Goal: Communication & Community: Answer question/provide support

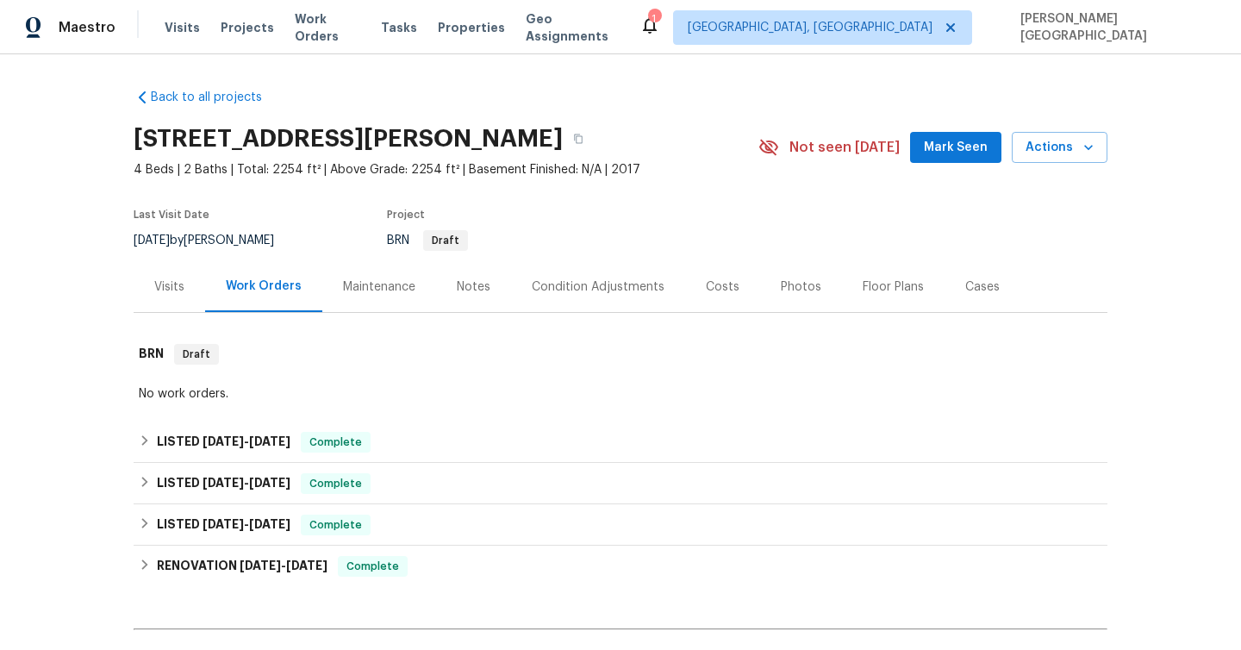
scroll to position [514, 0]
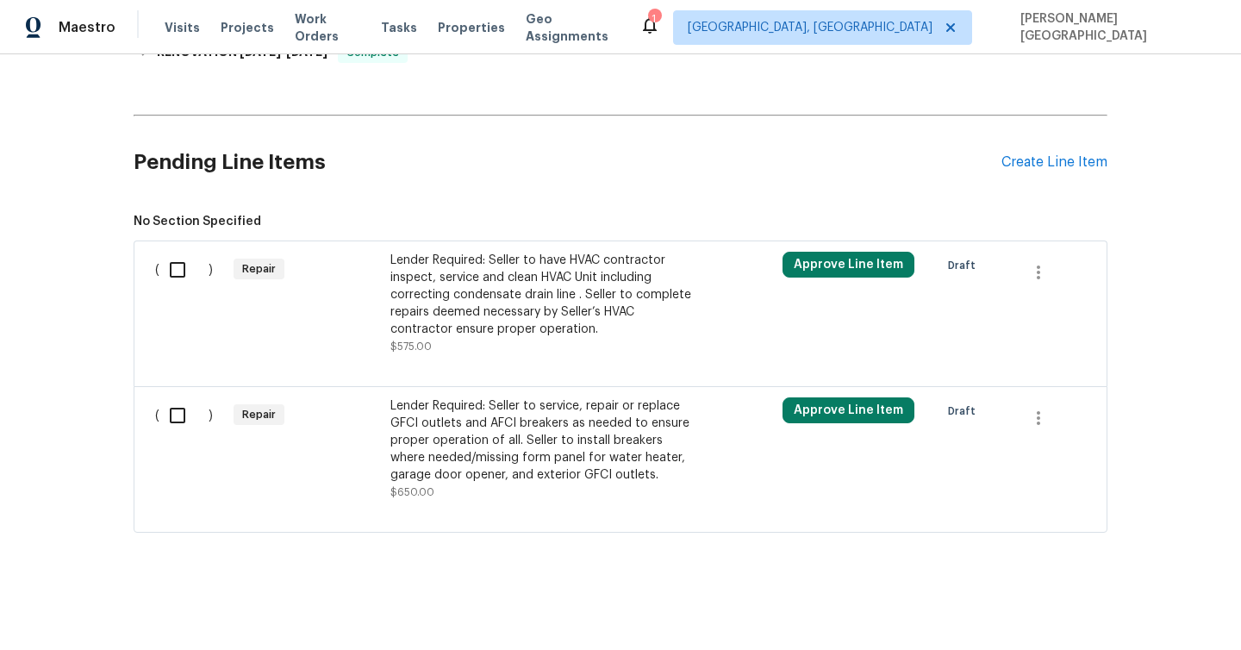
click at [477, 450] on div "Lender Required: Seller to service, repair or replace GFCI outlets and AFCI bre…" at bounding box center [541, 440] width 303 height 86
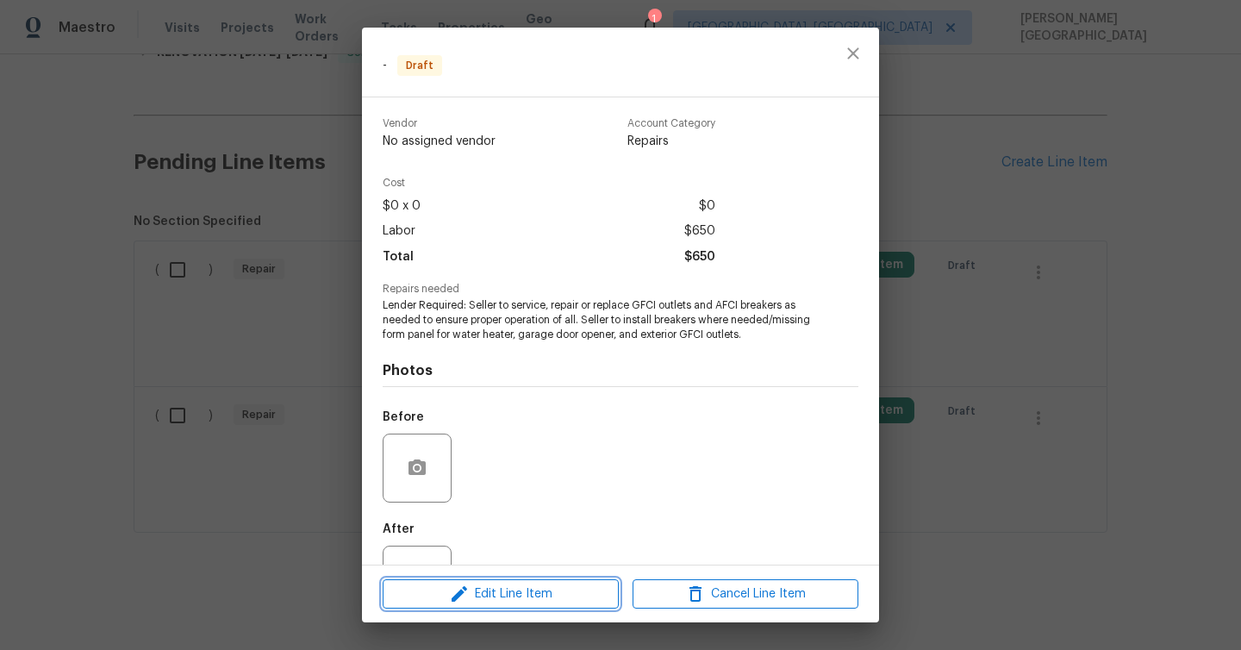
click at [519, 585] on span "Edit Line Item" at bounding box center [501, 594] width 226 height 22
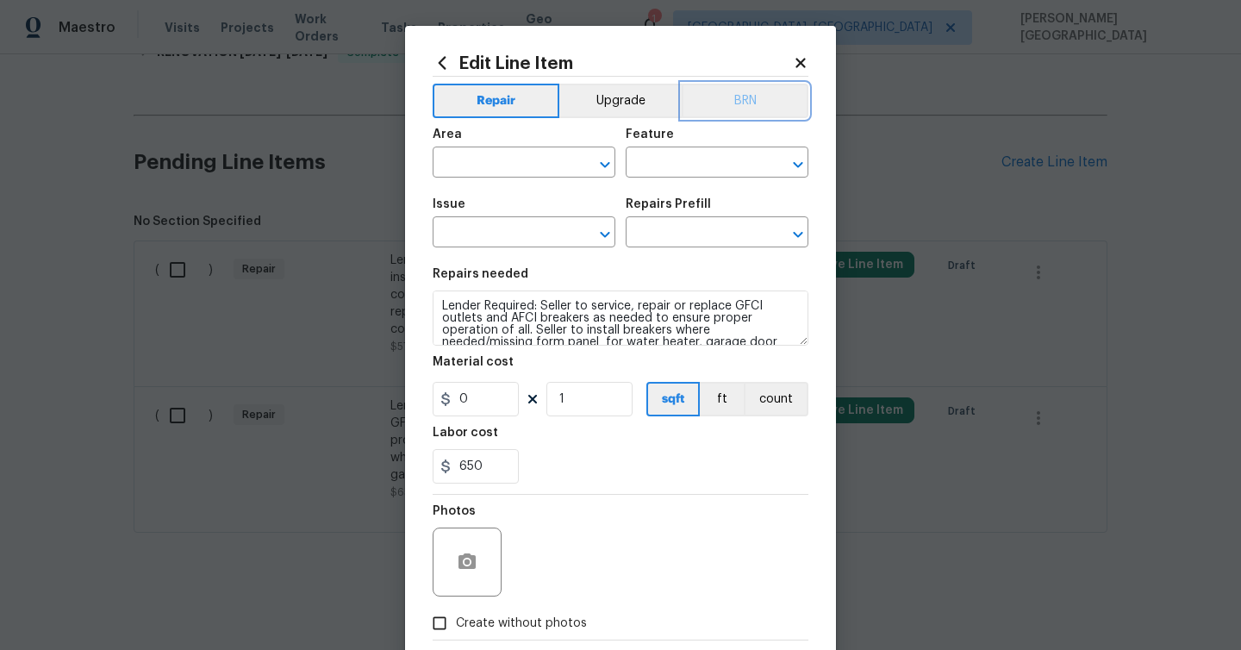
click at [755, 106] on button "BRN" at bounding box center [744, 101] width 127 height 34
click at [421, 168] on div "Edit Line Item Repair Upgrade BRN Area ​ Feature ​ Issue ​ Repairs Prefill ​ Re…" at bounding box center [620, 371] width 431 height 690
click at [455, 169] on input "text" at bounding box center [499, 164] width 134 height 27
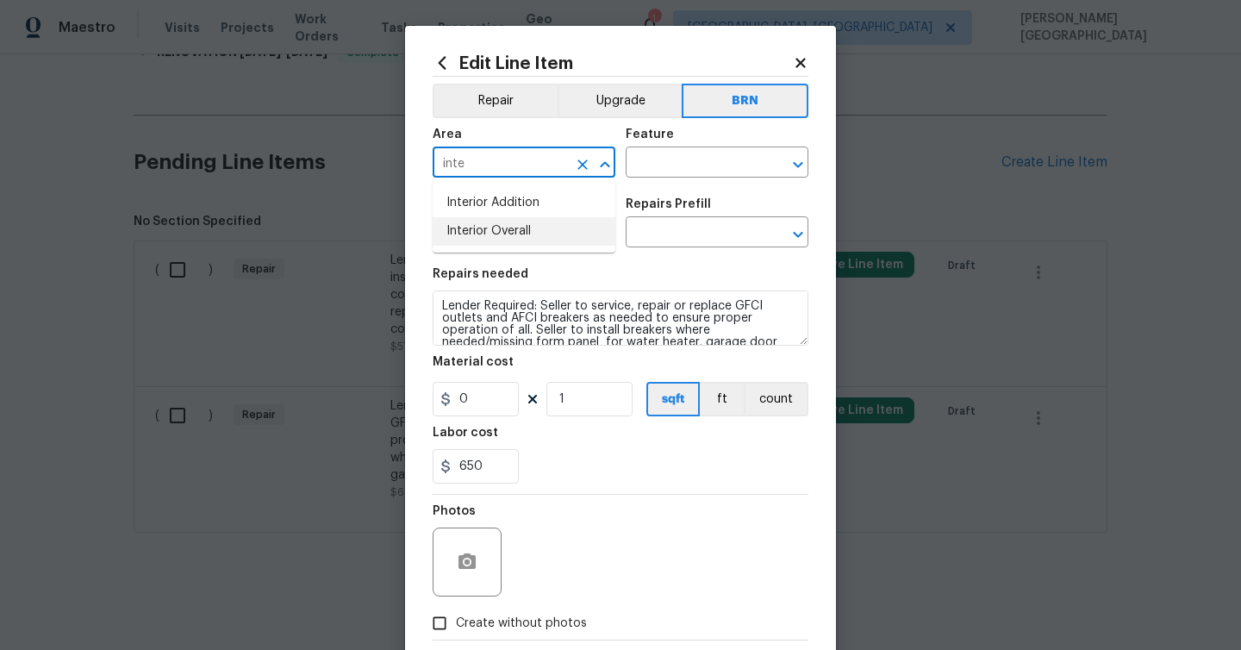
click at [482, 221] on li "Interior Overall" at bounding box center [523, 231] width 183 height 28
type input "Interior Overall"
click at [630, 148] on div "Feature" at bounding box center [716, 139] width 183 height 22
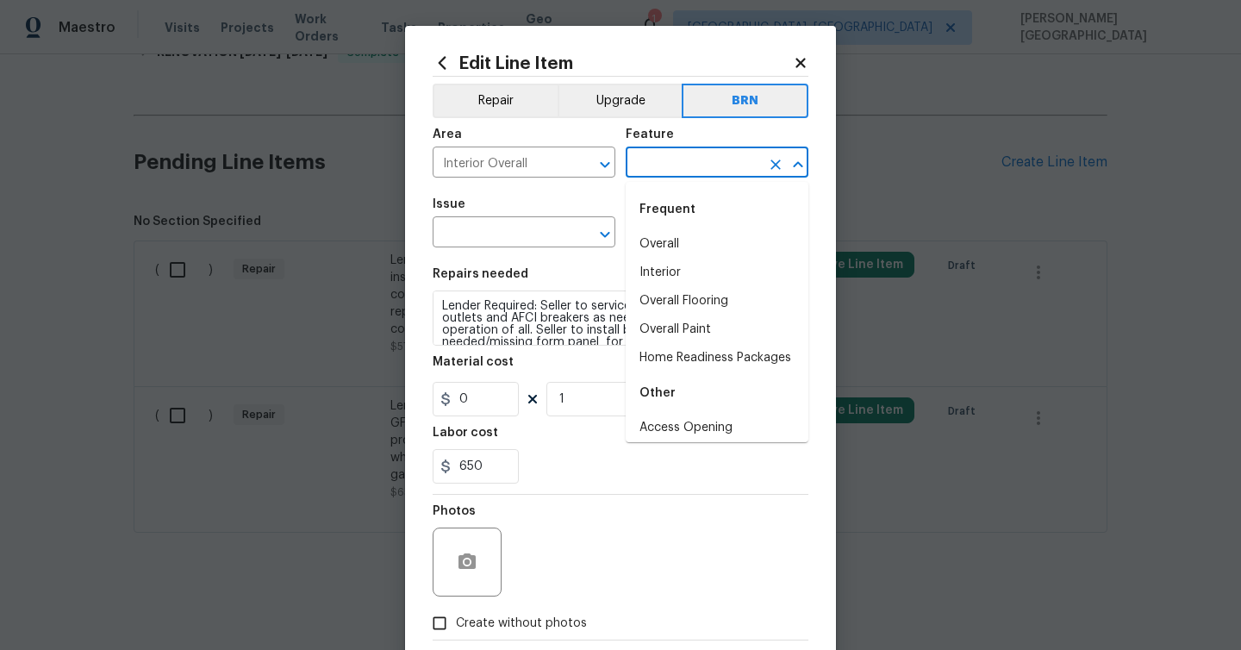
click at [644, 156] on input "text" at bounding box center [692, 164] width 134 height 27
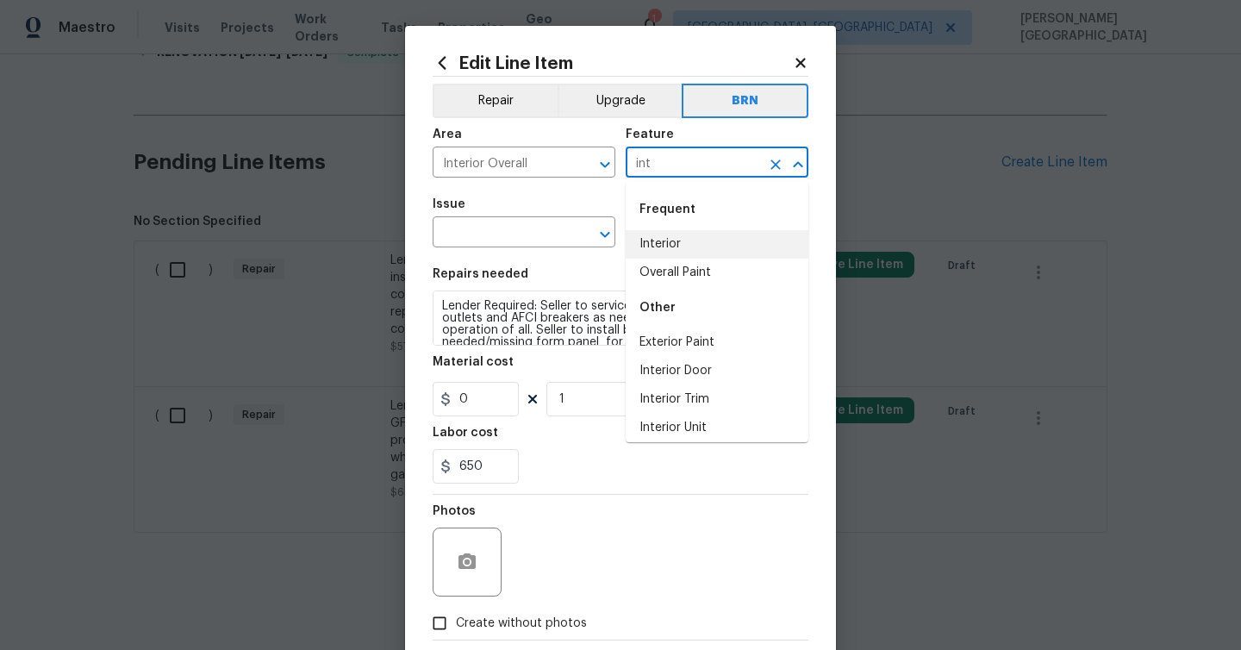
click at [650, 254] on li "Interior" at bounding box center [716, 244] width 183 height 28
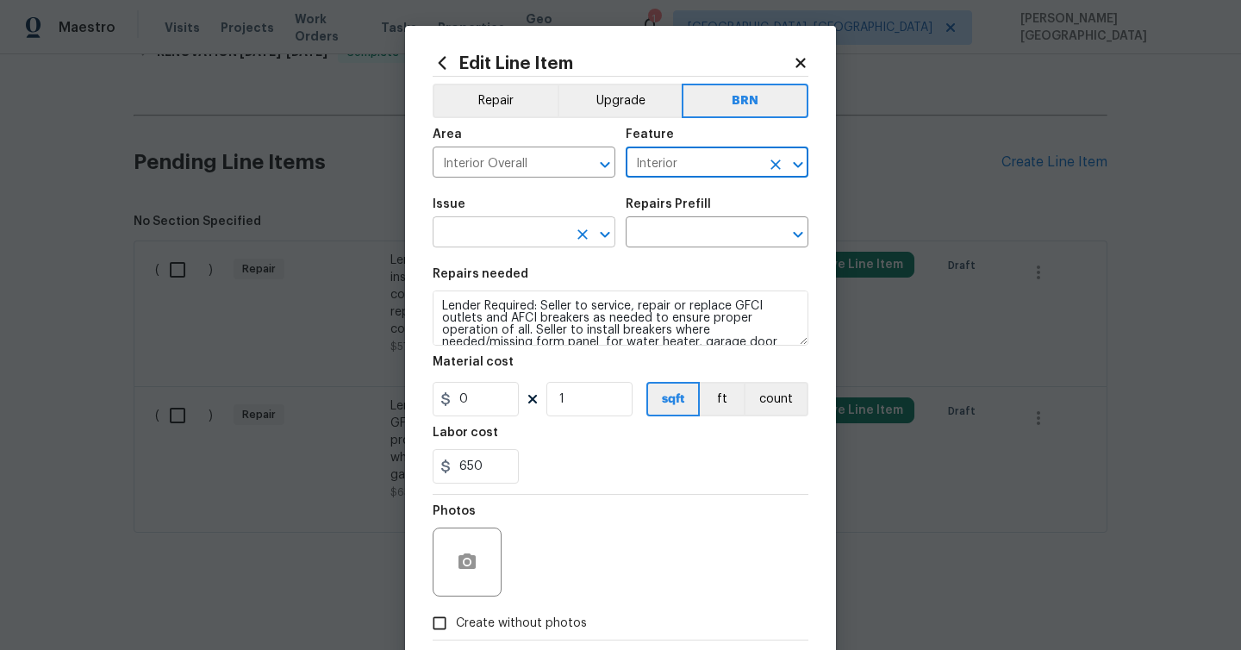
type input "Interior"
click at [503, 229] on input "text" at bounding box center [499, 234] width 134 height 27
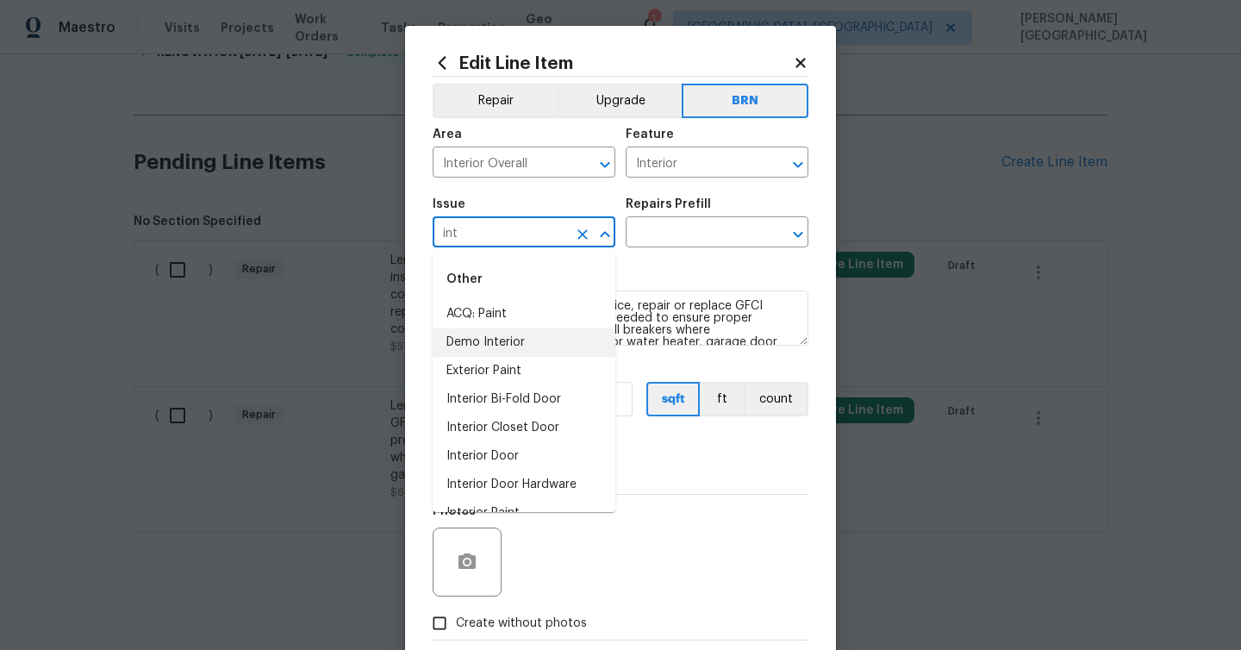
click at [524, 350] on li "Demo Interior" at bounding box center [523, 342] width 183 height 28
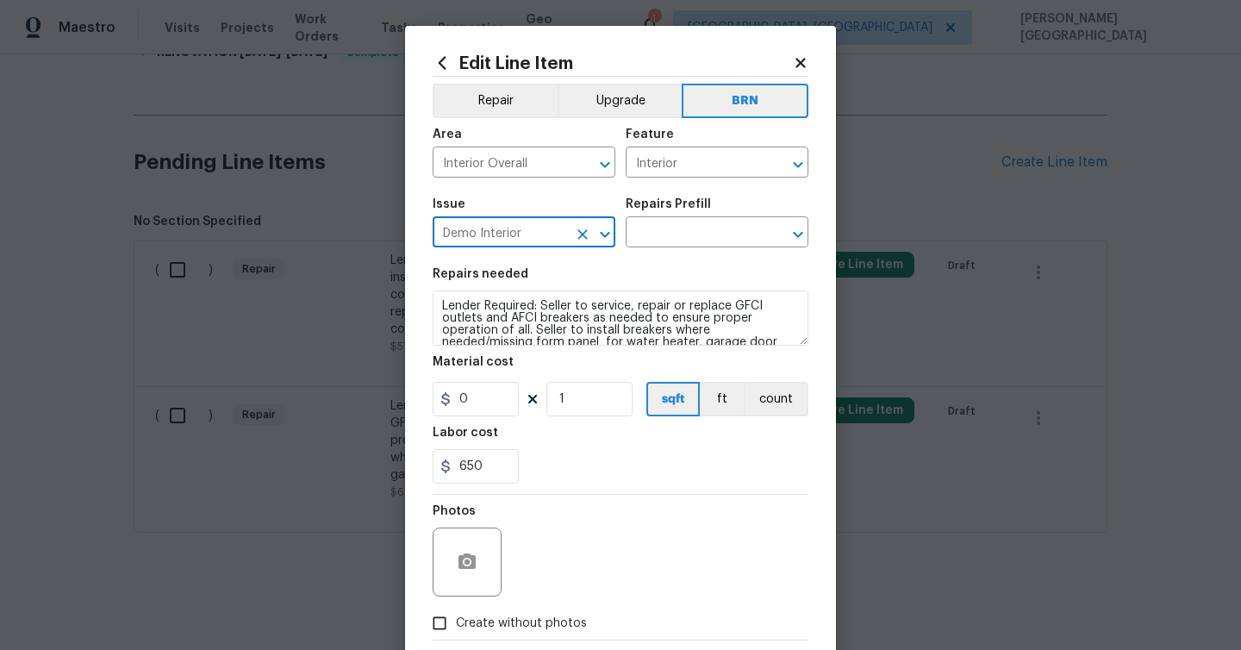
type input "Demo Interior"
click at [633, 327] on textarea "Lender Required: Seller to service, repair or replace GFCI outlets and AFCI bre…" at bounding box center [620, 317] width 376 height 55
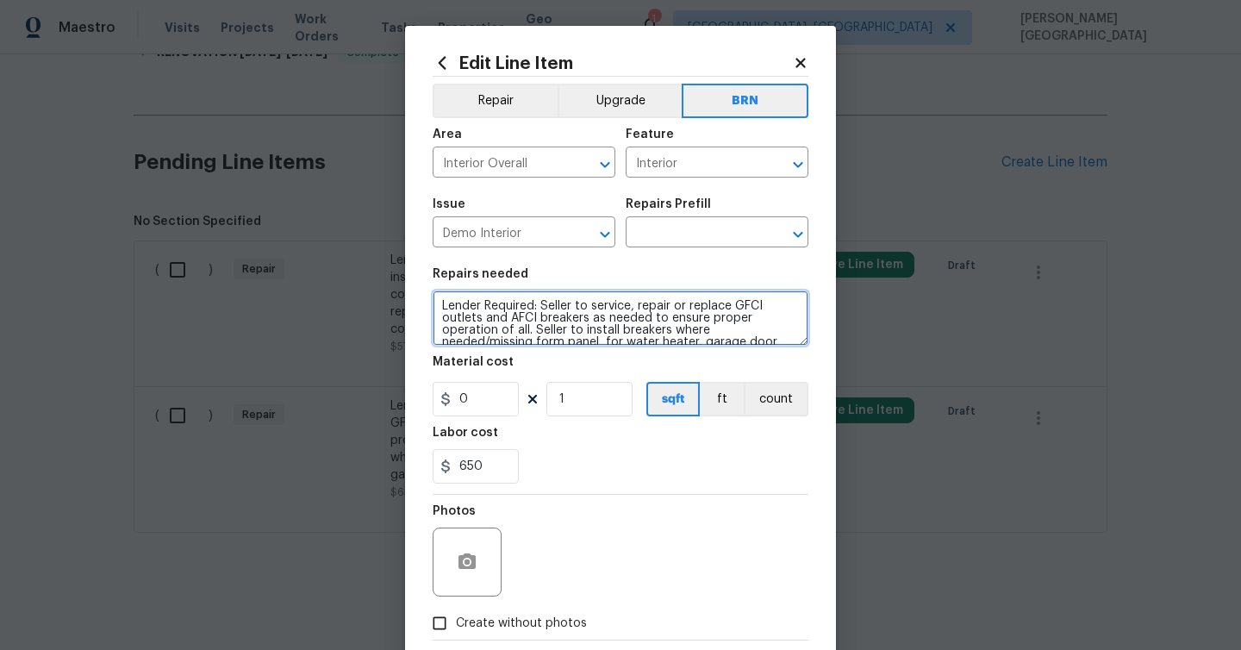
click at [633, 327] on textarea "Lender Required: Seller to service, repair or replace GFCI outlets and AFCI bre…" at bounding box center [620, 317] width 376 height 55
click at [654, 231] on input "text" at bounding box center [692, 234] width 134 height 27
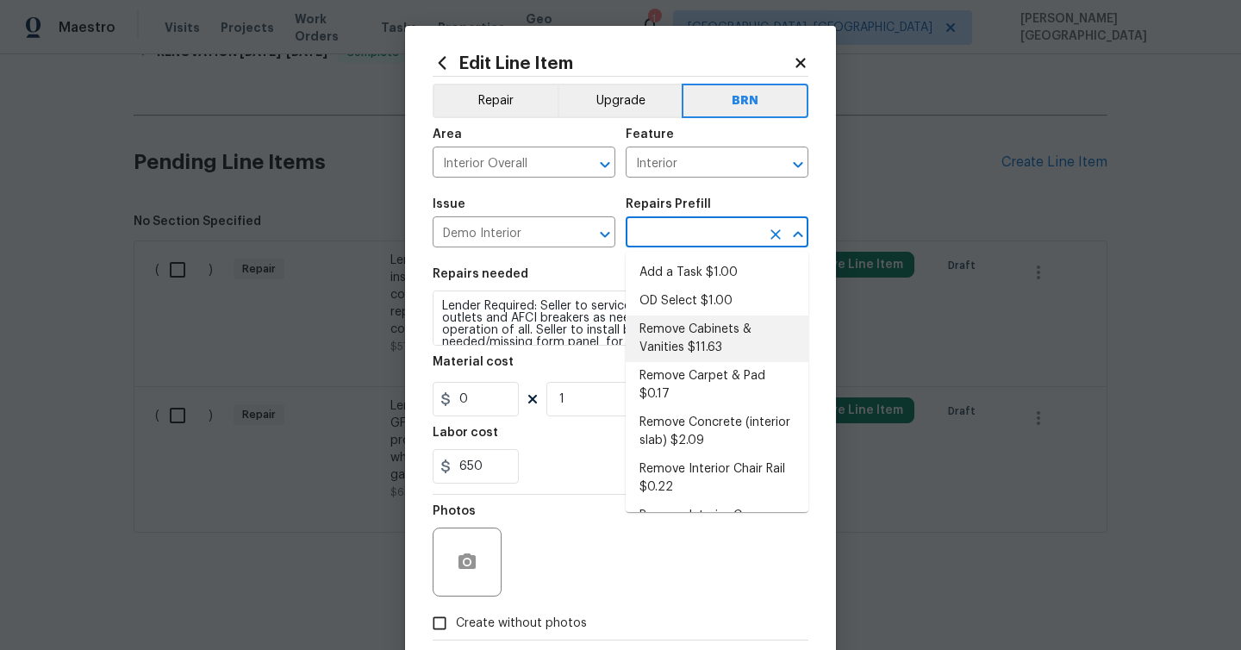
click at [681, 323] on li "Remove Cabinets & Vanities $11.63" at bounding box center [716, 338] width 183 height 47
type input "Demolition"
type input "Remove Cabinets & Vanities $11.63"
type textarea "Remove and properly dispose of the cabinetry as outlined by the PM. Ensure that…"
type input "11.63"
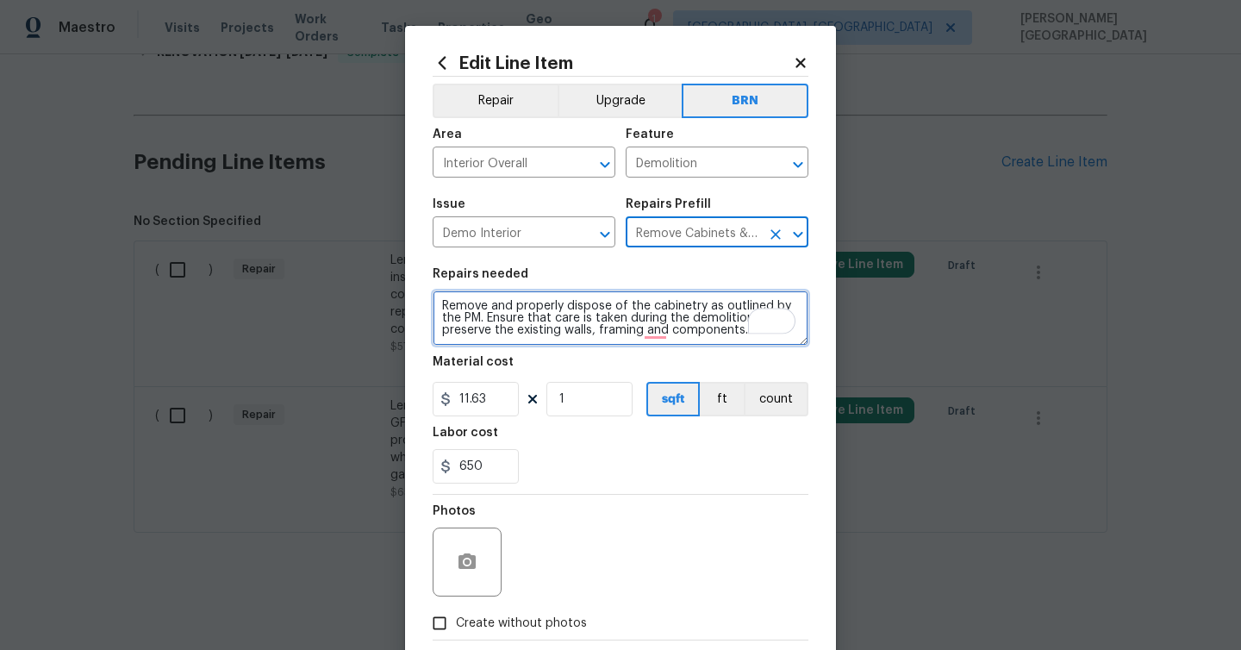
click at [577, 323] on textarea "Remove and properly dispose of the cabinetry as outlined by the PM. Ensure that…" at bounding box center [620, 317] width 376 height 55
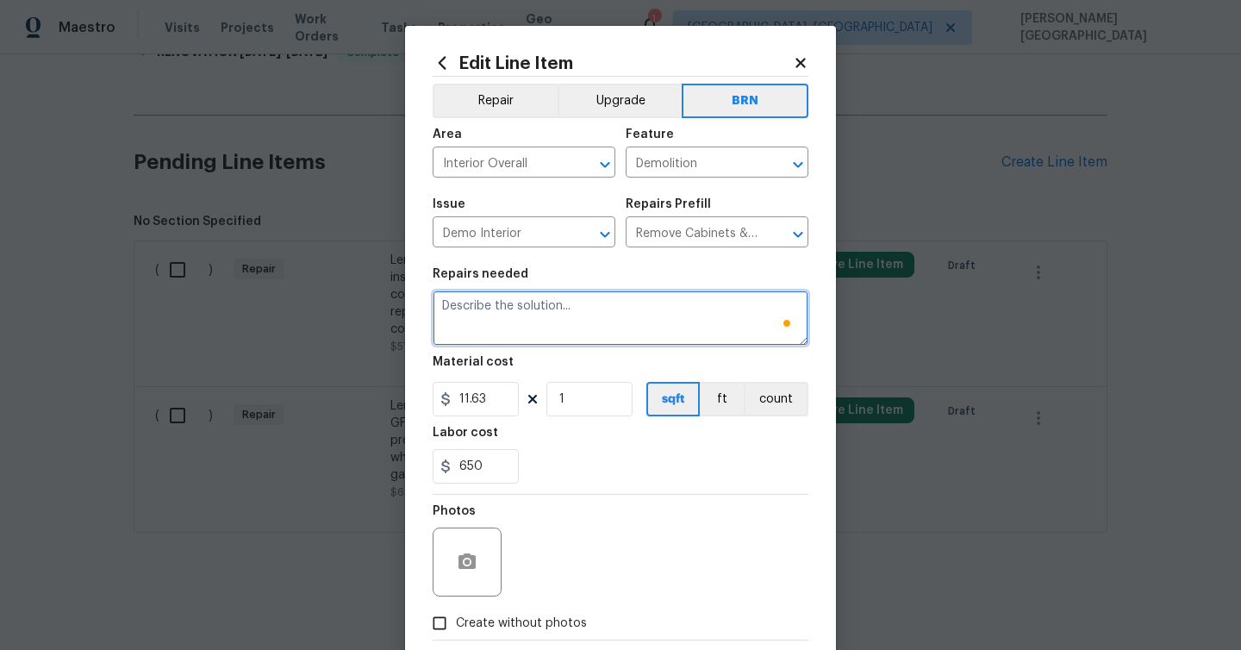
paste textarea "Lender Required: Seller to service, repair or replace GFCI outlets and AFCI bre…"
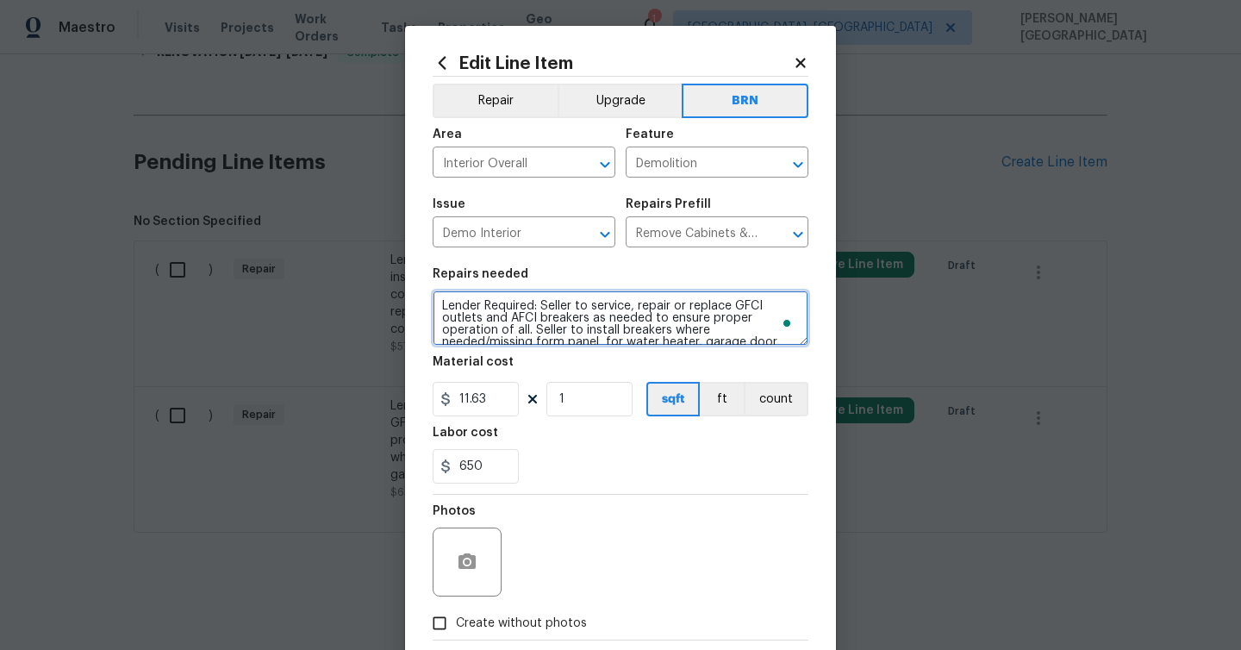
scroll to position [16, 0]
type textarea "Lender Required: Seller to service, repair or replace GFCI outlets and AFCI bre…"
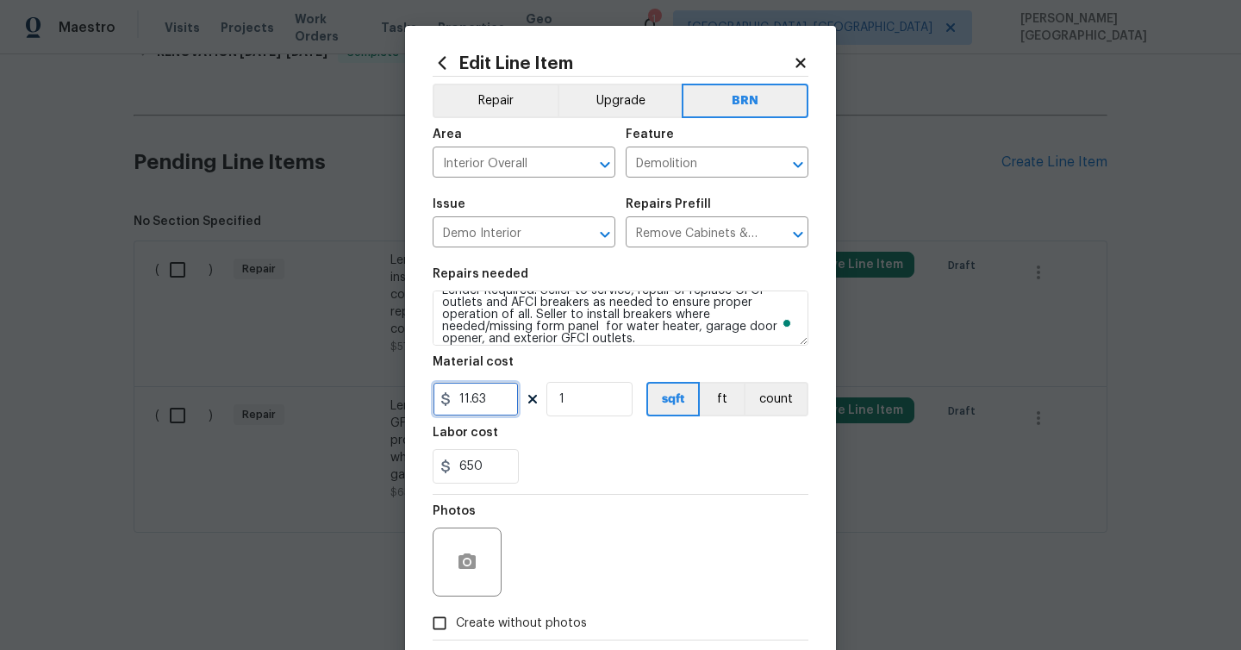
click at [506, 396] on input "11.63" at bounding box center [475, 399] width 86 height 34
type input "0"
click at [471, 555] on icon "button" at bounding box center [467, 561] width 21 height 21
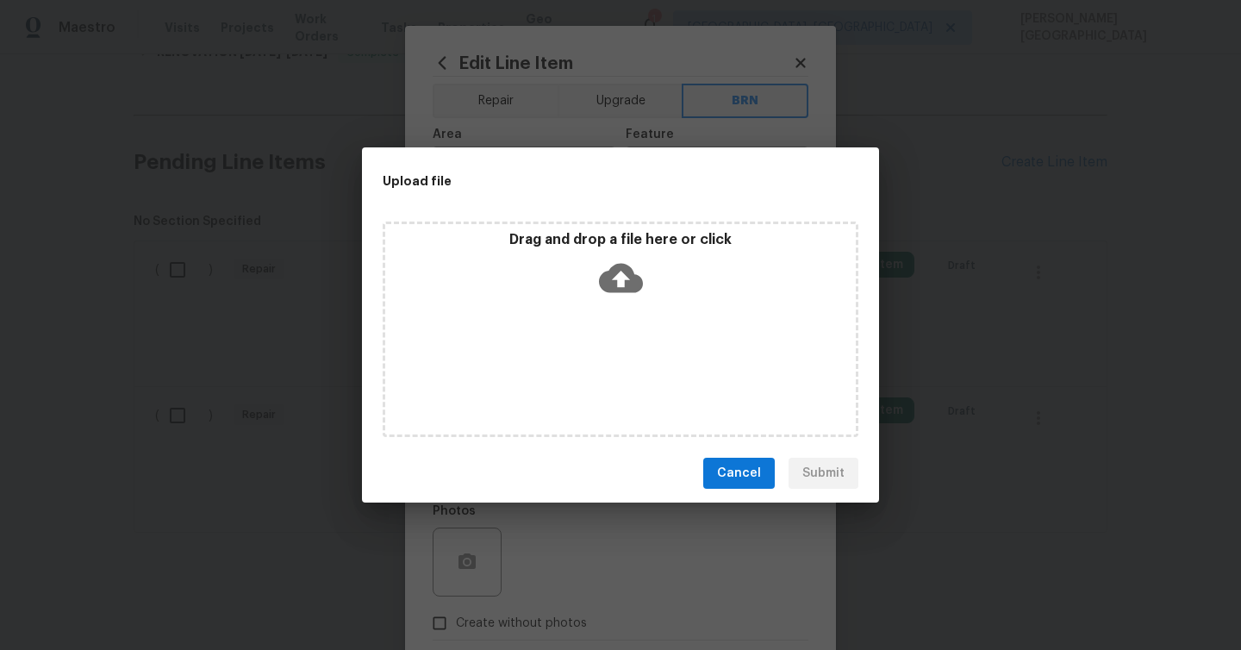
click at [608, 277] on icon at bounding box center [621, 278] width 44 height 29
click at [618, 267] on icon at bounding box center [621, 278] width 44 height 29
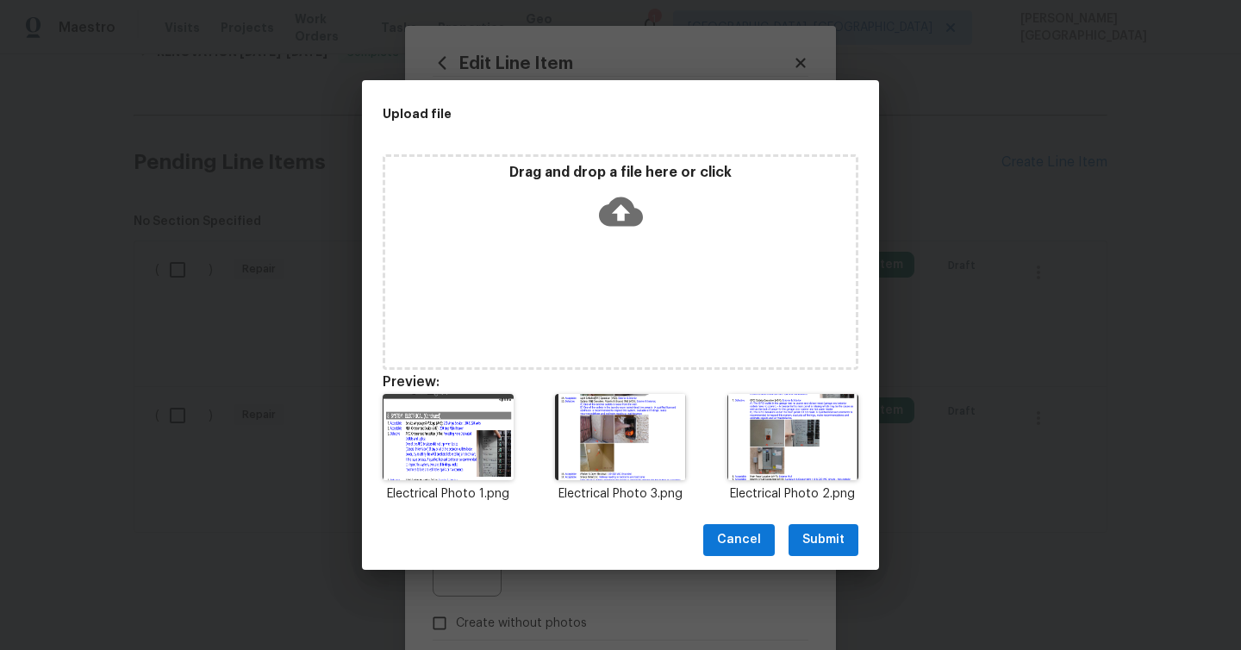
click at [819, 539] on span "Submit" at bounding box center [823, 540] width 42 height 22
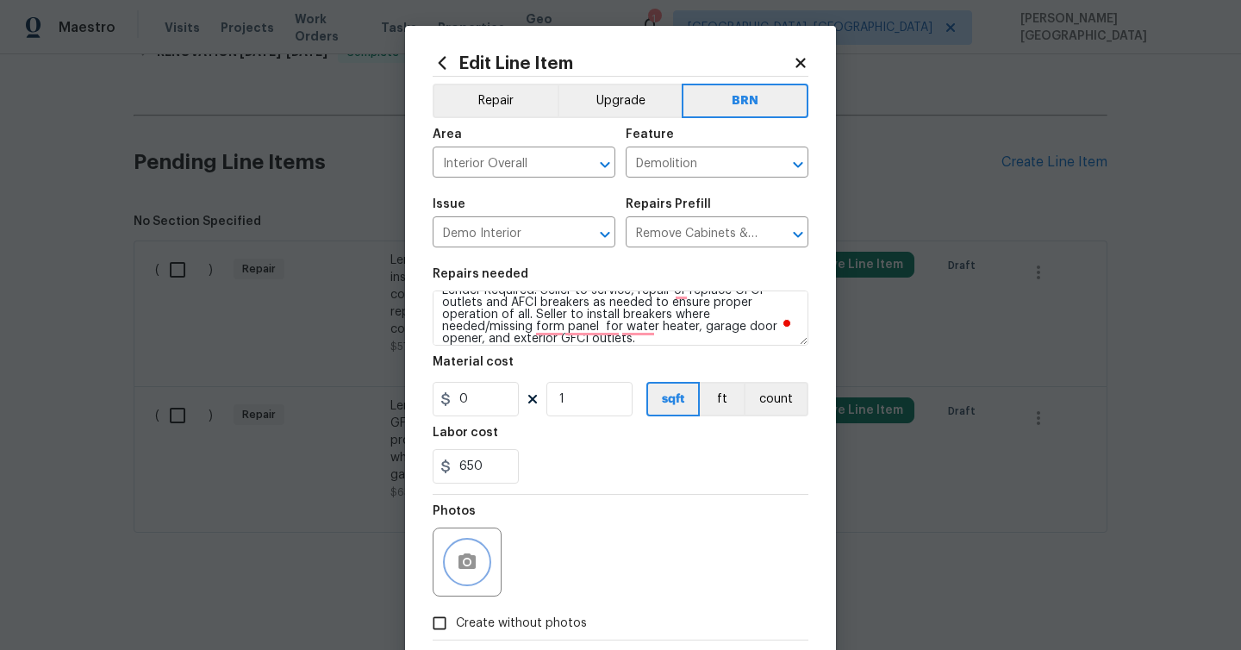
scroll to position [93, 0]
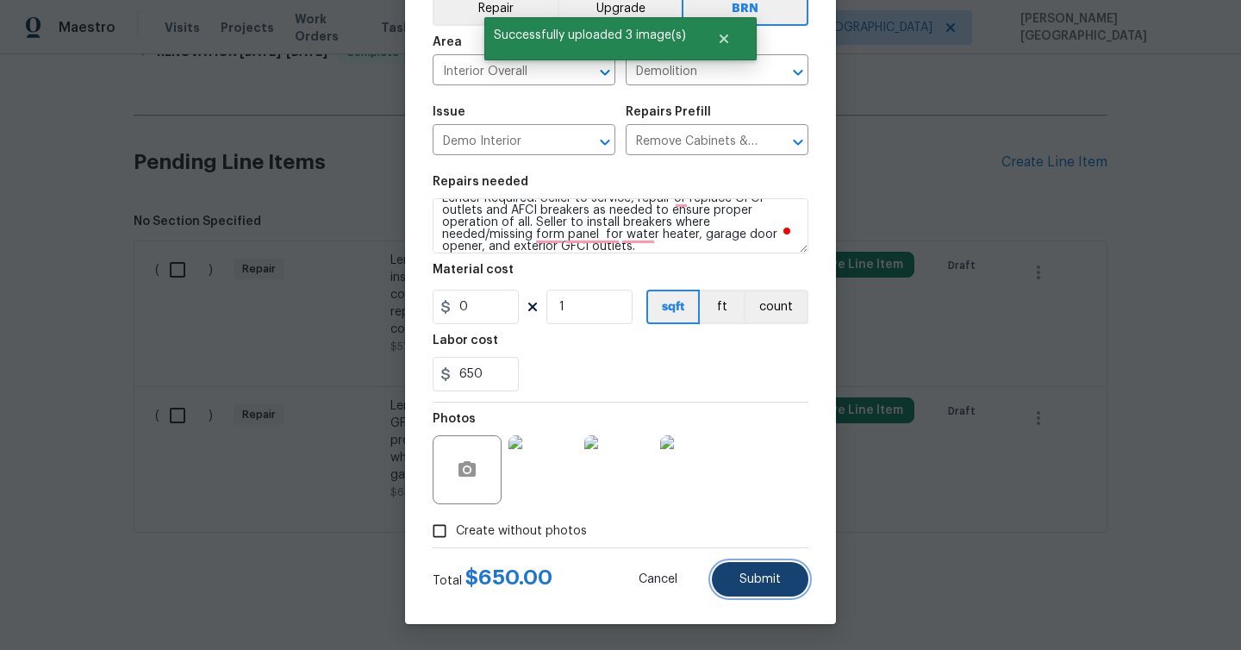
click at [766, 582] on span "Submit" at bounding box center [759, 579] width 41 height 13
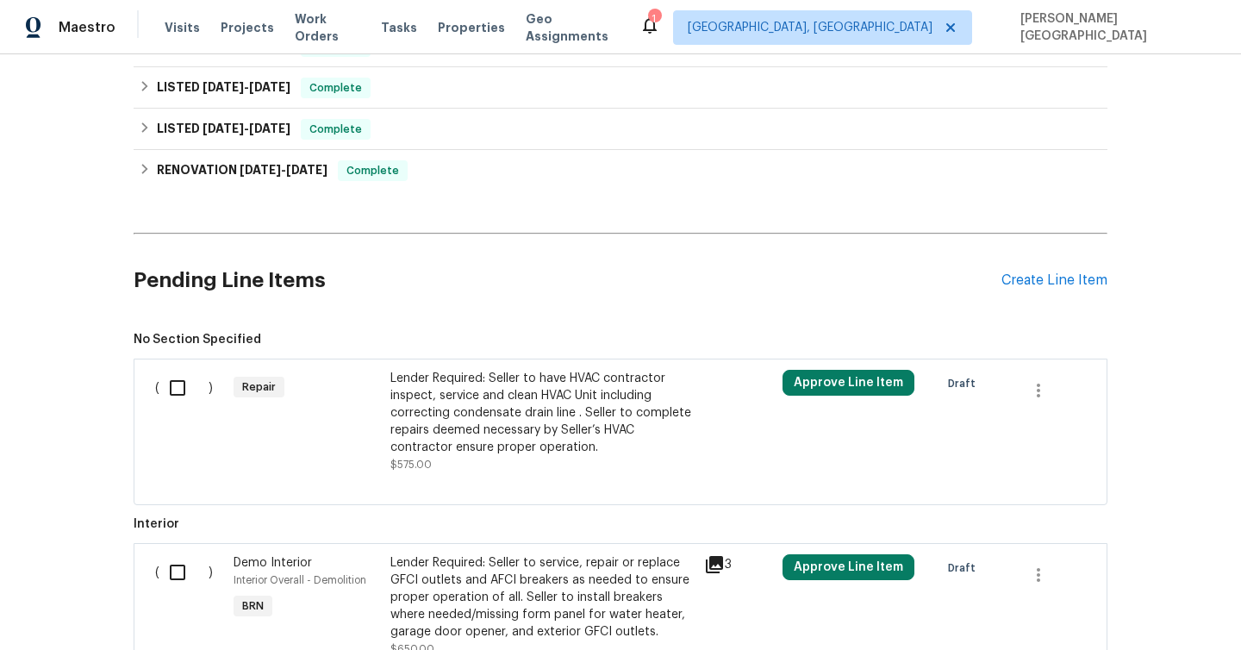
scroll to position [514, 0]
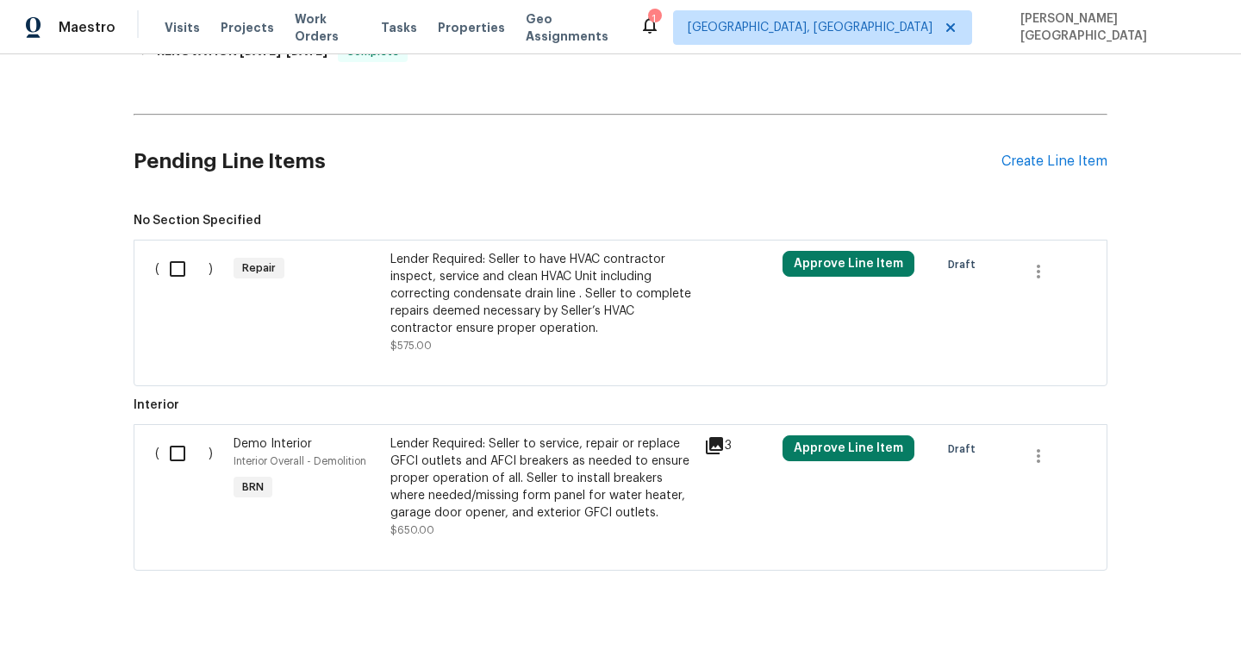
click at [169, 455] on input "checkbox" at bounding box center [183, 453] width 49 height 36
checkbox input "true"
click at [449, 493] on div "Lender Required: Seller to service, repair or replace GFCI outlets and AFCI bre…" at bounding box center [541, 478] width 303 height 86
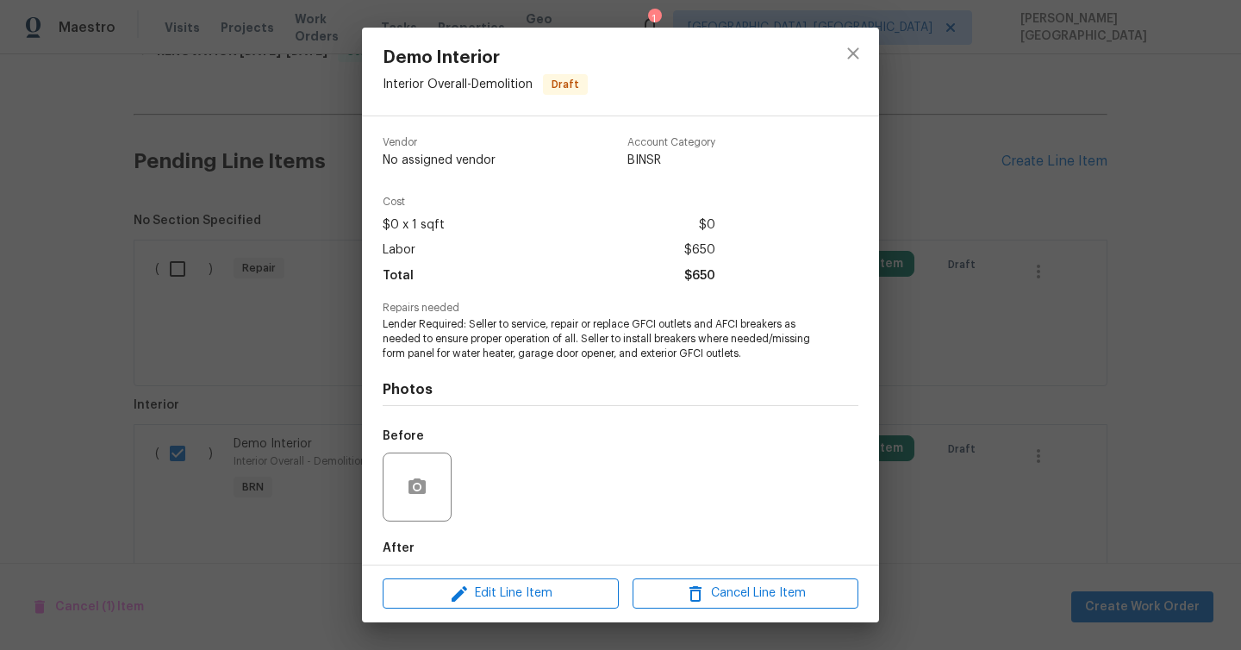
click at [894, 488] on div "Demo Interior Interior Overall - Demolition Draft Vendor No assigned vendor Acc…" at bounding box center [620, 325] width 1241 height 650
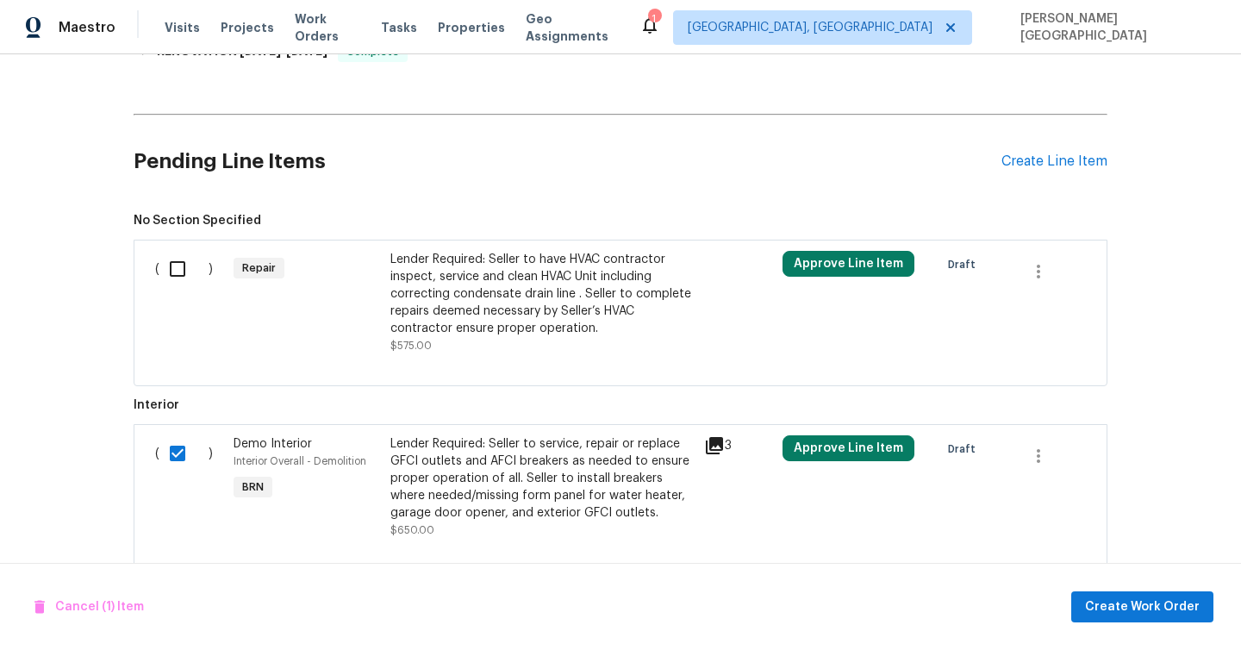
click at [1117, 622] on div "Cancel (1) Item Create Work Order" at bounding box center [620, 607] width 1241 height 88
click at [1090, 613] on button "Create Work Order" at bounding box center [1142, 607] width 142 height 32
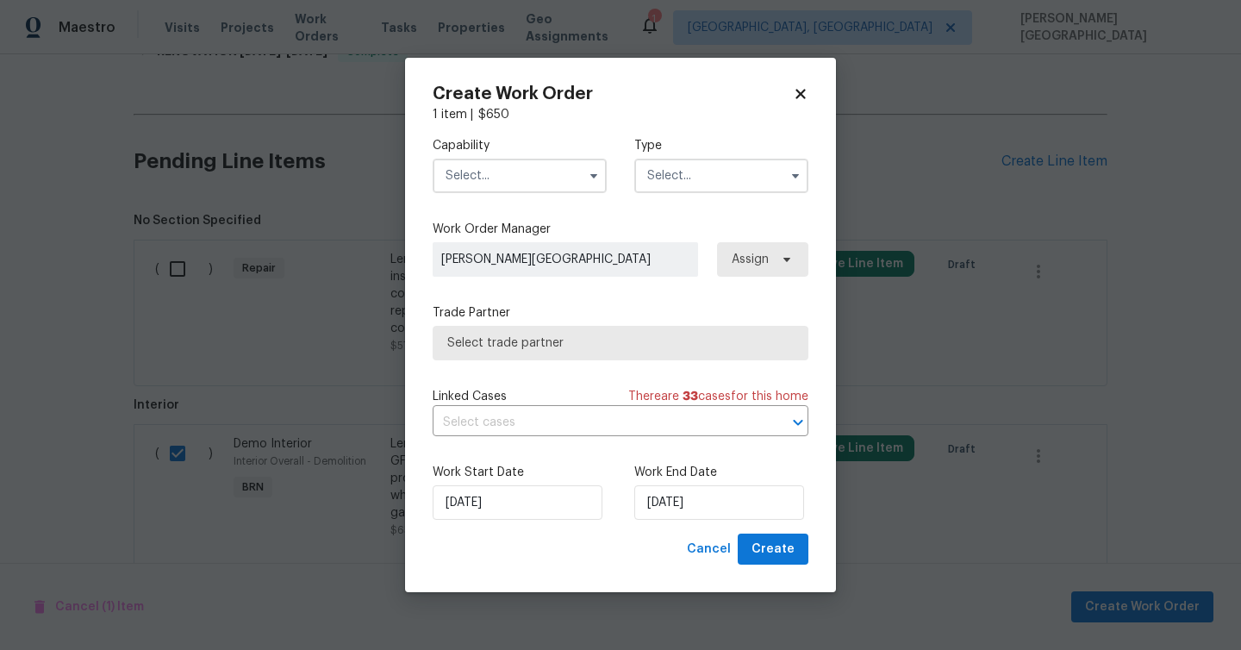
click at [476, 171] on input "text" at bounding box center [519, 176] width 174 height 34
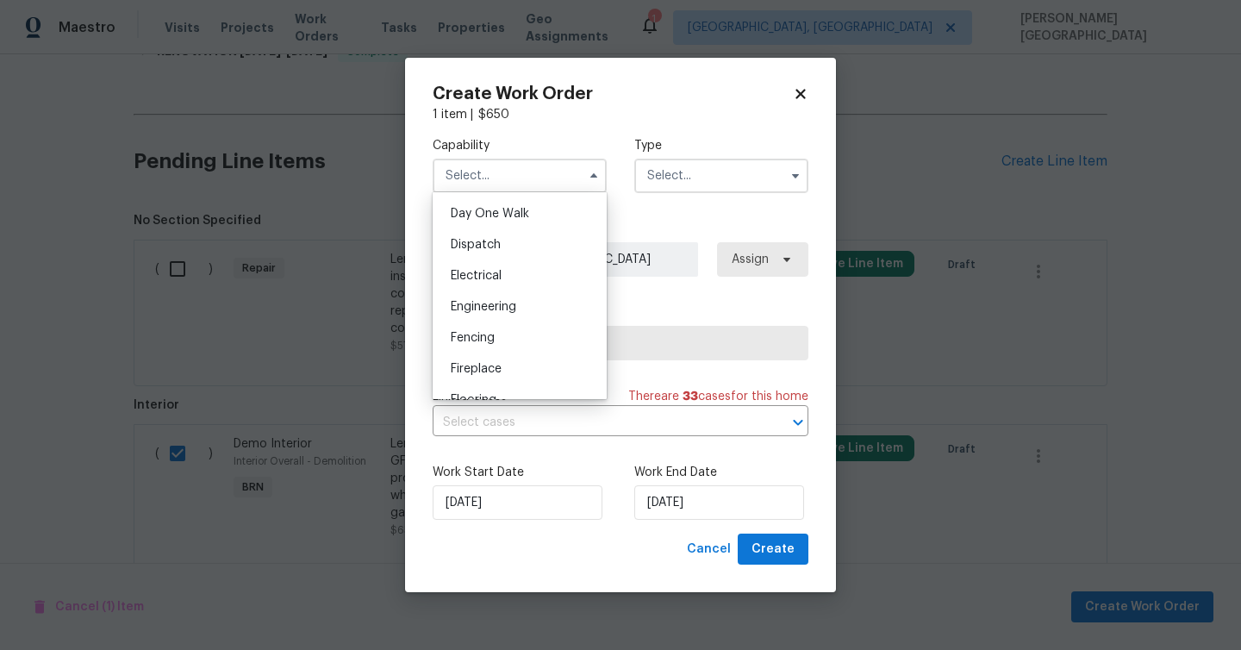
scroll to position [457, 0]
click at [508, 308] on div "Electrical" at bounding box center [519, 299] width 165 height 31
type input "Electrical"
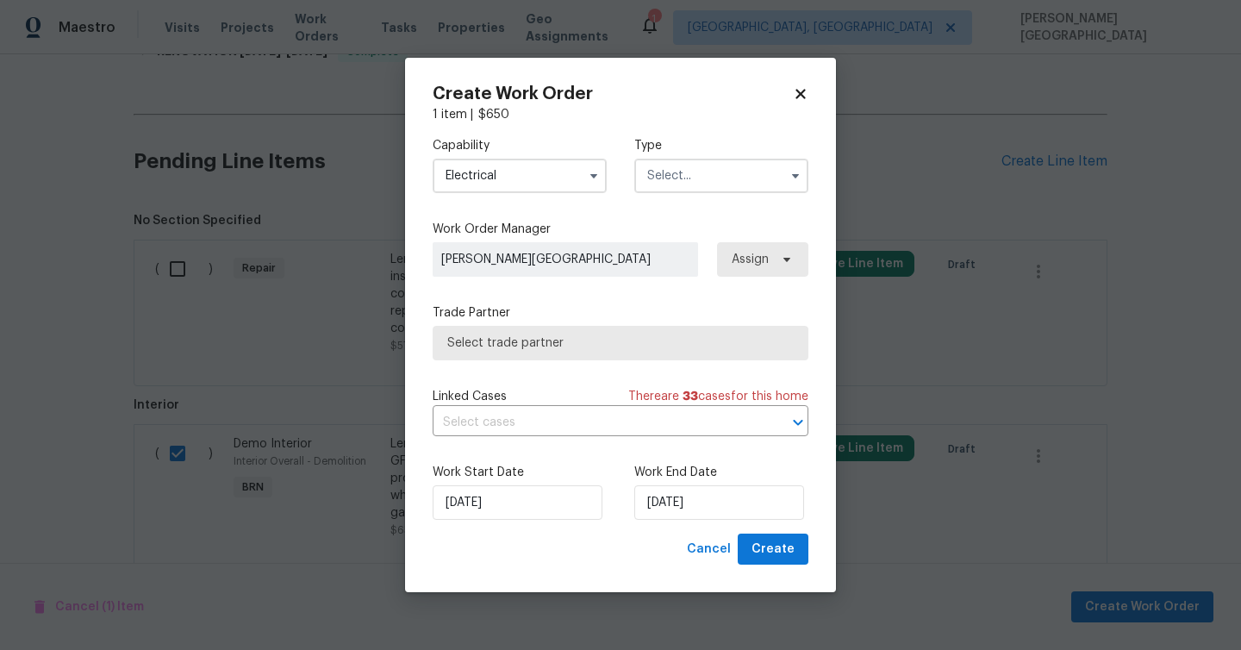
click at [693, 184] on input "text" at bounding box center [721, 176] width 174 height 34
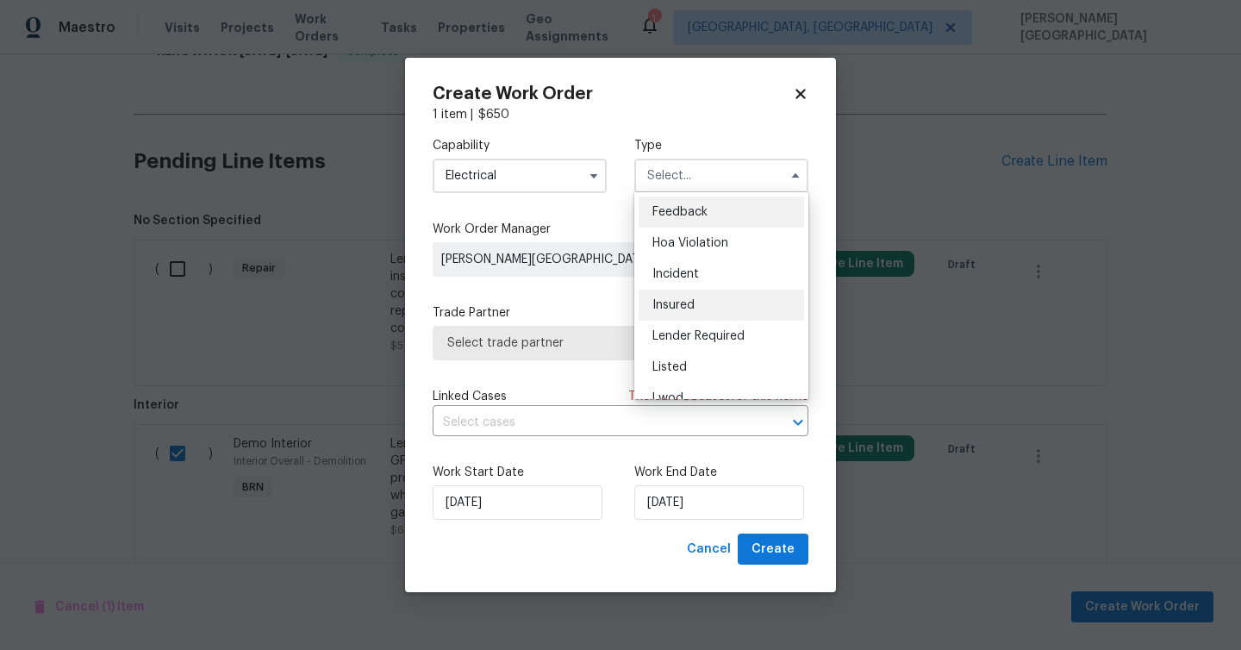
scroll to position [205, 0]
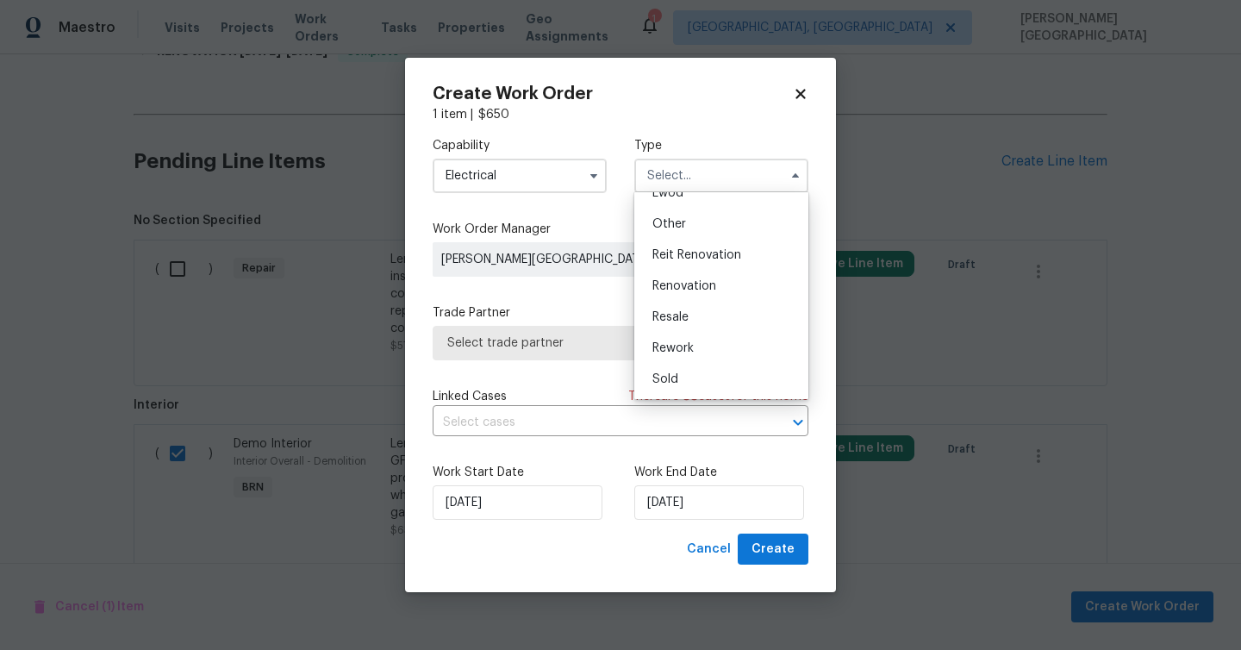
click at [688, 311] on span "Resale" at bounding box center [670, 317] width 36 height 12
type input "Resale"
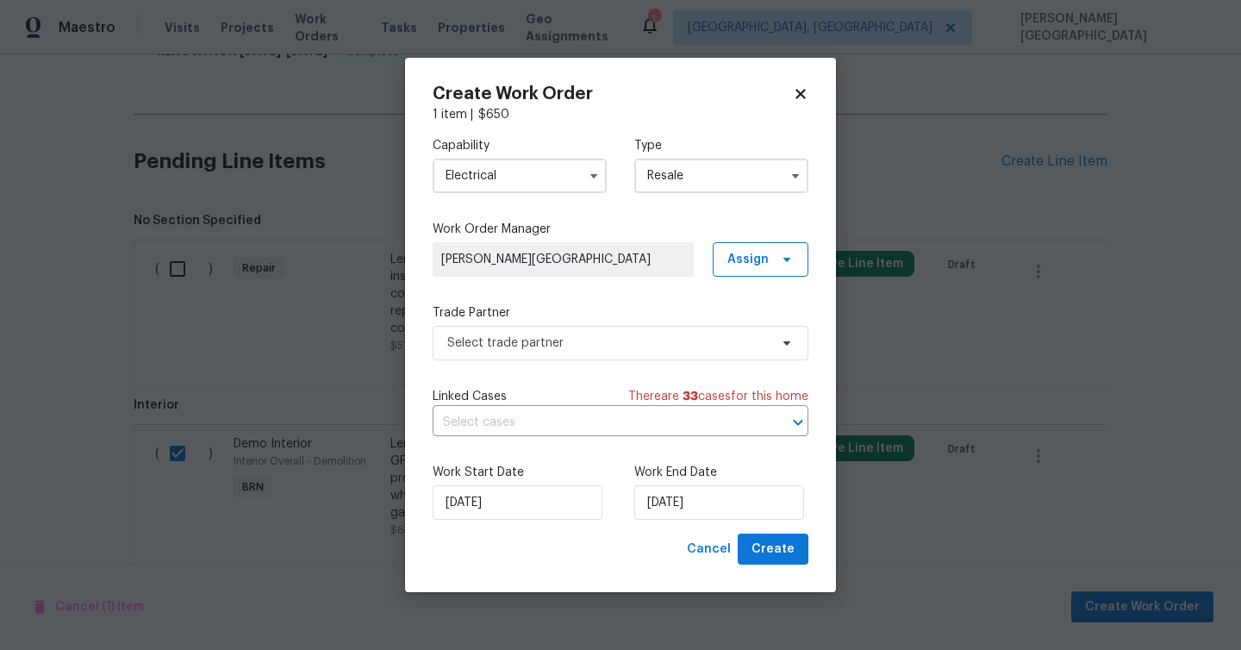
click at [638, 405] on div "Linked Cases There are 33 case s for this home ​" at bounding box center [620, 412] width 376 height 48
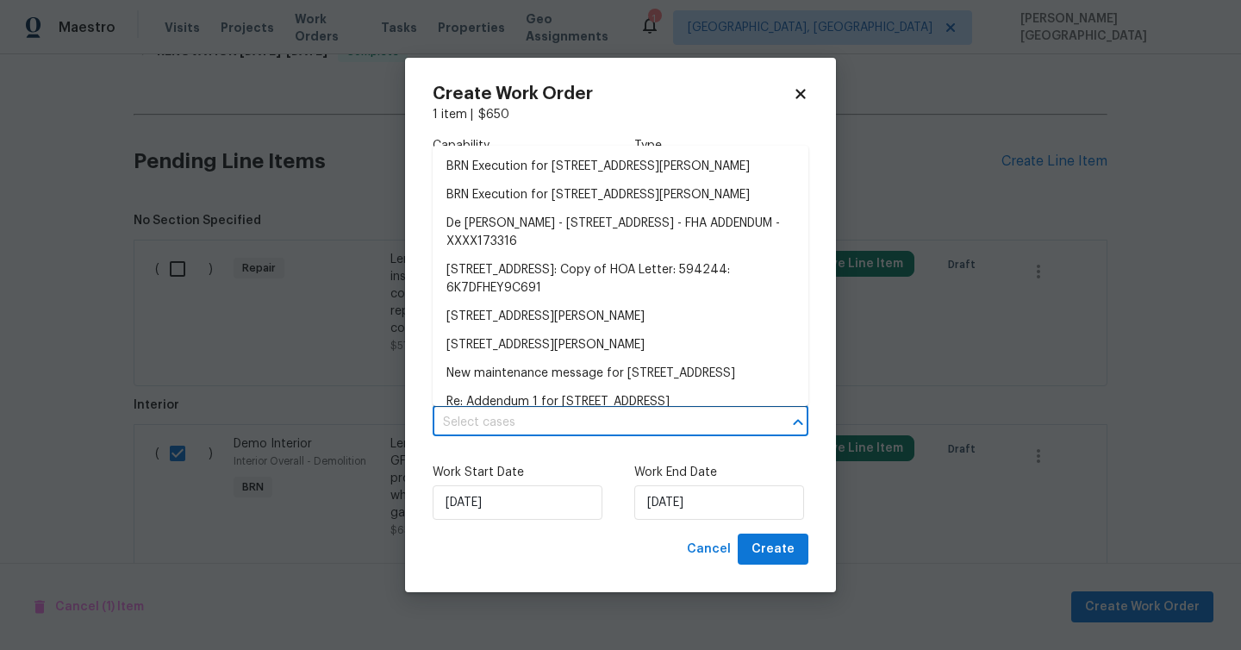
click at [569, 425] on input "text" at bounding box center [595, 422] width 327 height 27
click at [556, 165] on li "BRN Execution for 5822 W Huntington Dr, Laveen, AZ 85339" at bounding box center [620, 166] width 376 height 28
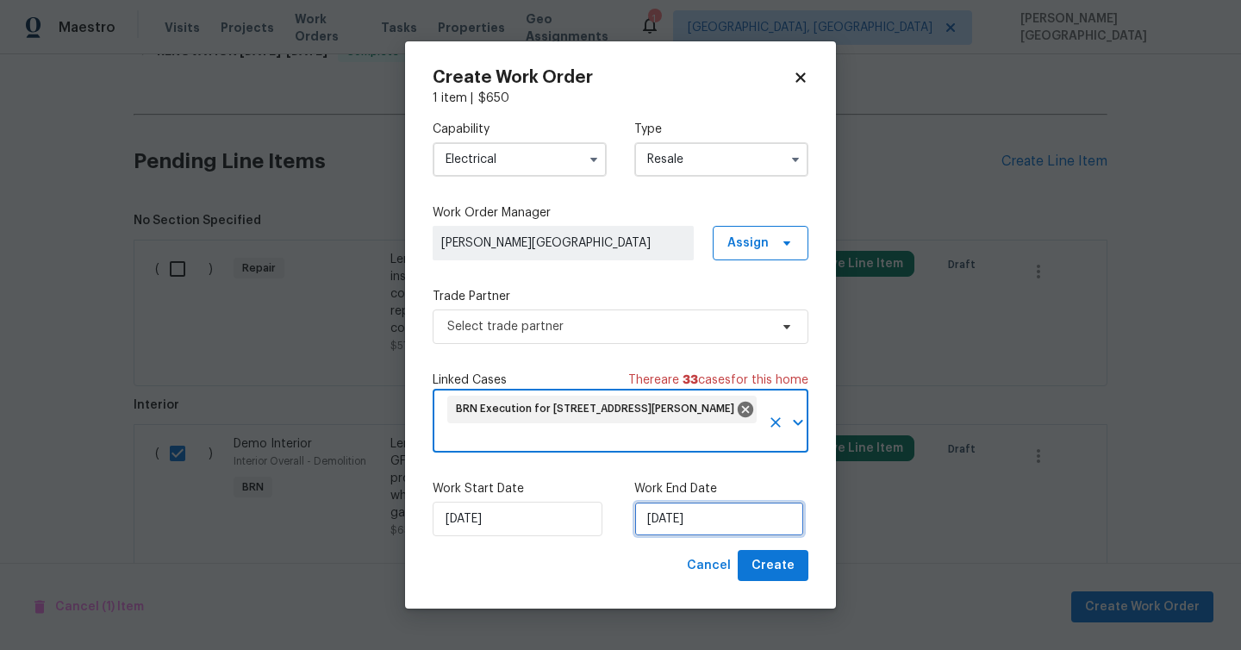
click at [671, 525] on input "[DATE]" at bounding box center [719, 518] width 170 height 34
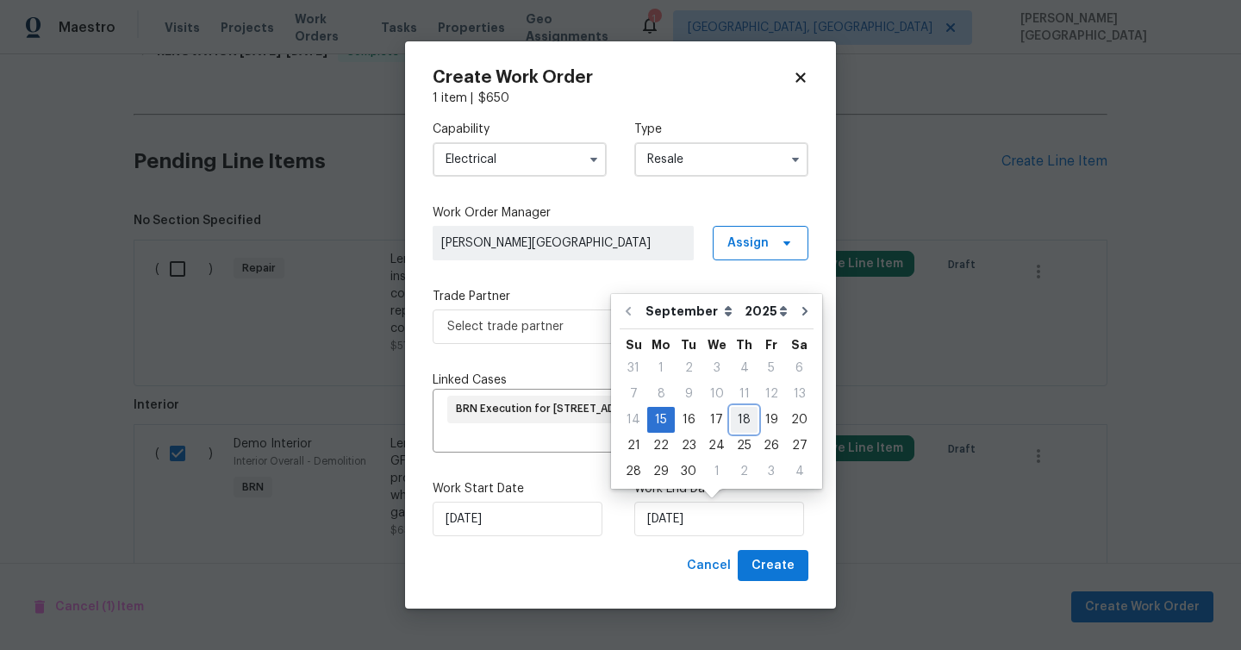
click at [737, 420] on div "18" at bounding box center [744, 419] width 27 height 24
type input "9/18/2025"
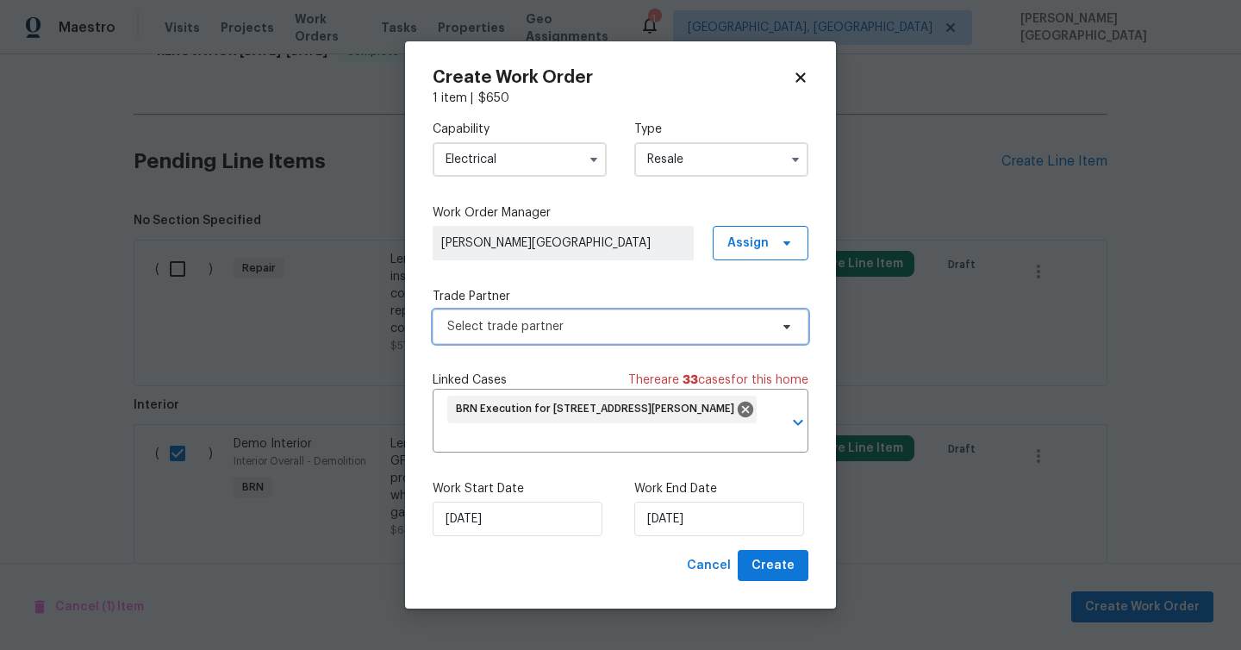
click at [461, 325] on span "Select trade partner" at bounding box center [607, 326] width 321 height 17
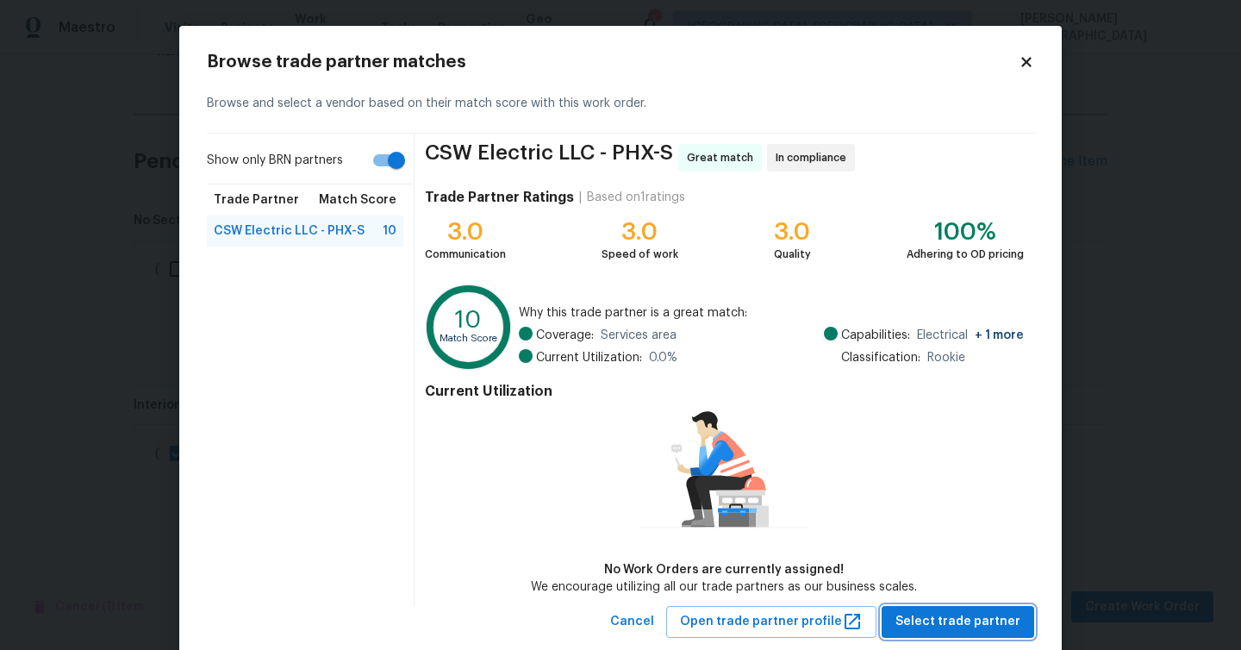
click at [924, 617] on span "Select trade partner" at bounding box center [957, 622] width 125 height 22
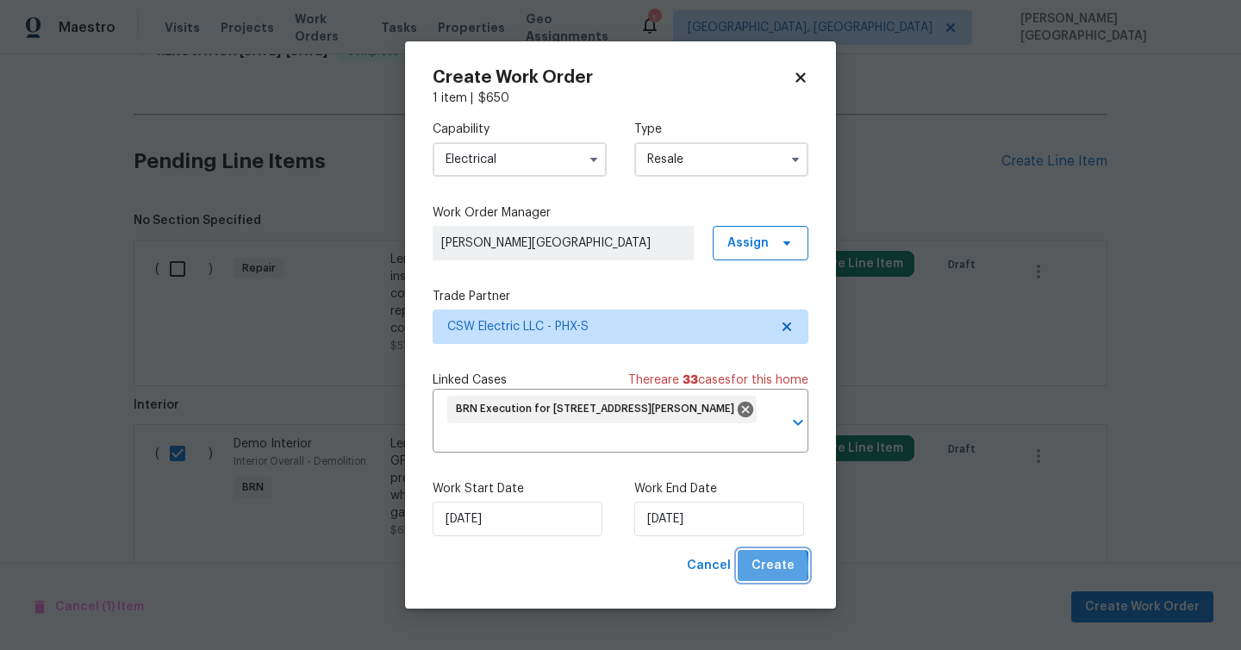
click at [753, 568] on button "Create" at bounding box center [772, 566] width 71 height 32
checkbox input "false"
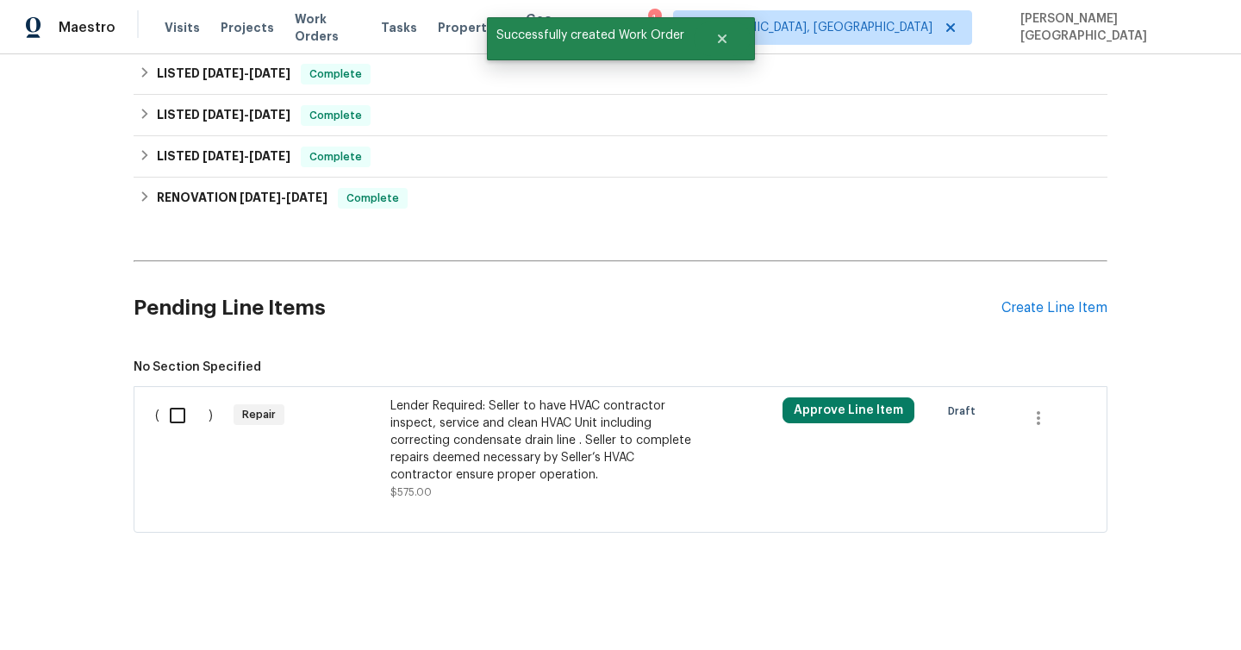
click at [312, 384] on span "No Section Specified ( ) Repair Lender Required: Seller to have HVAC contractor…" at bounding box center [621, 445] width 974 height 174
click at [425, 463] on div "Lender Required: Seller to have HVAC contractor inspect, service and clean HVAC…" at bounding box center [541, 440] width 303 height 86
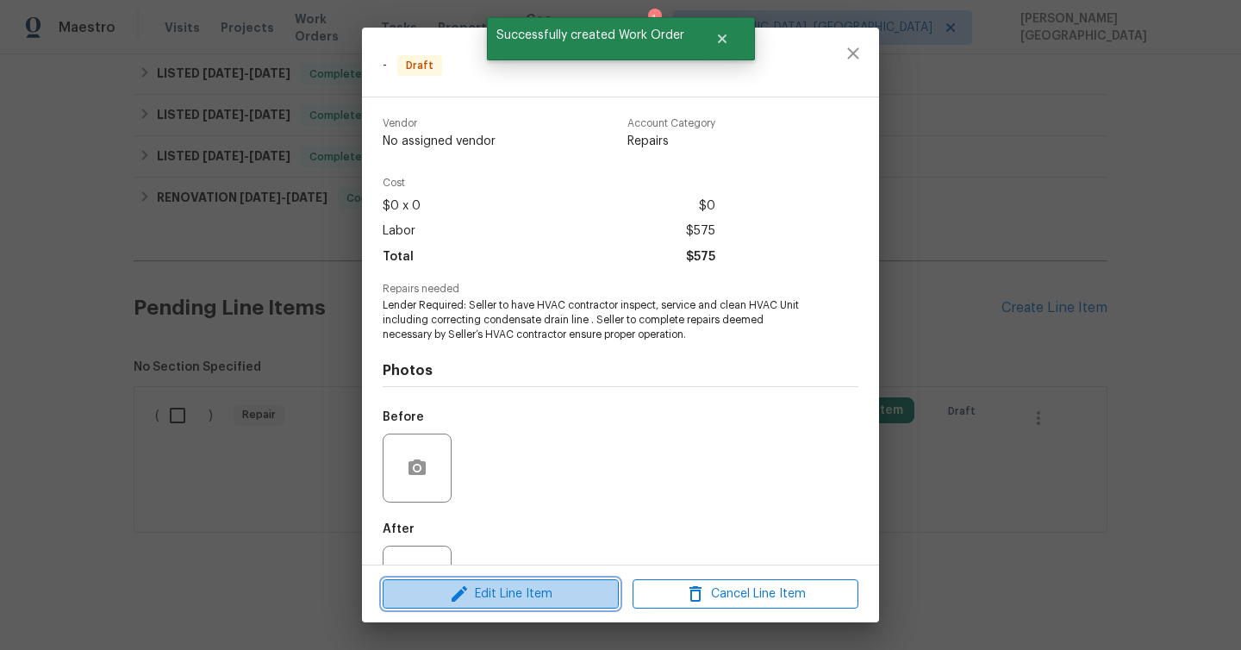
click at [512, 607] on button "Edit Line Item" at bounding box center [501, 594] width 236 height 30
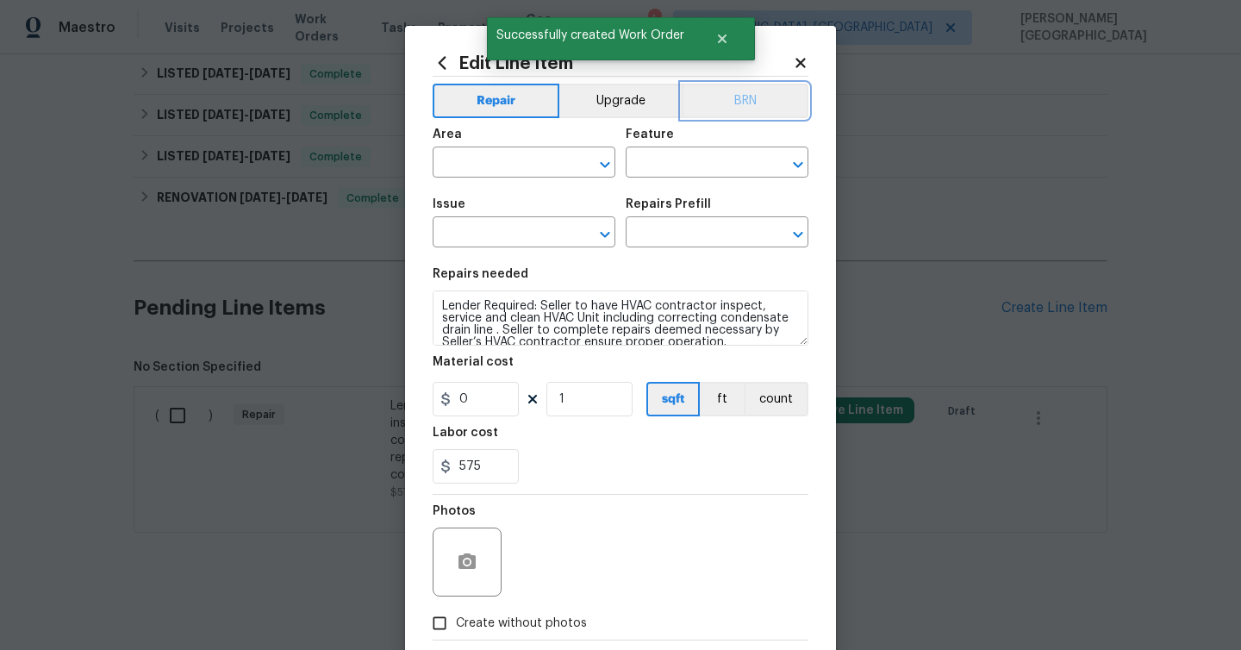
click at [744, 109] on button "BRN" at bounding box center [744, 101] width 127 height 34
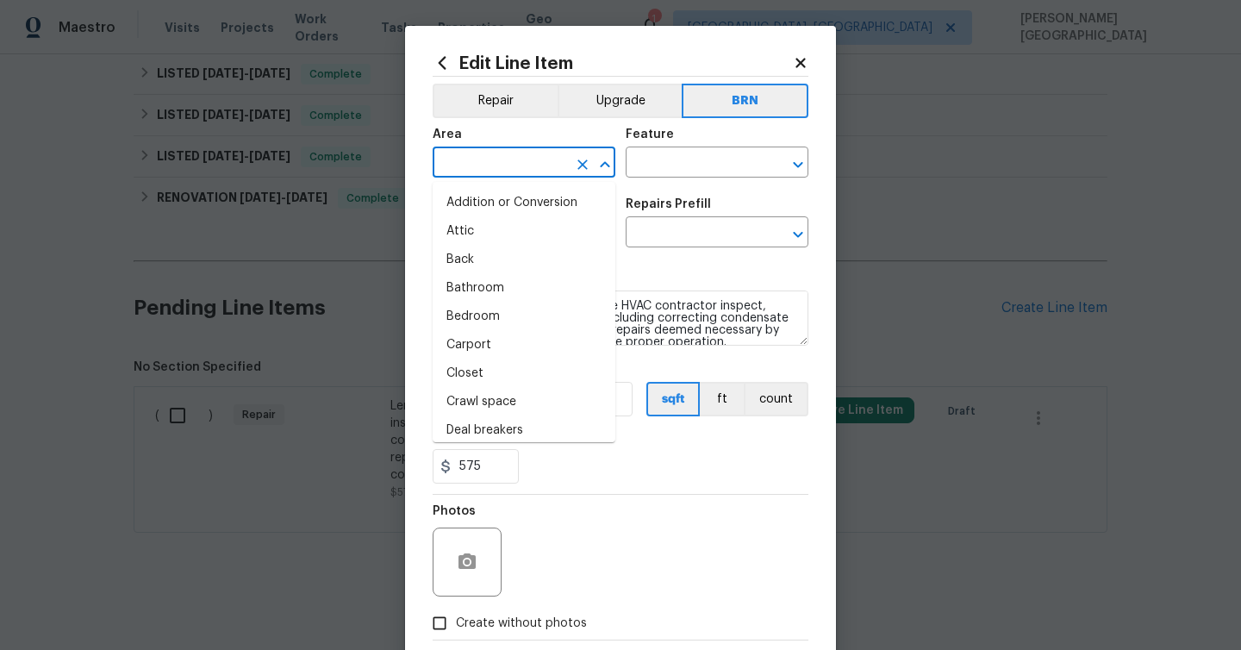
click at [478, 156] on input "text" at bounding box center [499, 164] width 134 height 27
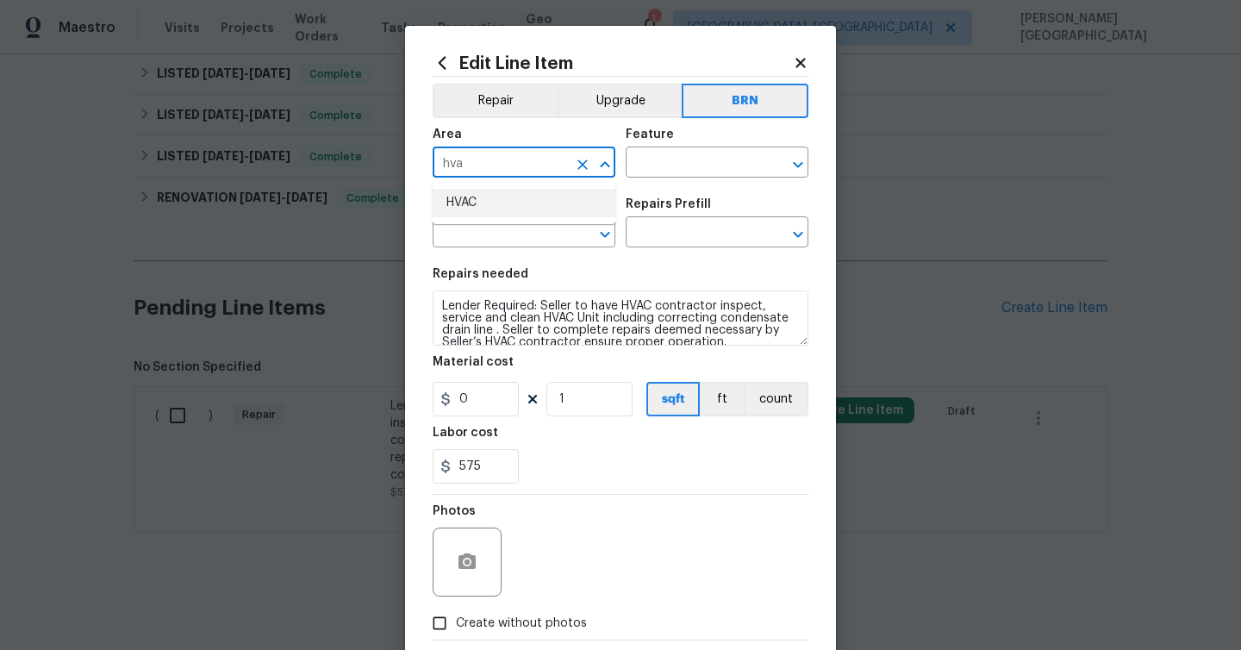
click at [517, 197] on li "HVAC" at bounding box center [523, 203] width 183 height 28
type input "HVAC"
click at [669, 171] on input "text" at bounding box center [692, 164] width 134 height 27
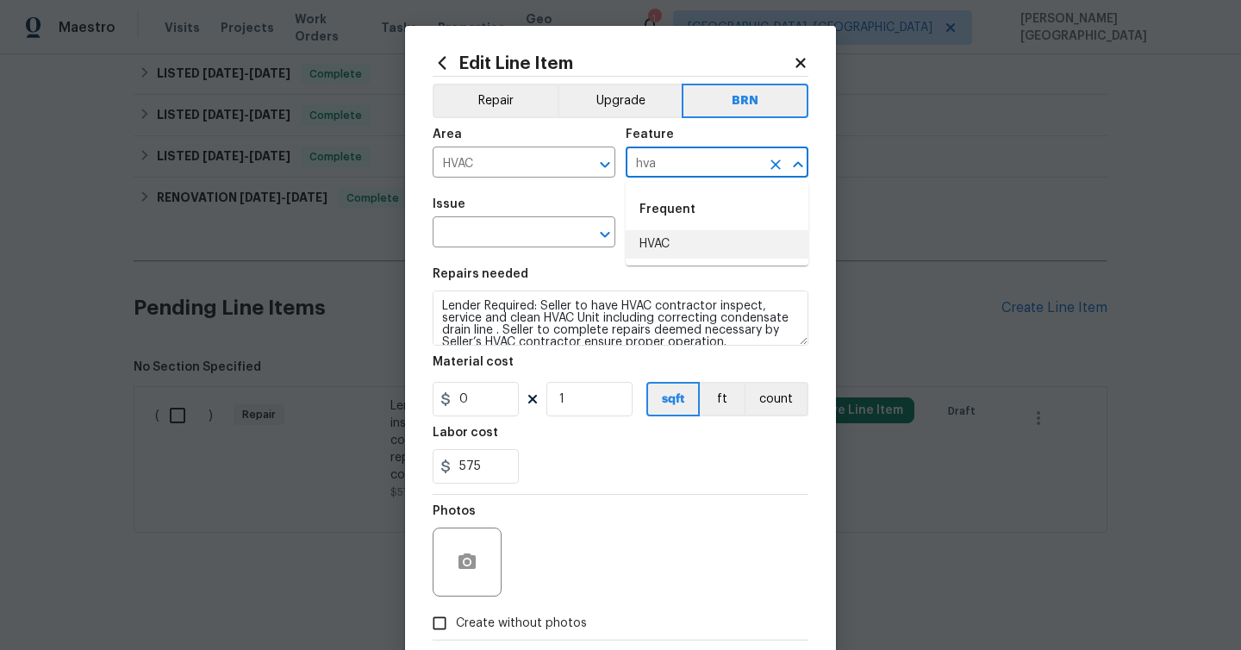
click at [633, 248] on li "HVAC" at bounding box center [716, 244] width 183 height 28
type input "HVAC"
click at [440, 237] on input "text" at bounding box center [499, 234] width 134 height 27
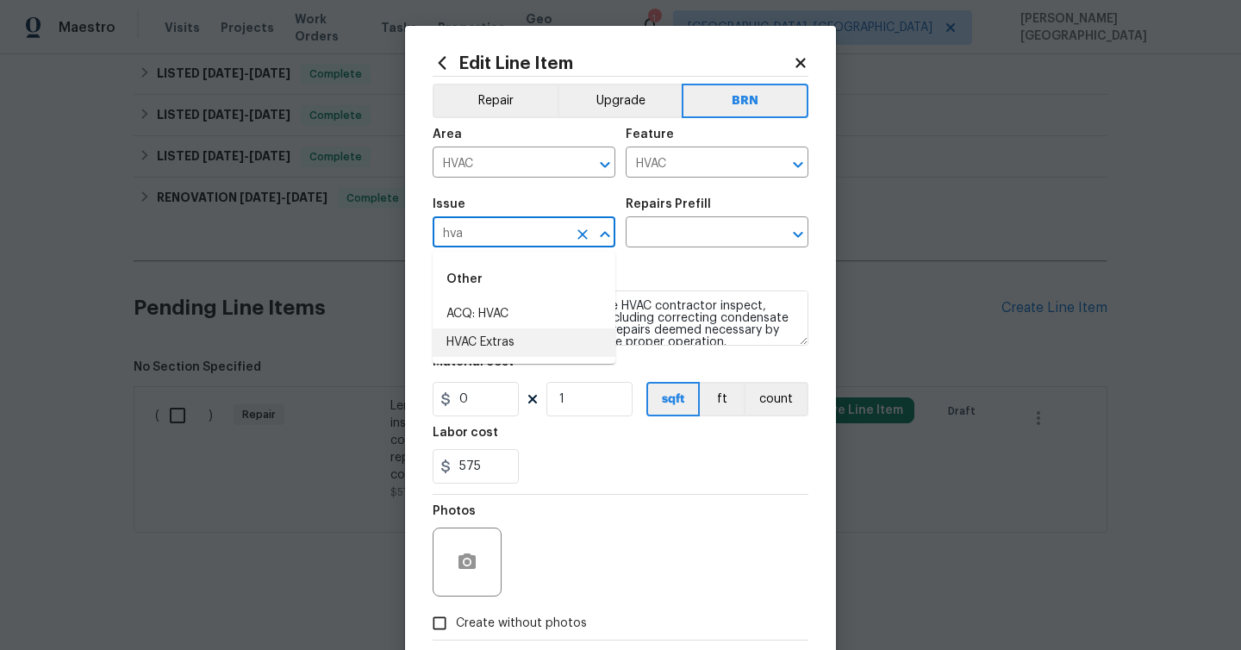
click at [489, 343] on li "HVAC Extras" at bounding box center [523, 342] width 183 height 28
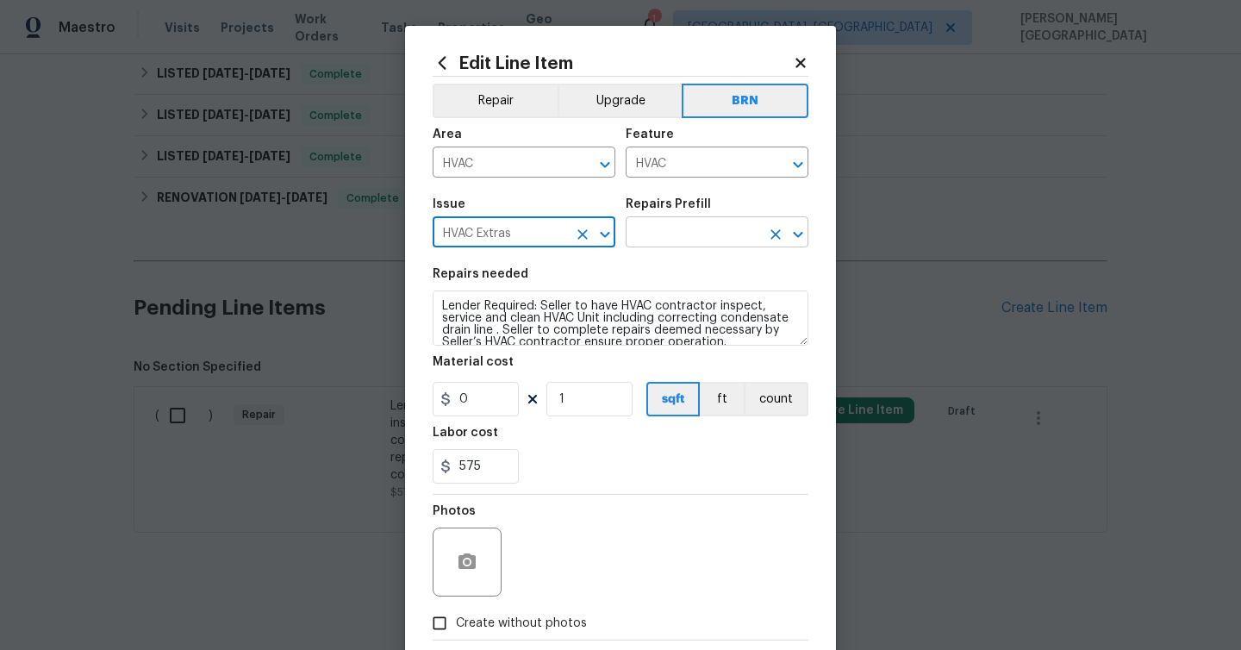
type input "HVAC Extras"
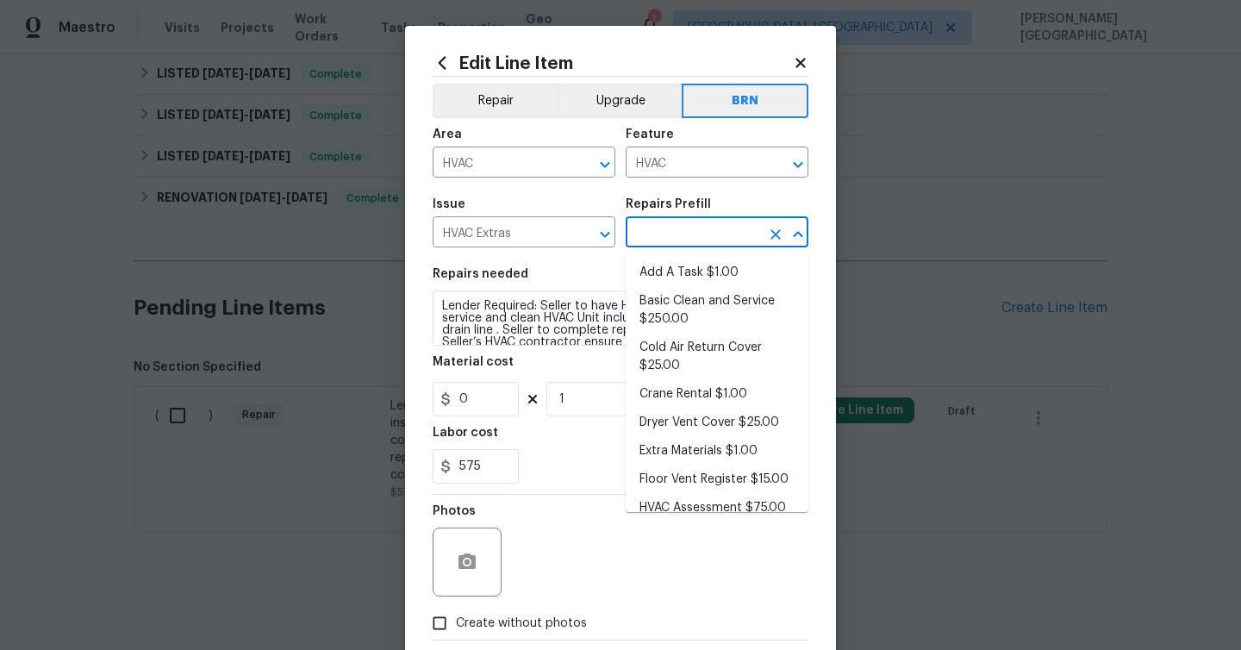
click at [642, 235] on input "text" at bounding box center [692, 234] width 134 height 27
click at [646, 267] on li "Add A Task $1.00" at bounding box center [716, 272] width 183 height 28
type input "Add A Task $1.00"
type textarea "HPM to detail"
type input "1"
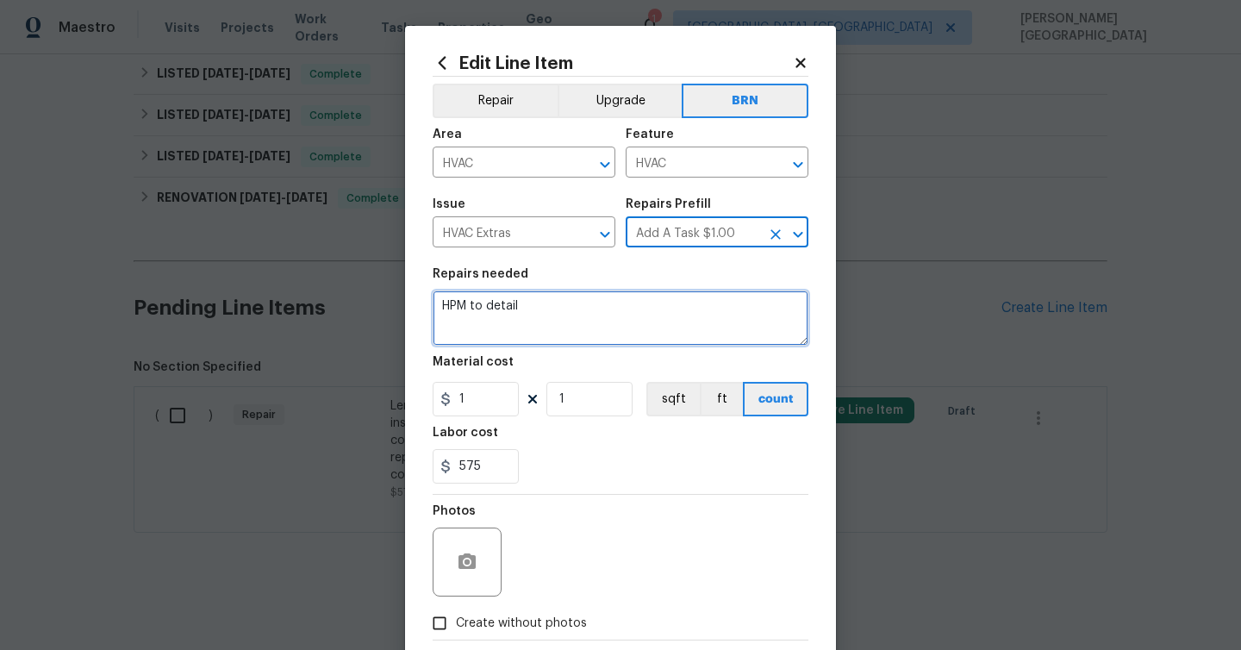
click at [527, 314] on textarea "HPM to detail" at bounding box center [620, 317] width 376 height 55
paste textarea "Lender Required: Seller to service, repair or replace GFCI outlets and AFCI bre…"
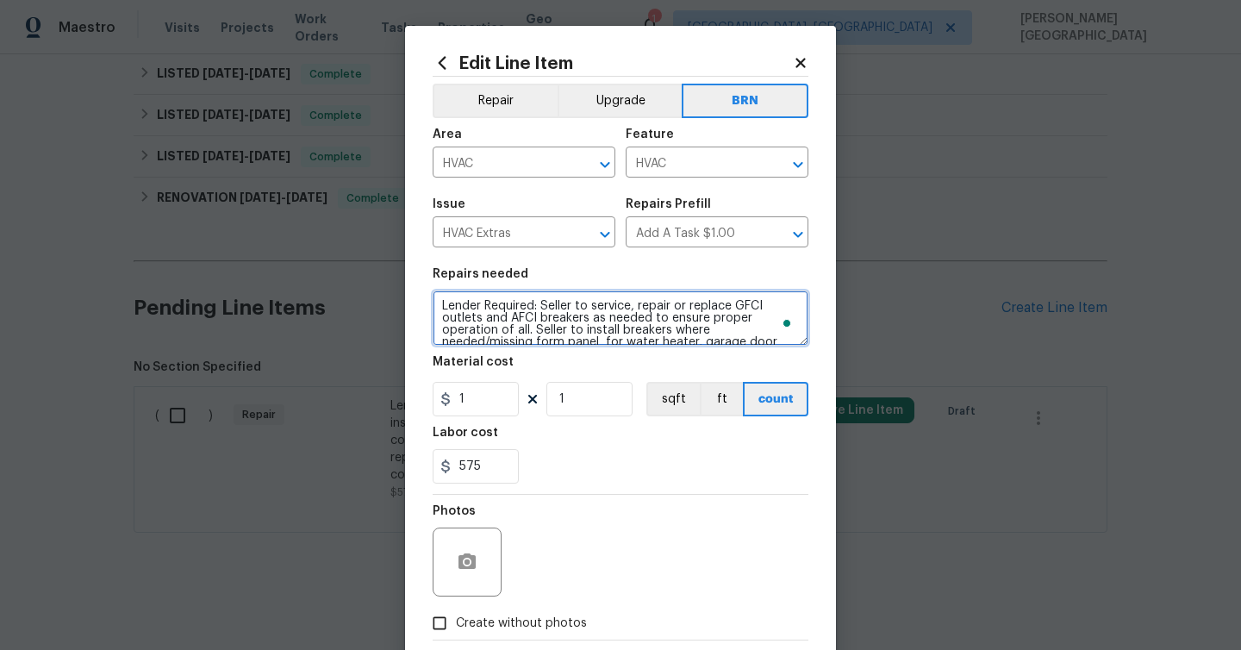
scroll to position [16, 0]
type textarea "Lender Required: Seller to service, repair or replace GFCI outlets and AFCI bre…"
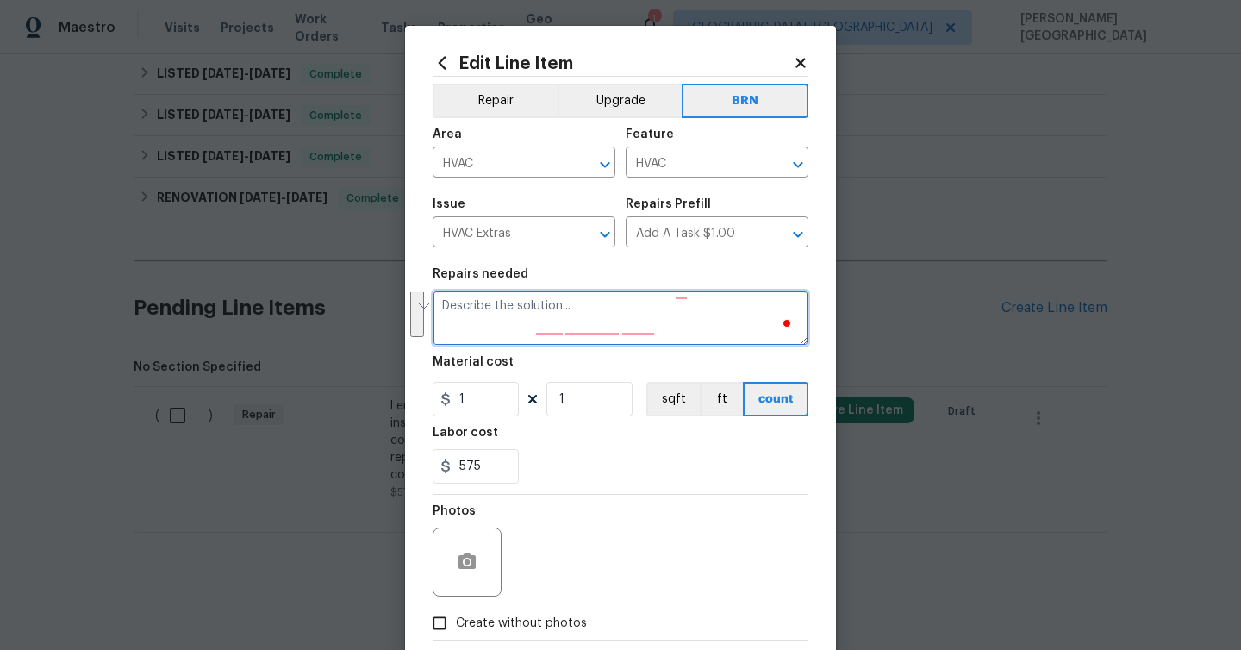
scroll to position [0, 0]
paste textarea "Lender Required: Seller to have HVAC contractor inspect, service and clean HVAC…"
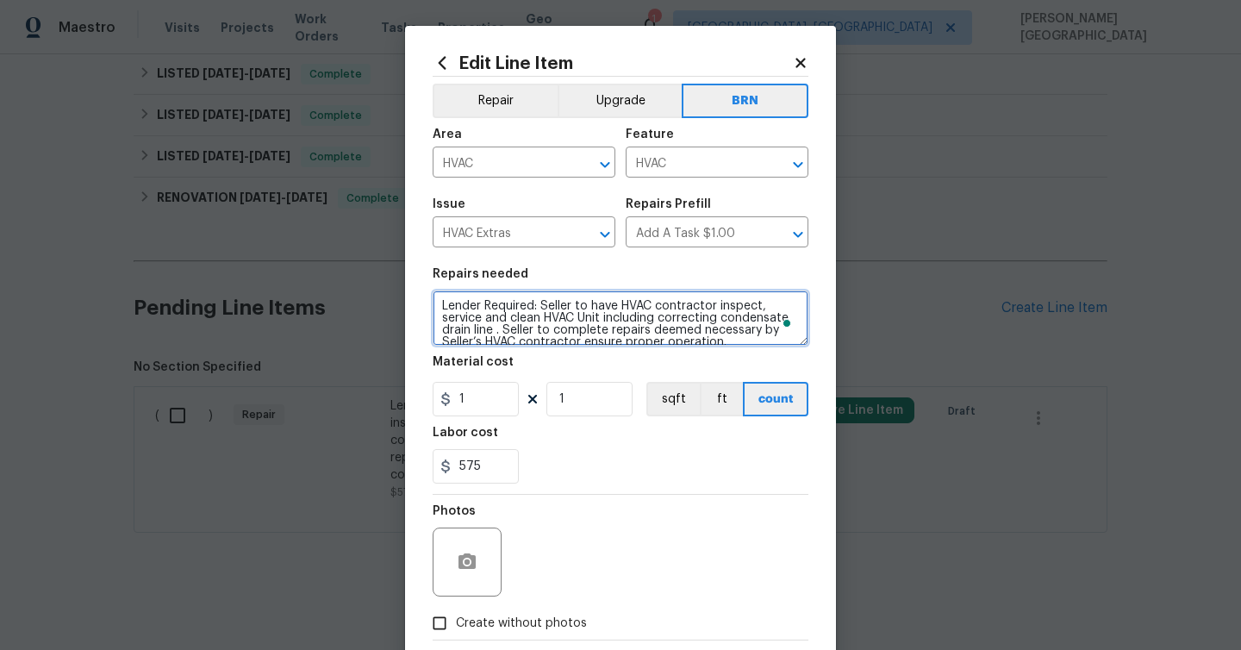
scroll to position [16, 0]
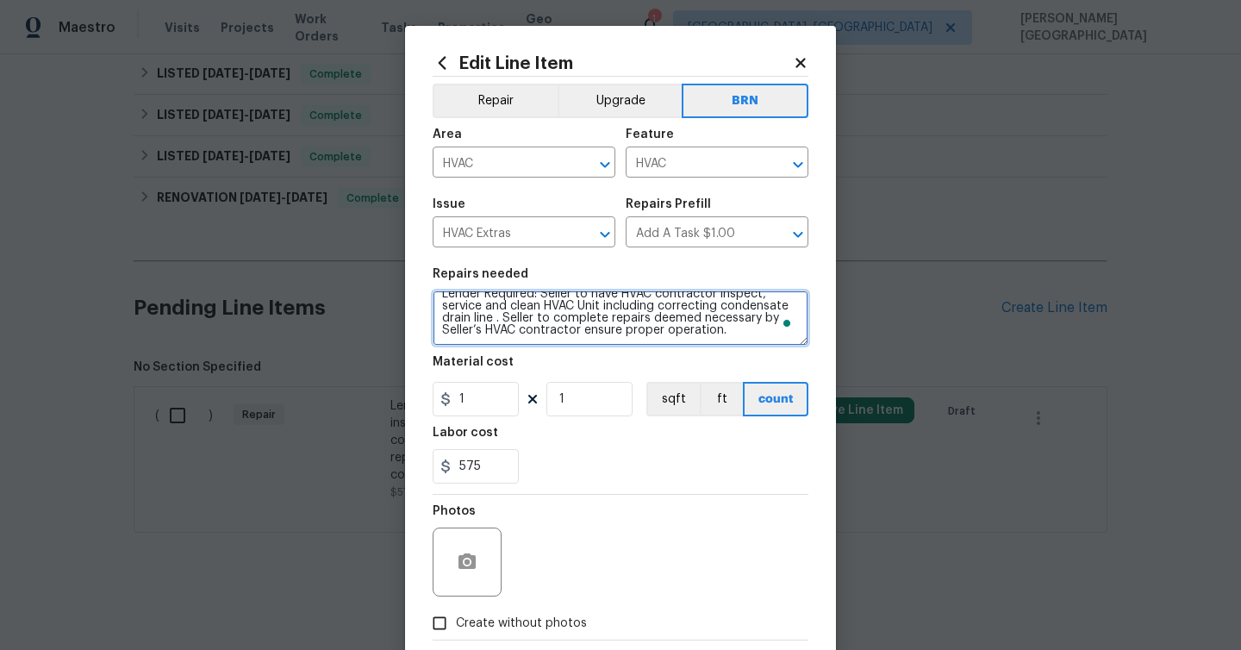
type textarea "Lender Required: Seller to have HVAC contractor inspect, service and clean HVAC…"
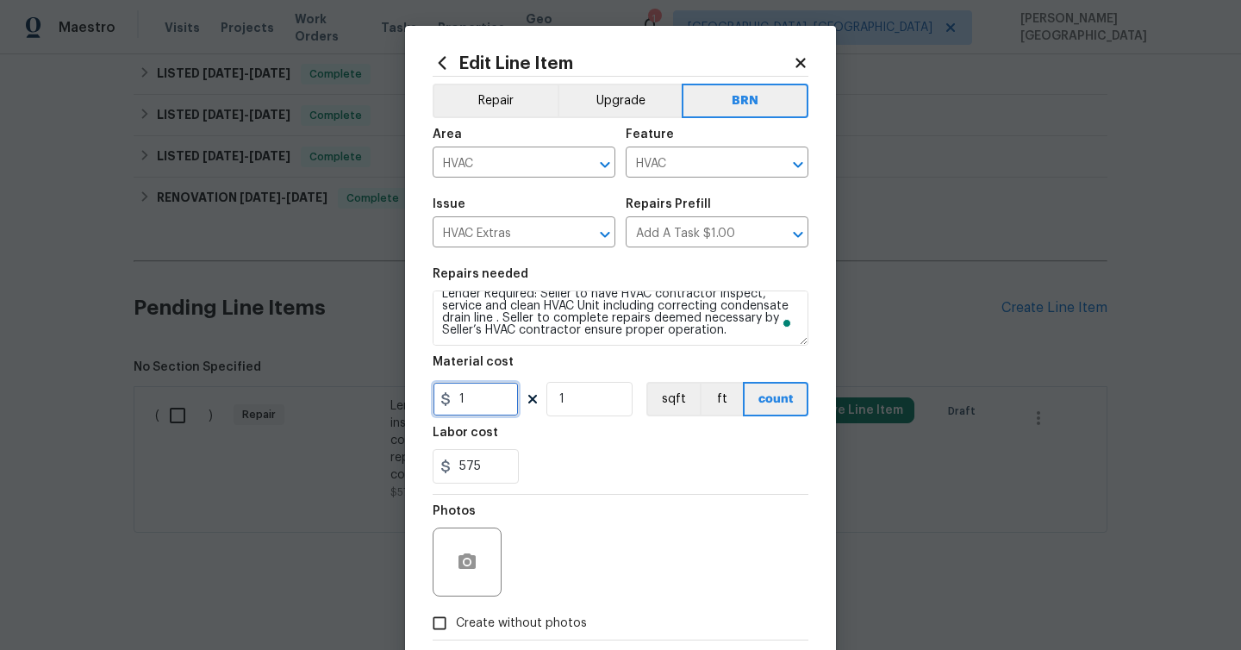
click at [488, 388] on input "1" at bounding box center [475, 399] width 86 height 34
click at [488, 387] on input "1" at bounding box center [475, 399] width 86 height 34
type input "0"
click at [496, 626] on span "Create without photos" at bounding box center [521, 623] width 131 height 18
click at [456, 626] on input "Create without photos" at bounding box center [439, 623] width 33 height 33
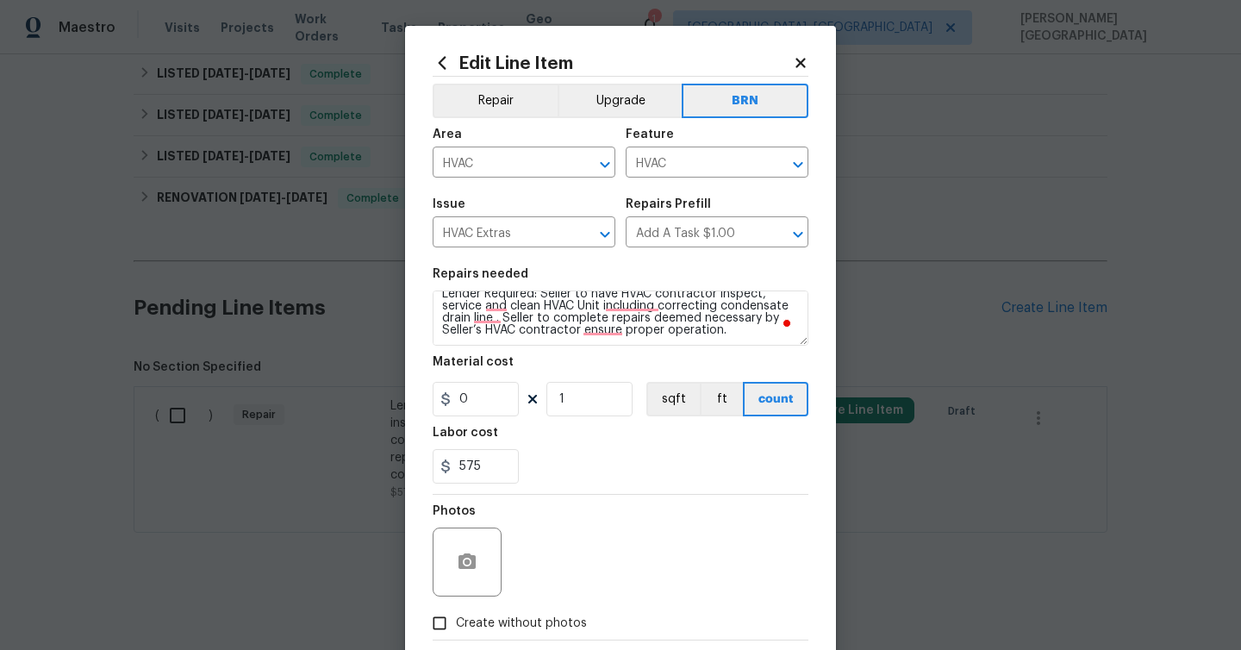
checkbox input "true"
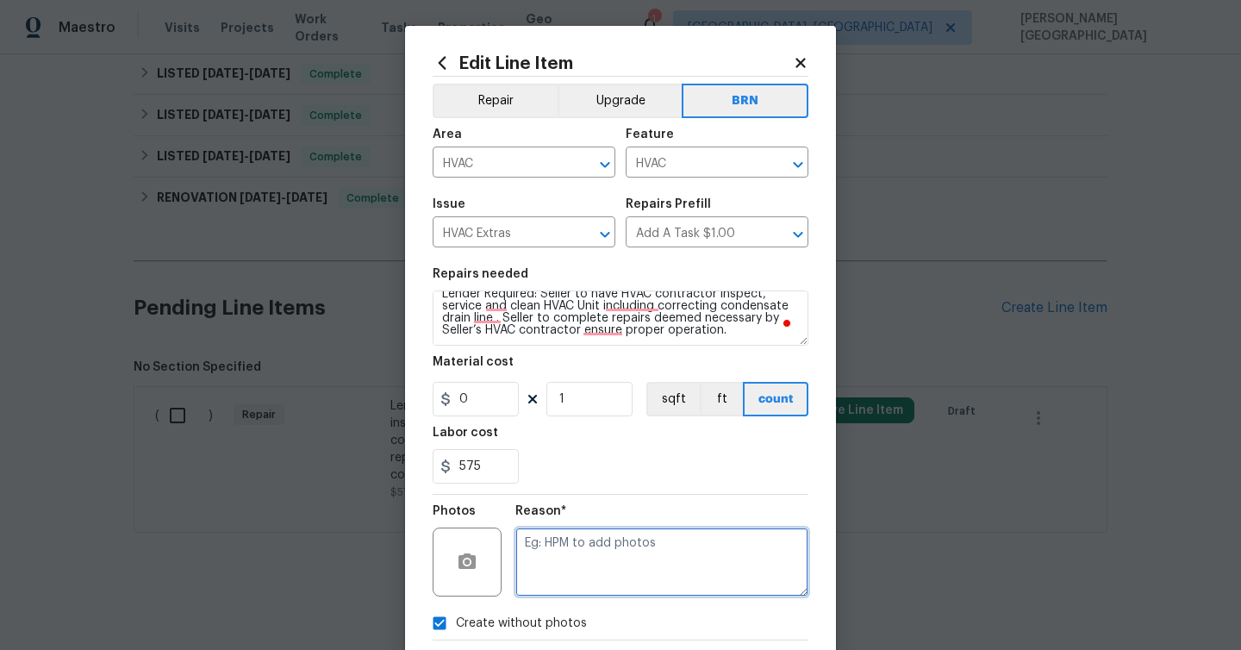
click at [538, 589] on textarea at bounding box center [661, 561] width 293 height 69
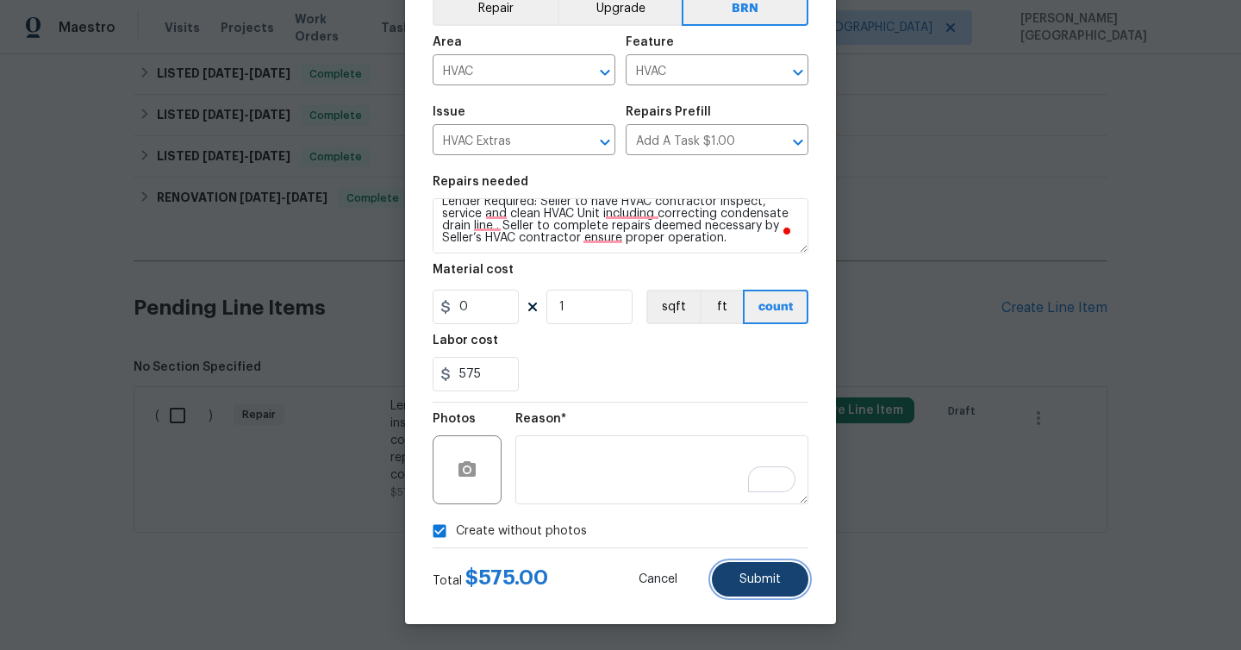
click at [762, 571] on button "Submit" at bounding box center [760, 579] width 96 height 34
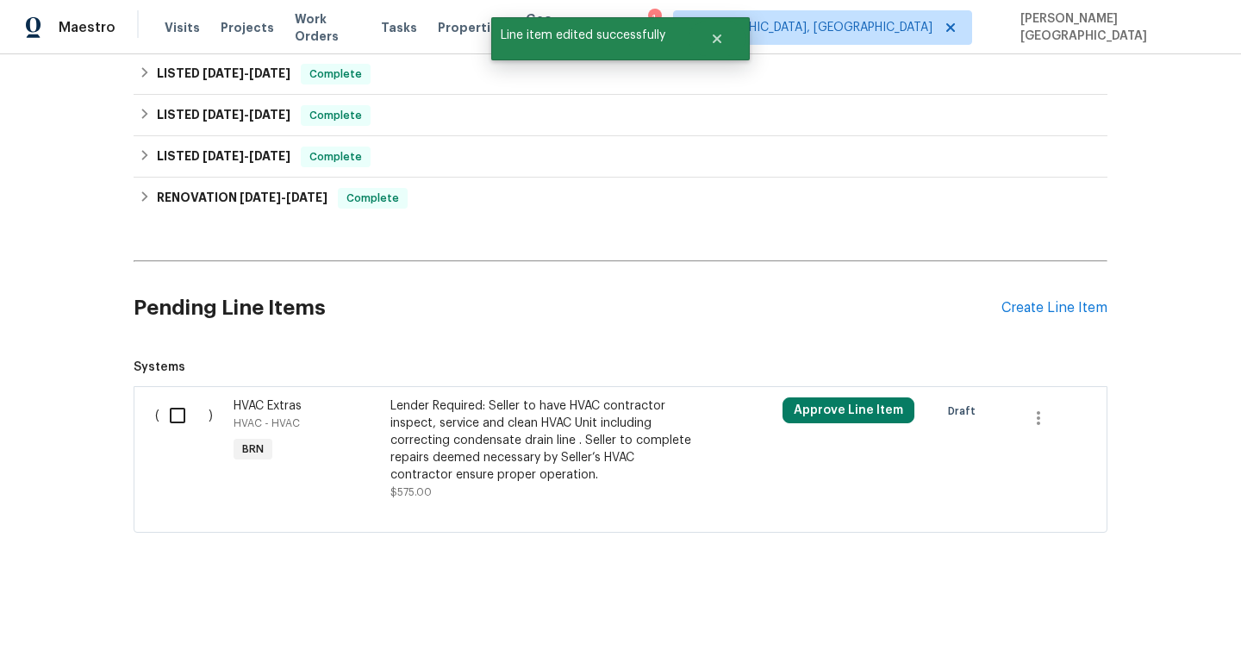
click at [170, 409] on input "checkbox" at bounding box center [183, 415] width 49 height 36
checkbox input "true"
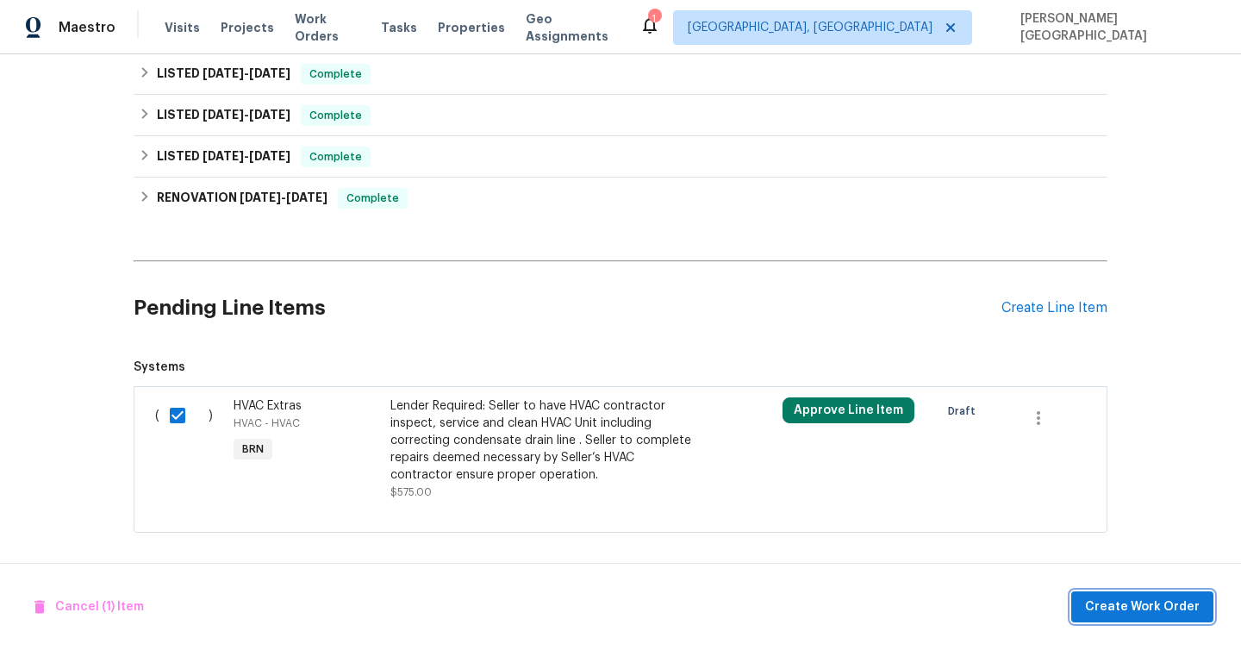
click at [1141, 616] on span "Create Work Order" at bounding box center [1142, 607] width 115 height 22
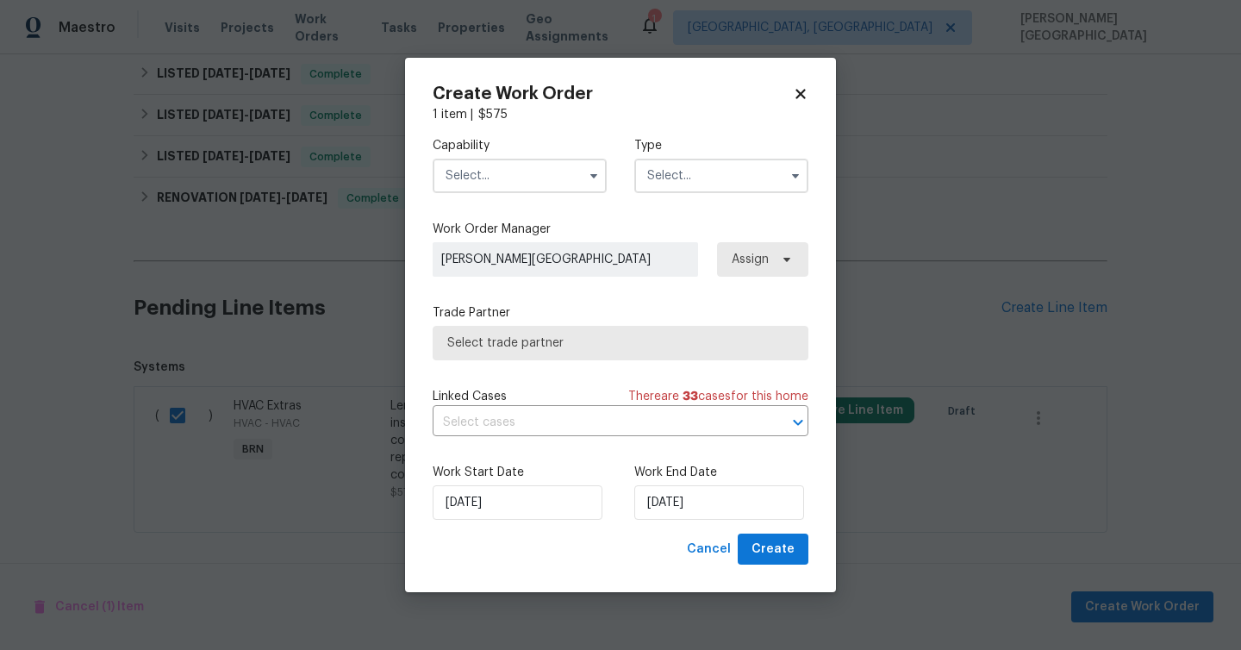
click at [515, 181] on input "text" at bounding box center [519, 176] width 174 height 34
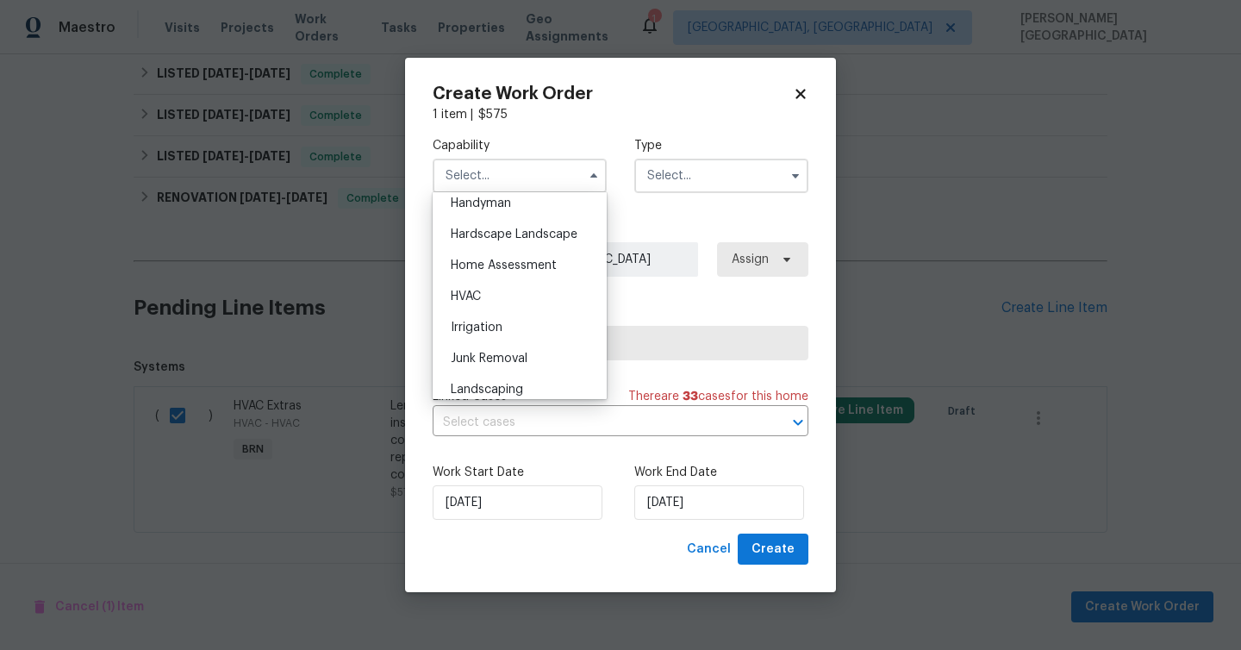
scroll to position [967, 0]
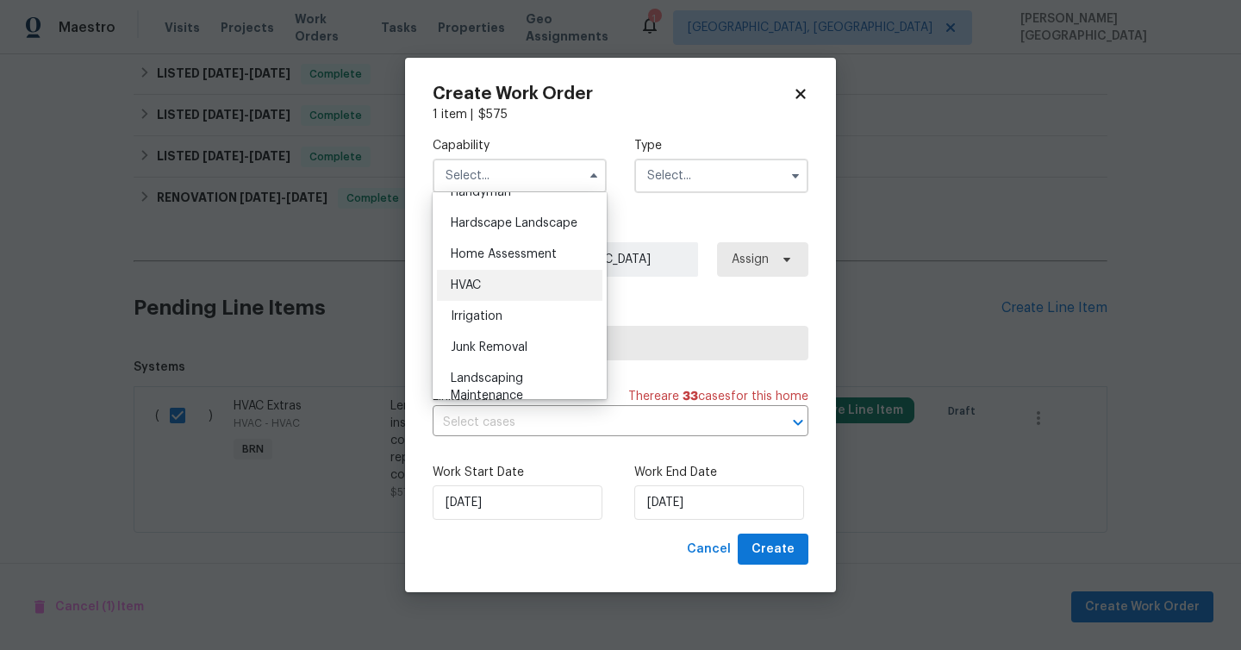
click at [502, 293] on div "HVAC" at bounding box center [519, 285] width 165 height 31
type input "HVAC"
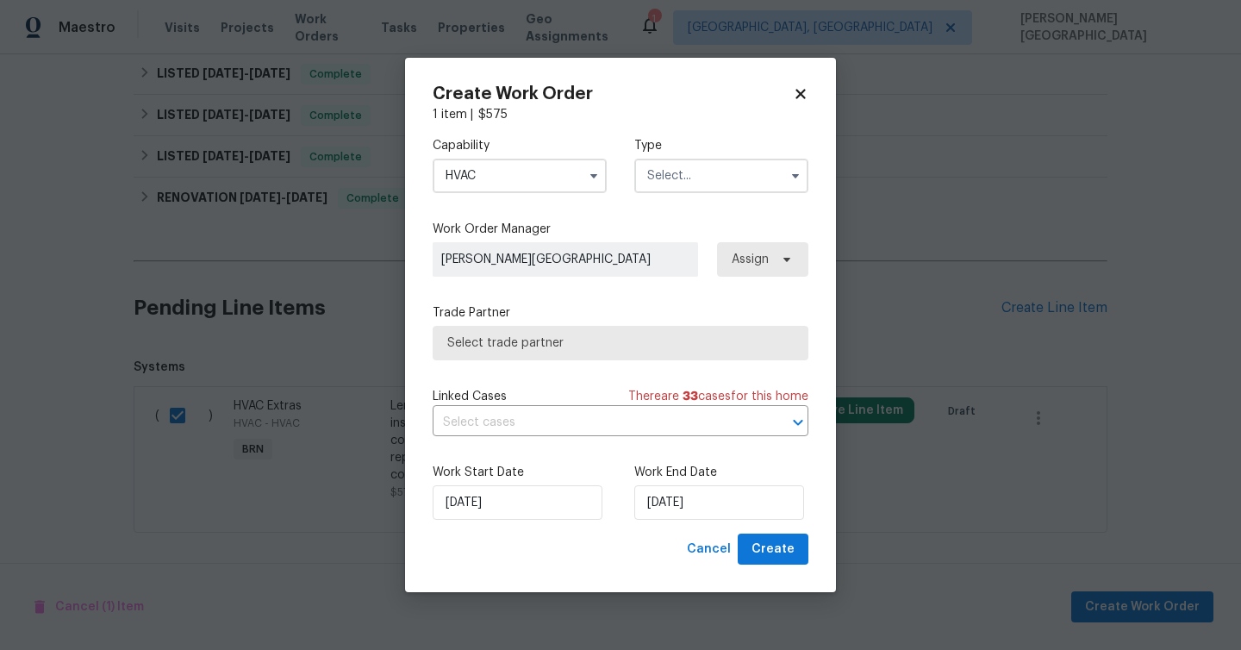
click at [659, 175] on input "text" at bounding box center [721, 176] width 174 height 34
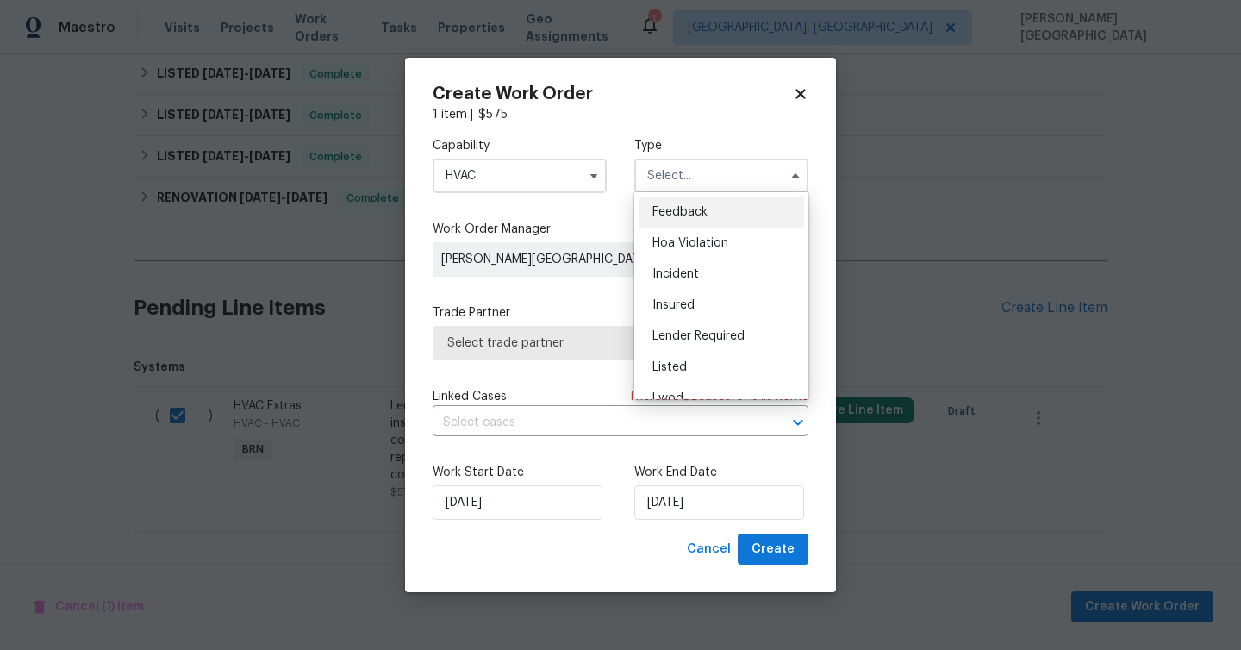
scroll to position [205, 0]
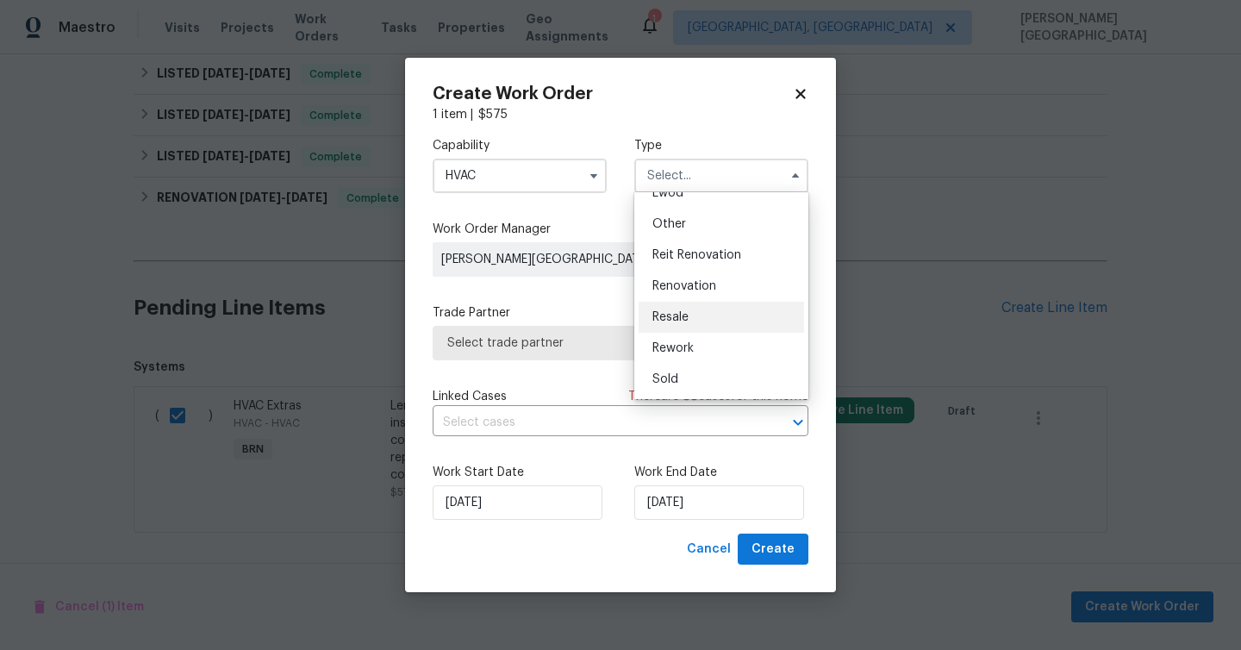
click at [676, 315] on span "Resale" at bounding box center [670, 317] width 36 height 12
type input "Resale"
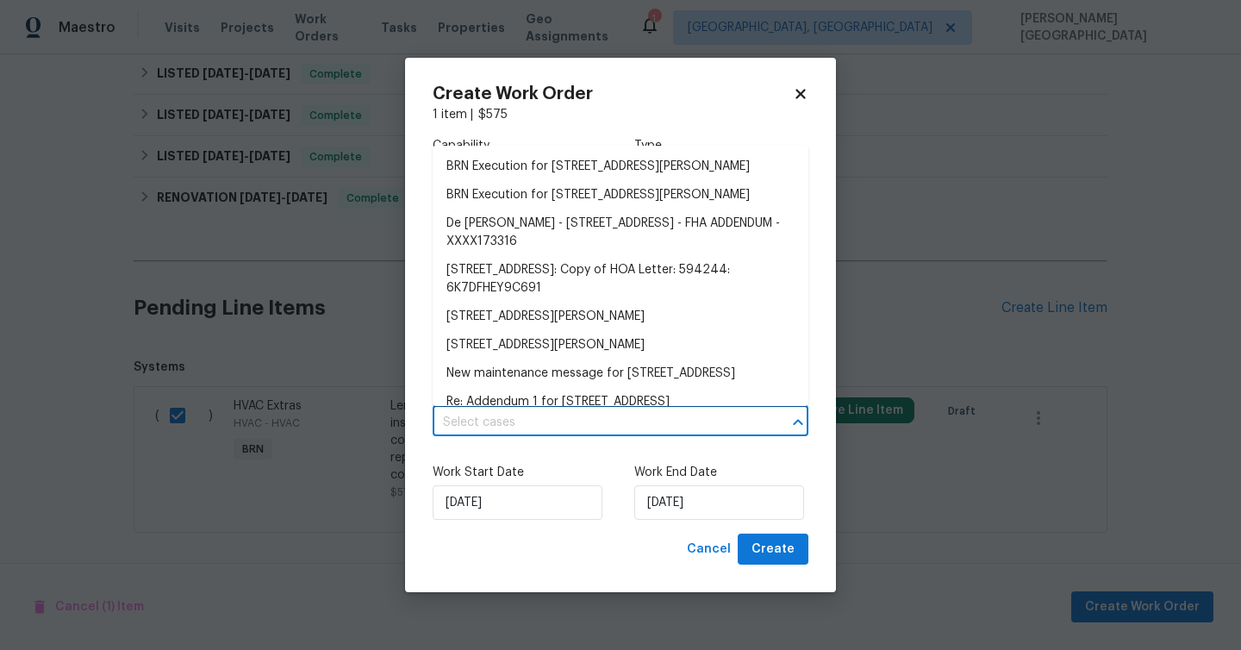
click at [565, 412] on input "text" at bounding box center [595, 422] width 327 height 27
click at [548, 171] on li "BRN Execution for 5822 W Huntington Dr, Laveen, AZ 85339" at bounding box center [620, 166] width 376 height 28
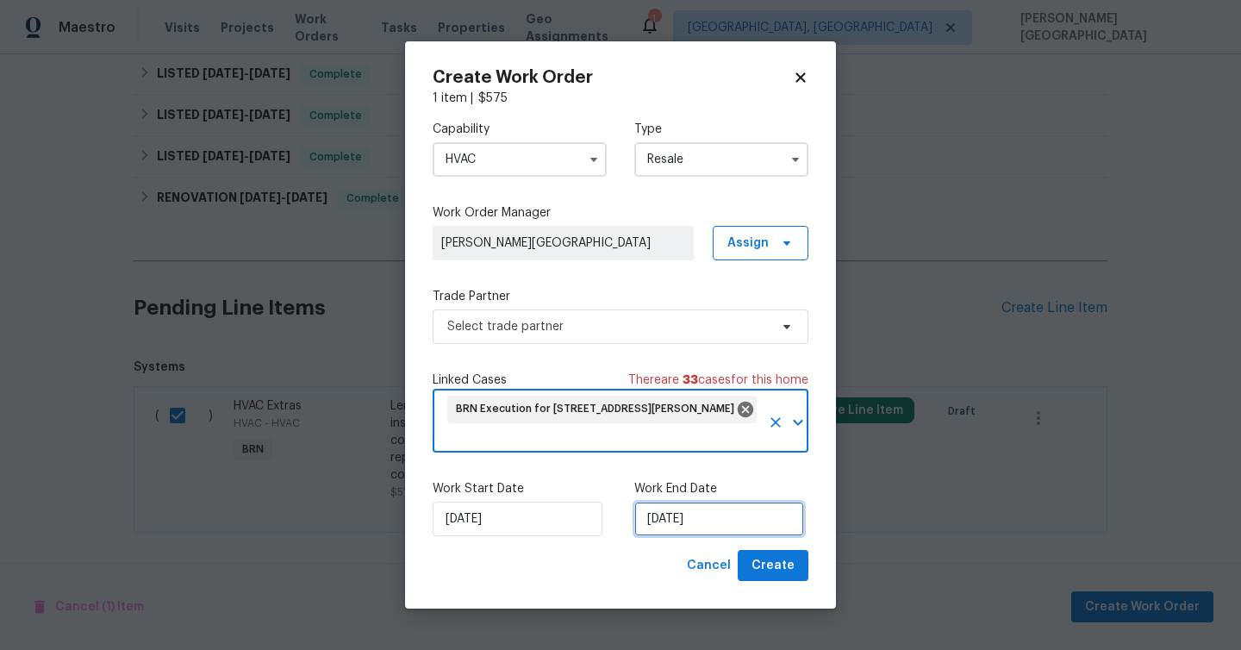
click at [669, 517] on input "[DATE]" at bounding box center [719, 518] width 170 height 34
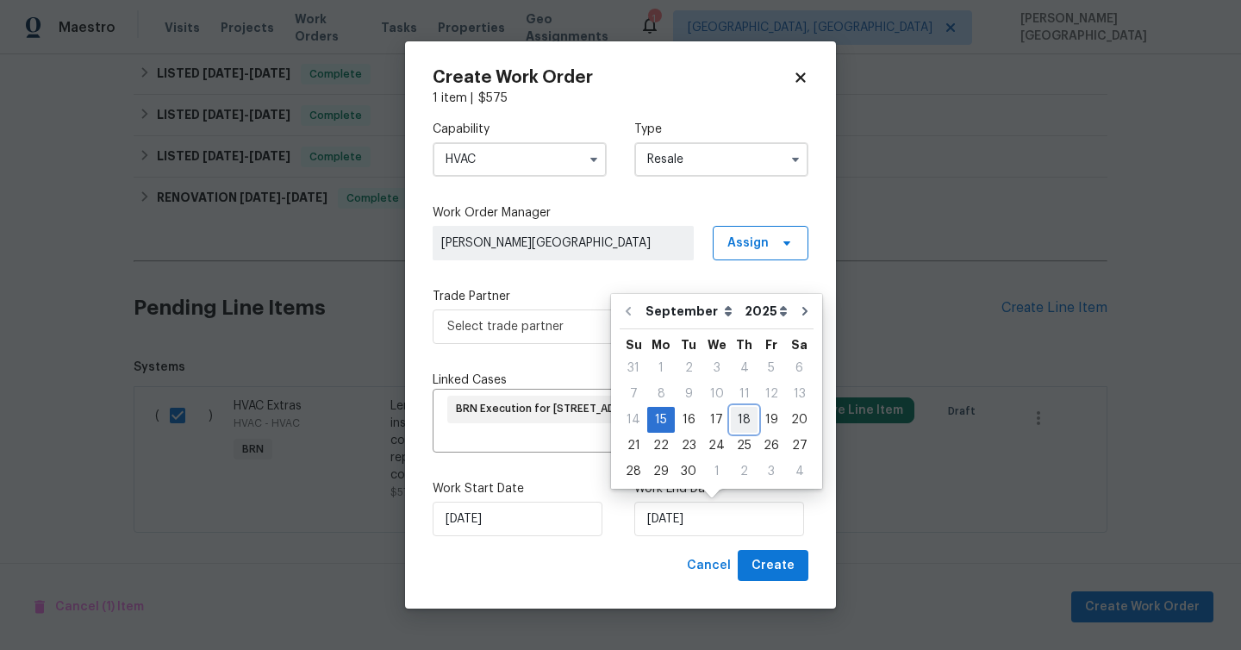
click at [736, 414] on div "18" at bounding box center [744, 419] width 27 height 24
type input "9/18/2025"
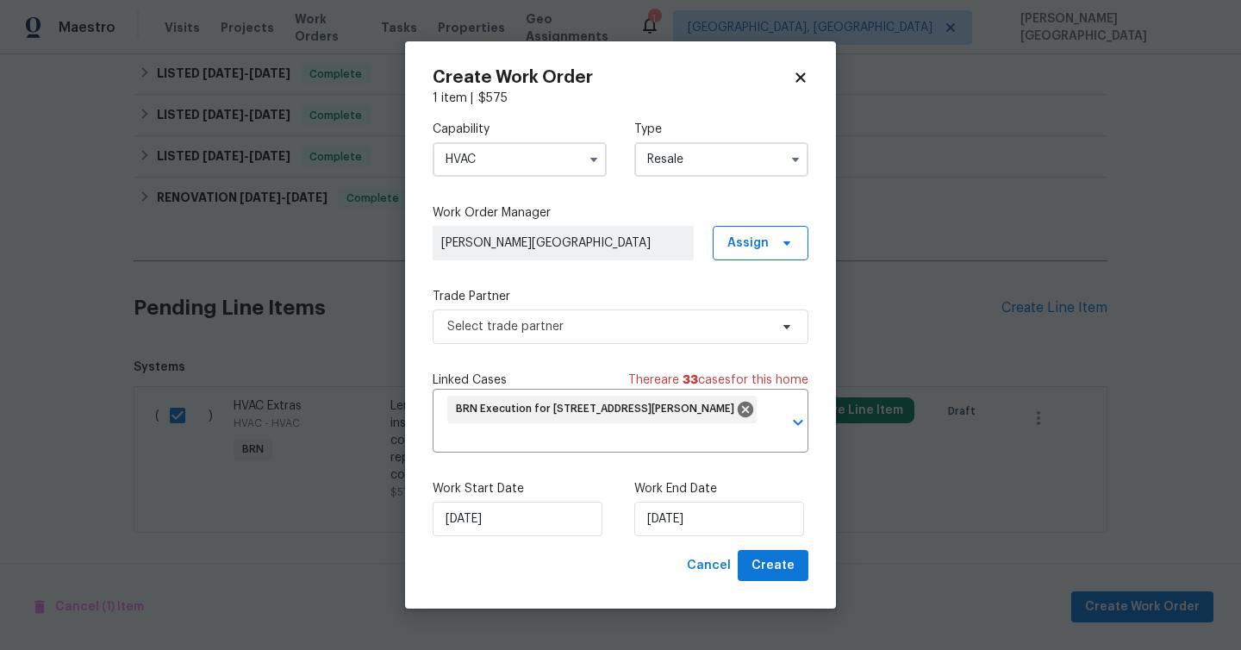
click at [582, 347] on div "Capability HVAC Type Resale Work Order Manager Isabel Sangeetha Ireland Assign …" at bounding box center [620, 328] width 376 height 443
click at [577, 321] on span "Select trade partner" at bounding box center [607, 326] width 321 height 17
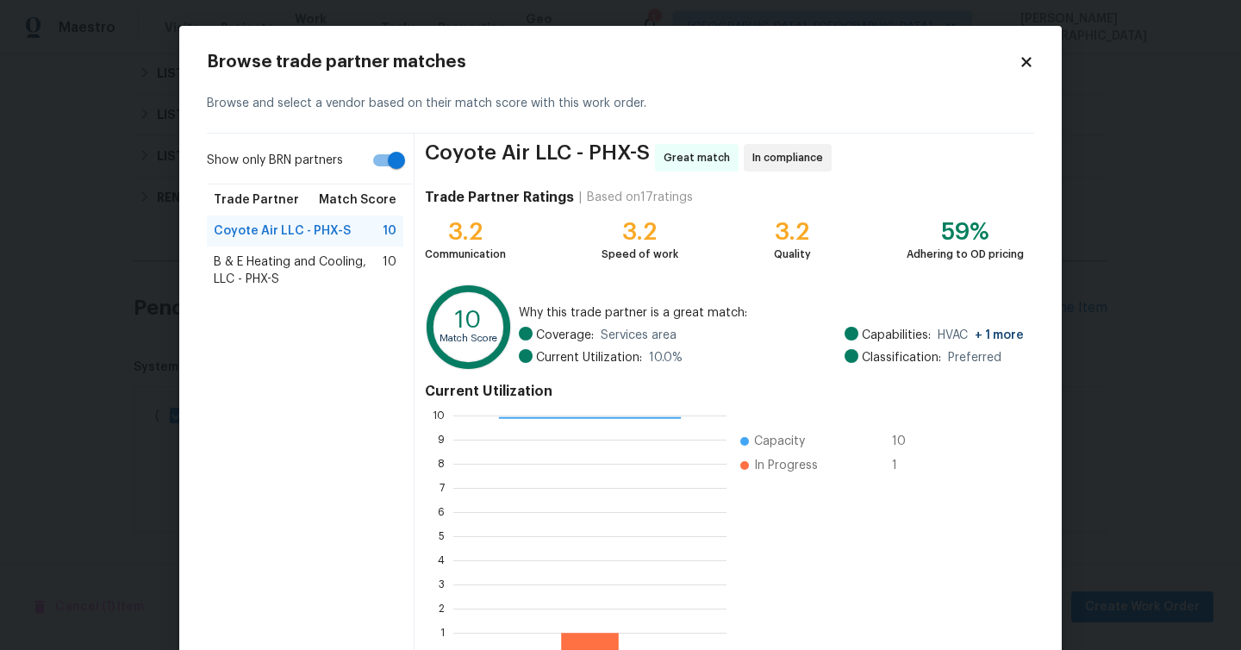
scroll to position [110, 0]
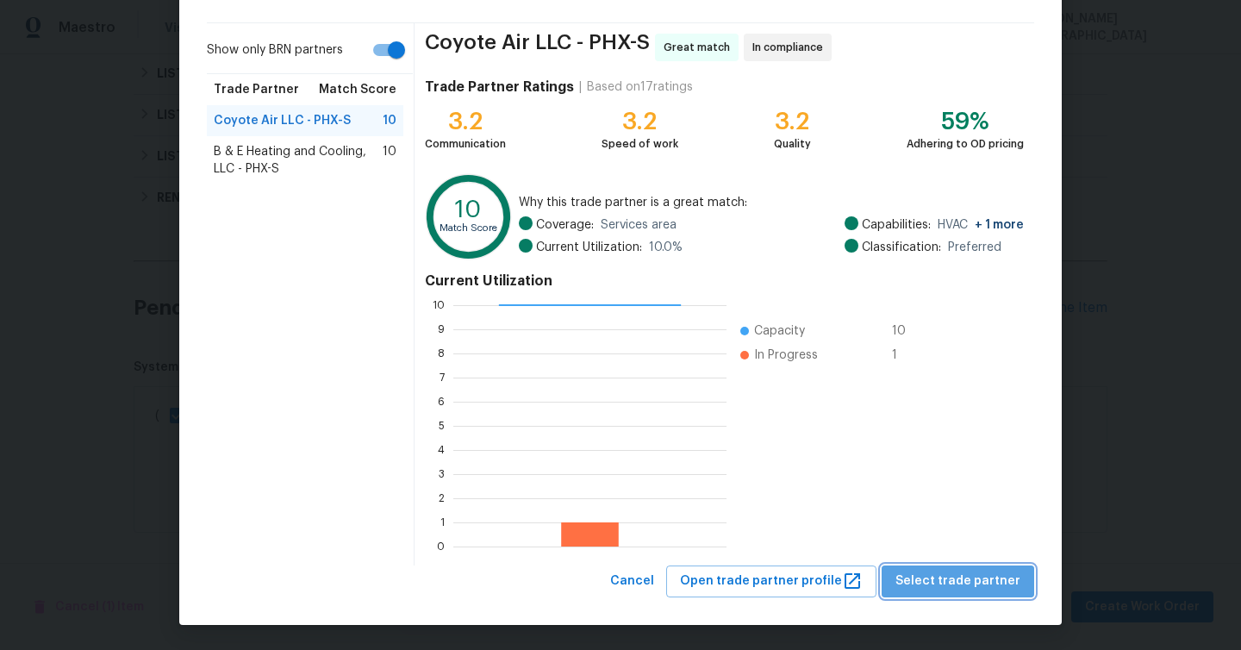
click at [969, 580] on span "Select trade partner" at bounding box center [957, 581] width 125 height 22
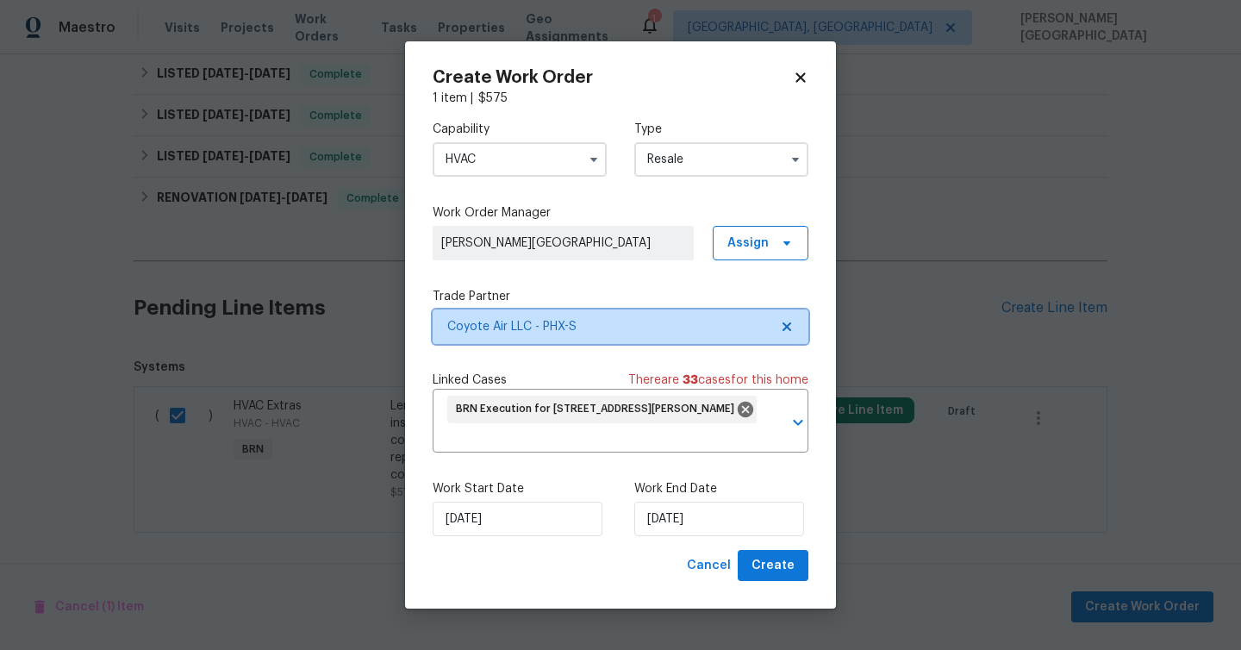
scroll to position [0, 0]
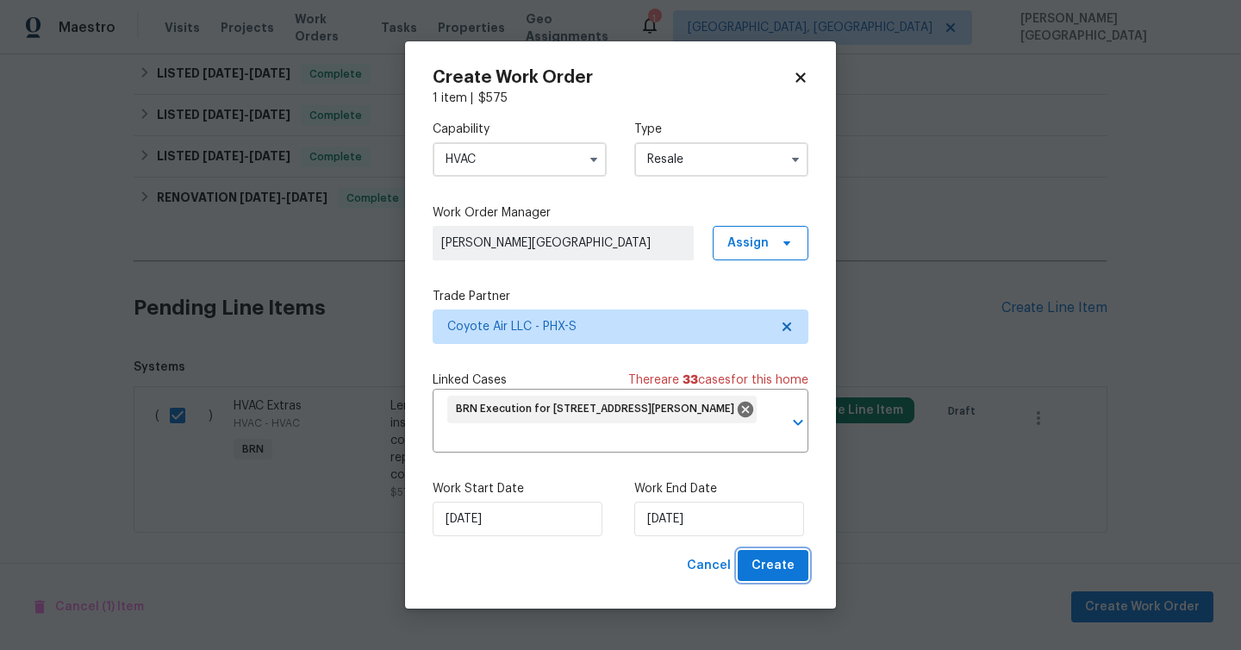
click at [775, 569] on span "Create" at bounding box center [772, 566] width 43 height 22
checkbox input "false"
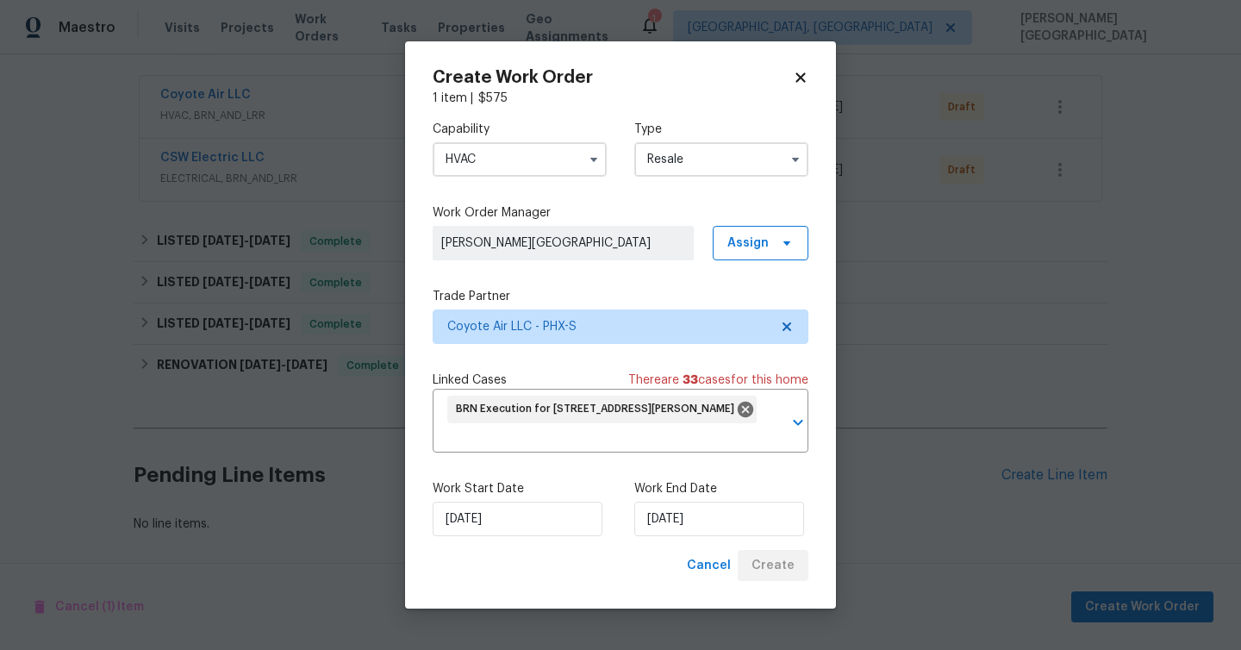
scroll to position [309, 0]
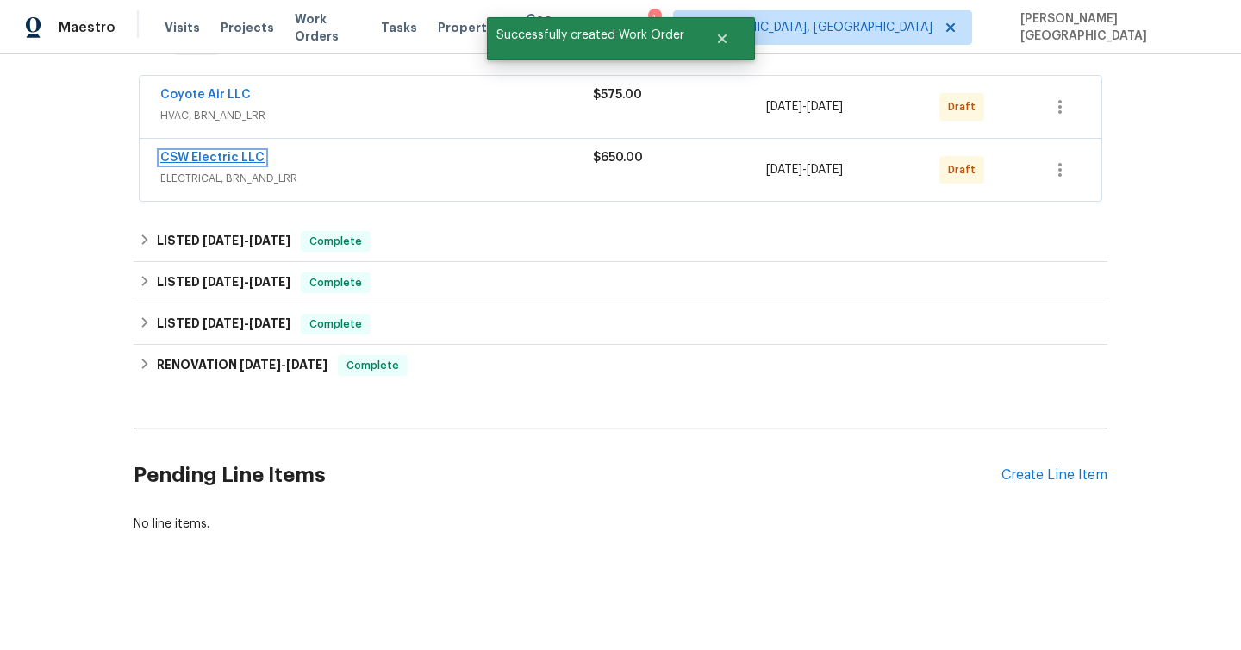
click at [237, 158] on link "CSW Electric LLC" at bounding box center [212, 158] width 104 height 12
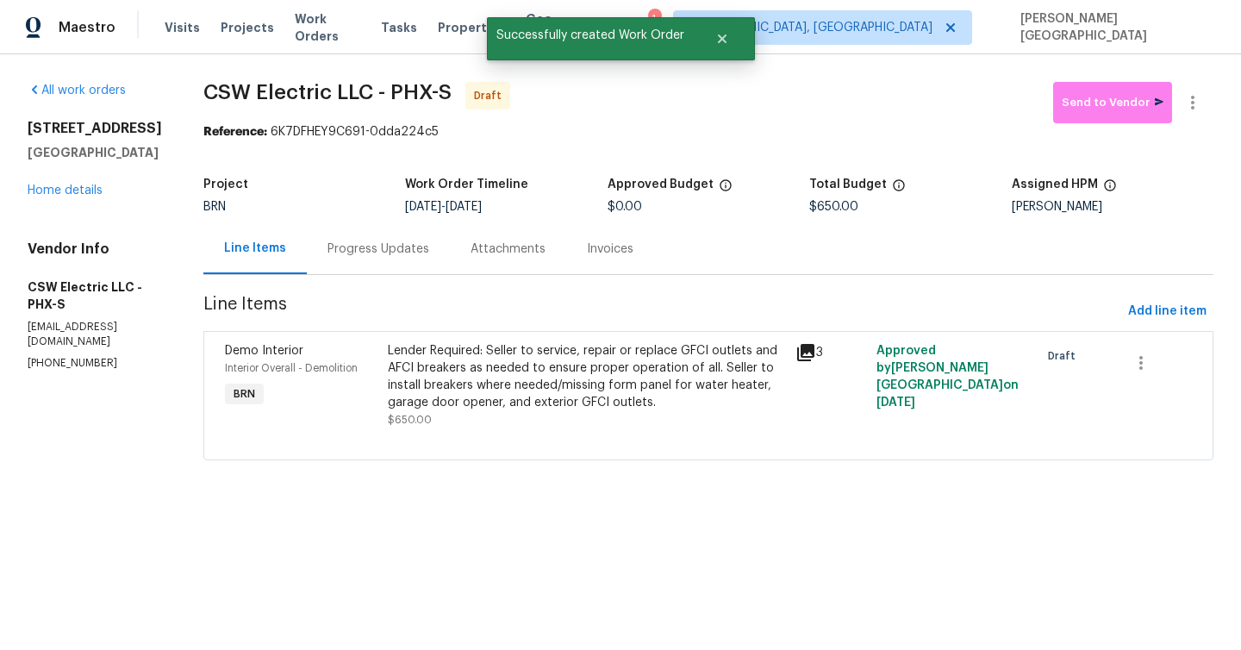
click at [351, 261] on div "Progress Updates" at bounding box center [378, 248] width 143 height 51
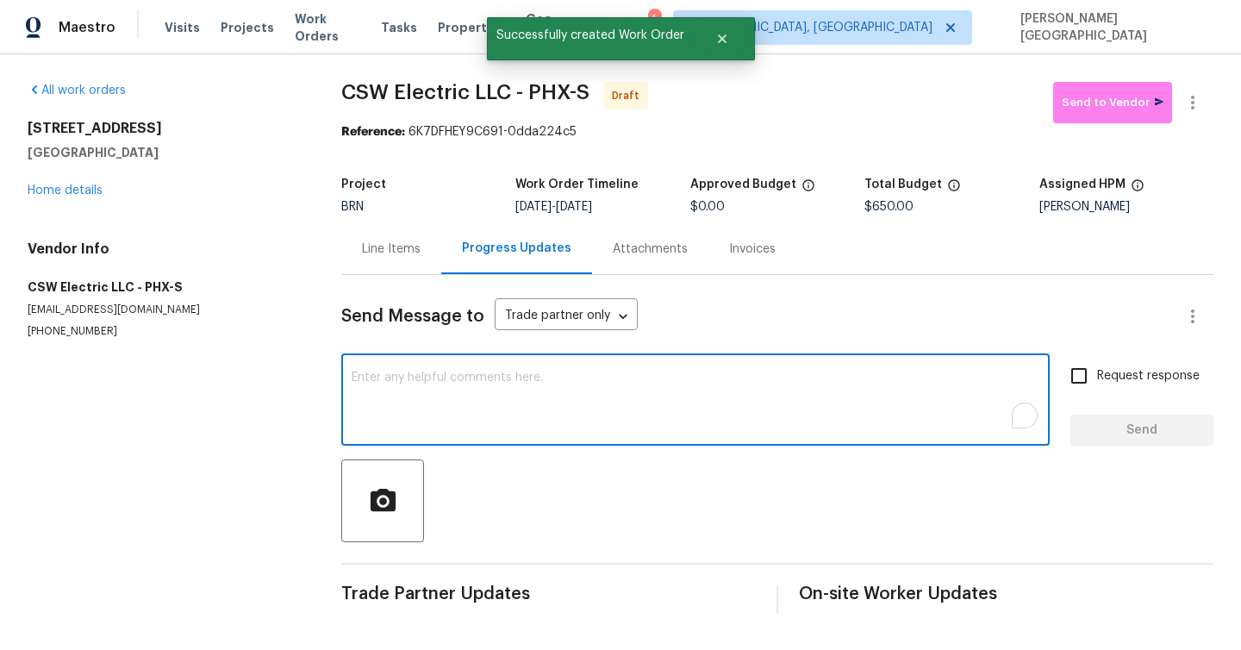
click at [371, 425] on textarea "To enrich screen reader interactions, please activate Accessibility in Grammarl…" at bounding box center [694, 401] width 687 height 60
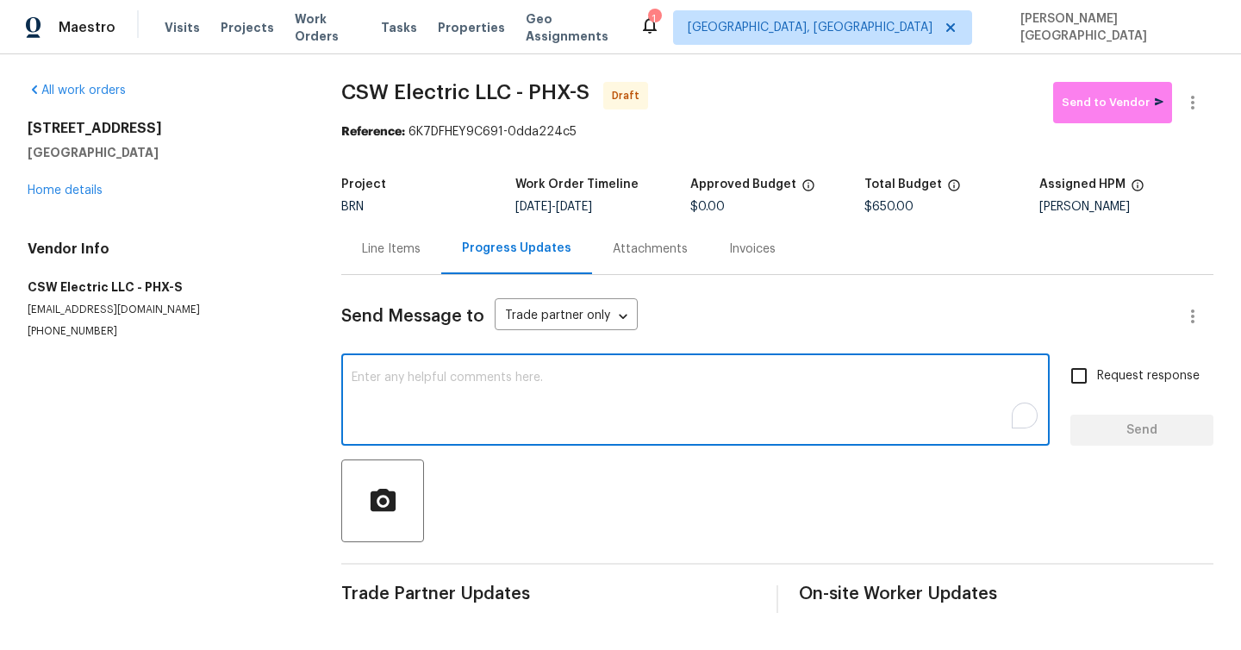
paste textarea "This is Isabel from Opendoor. Please confirm receipt of the work order due on 0…"
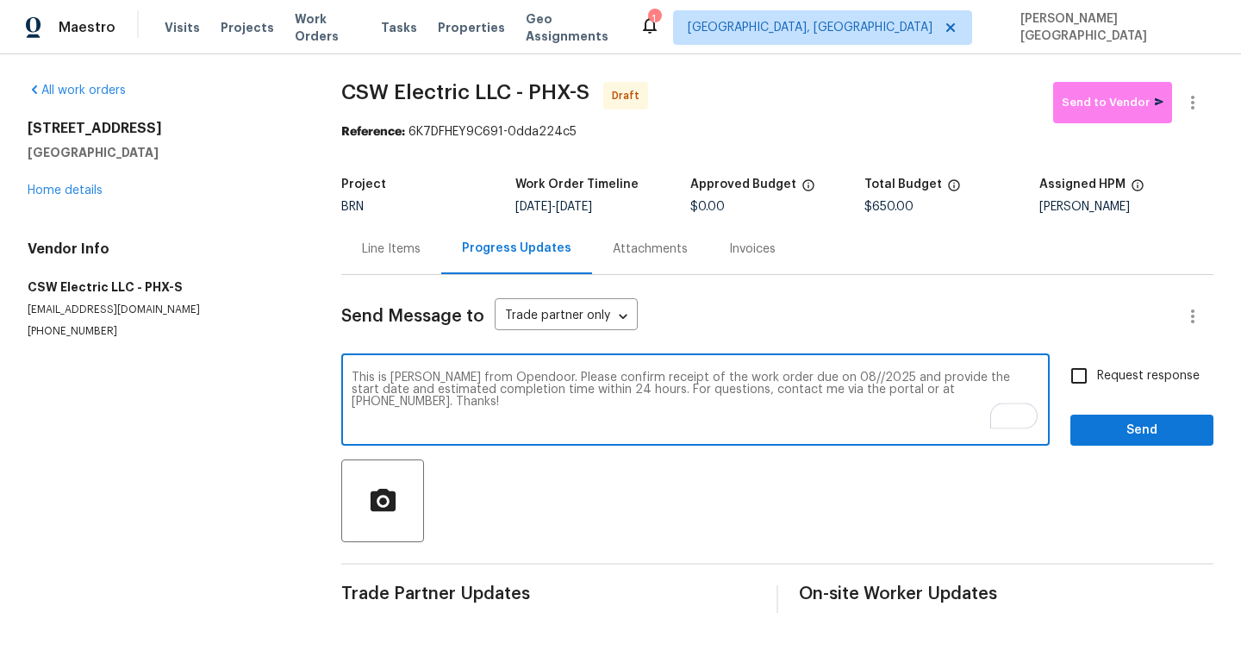
click at [808, 377] on textarea "This is Isabel from Opendoor. Please confirm receipt of the work order due on 0…" at bounding box center [694, 401] width 687 height 60
type textarea "This is Isabel from Opendoor. Please confirm receipt of the work order due on 0…"
click at [1110, 384] on span "Request response" at bounding box center [1148, 376] width 103 height 18
click at [1097, 384] on input "Request response" at bounding box center [1079, 376] width 36 height 36
checkbox input "true"
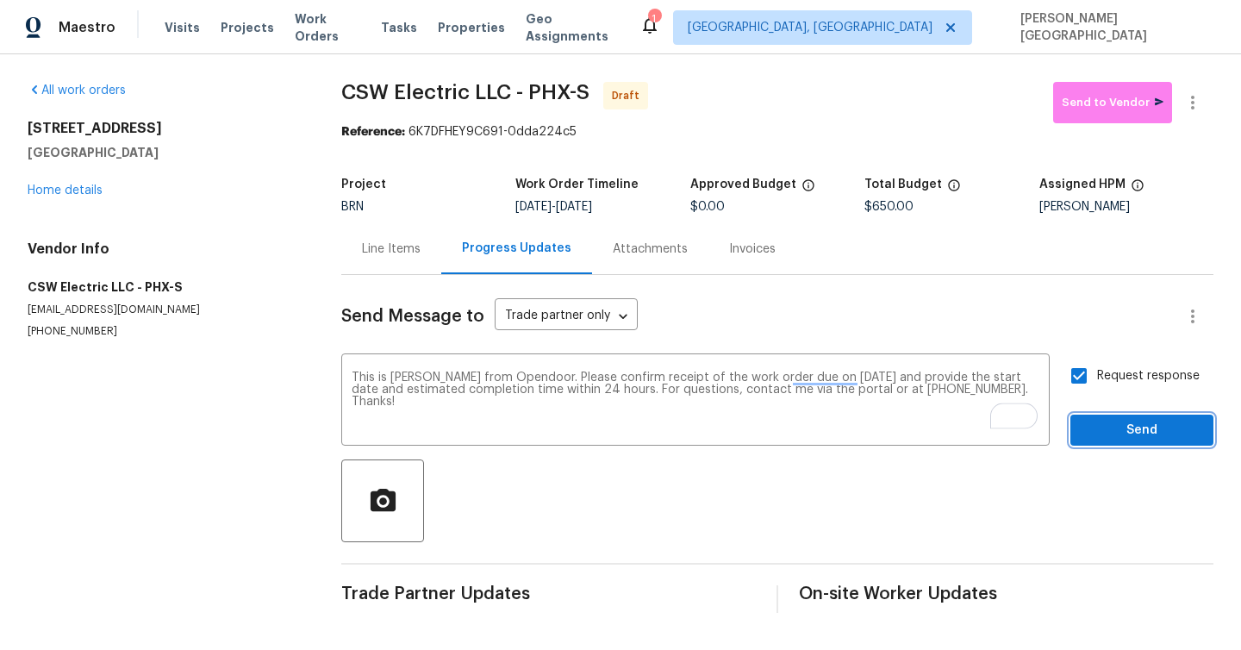
click at [1121, 435] on span "Send" at bounding box center [1141, 431] width 115 height 22
click at [1213, 94] on div "All work orders 5822 W Huntington Dr Laveen, AZ 85339 Home details Vendor Info …" at bounding box center [620, 348] width 1241 height 589
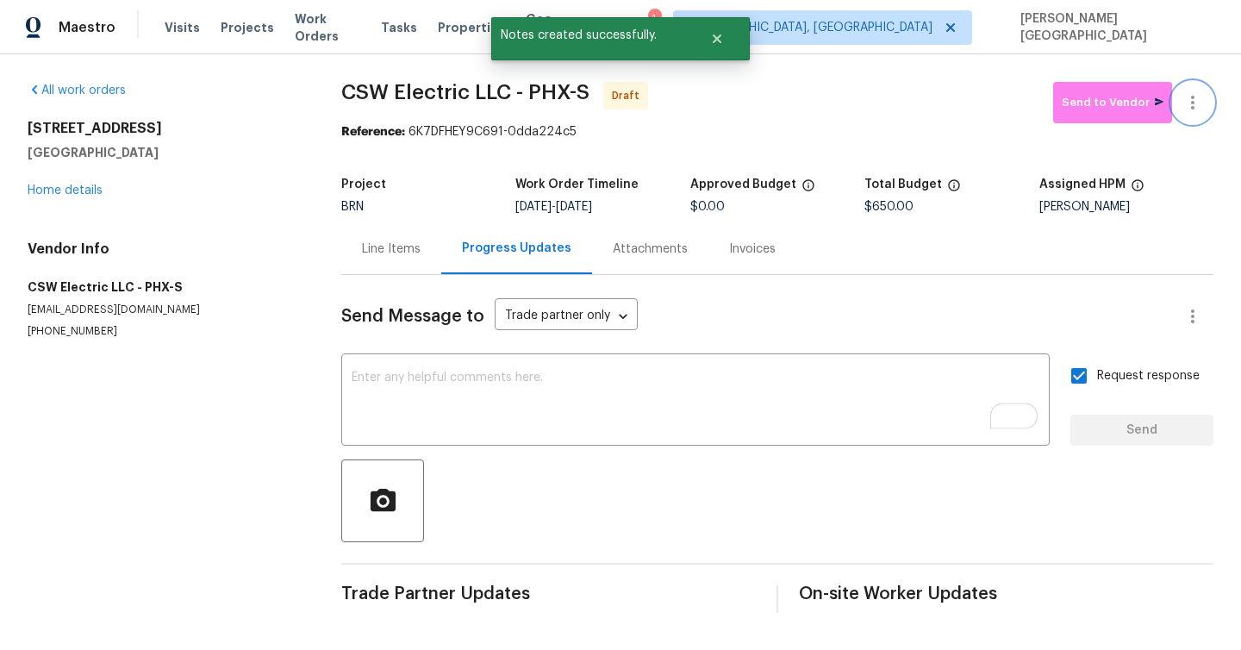
click at [1206, 96] on button "button" at bounding box center [1192, 102] width 41 height 41
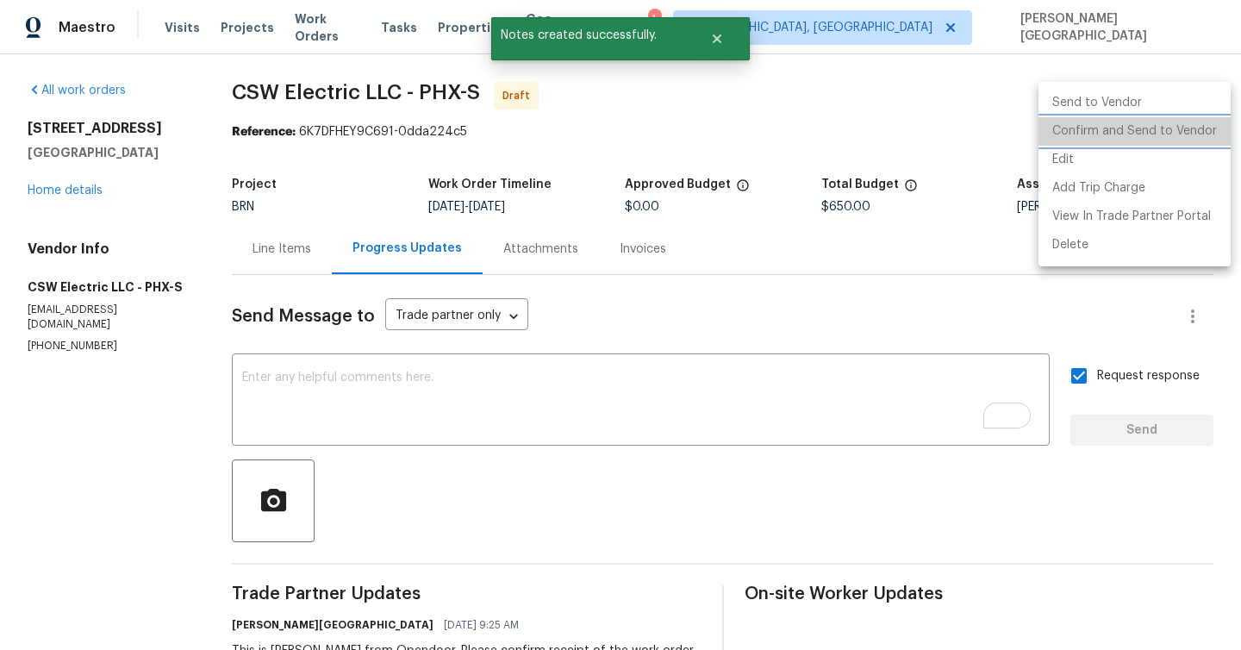
click at [1184, 129] on li "Confirm and Send to Vendor" at bounding box center [1134, 131] width 192 height 28
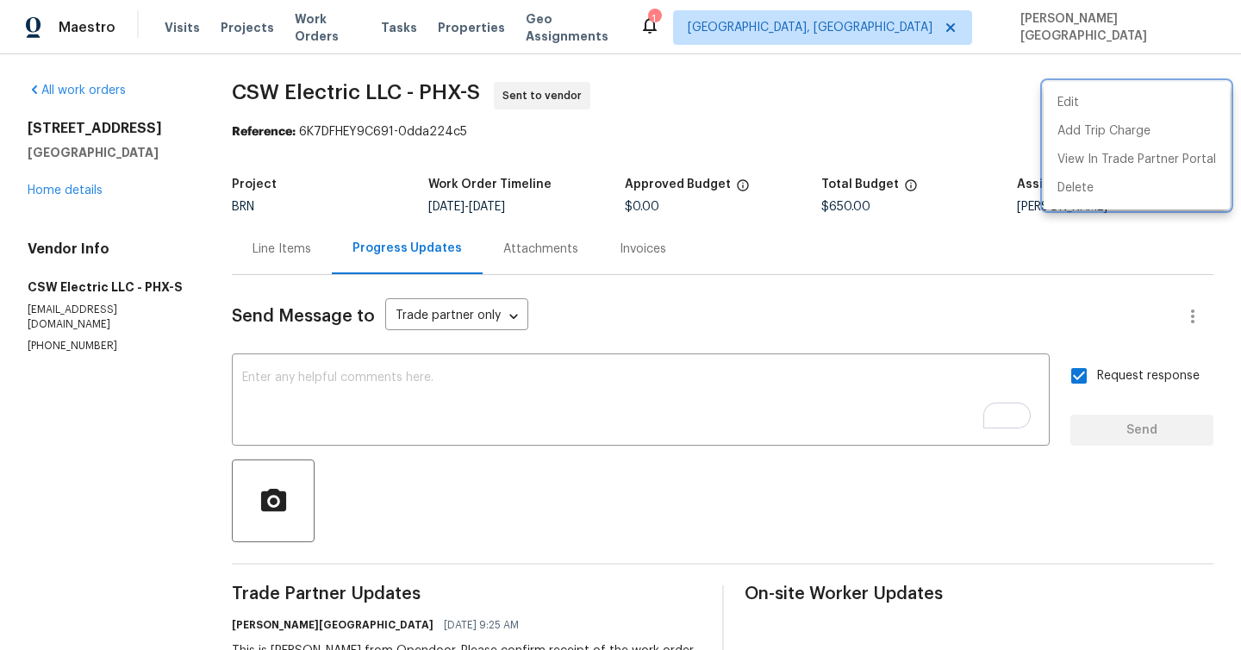
click at [393, 482] on div at bounding box center [620, 325] width 1241 height 650
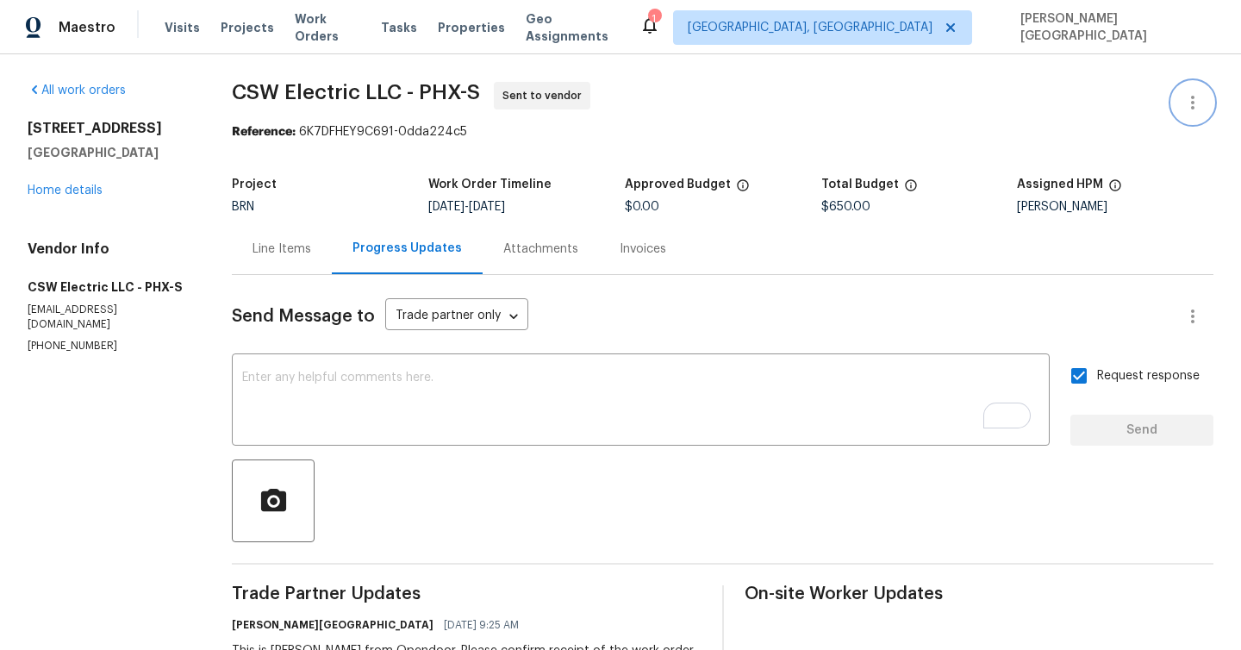
scroll to position [92, 0]
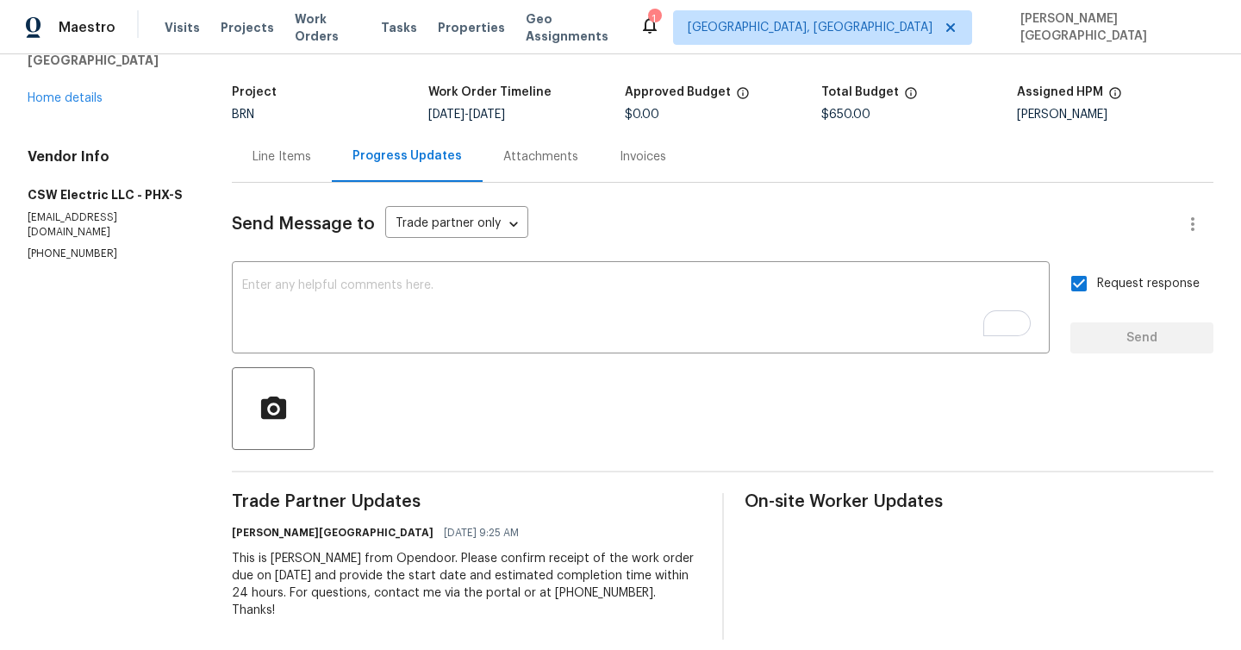
click at [426, 569] on div "This is Isabel from Opendoor. Please confirm receipt of the work order due on 0…" at bounding box center [466, 584] width 469 height 69
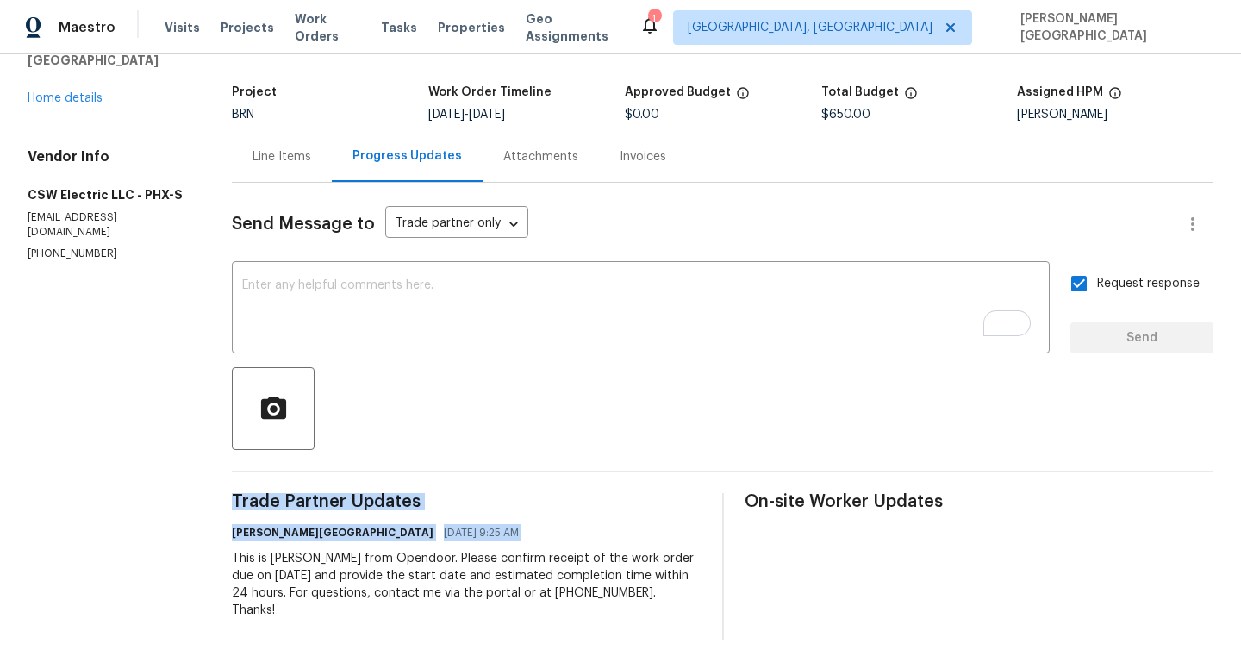
click at [426, 569] on div "This is Isabel from Opendoor. Please confirm receipt of the work order due on 0…" at bounding box center [466, 584] width 469 height 69
copy div "Trade Partner Updates Isabel Sangeetha Ireland 09/15/2025 9:25 AM"
click at [60, 97] on link "Home details" at bounding box center [65, 98] width 75 height 12
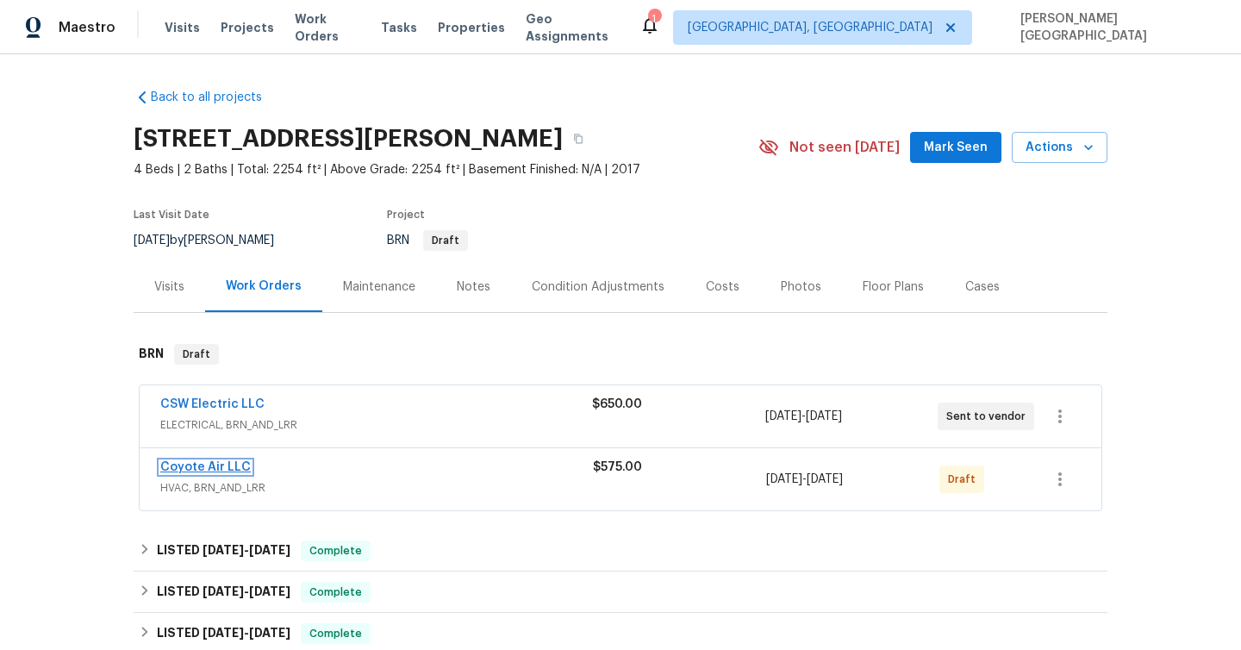
click at [243, 464] on link "Coyote Air LLC" at bounding box center [205, 467] width 90 height 12
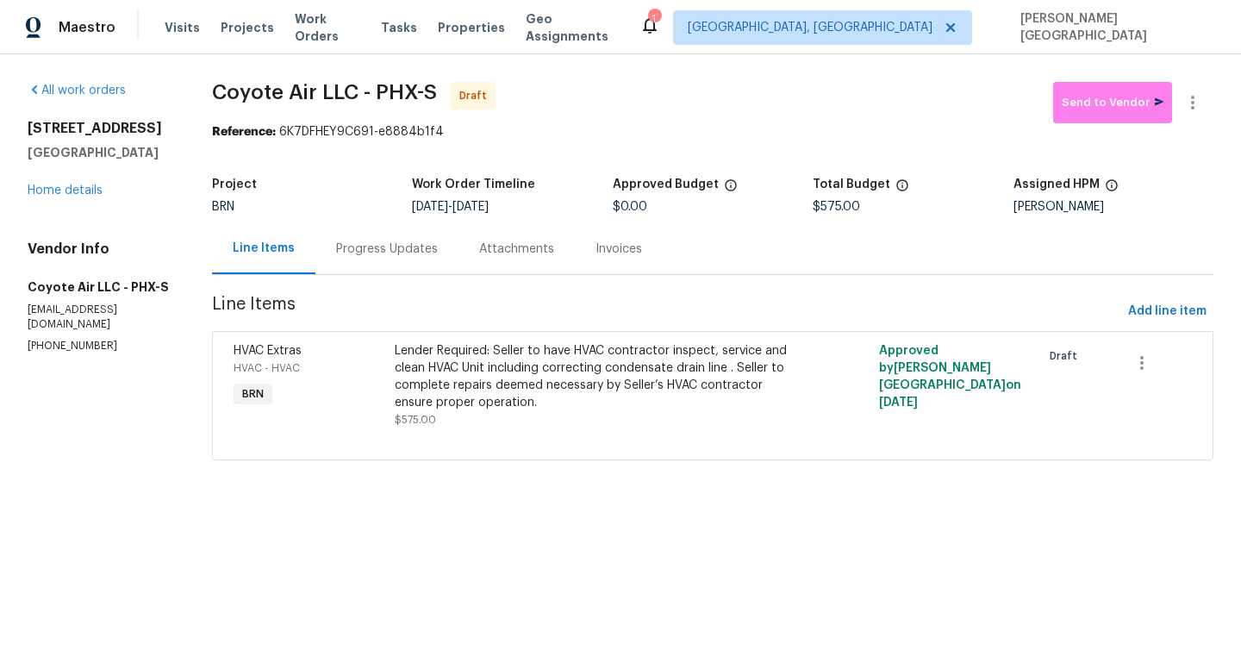
click at [377, 262] on div "Progress Updates" at bounding box center [386, 248] width 143 height 51
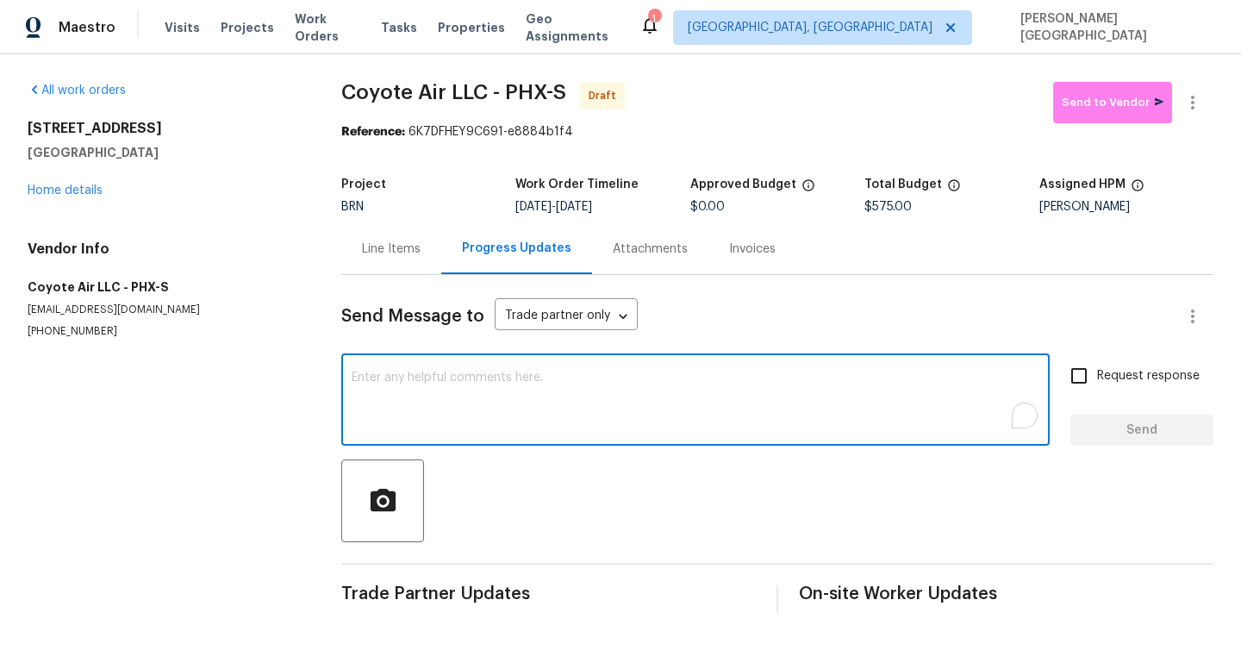
click at [410, 383] on textarea "To enrich screen reader interactions, please activate Accessibility in Grammarl…" at bounding box center [694, 401] width 687 height 60
paste textarea "This is Isabel from Opendoor. Please confirm receipt of the work order due on 0…"
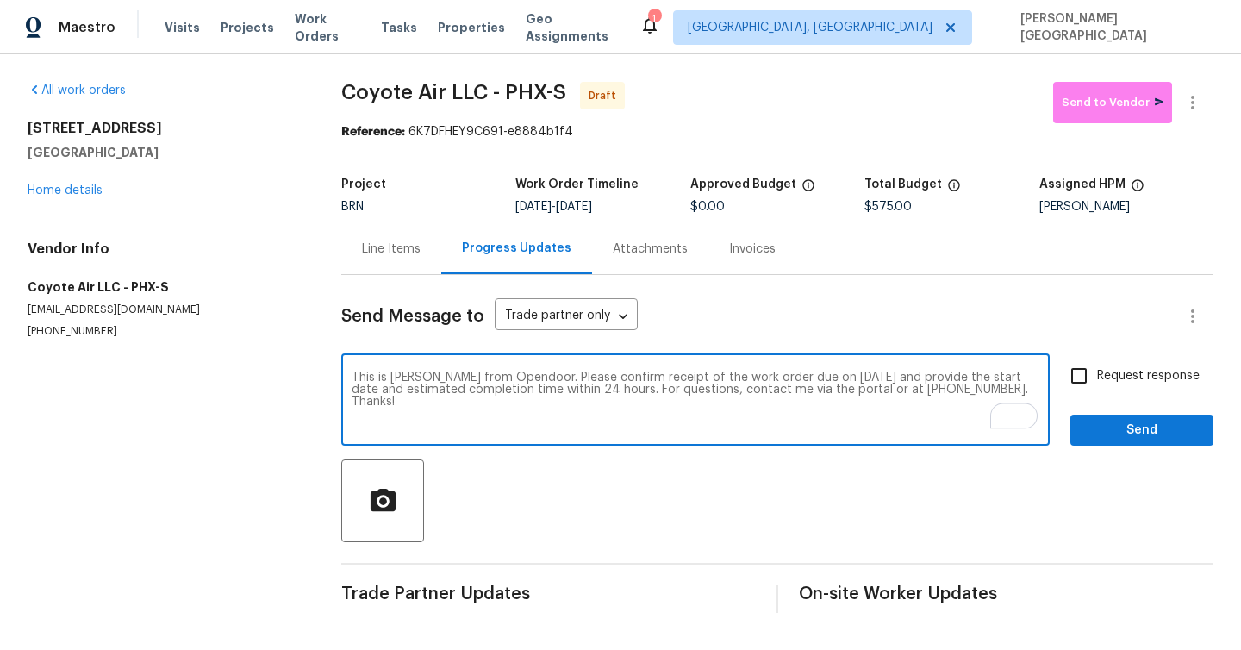
type textarea "This is Isabel from Opendoor. Please confirm receipt of the work order due on 0…"
click at [1121, 362] on label "Request response" at bounding box center [1130, 376] width 139 height 36
click at [1097, 362] on input "Request response" at bounding box center [1079, 376] width 36 height 36
checkbox input "true"
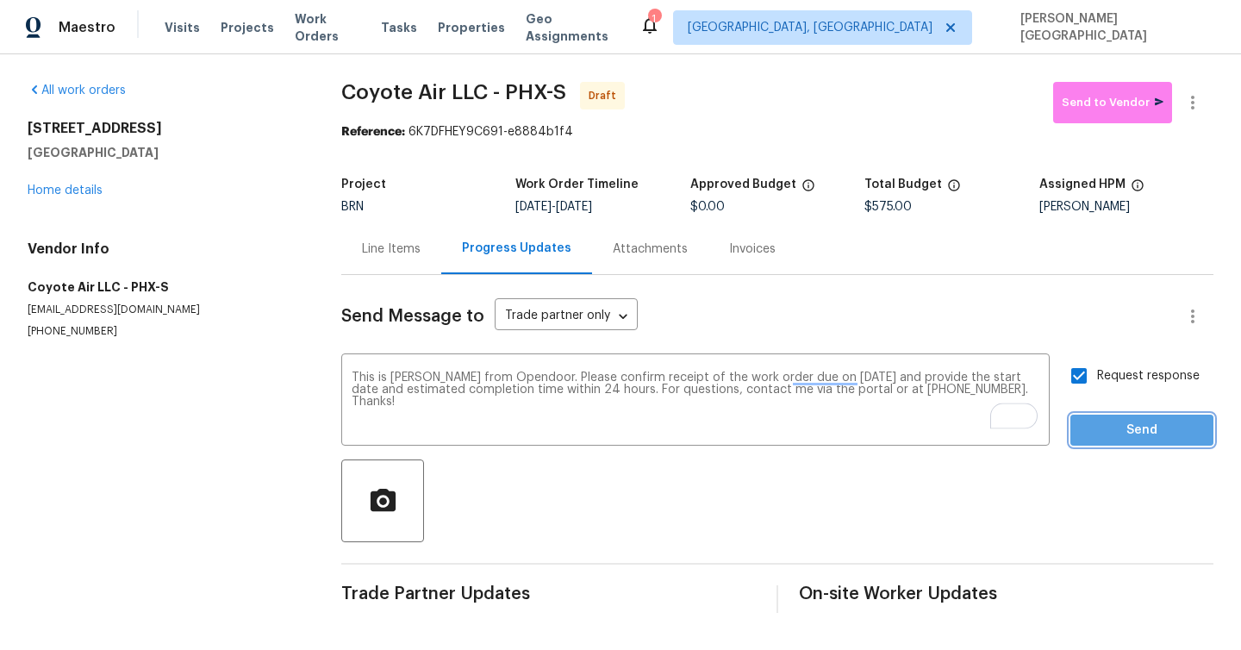
click at [1121, 443] on button "Send" at bounding box center [1141, 430] width 143 height 32
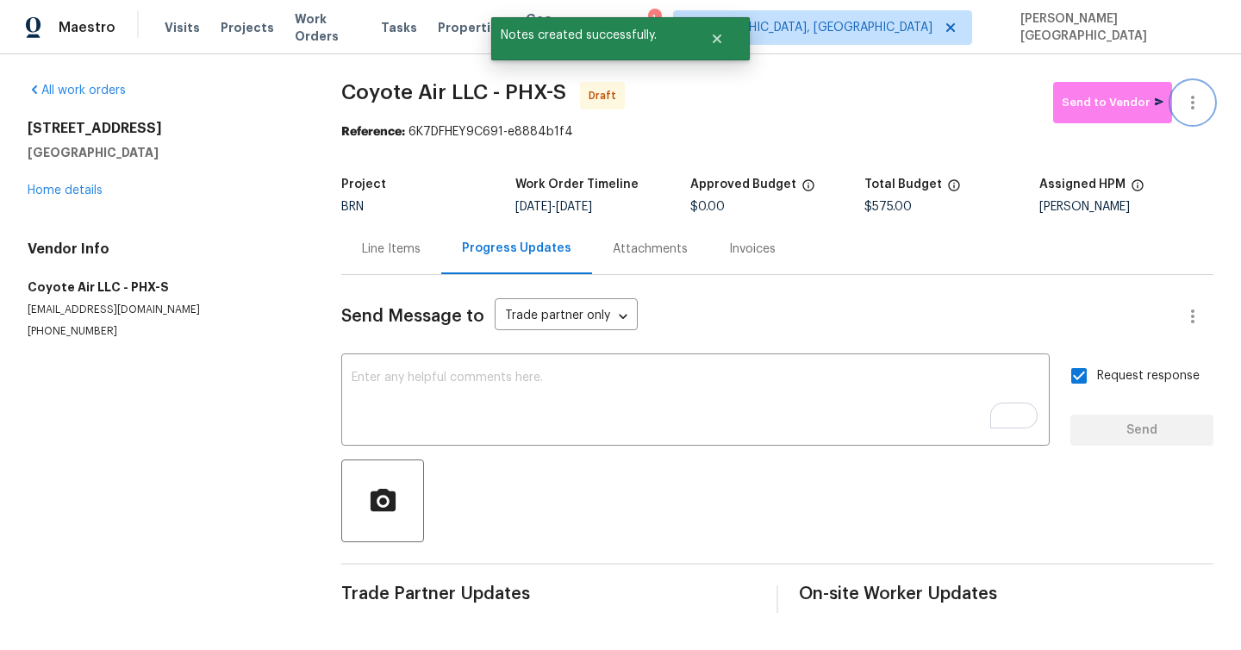
click at [1187, 104] on icon "button" at bounding box center [1192, 102] width 21 height 21
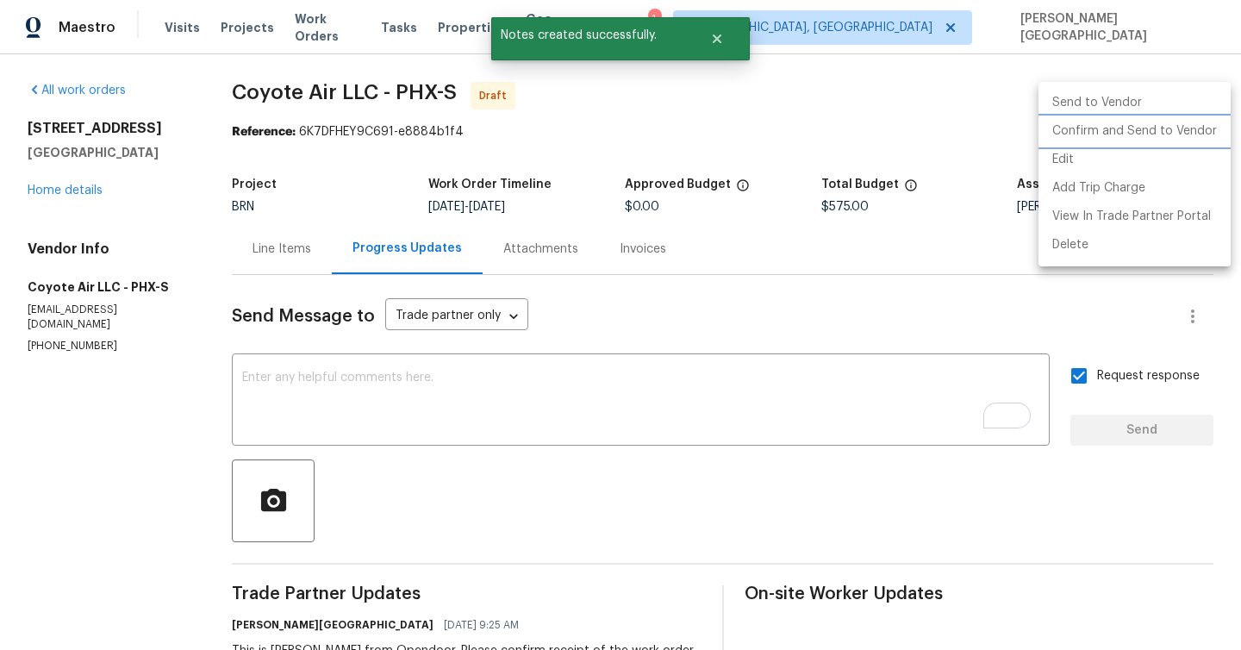
click at [1139, 135] on li "Confirm and Send to Vendor" at bounding box center [1134, 131] width 192 height 28
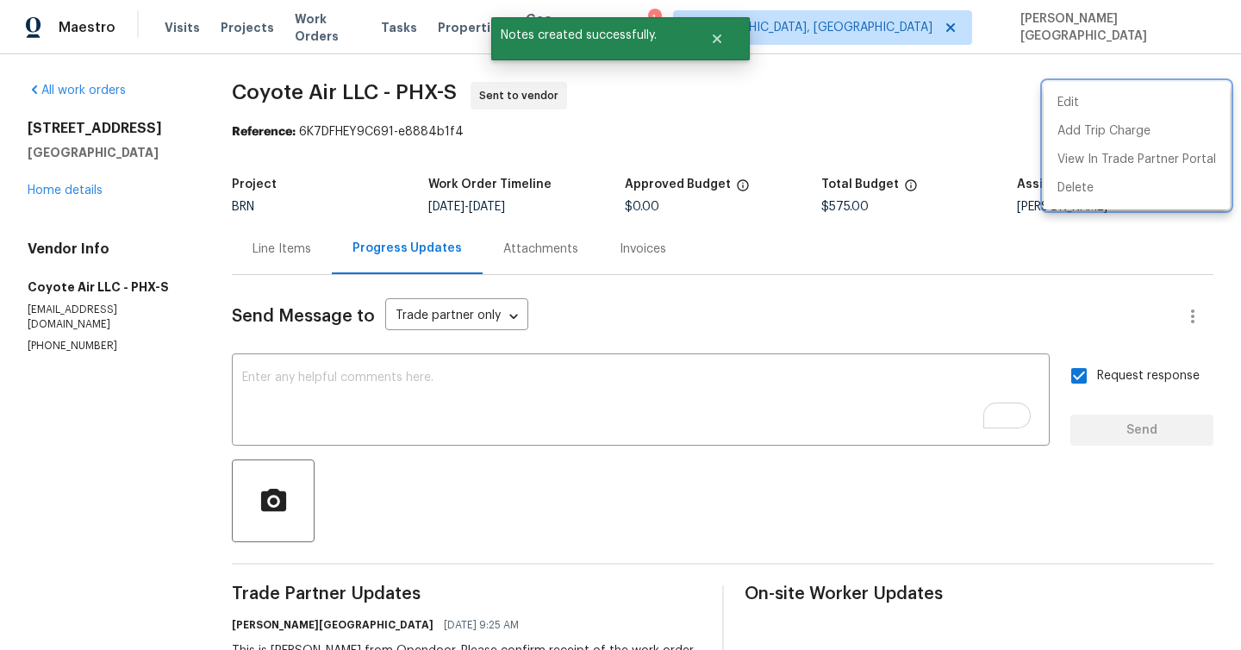
click at [65, 181] on div at bounding box center [620, 325] width 1241 height 650
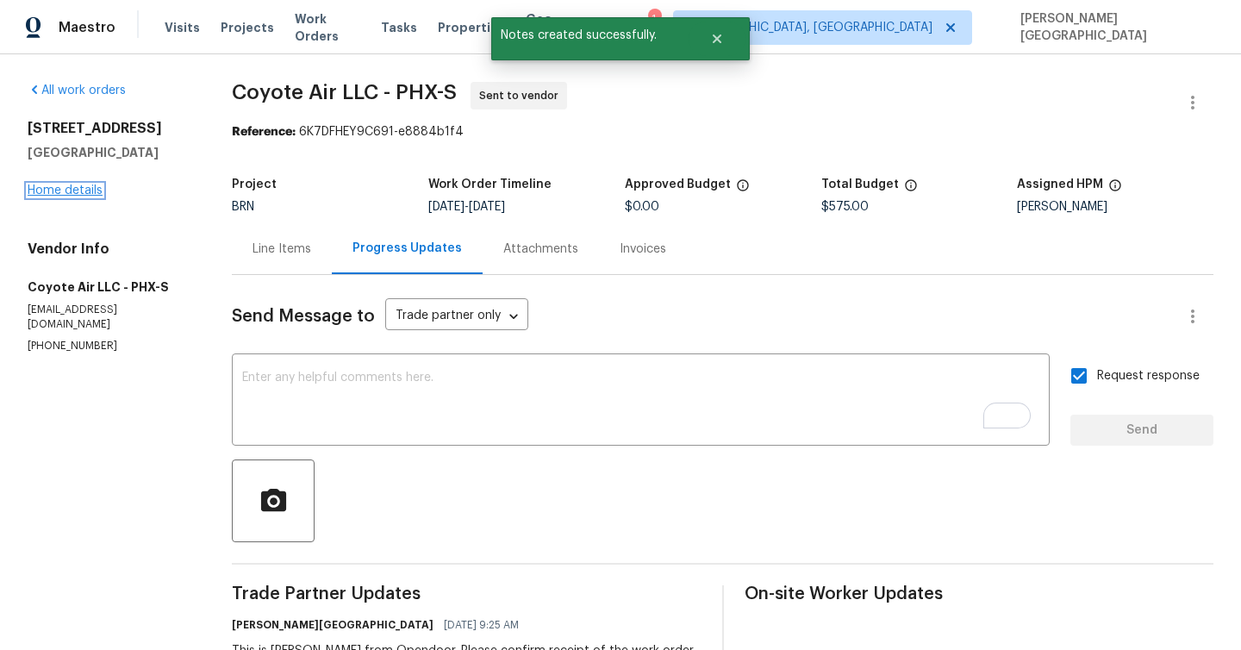
click at [65, 186] on link "Home details" at bounding box center [65, 190] width 75 height 12
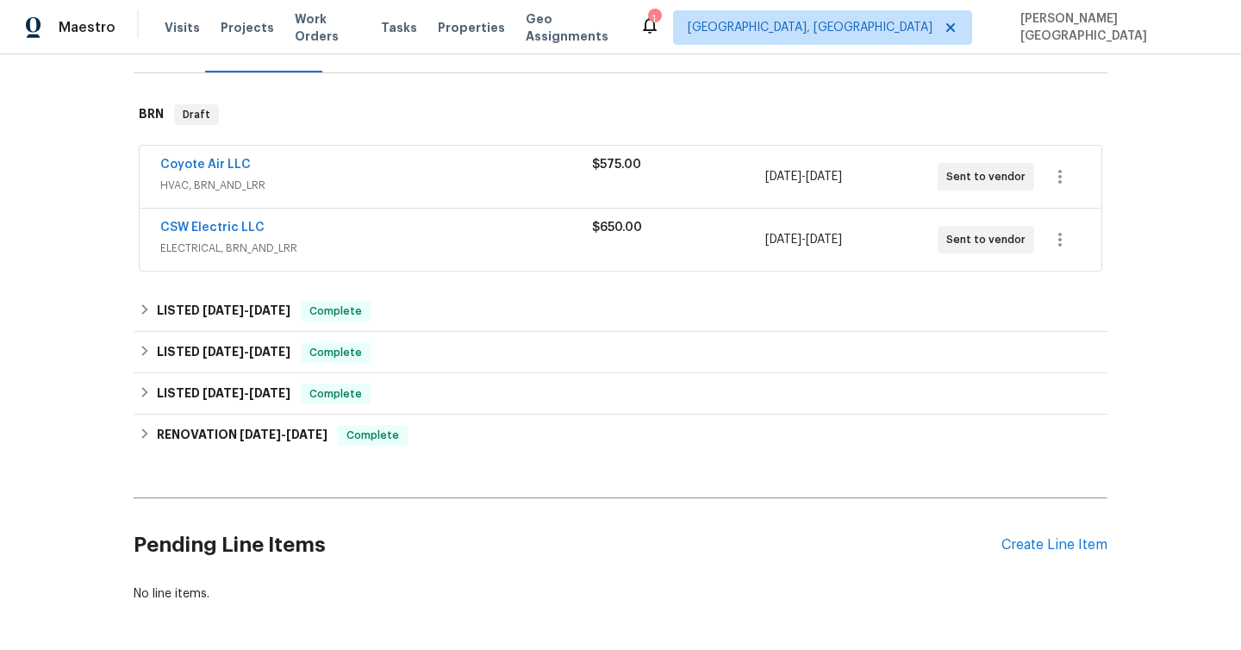
scroll to position [235, 0]
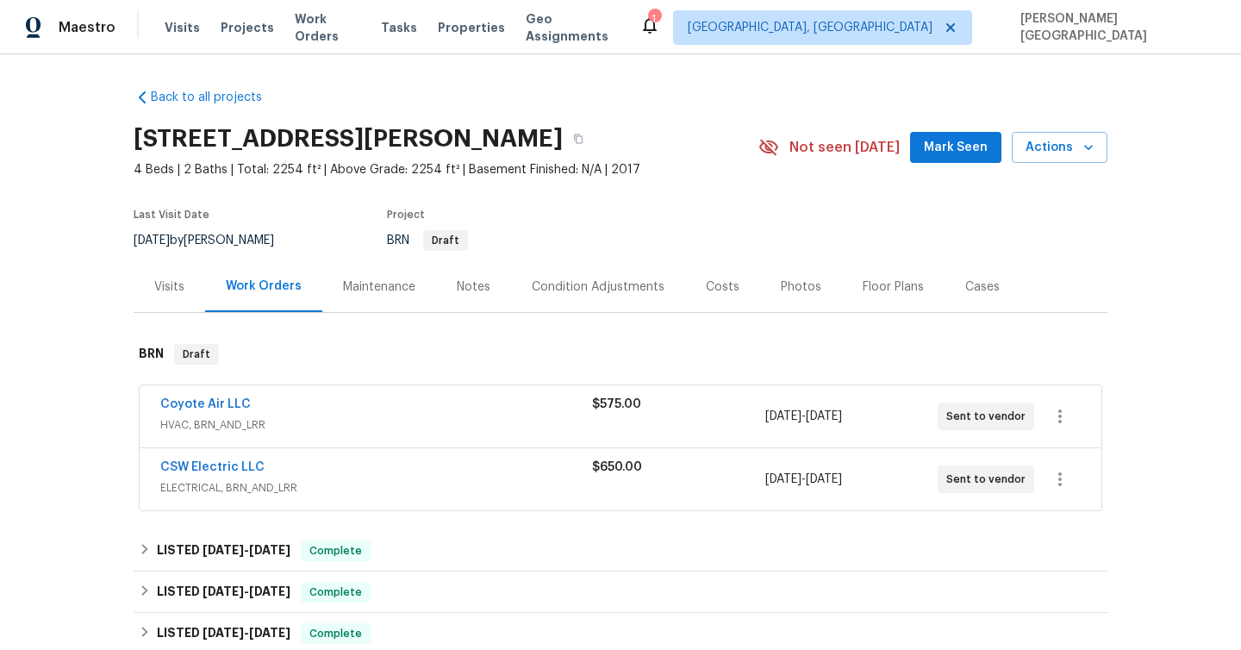
scroll to position [235, 0]
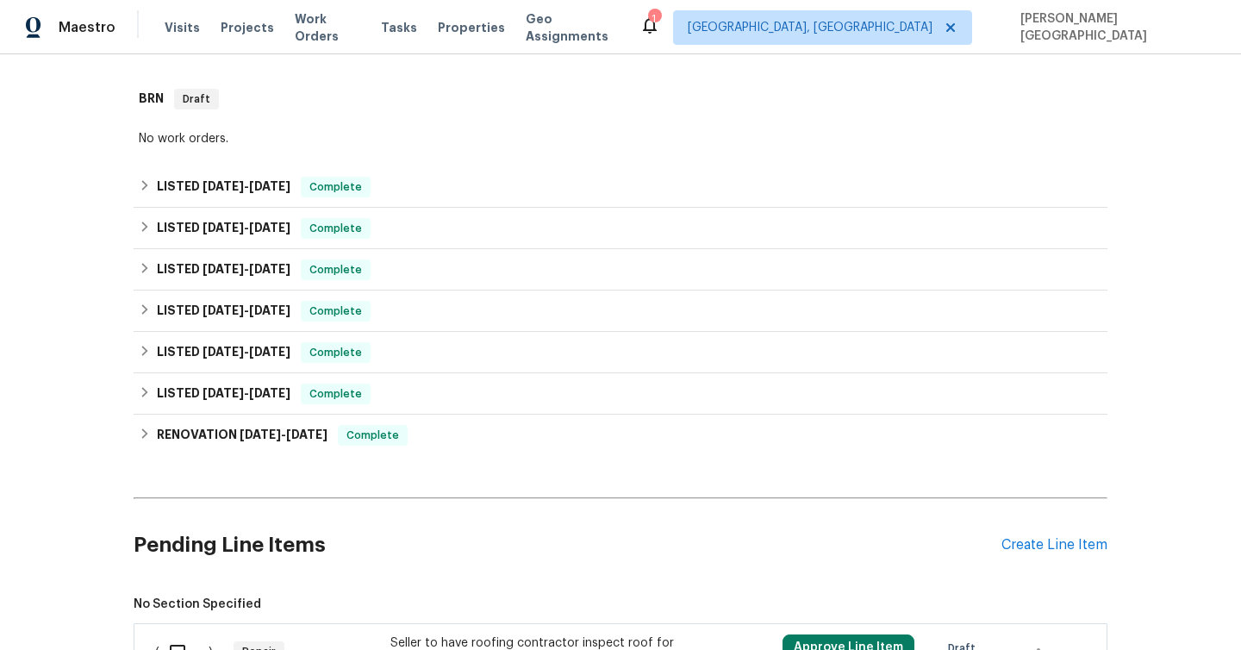
scroll to position [829, 0]
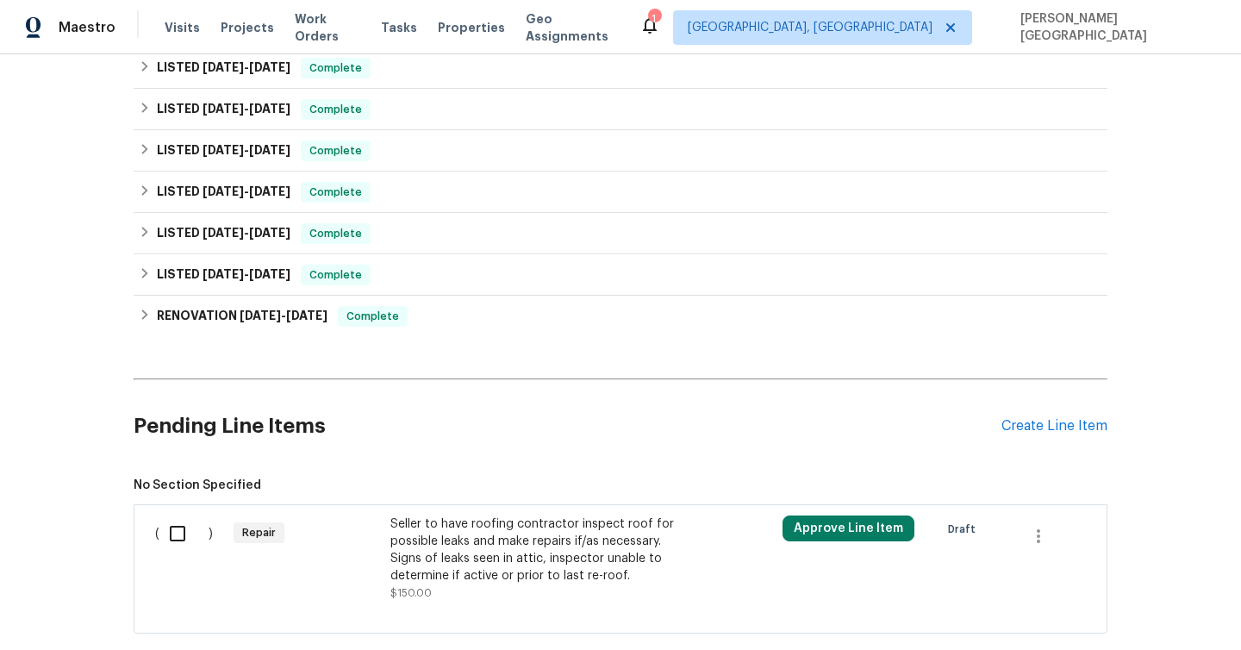
click at [463, 532] on div "Seller to have roofing contractor inspect roof for possible leaks and make repa…" at bounding box center [541, 549] width 303 height 69
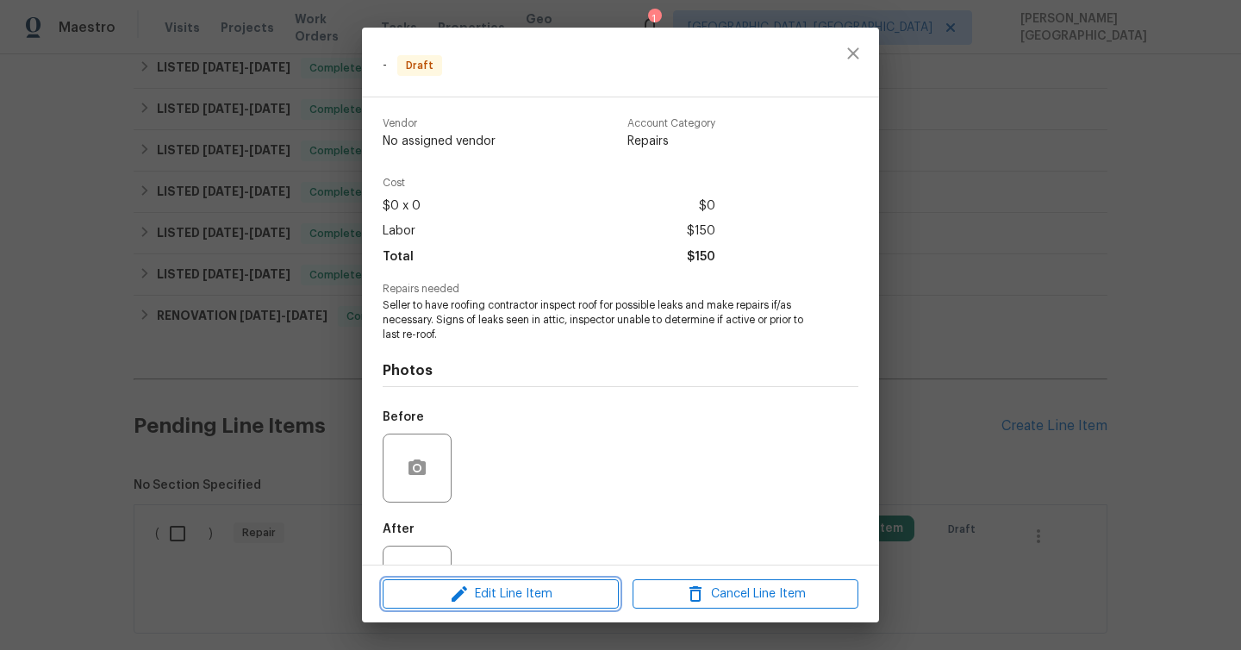
click at [502, 589] on span "Edit Line Item" at bounding box center [501, 594] width 226 height 22
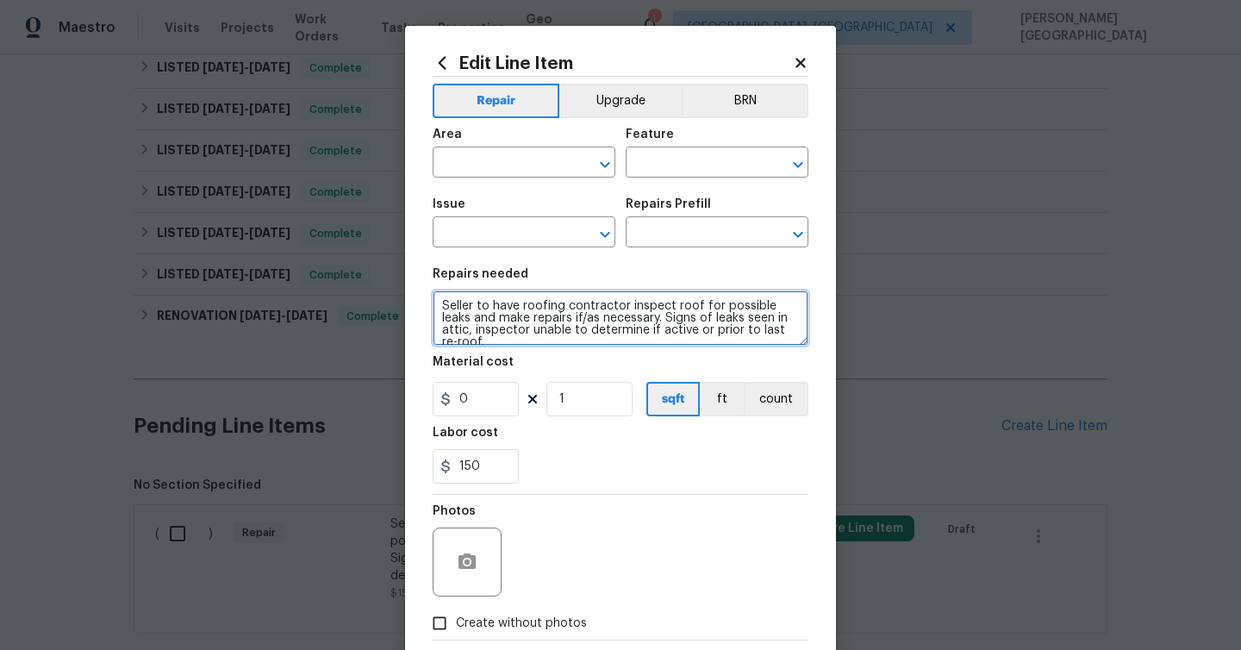
click at [543, 310] on textarea "Seller to have roofing contractor inspect roof for possible leaks and make repa…" at bounding box center [620, 317] width 376 height 55
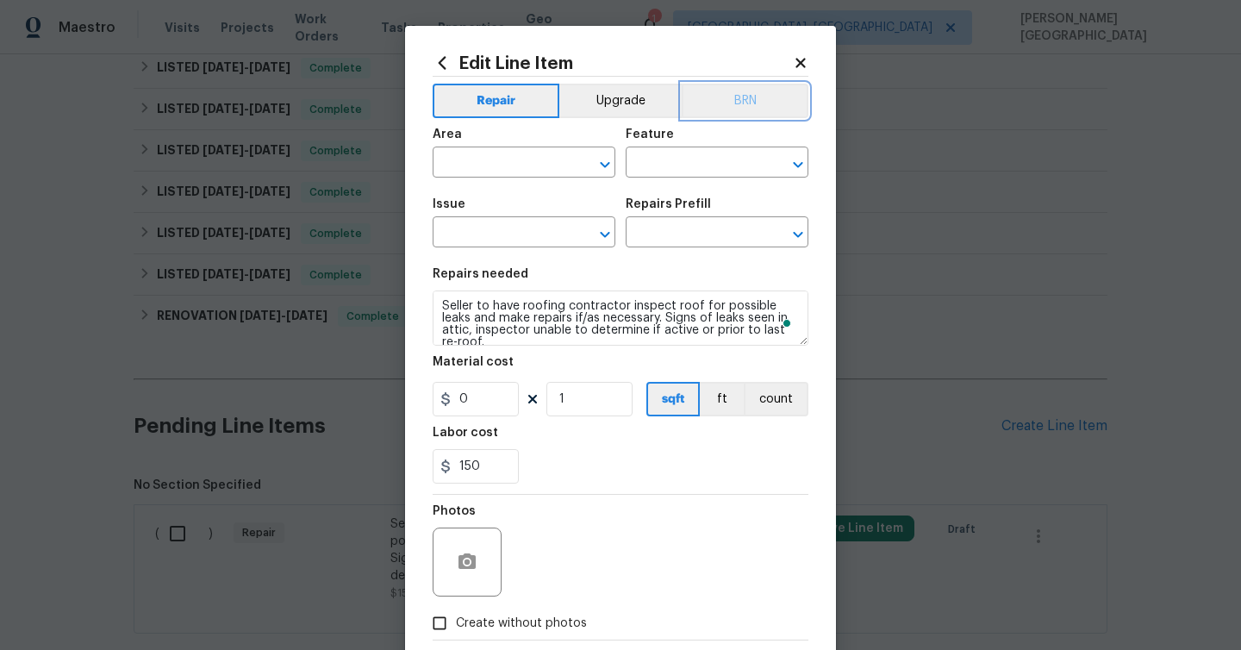
click at [772, 101] on button "BRN" at bounding box center [744, 101] width 127 height 34
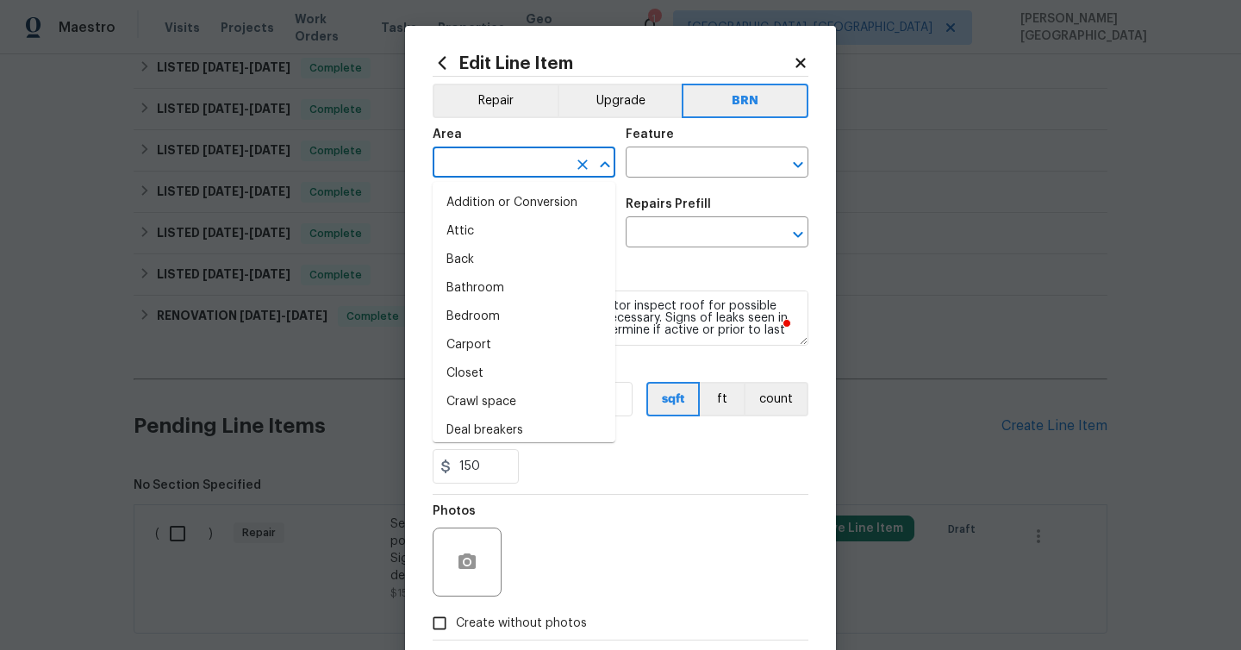
click at [537, 165] on input "text" at bounding box center [499, 164] width 134 height 27
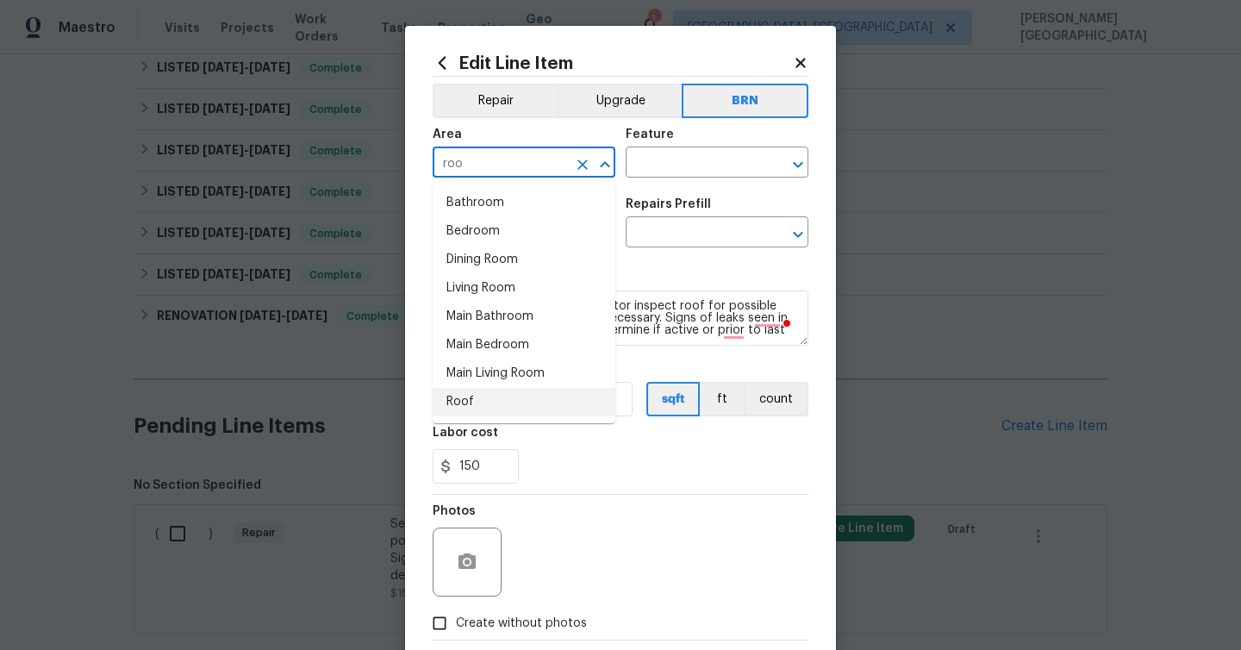
click at [495, 395] on li "Roof" at bounding box center [523, 402] width 183 height 28
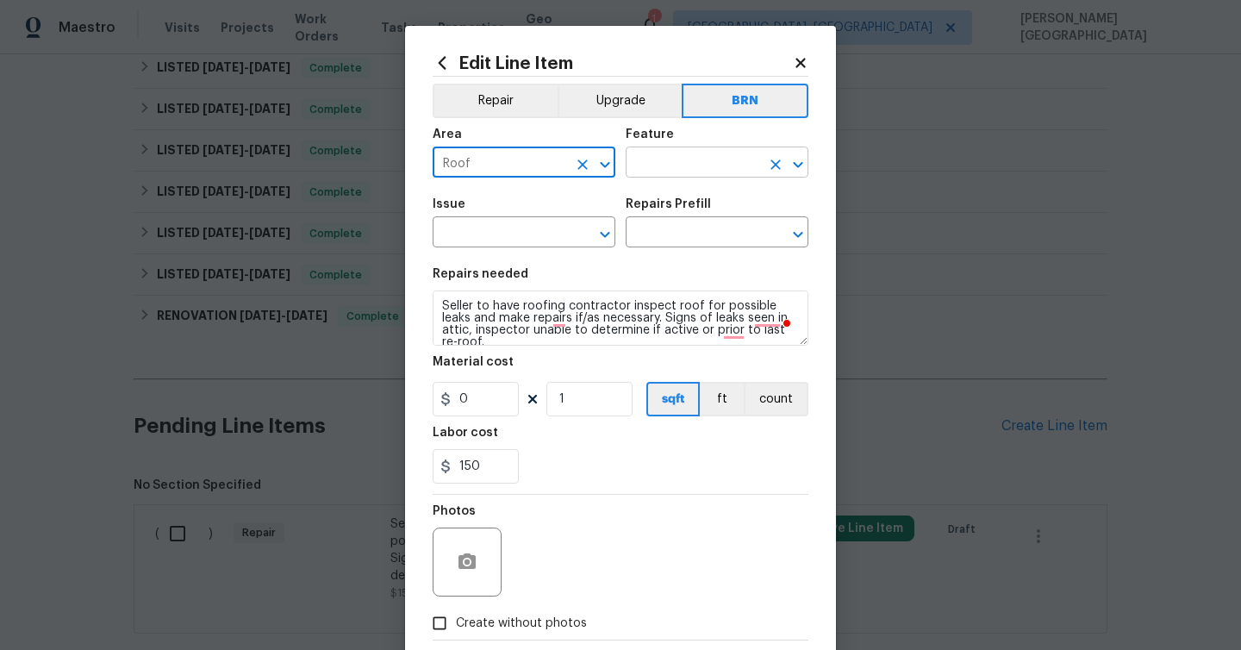
type input "Roof"
click at [681, 165] on input "text" at bounding box center [692, 164] width 134 height 27
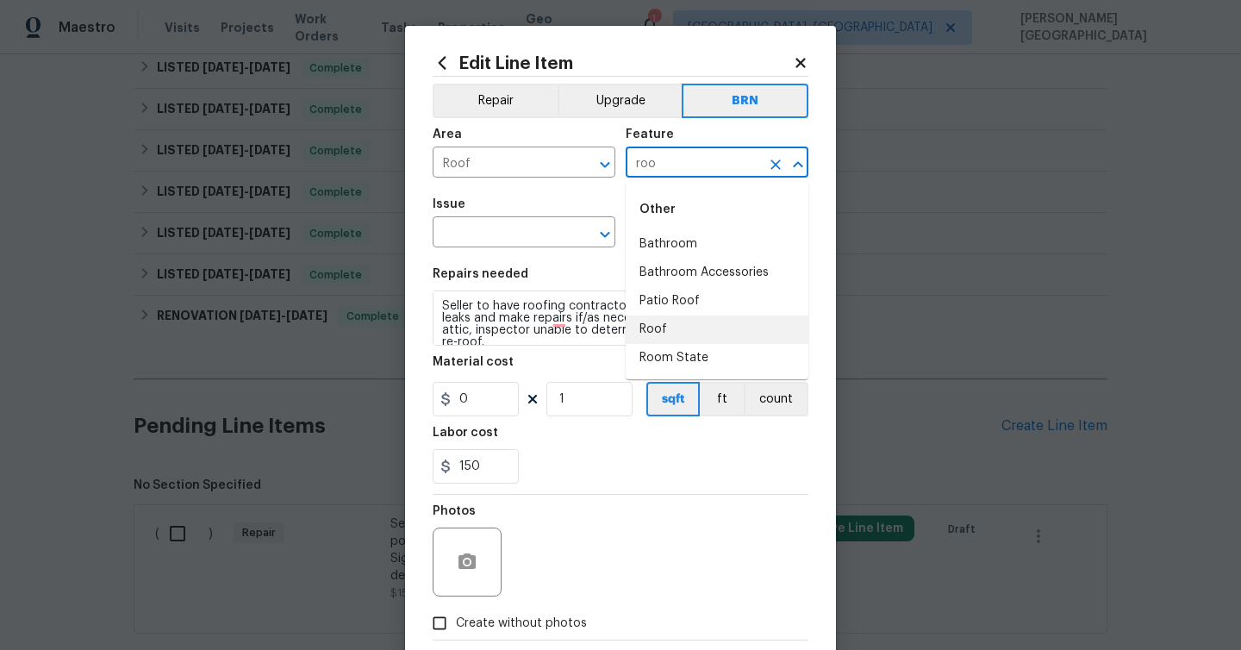
click at [668, 328] on li "Roof" at bounding box center [716, 329] width 183 height 28
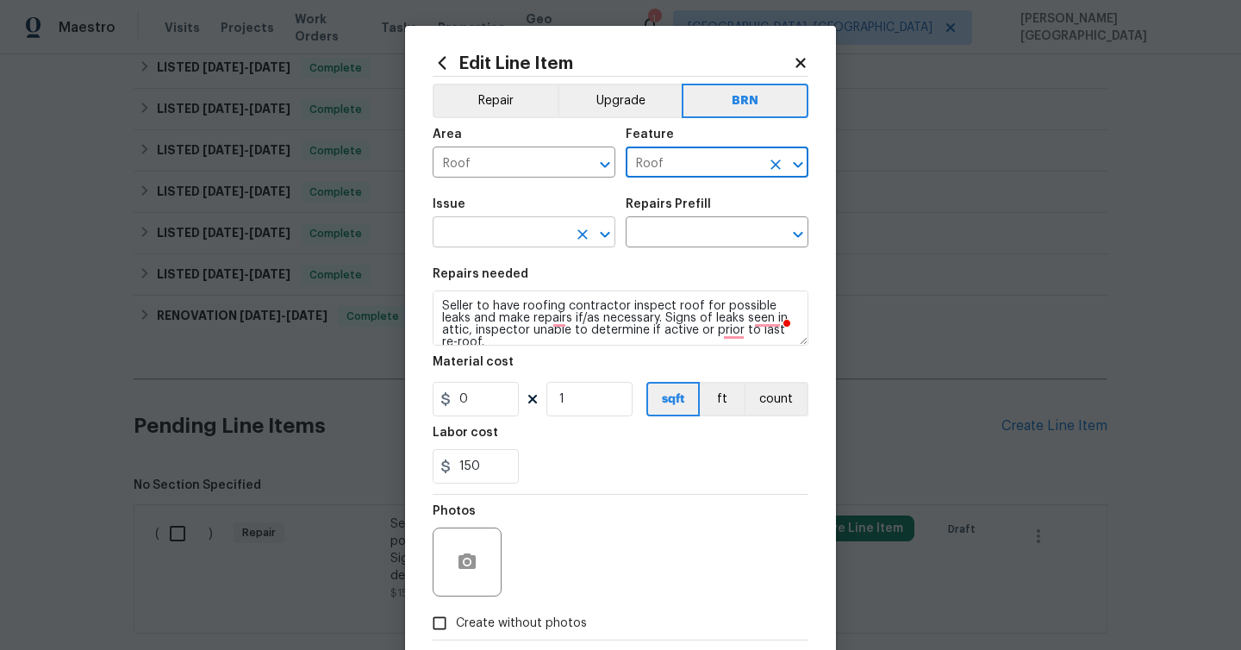
type input "Roof"
click at [510, 234] on input "text" at bounding box center [499, 234] width 134 height 27
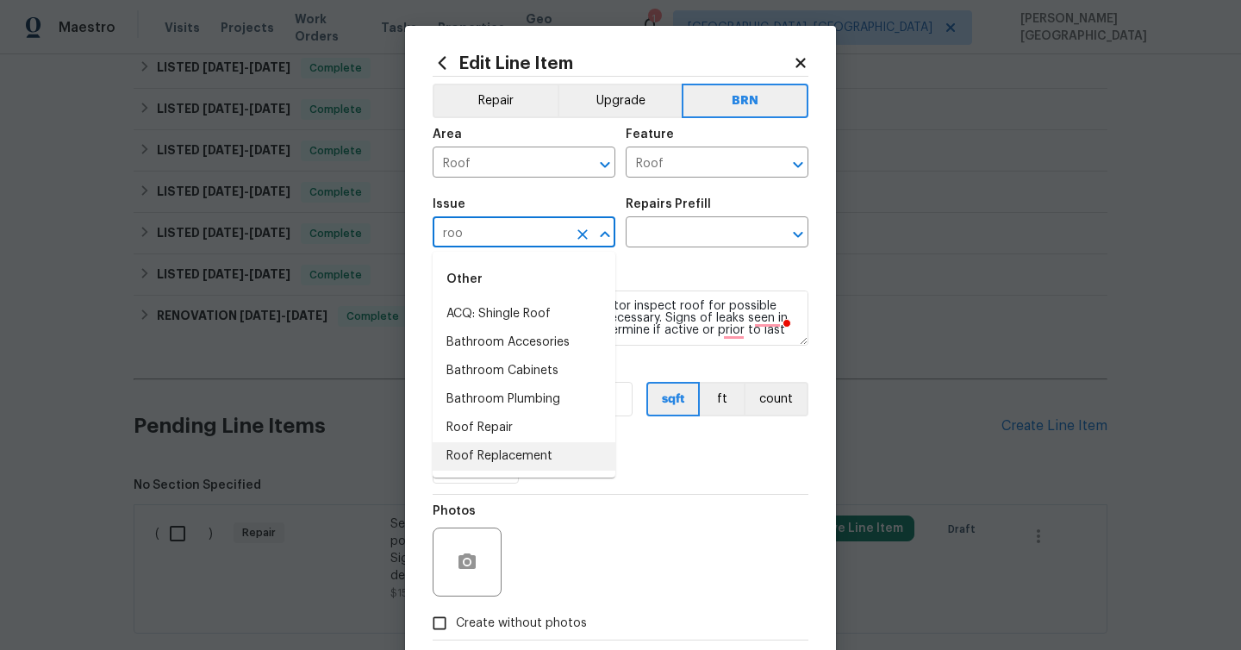
click at [517, 452] on li "Roof Replacement" at bounding box center [523, 456] width 183 height 28
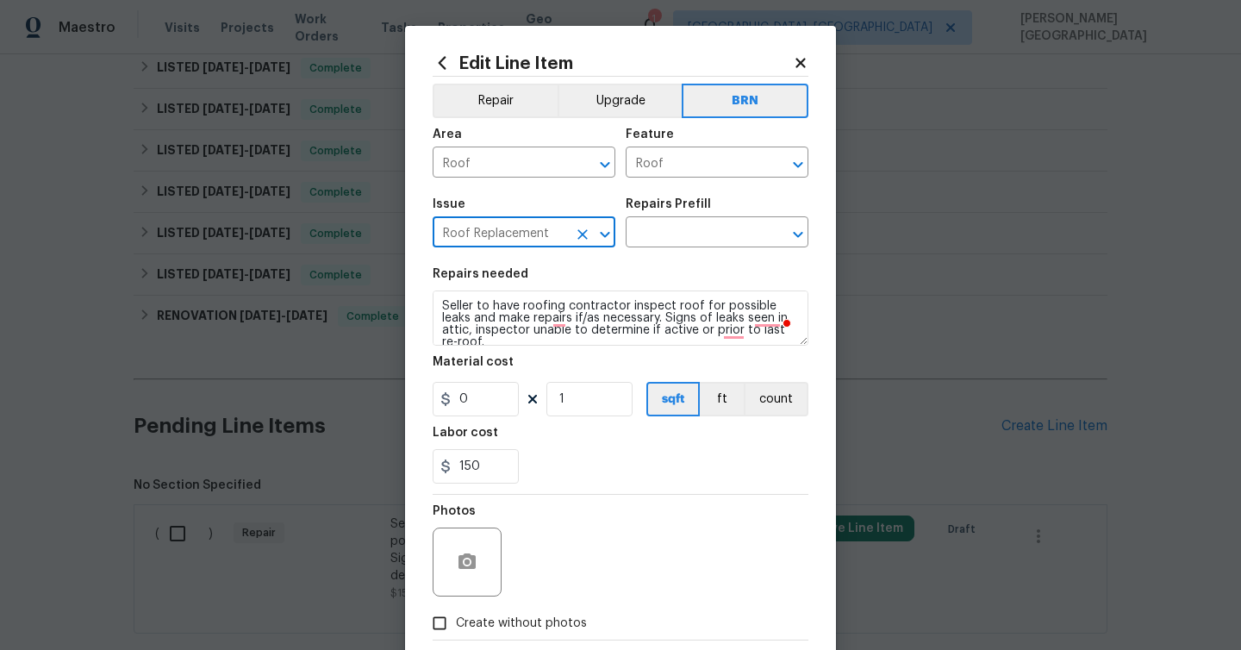
type input "Roof Replacement"
click at [660, 209] on h5 "Repairs Prefill" at bounding box center [667, 204] width 85 height 12
click at [660, 224] on input "text" at bounding box center [692, 234] width 134 height 27
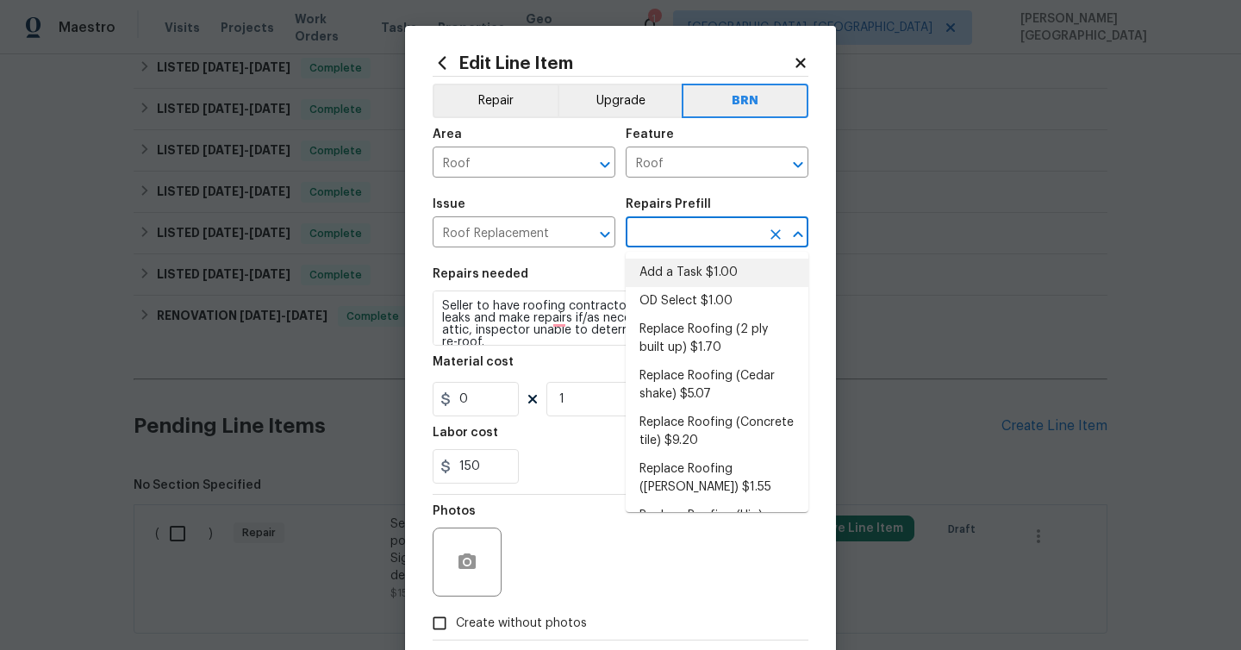
click at [660, 283] on li "Add a Task $1.00" at bounding box center [716, 272] width 183 height 28
type input "Eaves and Trim"
type input "Add a Task $1.00"
type textarea "HPM to detail"
type input "1"
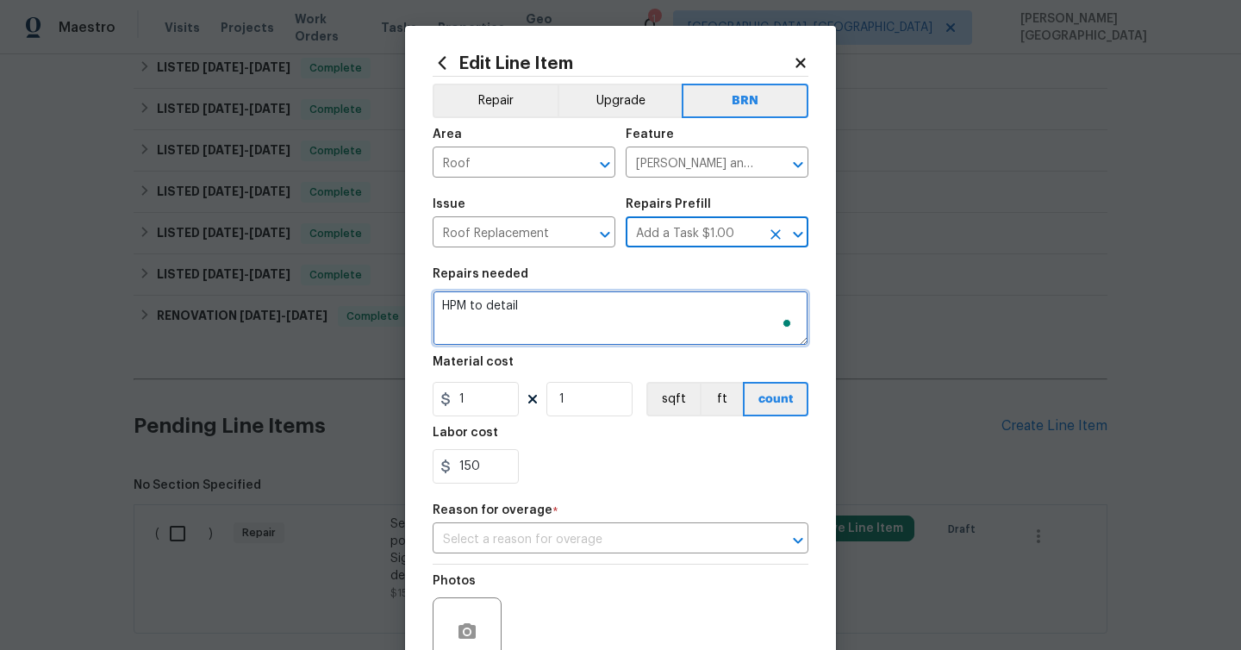
click at [563, 300] on textarea "HPM to detail" at bounding box center [620, 317] width 376 height 55
paste textarea "Seller to have roofing contractor inspect roof for possible leaks and make repa…"
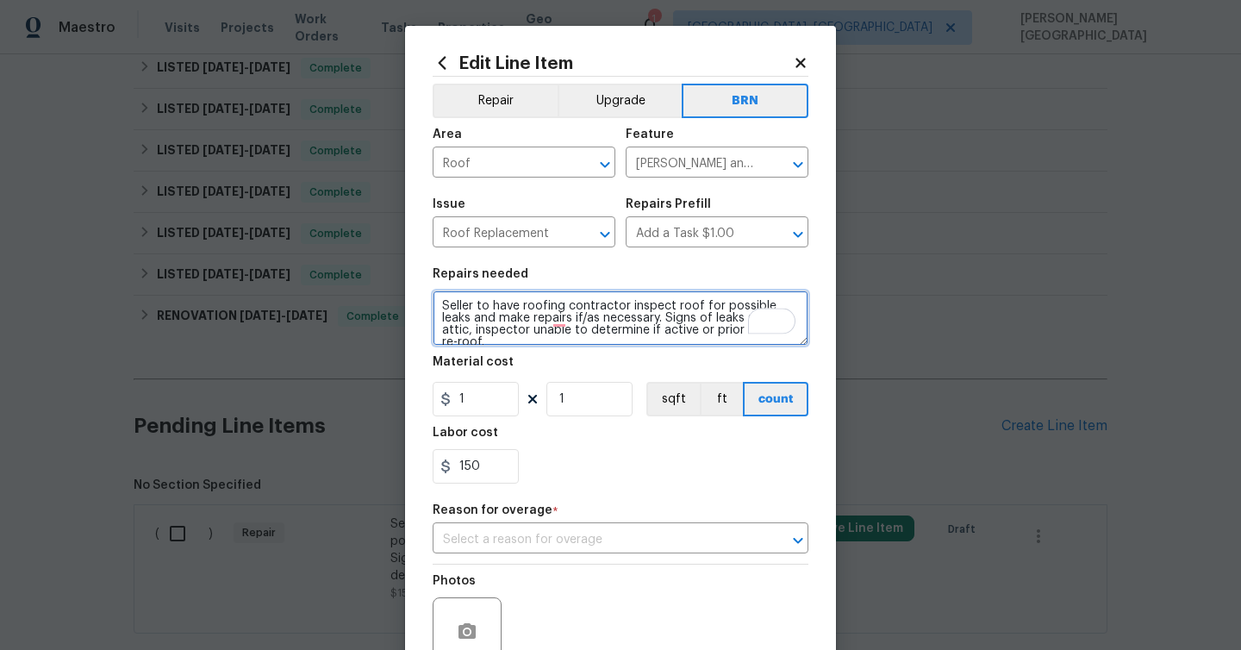
type textarea "Seller to have roofing contractor inspect roof for possible leaks and make repa…"
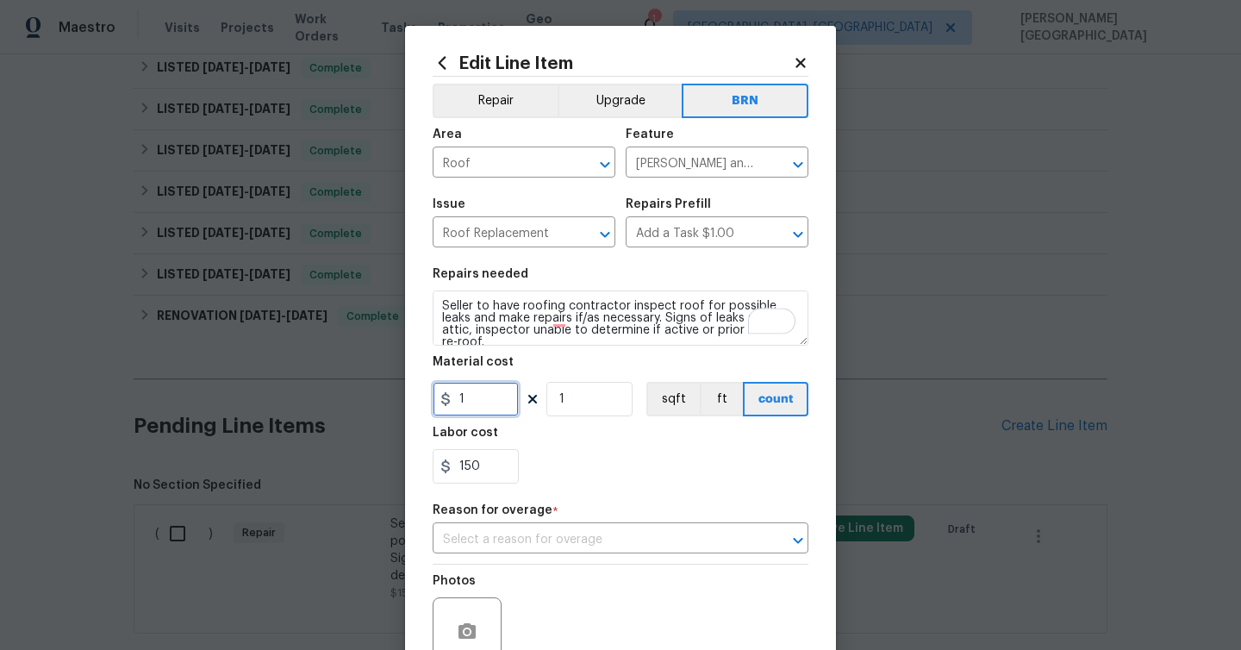
click at [489, 401] on input "1" at bounding box center [475, 399] width 86 height 34
type input "0"
click at [515, 534] on input "text" at bounding box center [595, 539] width 327 height 27
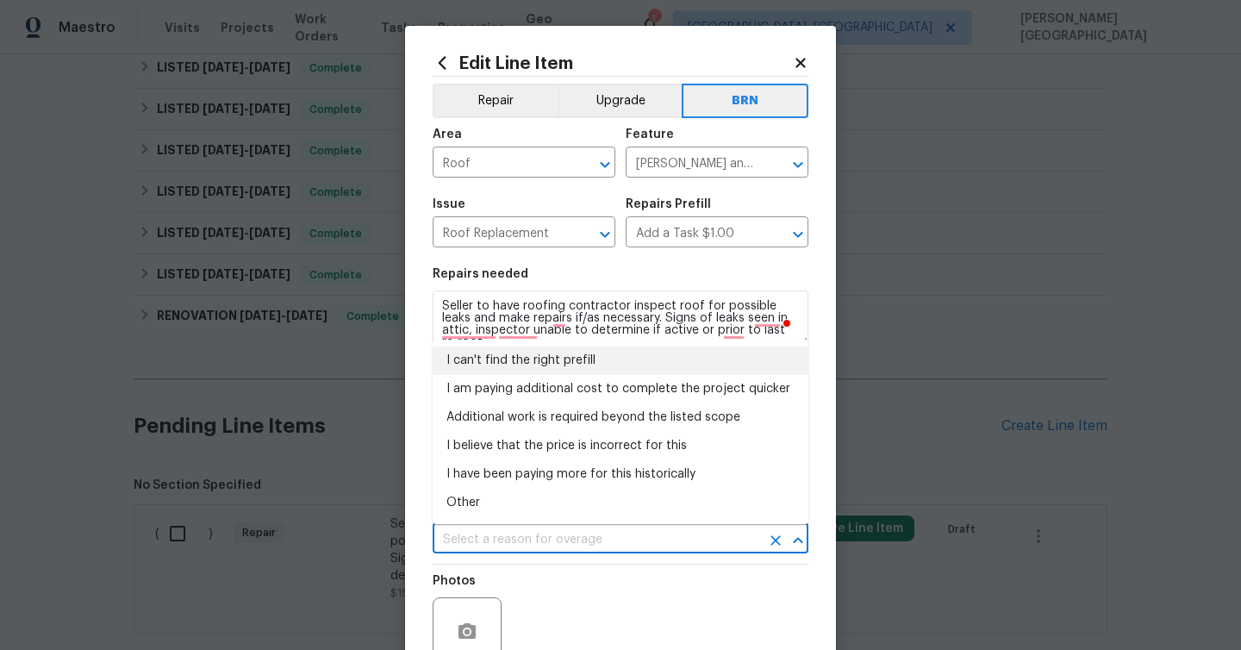
click at [525, 362] on li "I can't find the right prefill" at bounding box center [620, 360] width 376 height 28
type input "I can't find the right prefill"
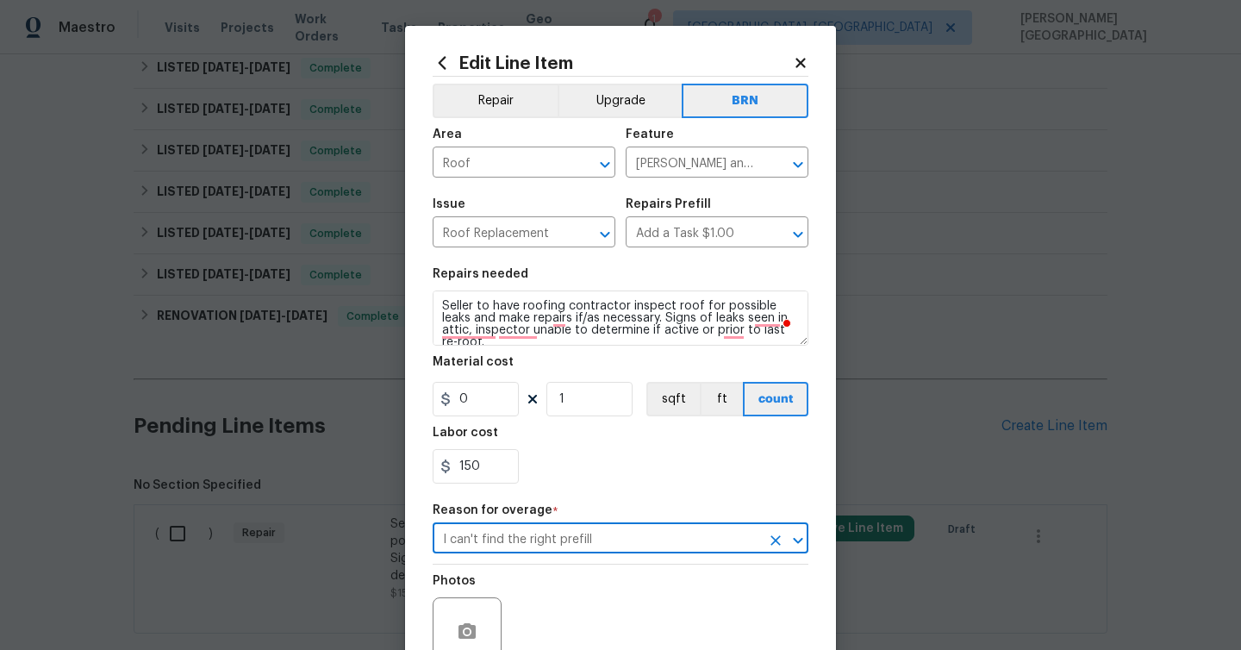
scroll to position [163, 0]
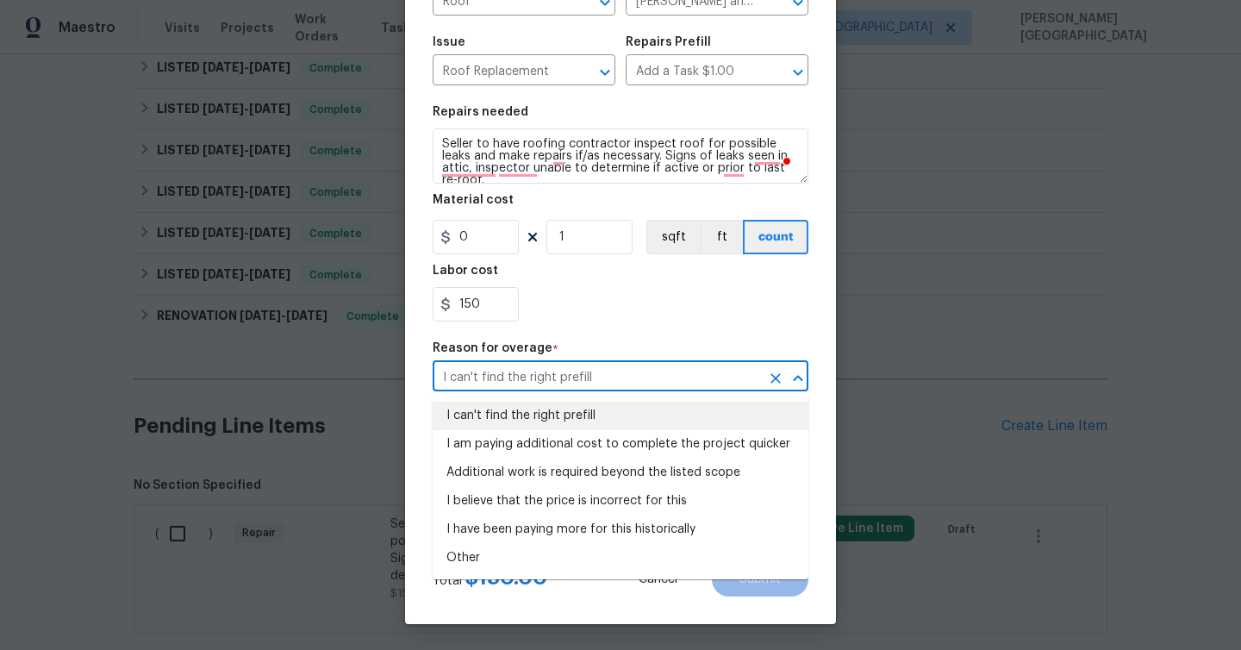
click at [676, 337] on div "Repair Upgrade BRN Area Roof ​ Feature Eaves and Trim ​ Issue Roof Replacement …" at bounding box center [620, 231] width 376 height 632
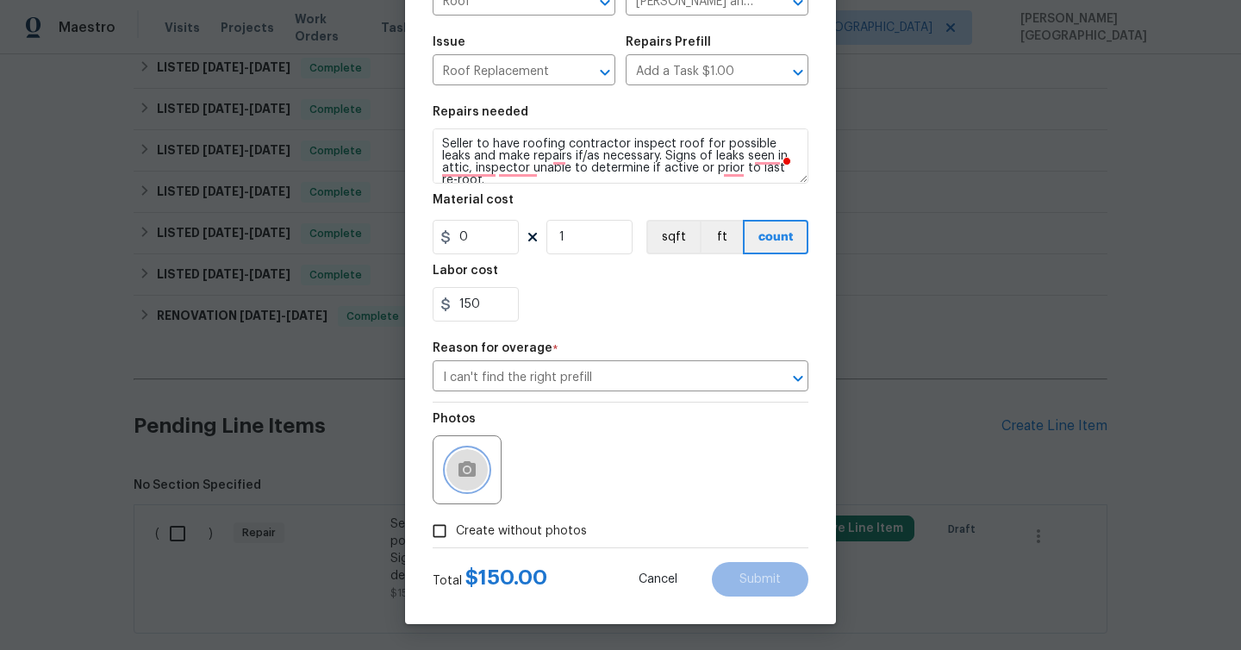
click at [460, 467] on icon "button" at bounding box center [466, 469] width 17 height 16
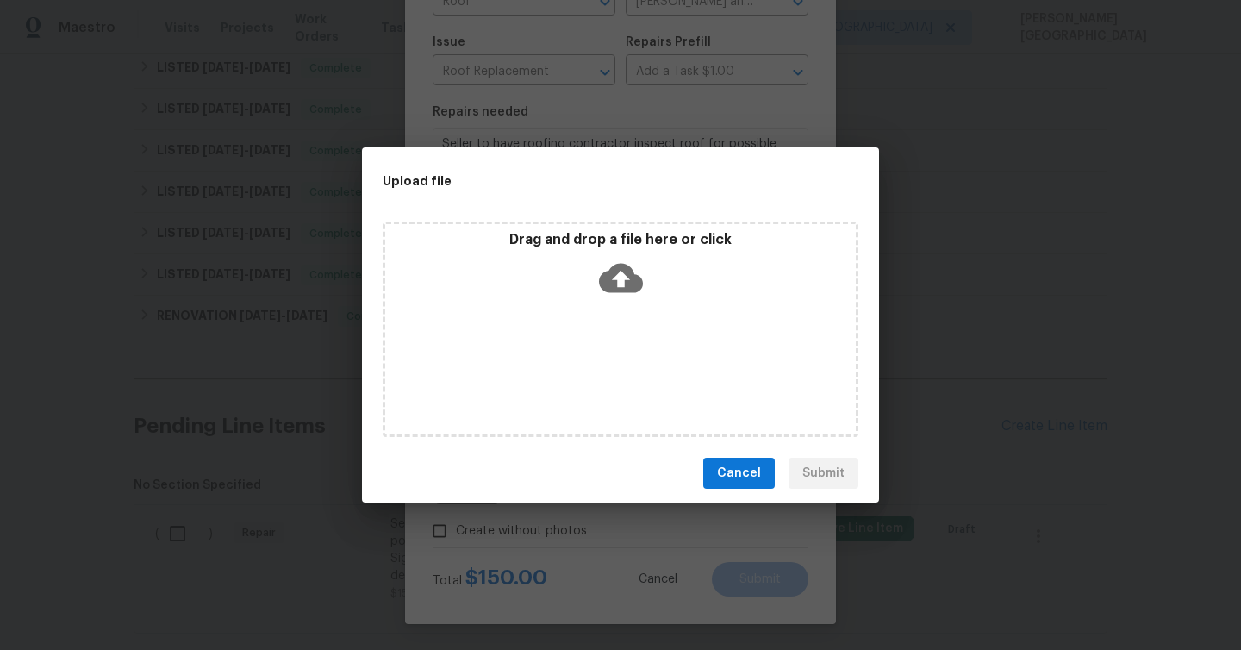
click at [614, 283] on icon at bounding box center [621, 278] width 44 height 29
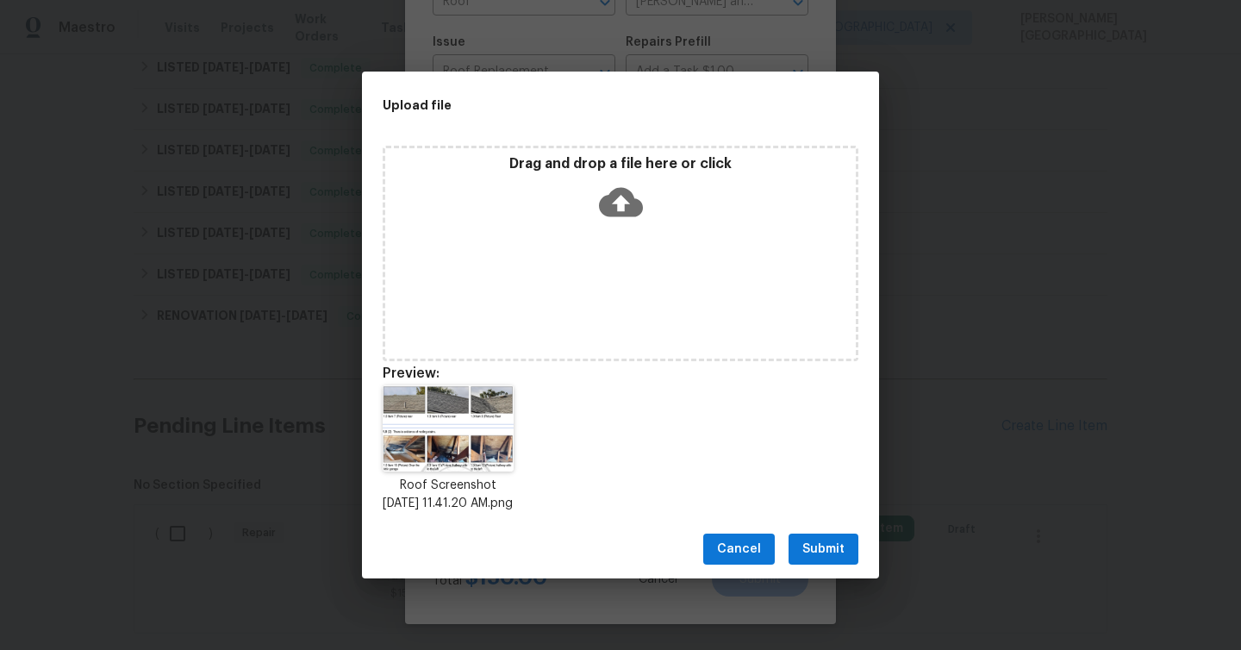
click at [828, 560] on span "Submit" at bounding box center [823, 549] width 42 height 22
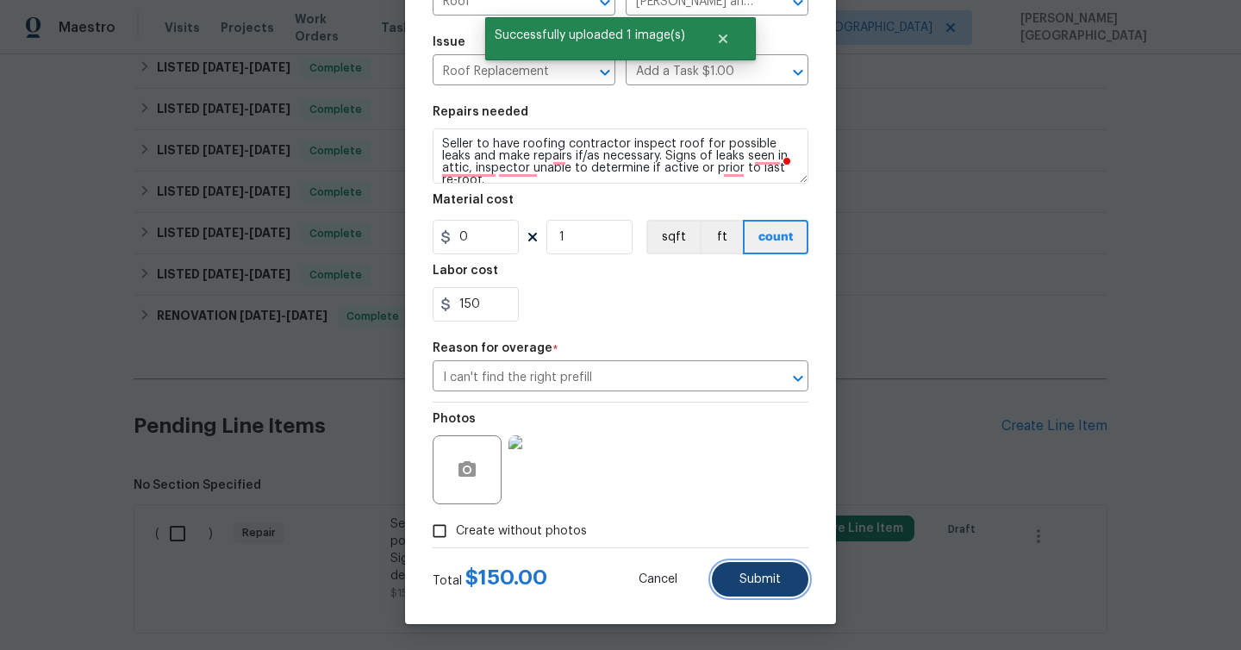
click at [743, 583] on span "Submit" at bounding box center [759, 579] width 41 height 13
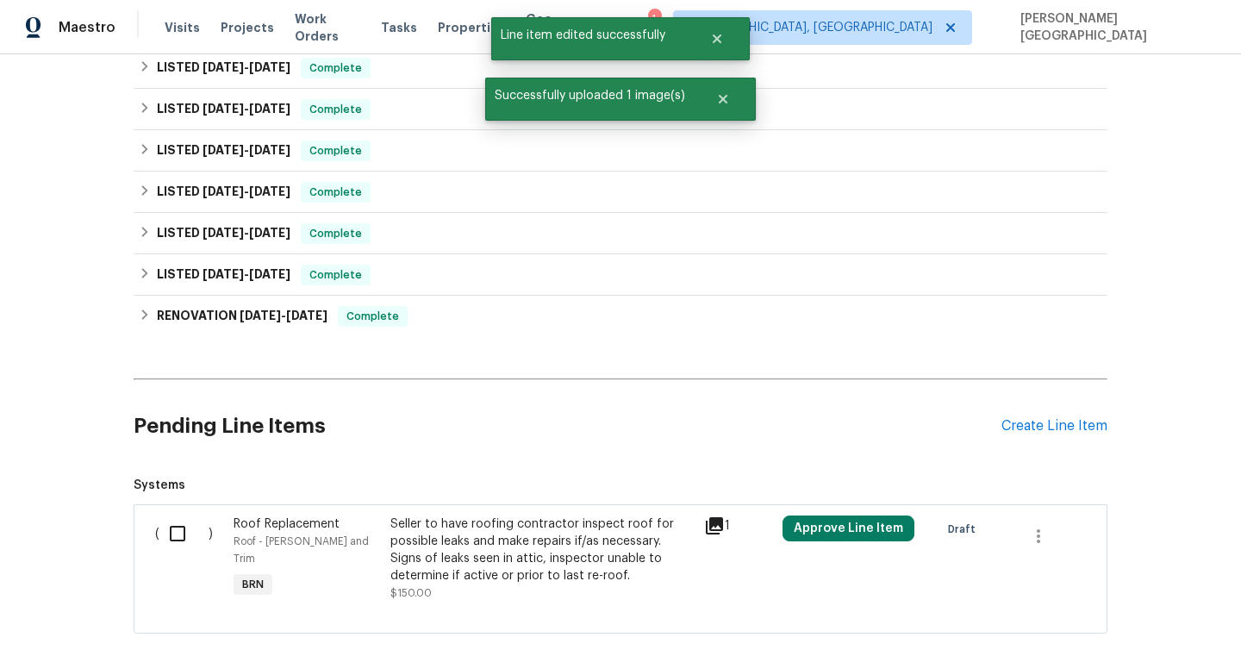
scroll to position [930, 0]
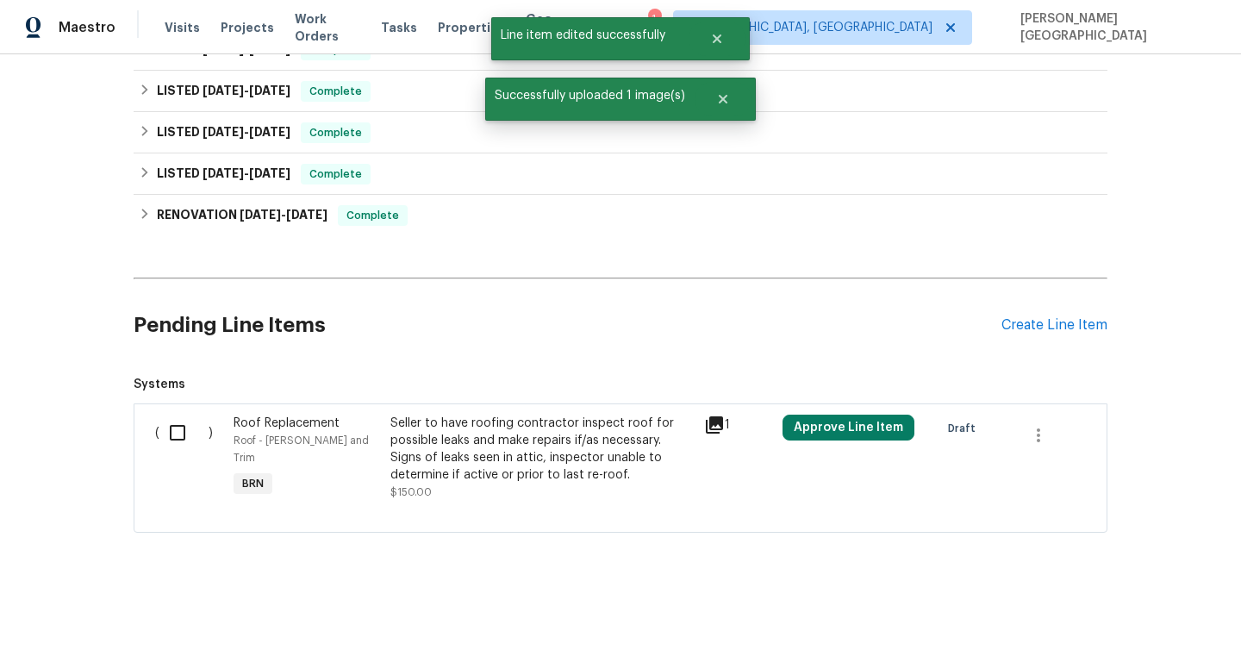
click at [179, 435] on input "checkbox" at bounding box center [183, 432] width 49 height 36
checkbox input "true"
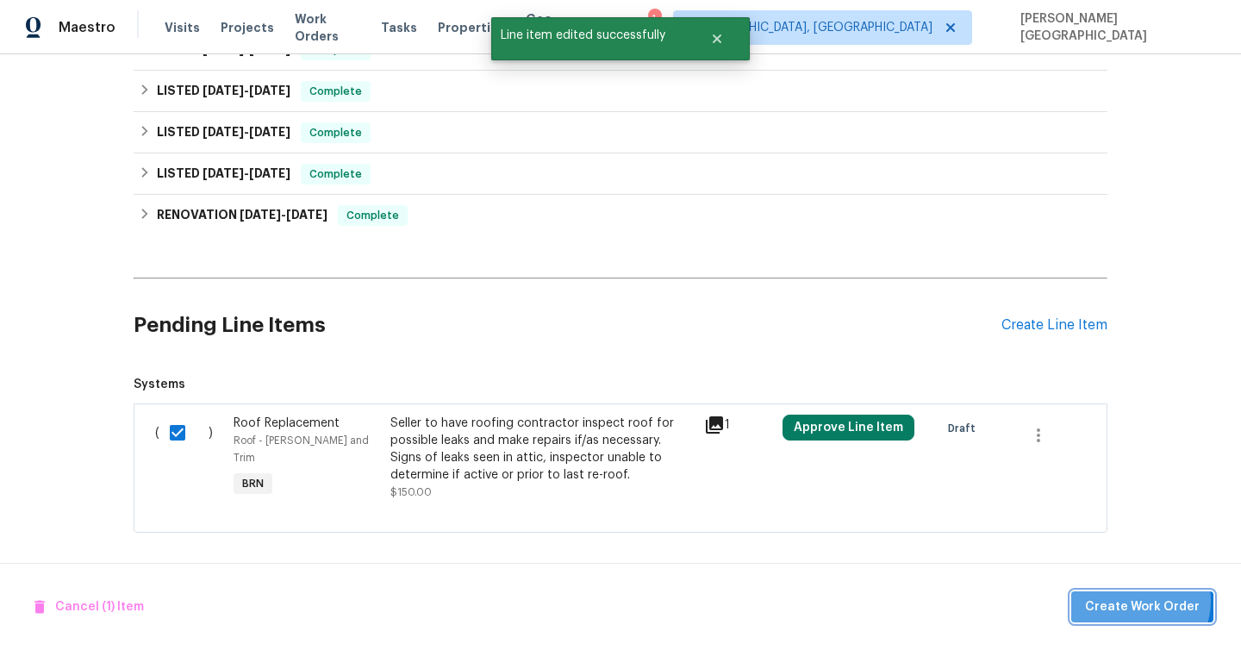
click at [1135, 600] on span "Create Work Order" at bounding box center [1142, 607] width 115 height 22
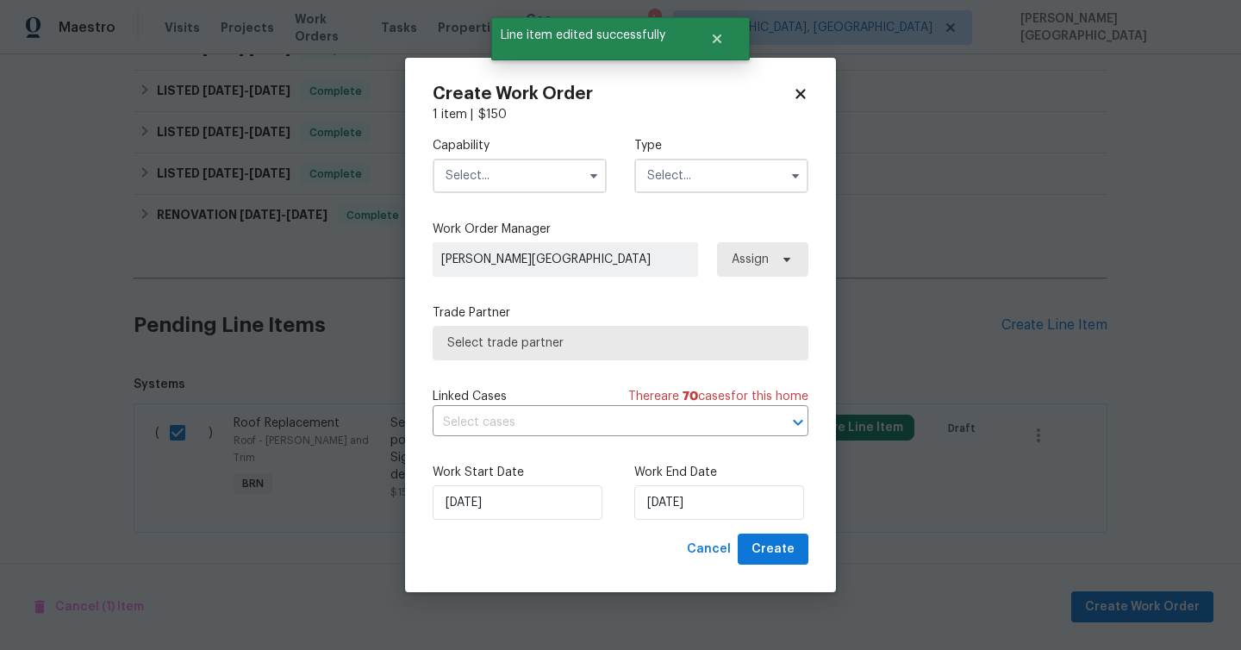
click at [514, 181] on input "text" at bounding box center [519, 176] width 174 height 34
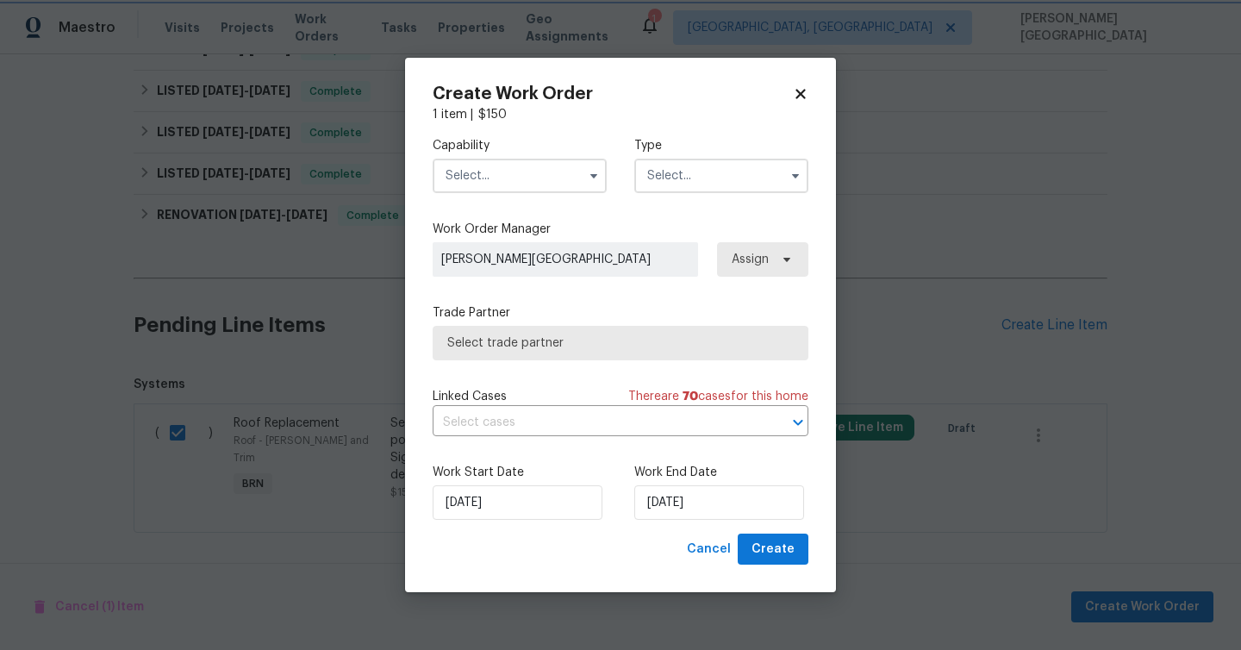
click at [768, 316] on label "Trade Partner" at bounding box center [620, 312] width 376 height 17
click at [494, 168] on input "text" at bounding box center [519, 176] width 174 height 34
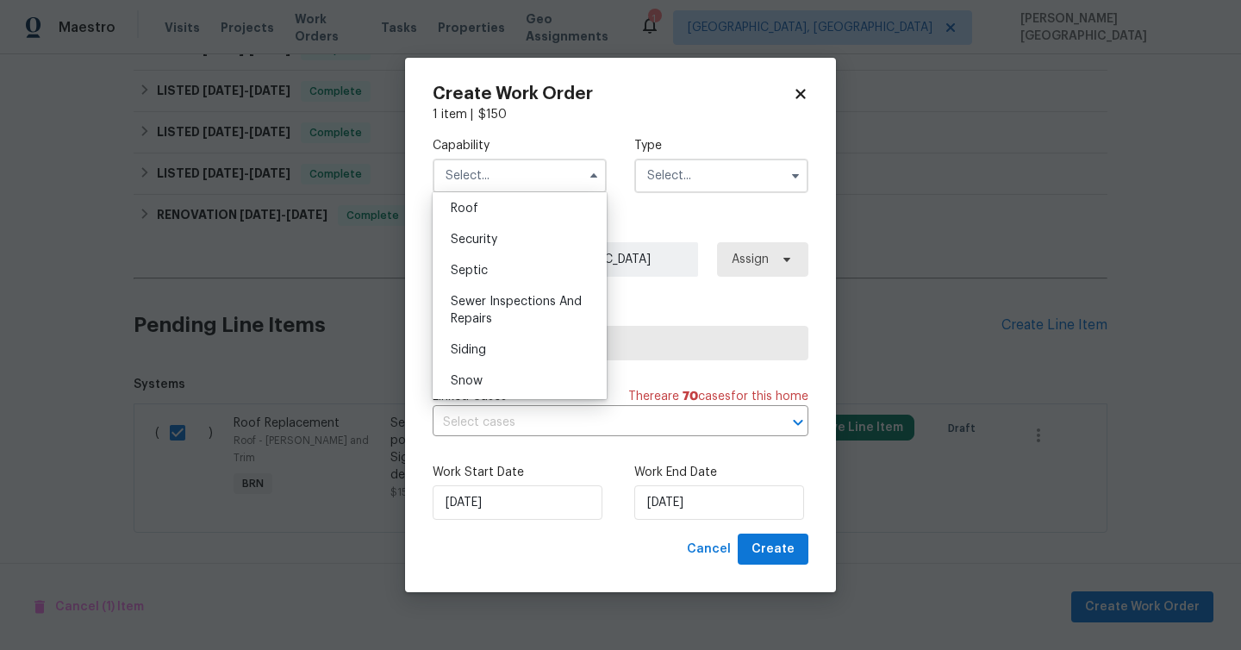
scroll to position [1750, 0]
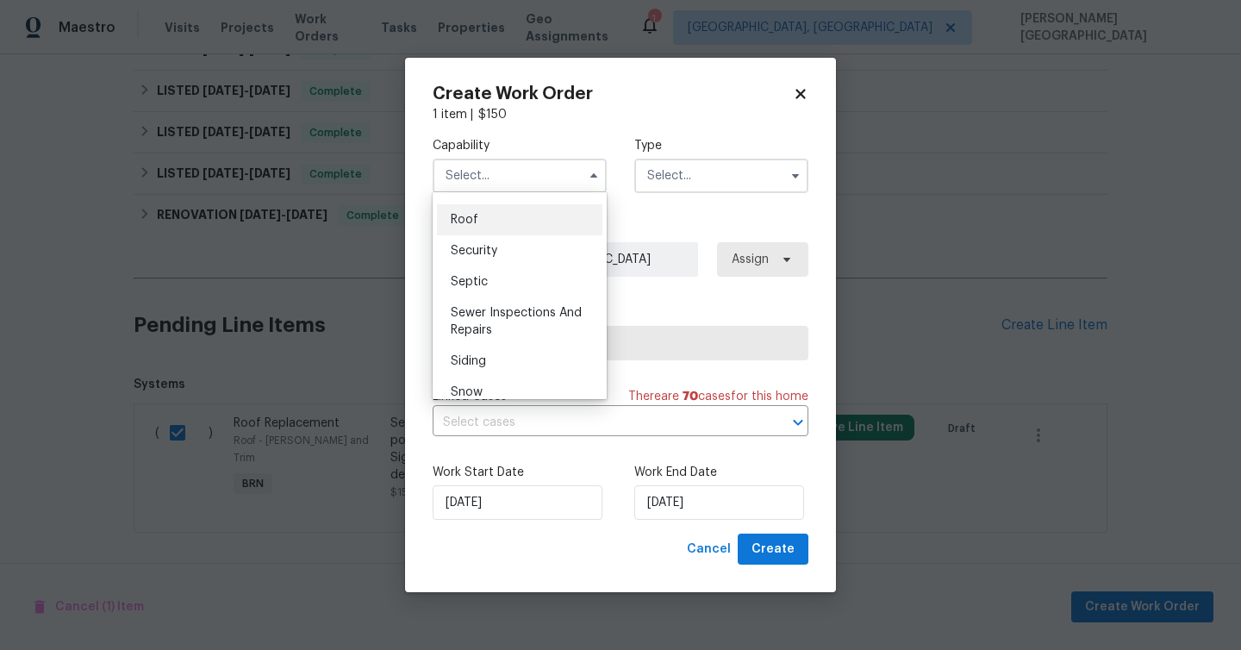
click at [495, 220] on div "Roof" at bounding box center [519, 219] width 165 height 31
type input "Roof"
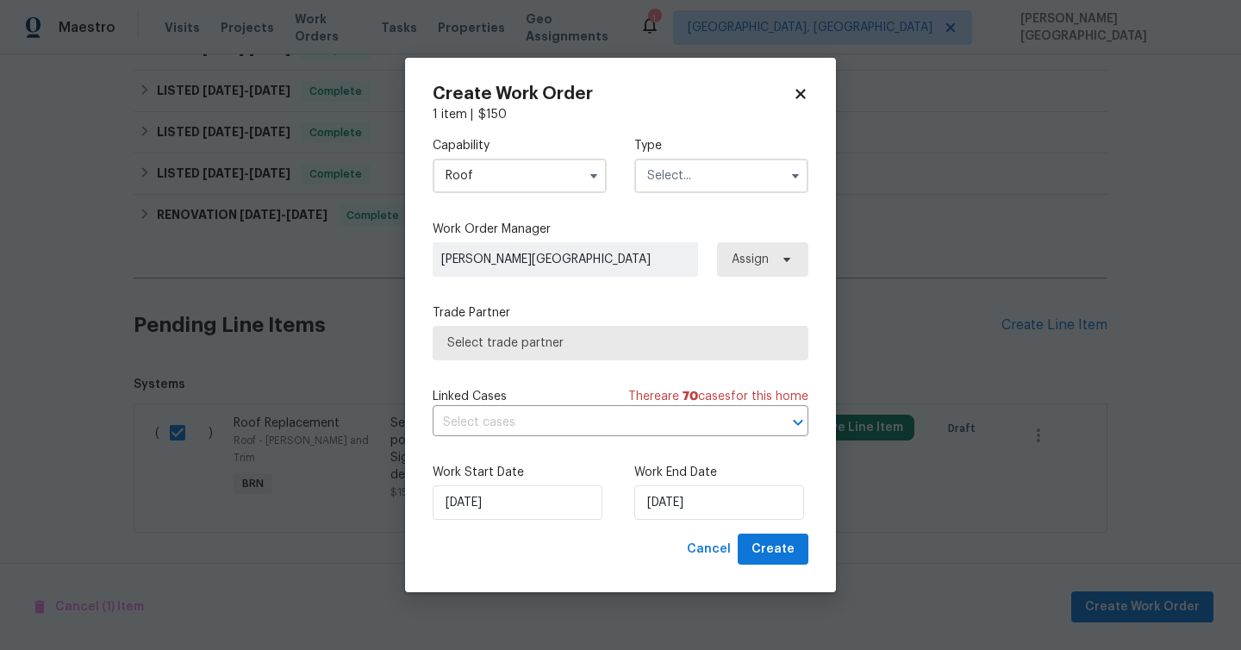
click at [696, 182] on input "text" at bounding box center [721, 176] width 174 height 34
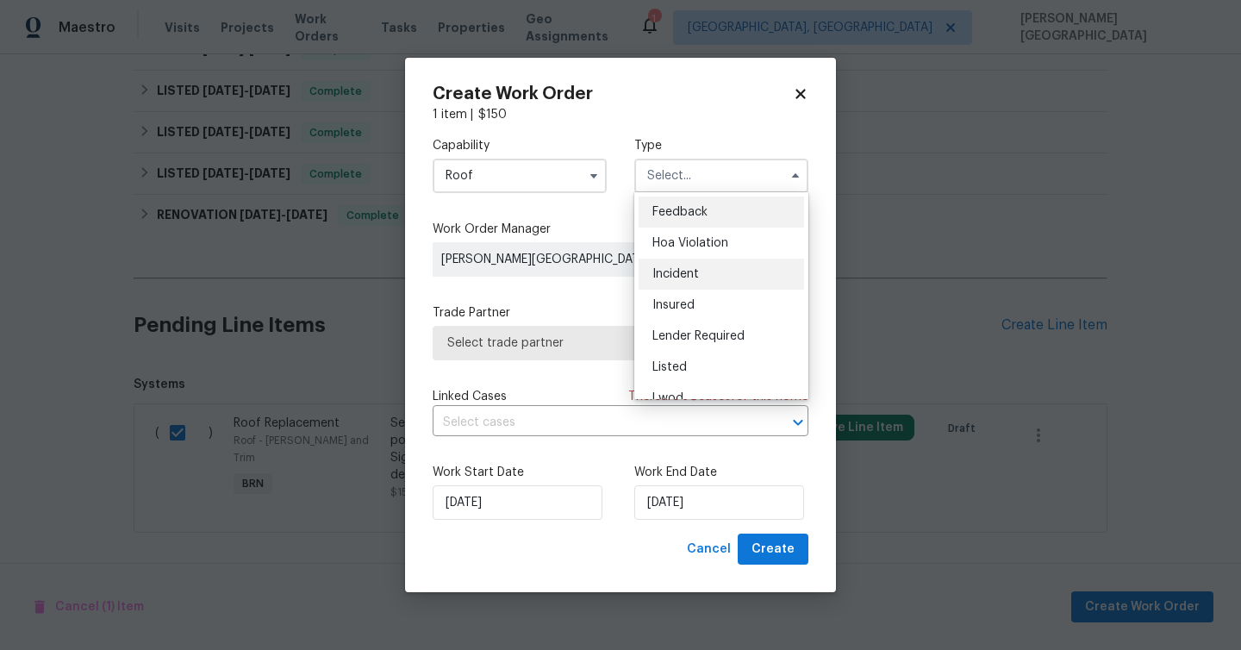
scroll to position [205, 0]
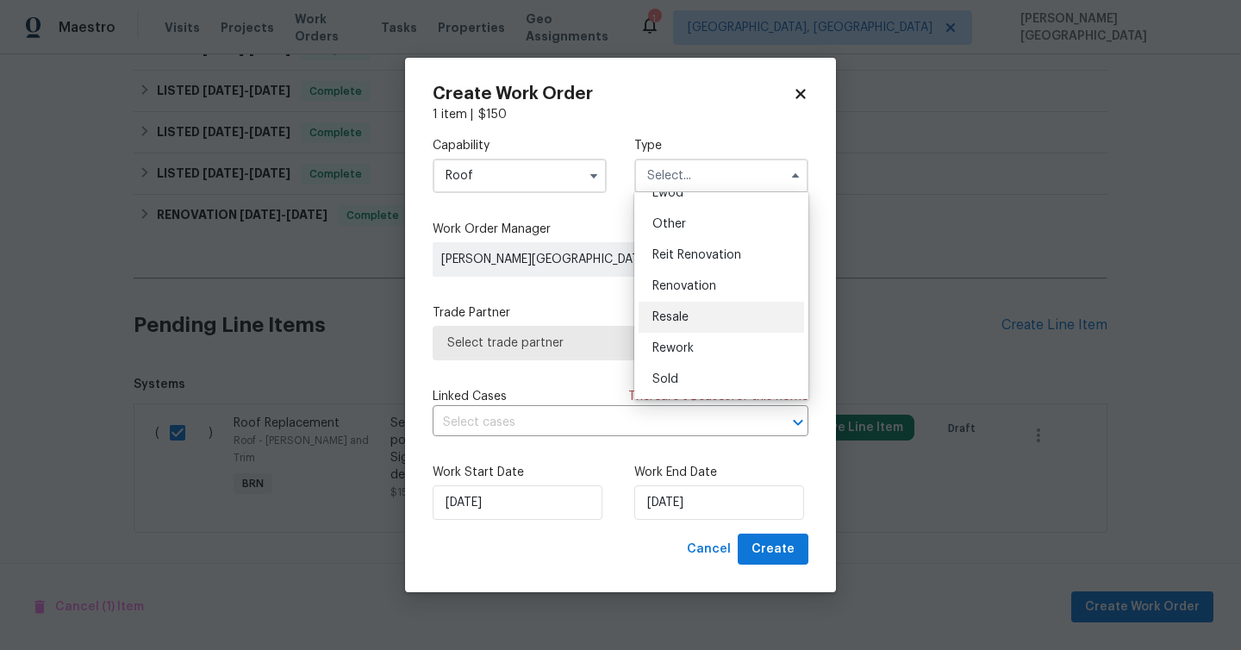
click at [694, 314] on div "Resale" at bounding box center [720, 317] width 165 height 31
type input "Resale"
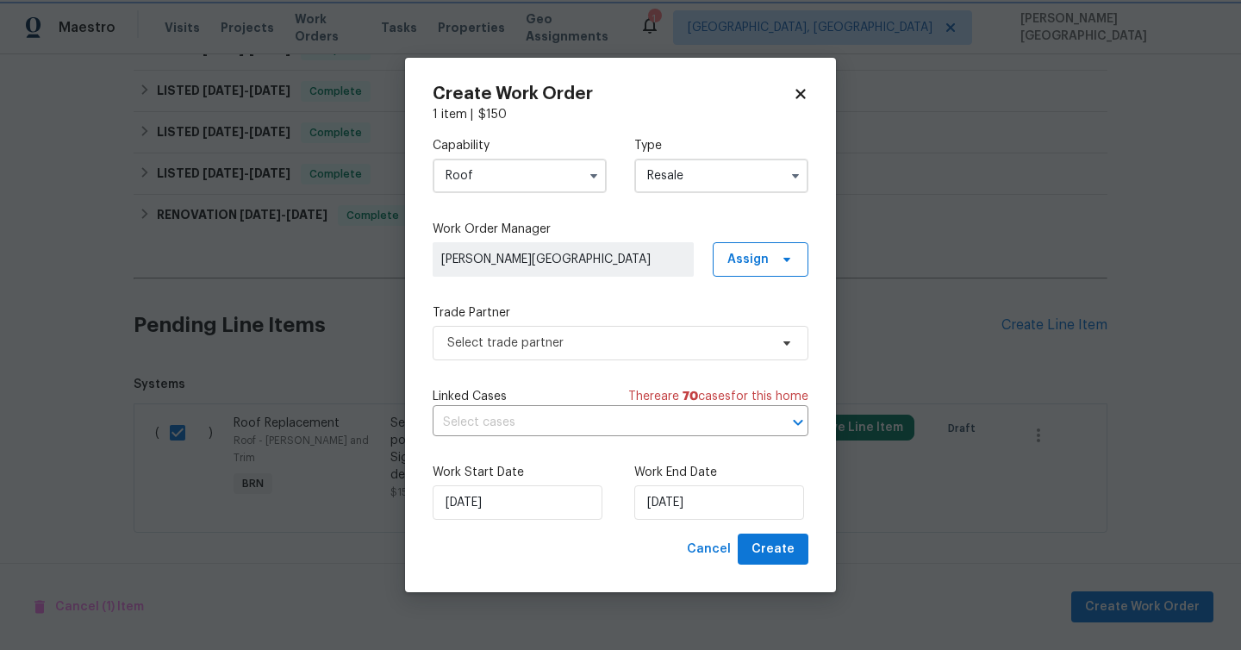
scroll to position [0, 0]
click at [534, 418] on input "text" at bounding box center [595, 422] width 327 height 27
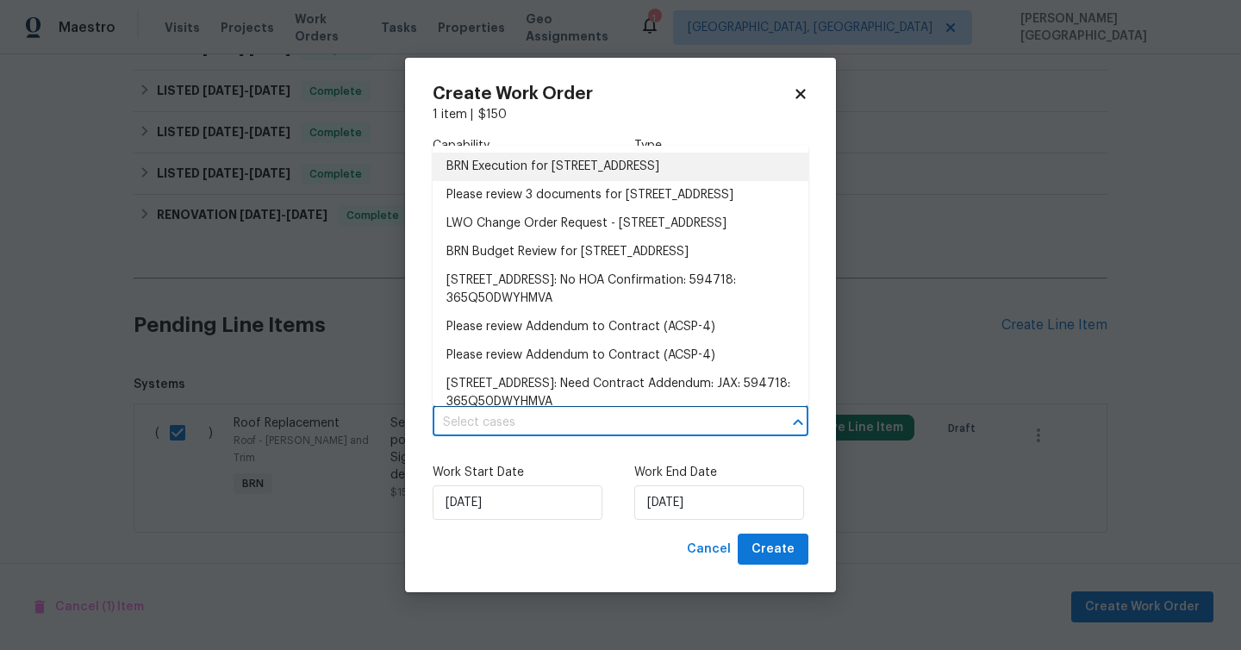
click at [524, 162] on li "BRN Execution for 8 Blakeport Ln, Palm Coast, FL 32137" at bounding box center [620, 166] width 376 height 28
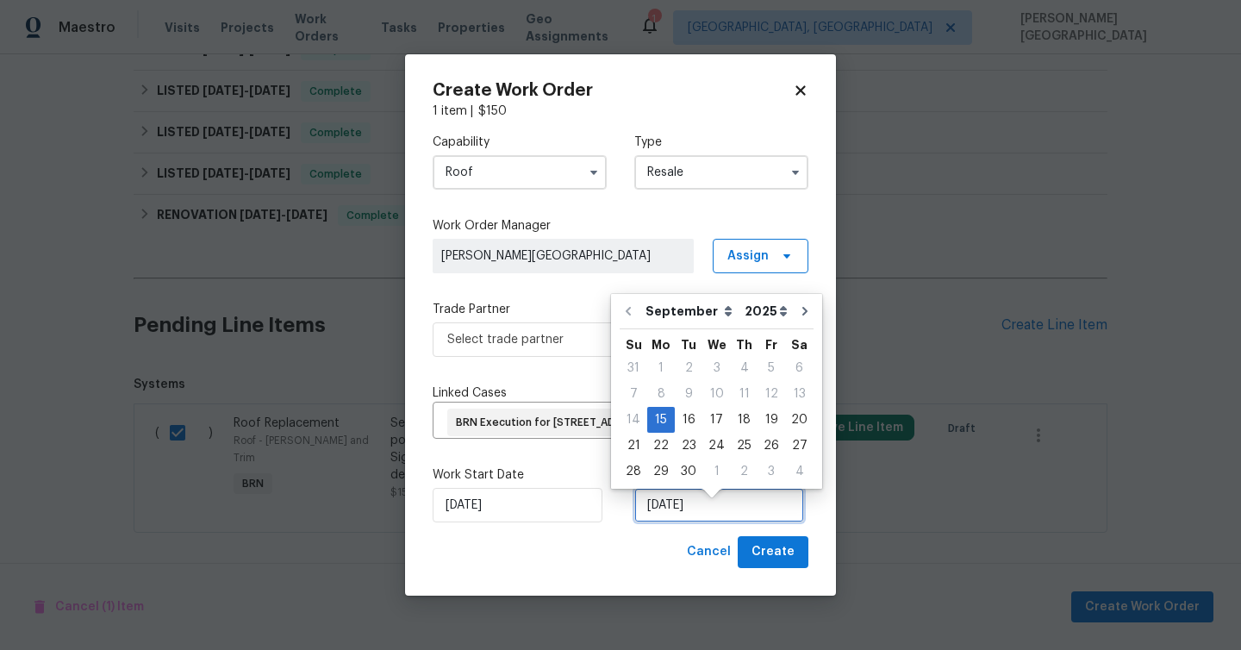
click at [667, 522] on input "9/15/2025" at bounding box center [719, 505] width 170 height 34
click at [742, 417] on div "18" at bounding box center [744, 419] width 27 height 24
type input "9/18/2025"
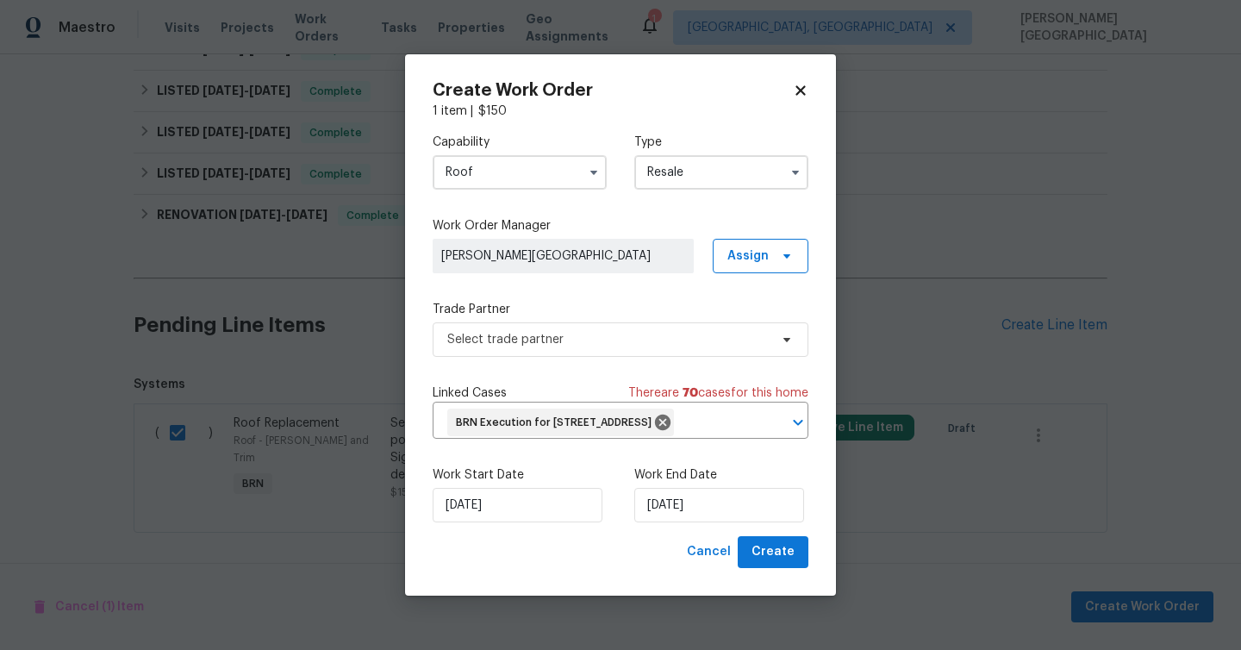
click at [491, 343] on div "Capability Roof Type Resale Work Order Manager Isabel Sangeetha Ireland Assign …" at bounding box center [620, 328] width 376 height 416
click at [482, 339] on span "Select trade partner" at bounding box center [620, 339] width 376 height 34
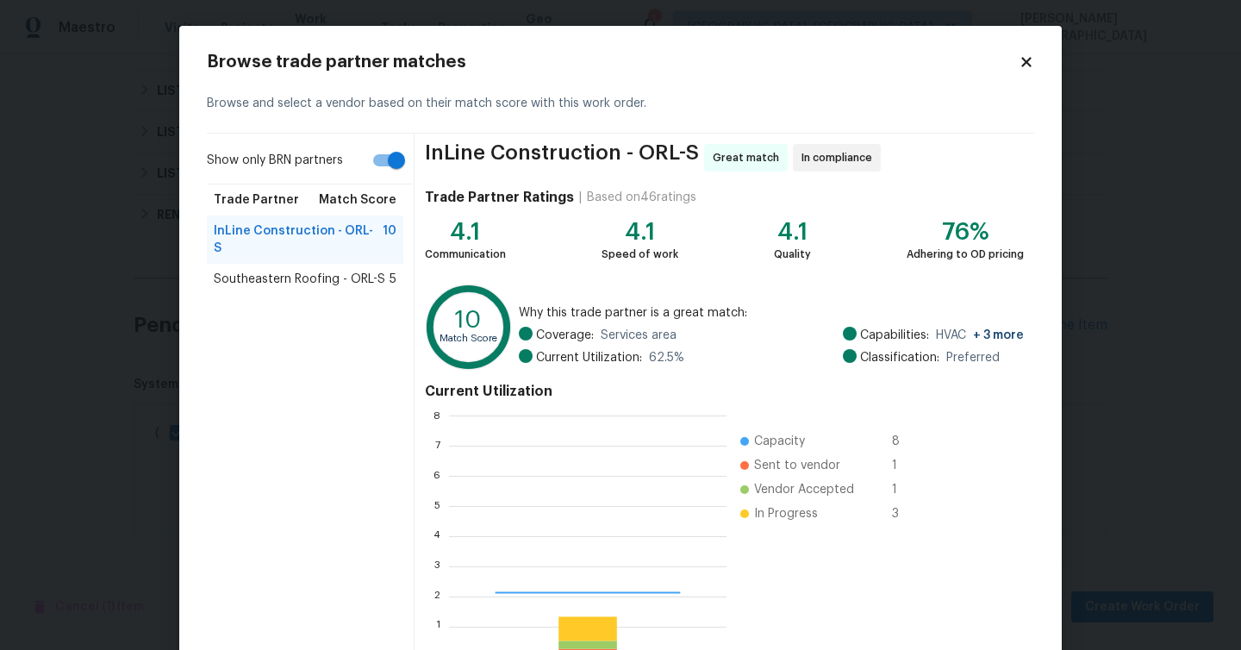
scroll to position [241, 277]
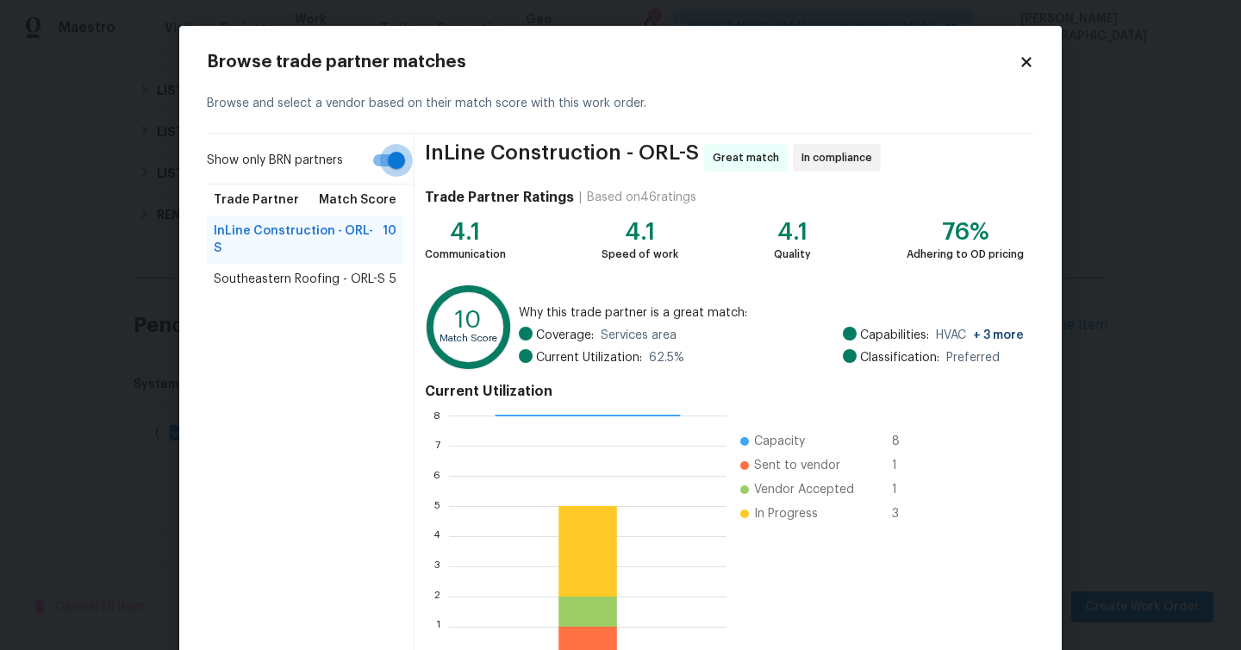
click at [398, 159] on input "Show only BRN partners" at bounding box center [396, 160] width 98 height 33
checkbox input "false"
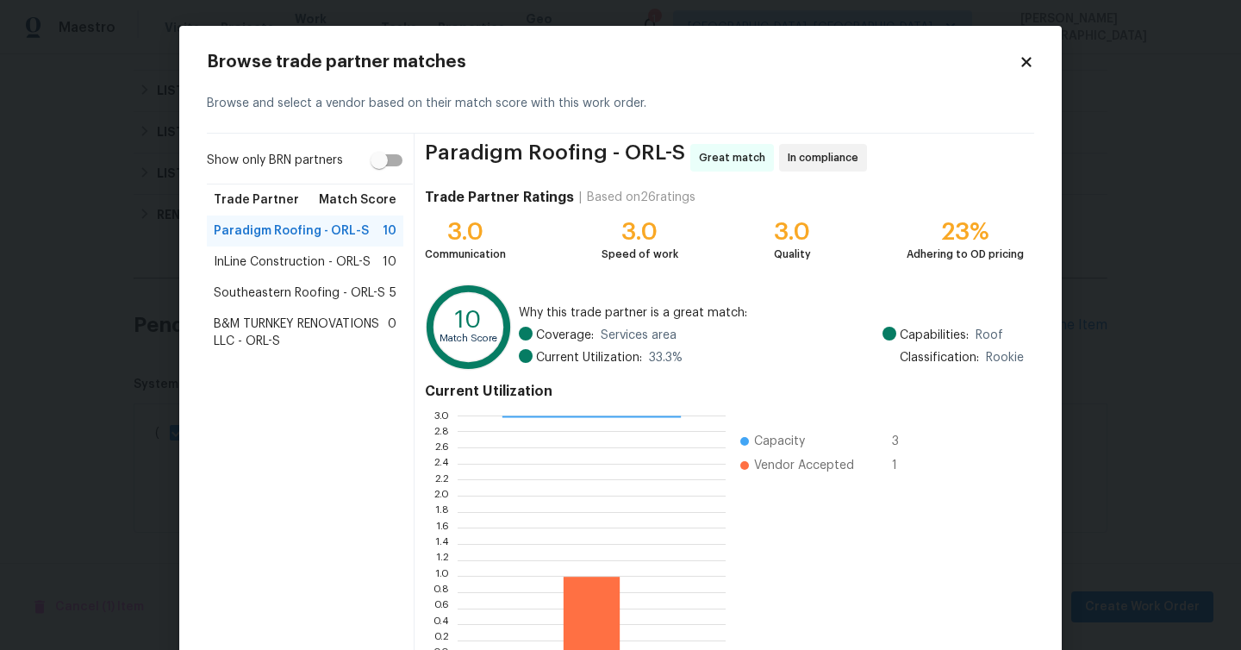
scroll to position [110, 0]
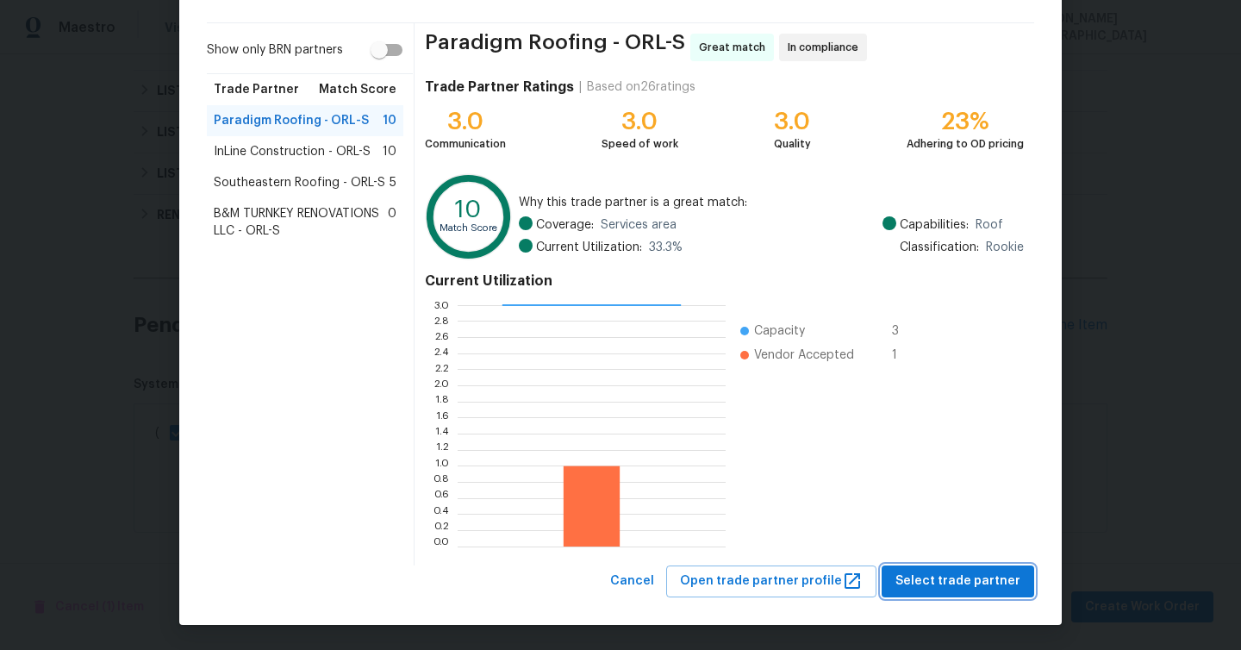
click at [954, 568] on button "Select trade partner" at bounding box center [957, 581] width 152 height 32
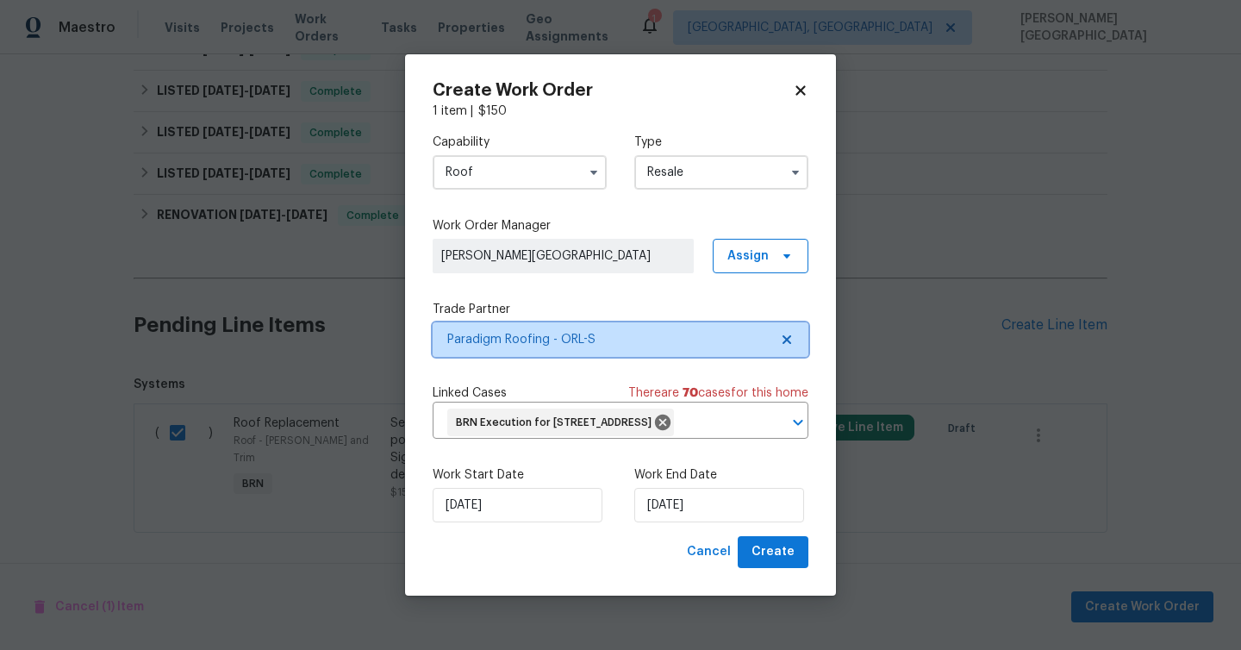
scroll to position [0, 0]
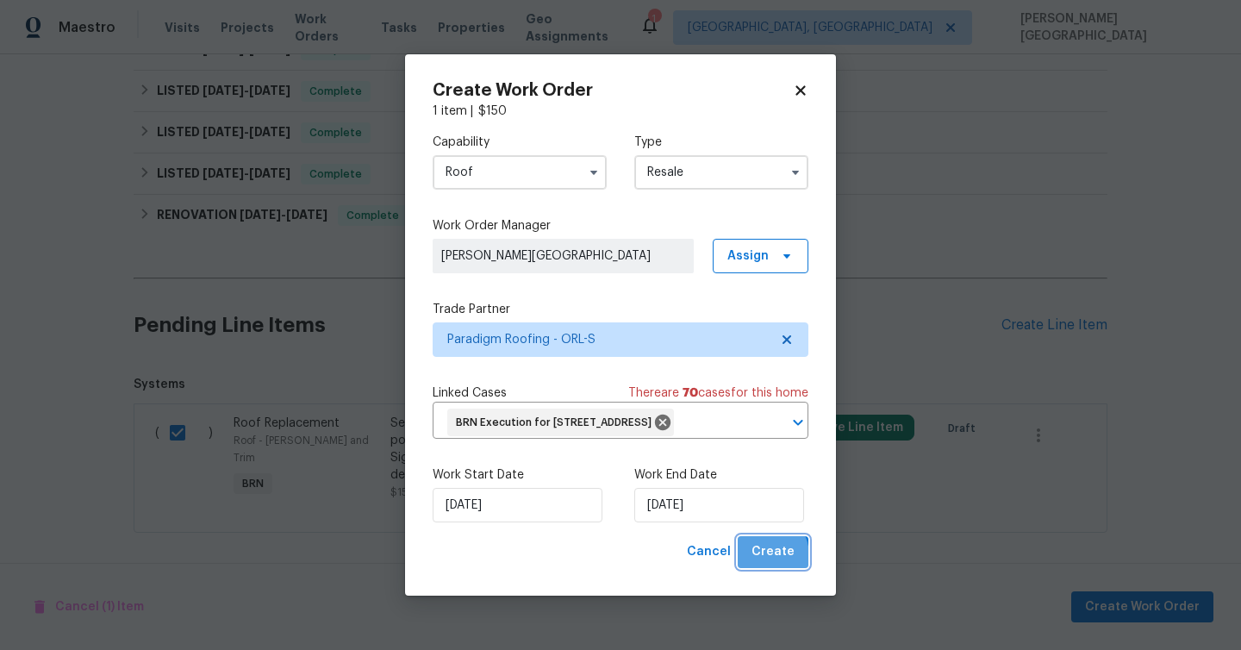
click at [761, 563] on span "Create" at bounding box center [772, 552] width 43 height 22
checkbox input "false"
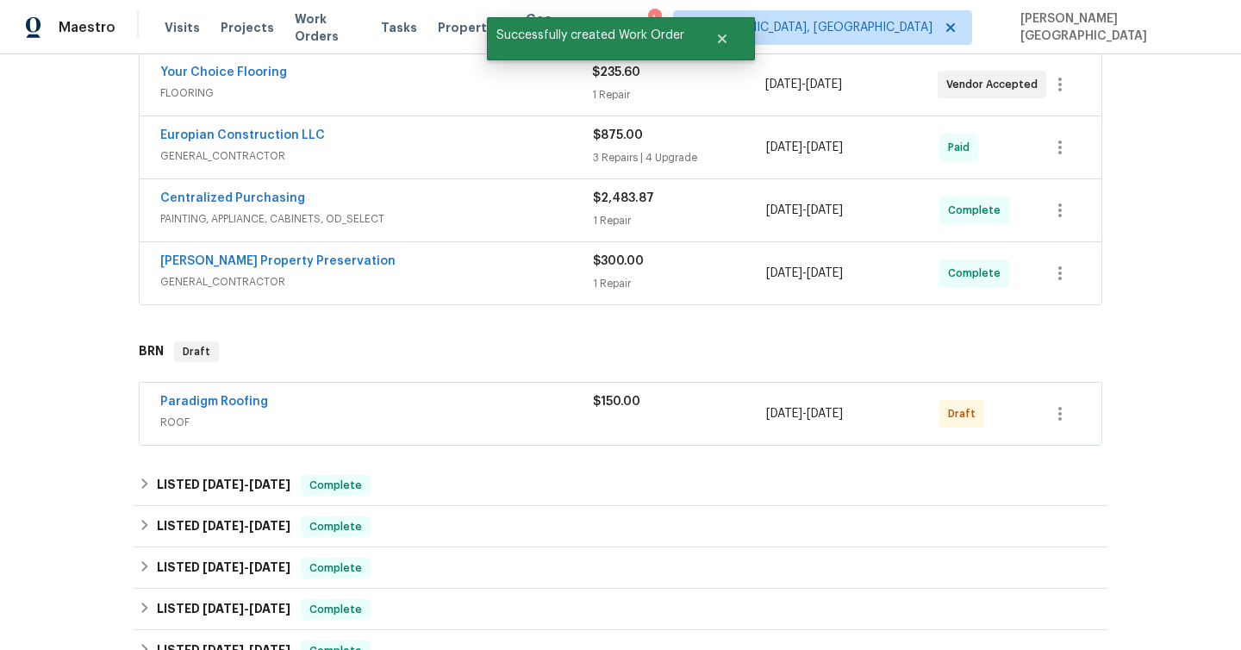
scroll to position [481, 0]
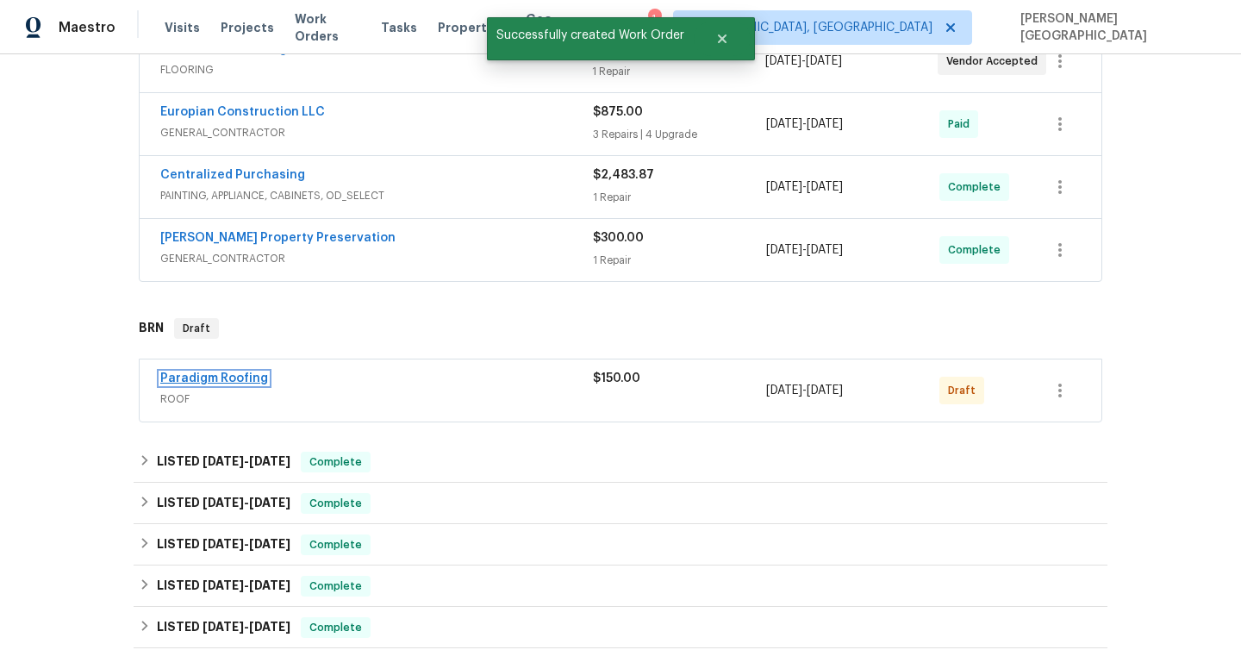
click at [234, 380] on link "Paradigm Roofing" at bounding box center [214, 378] width 108 height 12
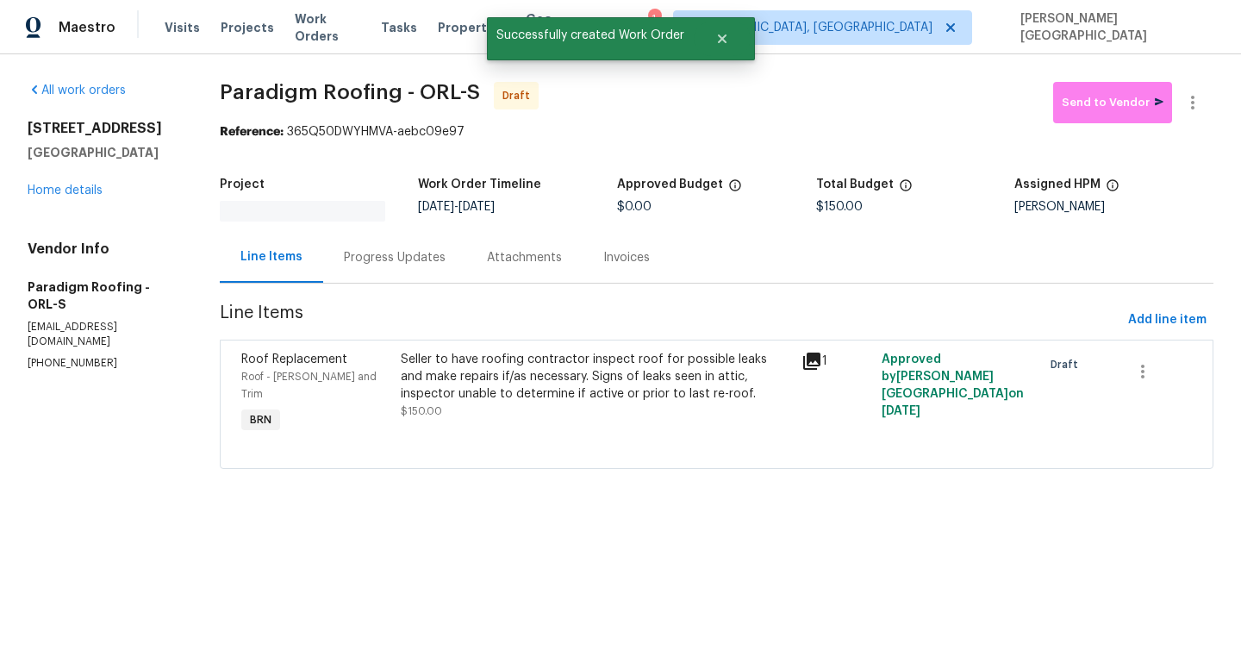
click at [409, 270] on div "Progress Updates" at bounding box center [394, 257] width 143 height 51
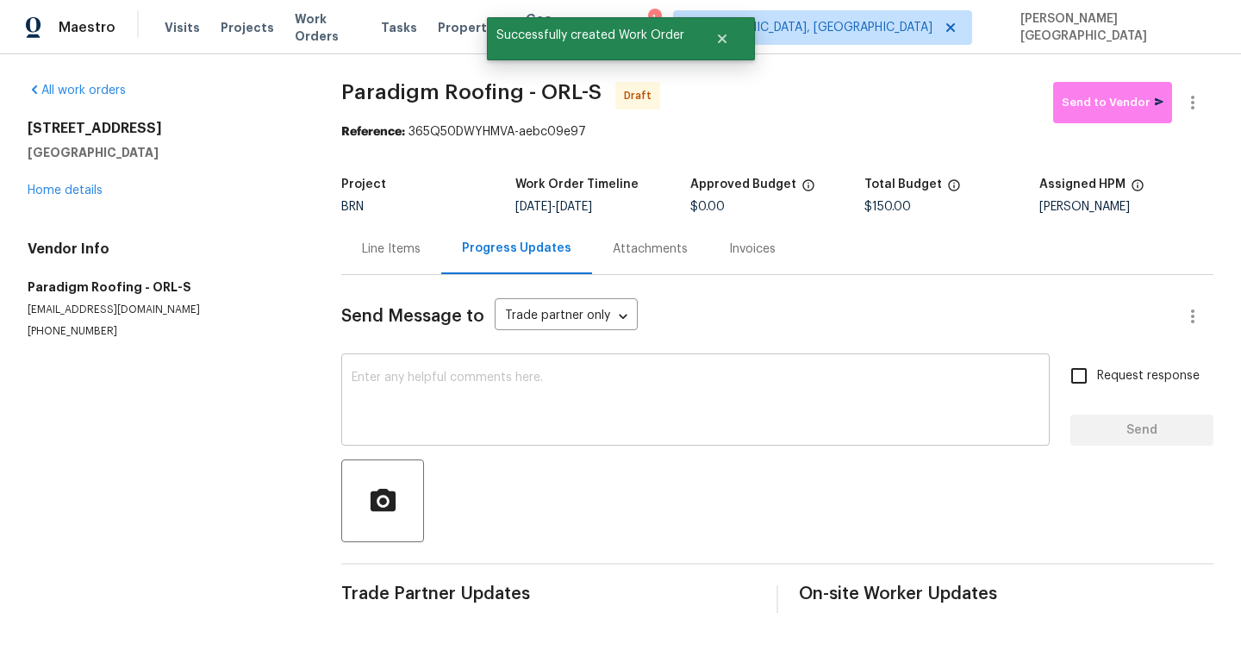
click at [426, 367] on div "x ​" at bounding box center [695, 402] width 708 height 88
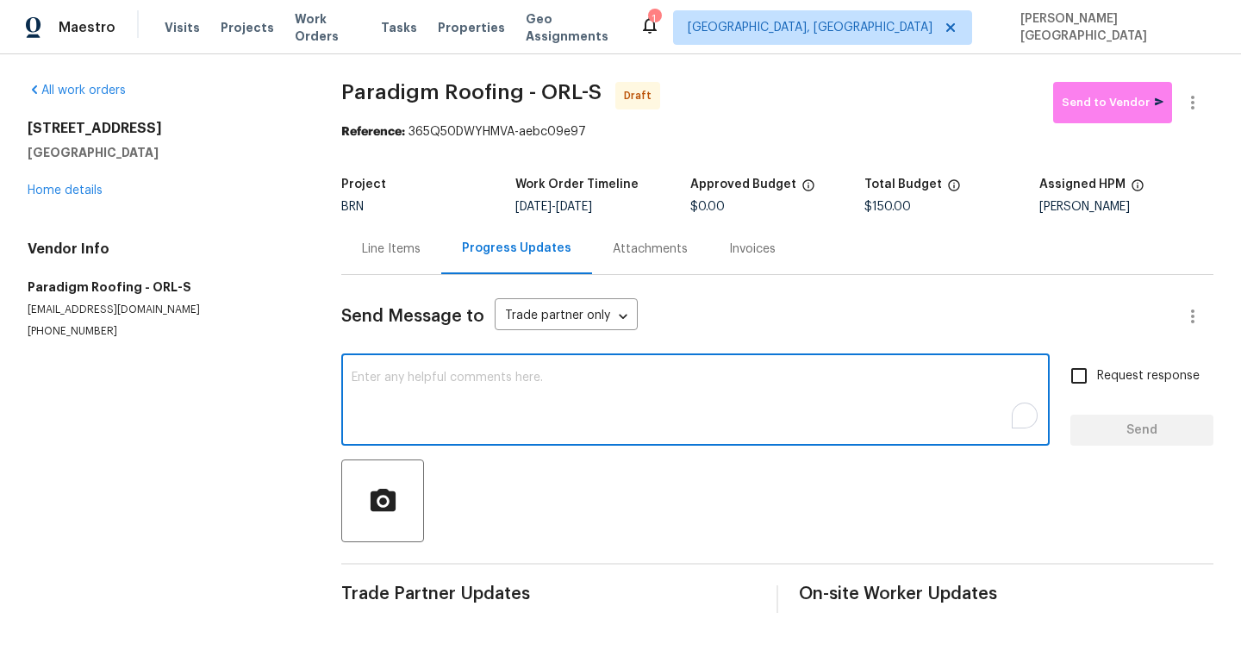
paste textarea "This is Isabel from Opendoor. Please confirm receipt of the work order due on 0…"
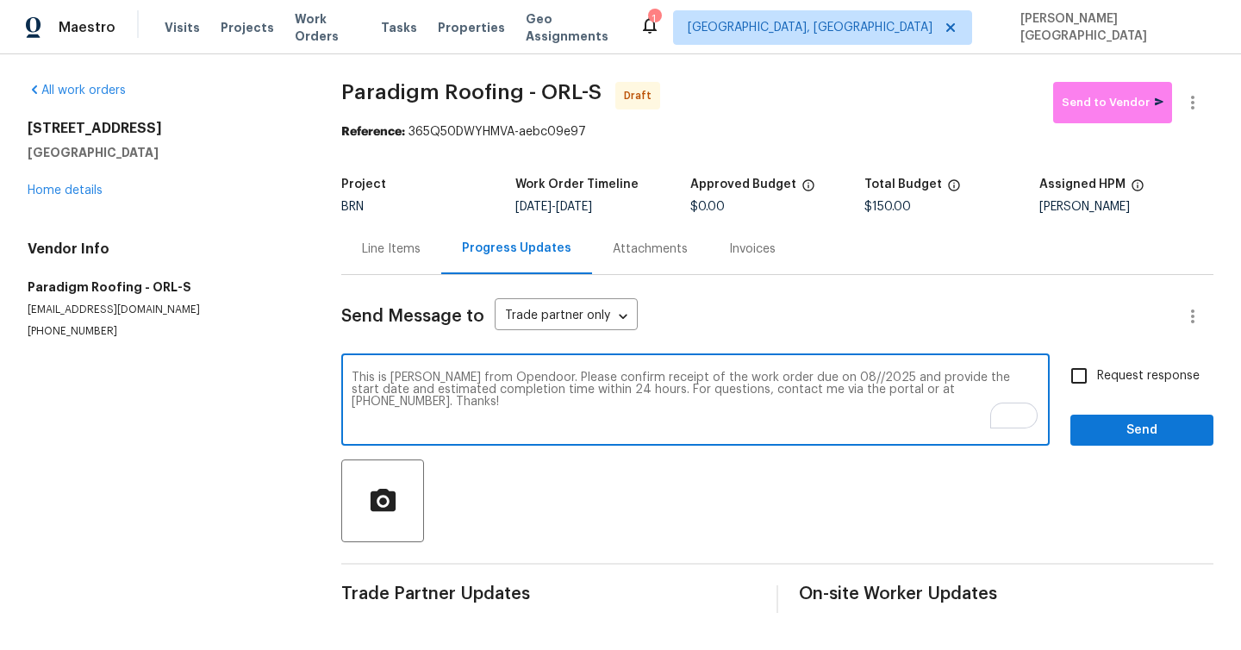
click at [807, 374] on textarea "This is Isabel from Opendoor. Please confirm receipt of the work order due on 0…" at bounding box center [694, 401] width 687 height 60
type textarea "This is Isabel from Opendoor. Please confirm receipt of the work order due on 0…"
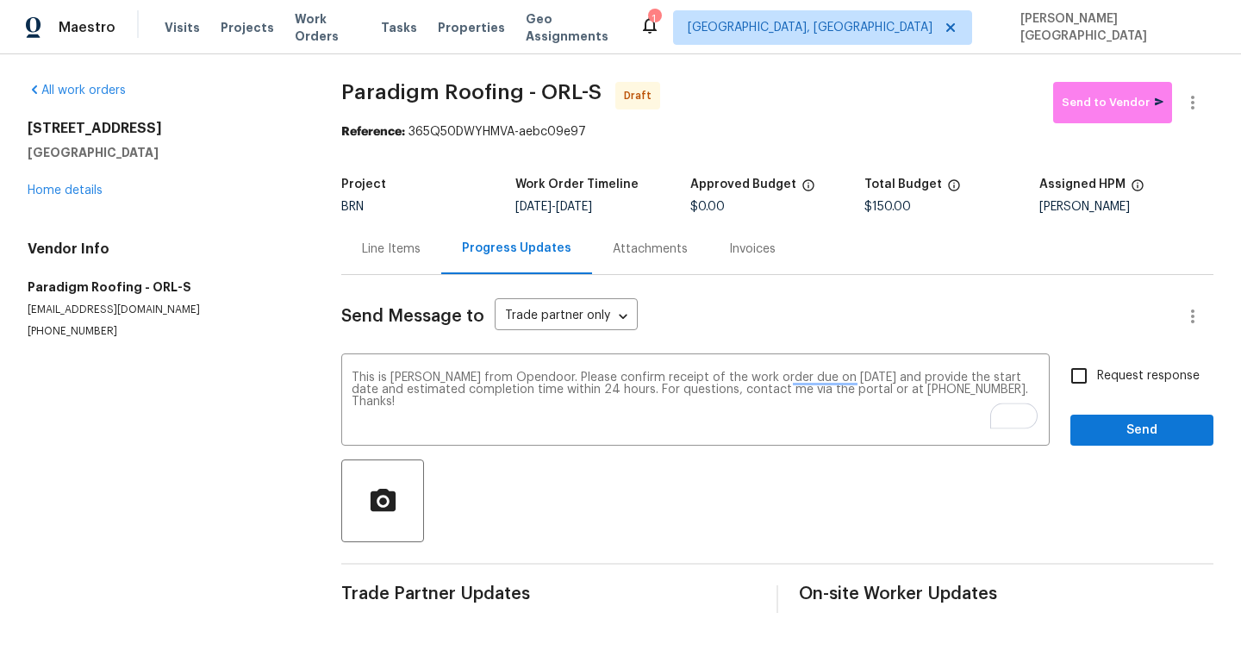
click at [1117, 383] on span "Request response" at bounding box center [1148, 376] width 103 height 18
click at [1097, 383] on input "Request response" at bounding box center [1079, 376] width 36 height 36
checkbox input "true"
click at [1116, 431] on span "Send" at bounding box center [1141, 431] width 115 height 22
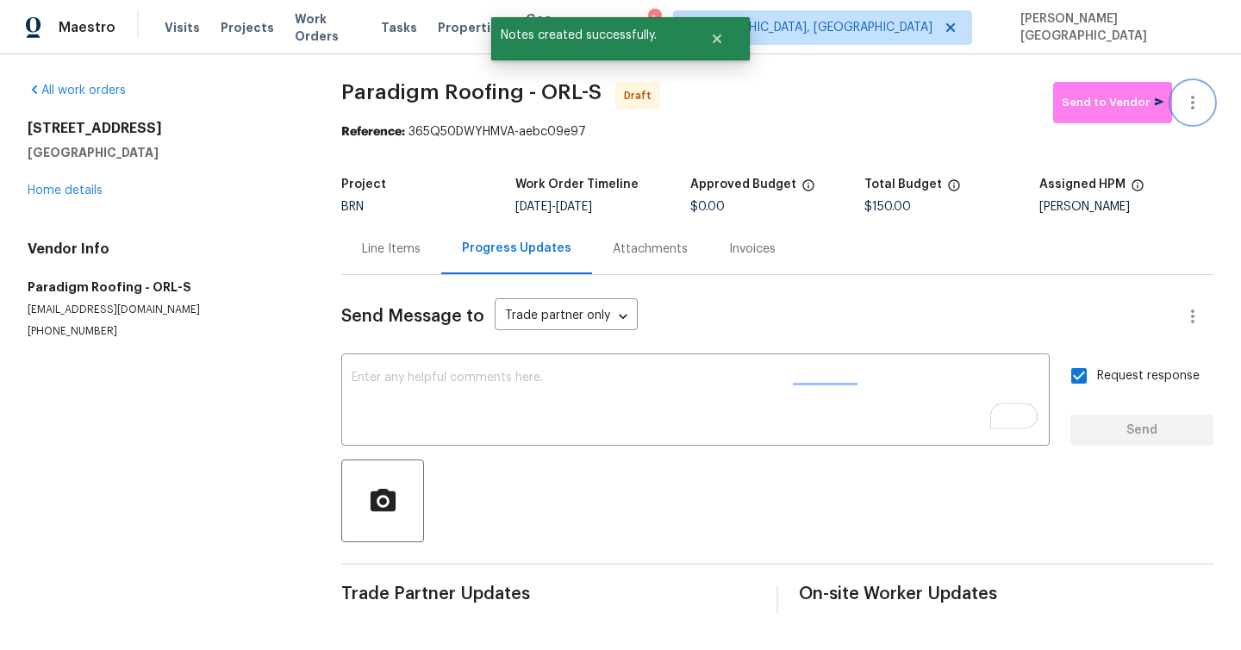
click at [1193, 89] on button "button" at bounding box center [1192, 102] width 41 height 41
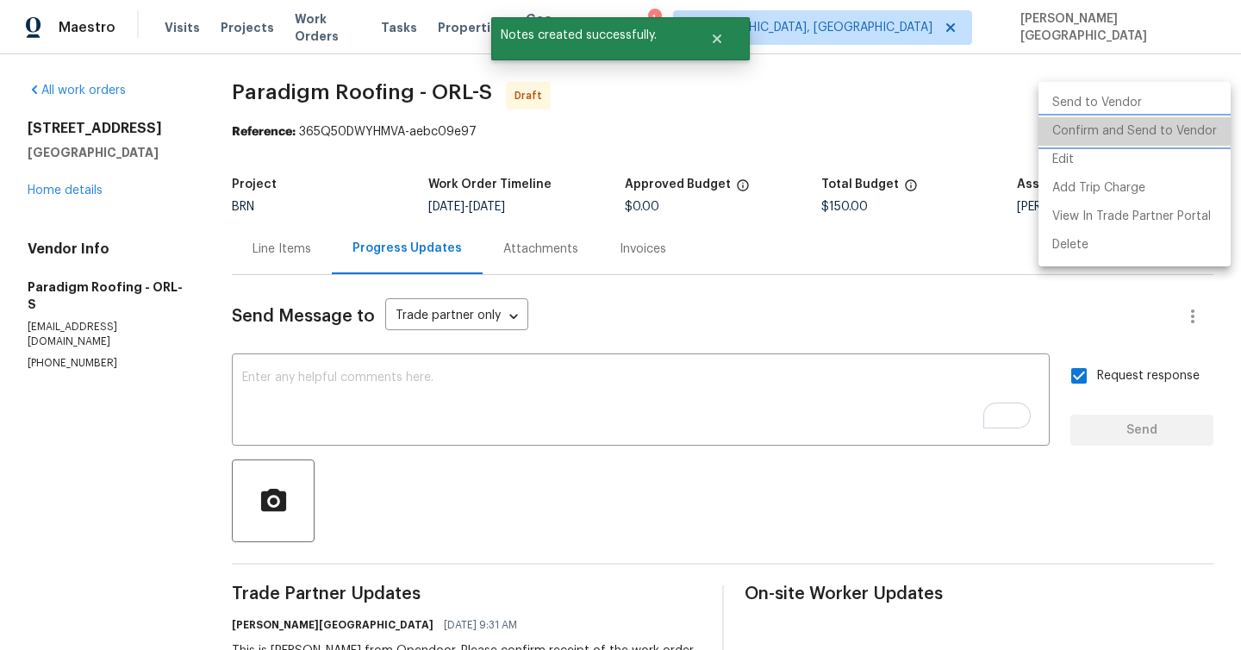
click at [1164, 123] on li "Confirm and Send to Vendor" at bounding box center [1134, 131] width 192 height 28
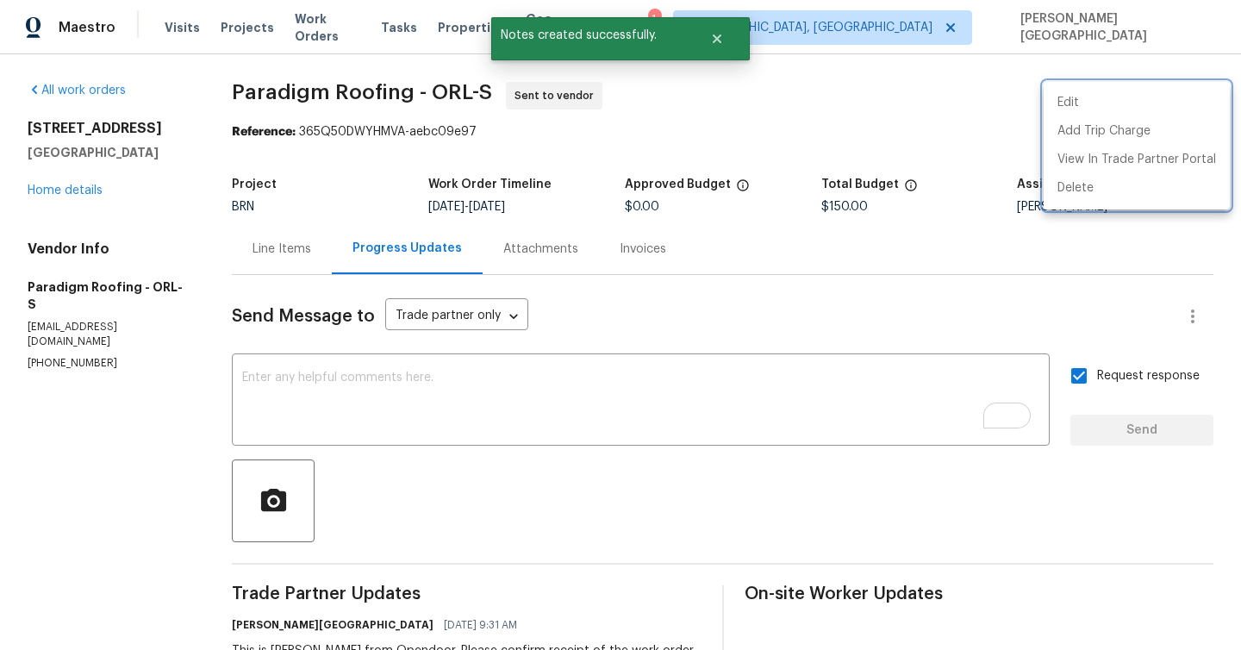
click at [88, 189] on div at bounding box center [620, 325] width 1241 height 650
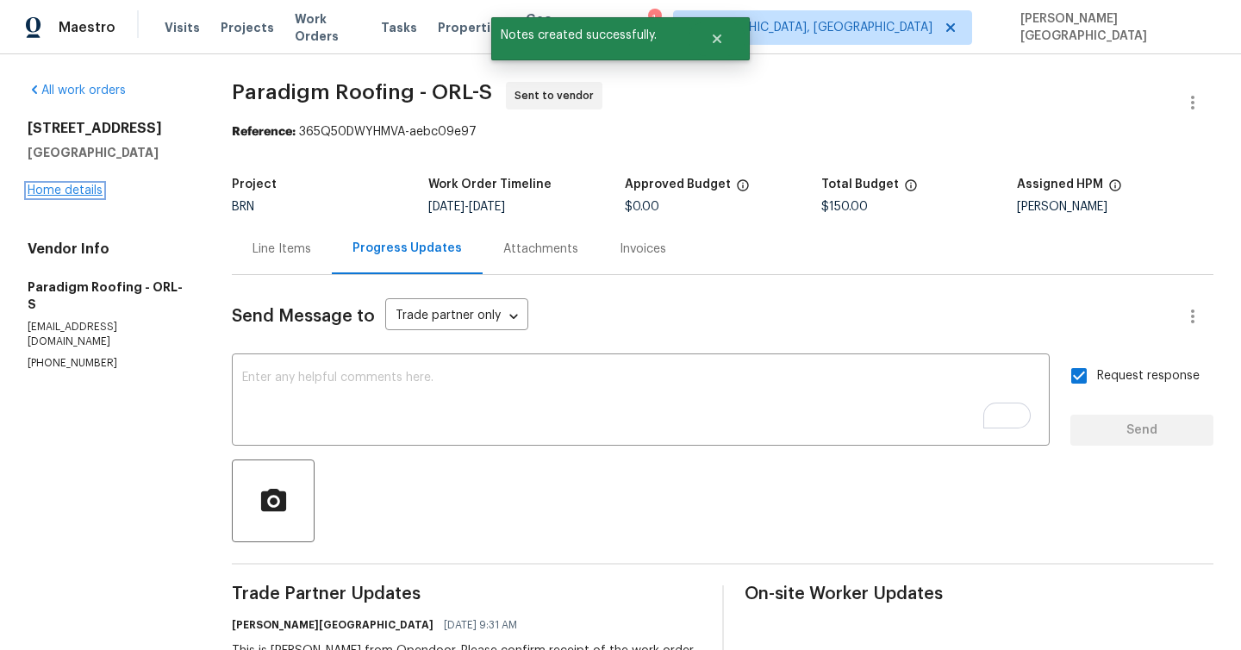
click at [81, 190] on link "Home details" at bounding box center [65, 190] width 75 height 12
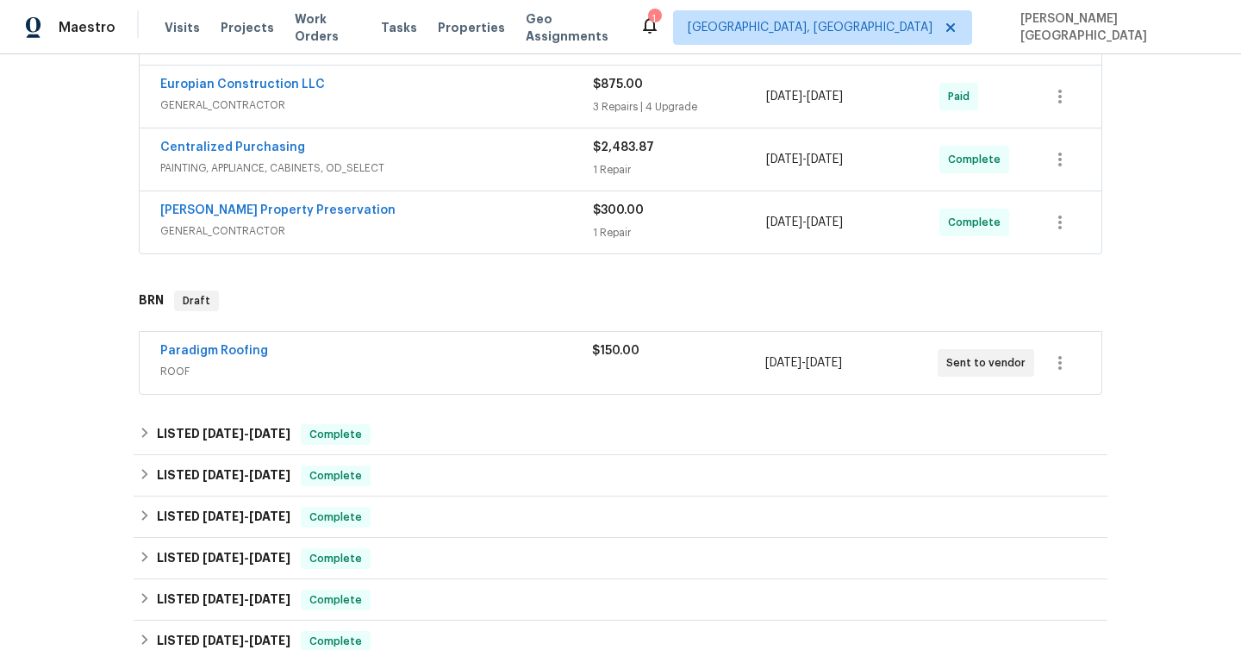
scroll to position [589, 0]
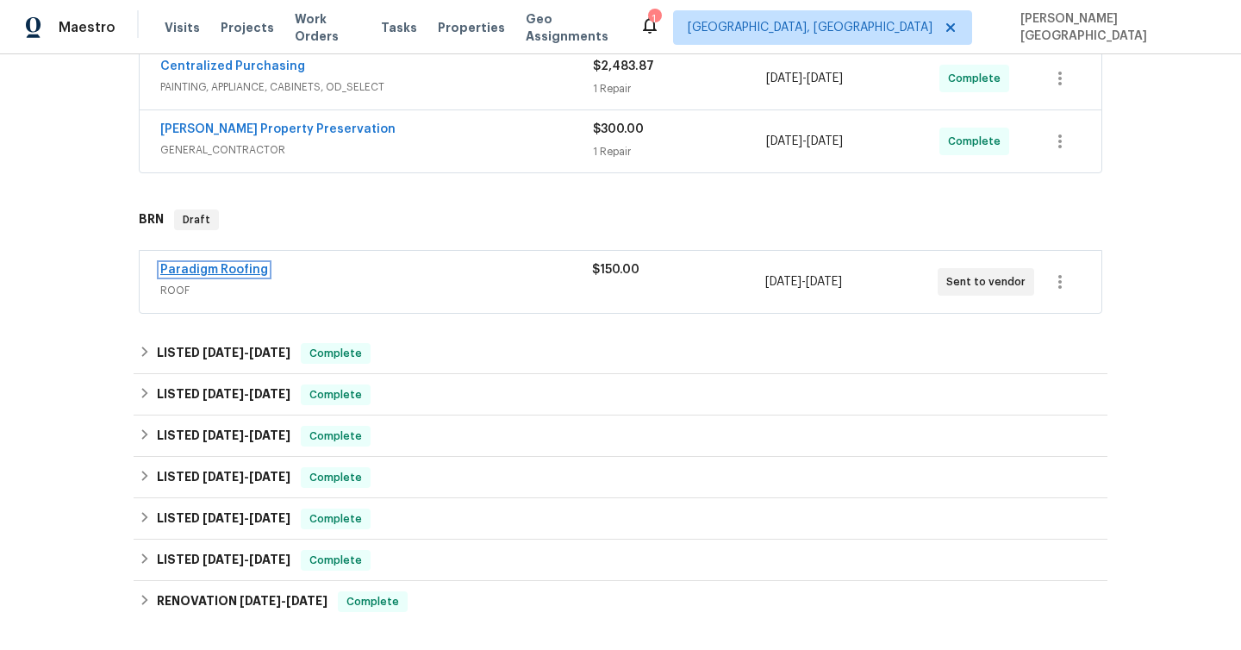
click at [225, 265] on link "Paradigm Roofing" at bounding box center [214, 270] width 108 height 12
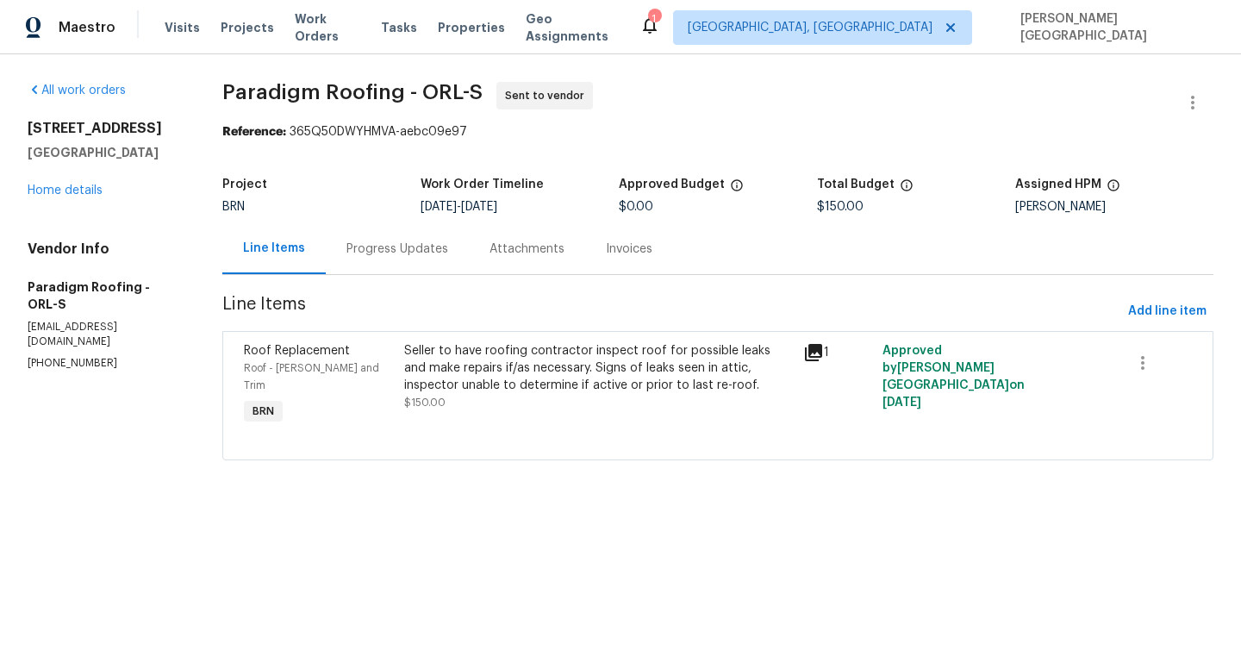
click at [406, 243] on div "Progress Updates" at bounding box center [397, 248] width 102 height 17
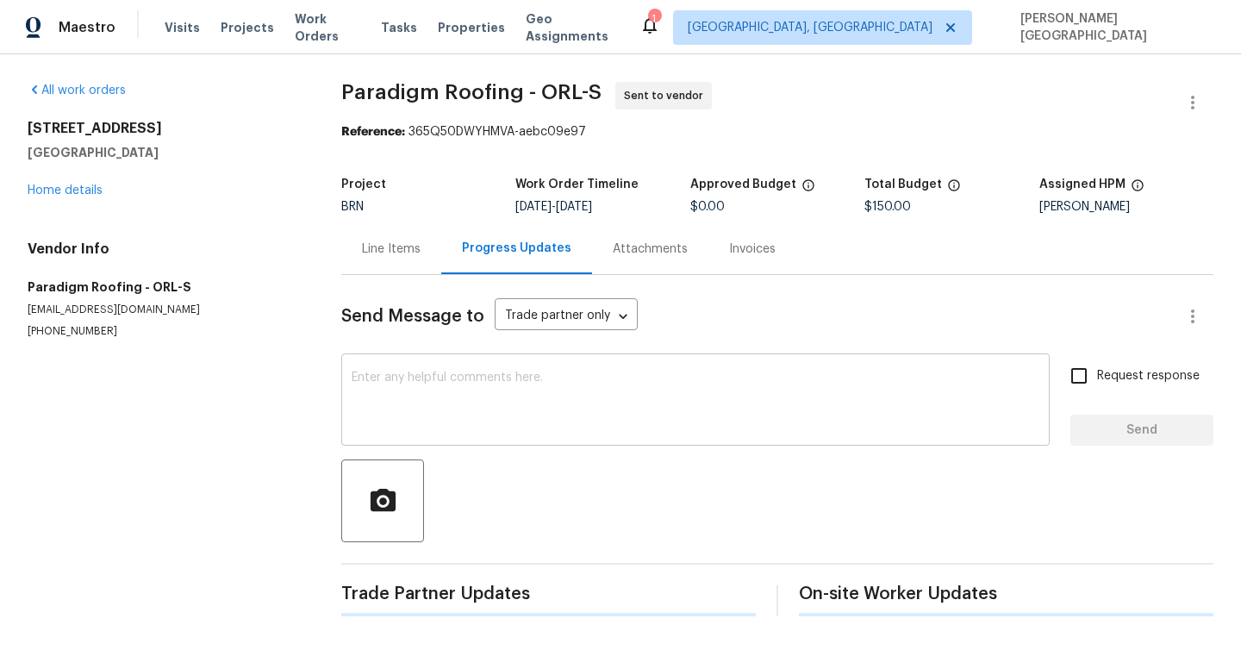
click at [412, 367] on div "x ​" at bounding box center [695, 402] width 708 height 88
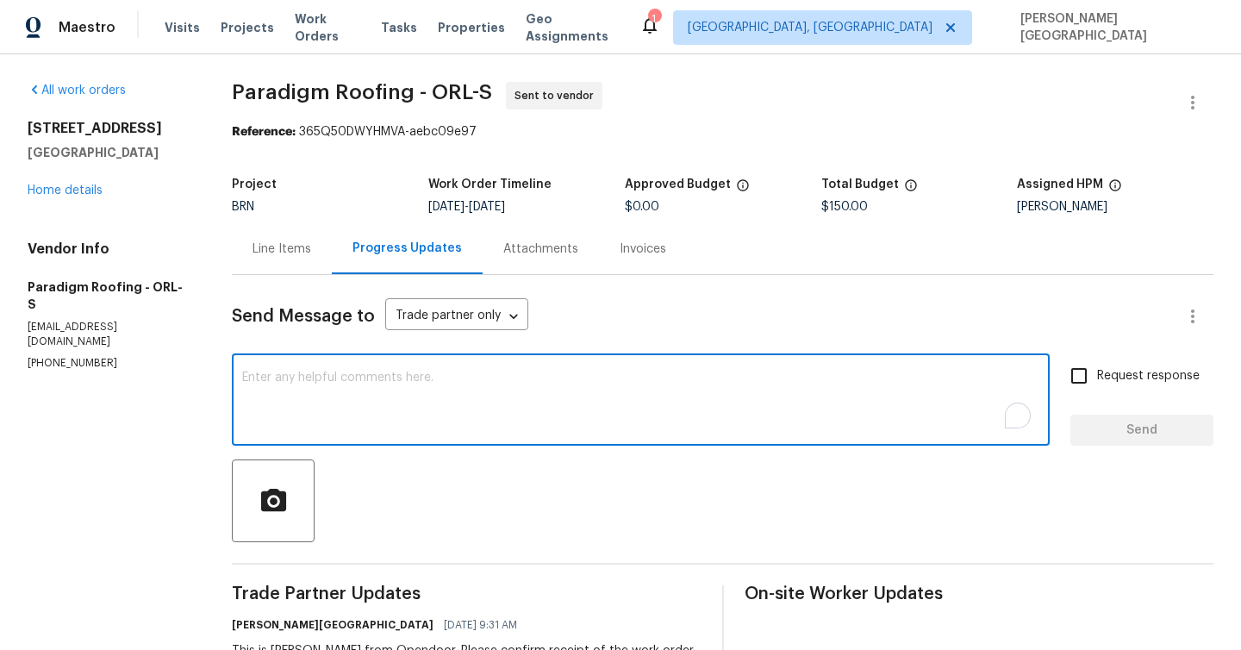
paste textarea "This is Isabel from Opendoor. Please confirm receipt of the work order due on 0…"
type textarea "This is Isabel from Opendoor. Please confirm receipt of the work order due on 0…"
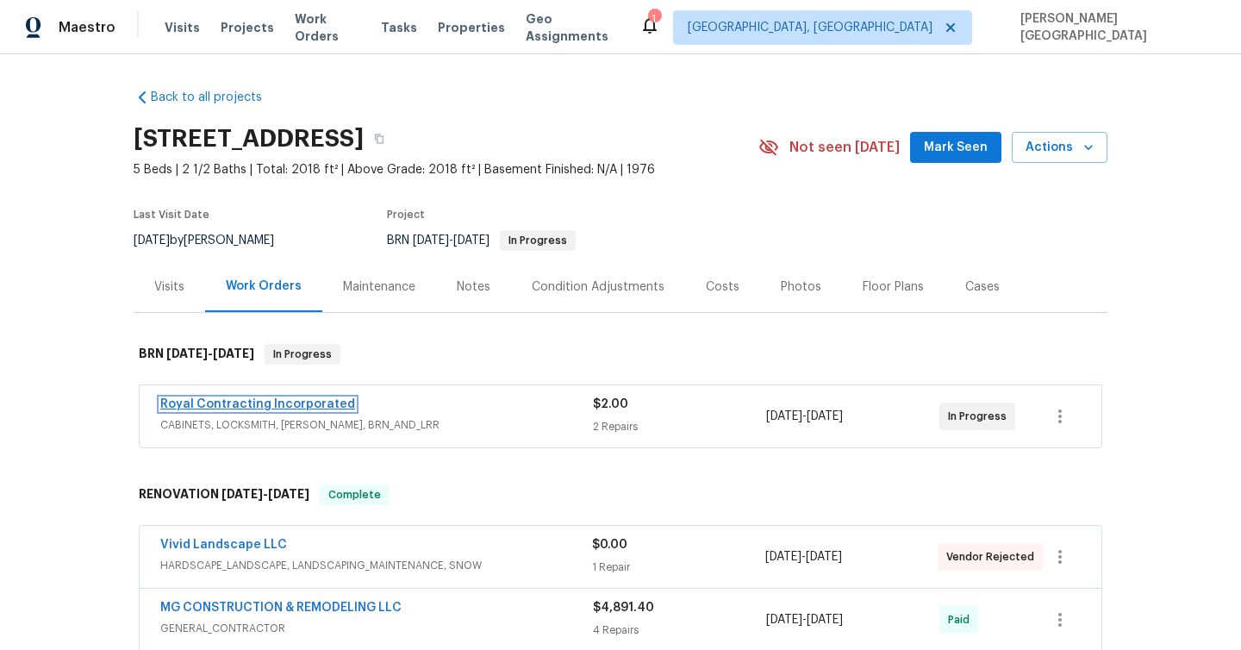
click at [258, 401] on link "Royal Contracting Incorporated" at bounding box center [257, 404] width 195 height 12
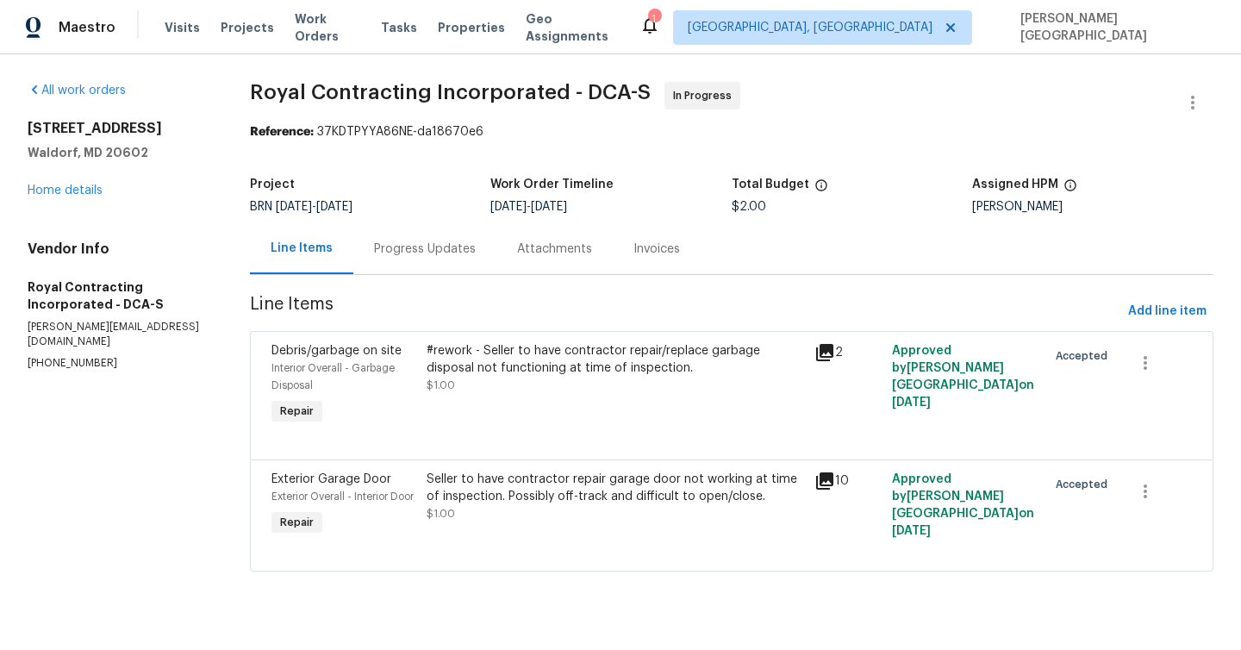
click at [426, 246] on div "Progress Updates" at bounding box center [425, 248] width 102 height 17
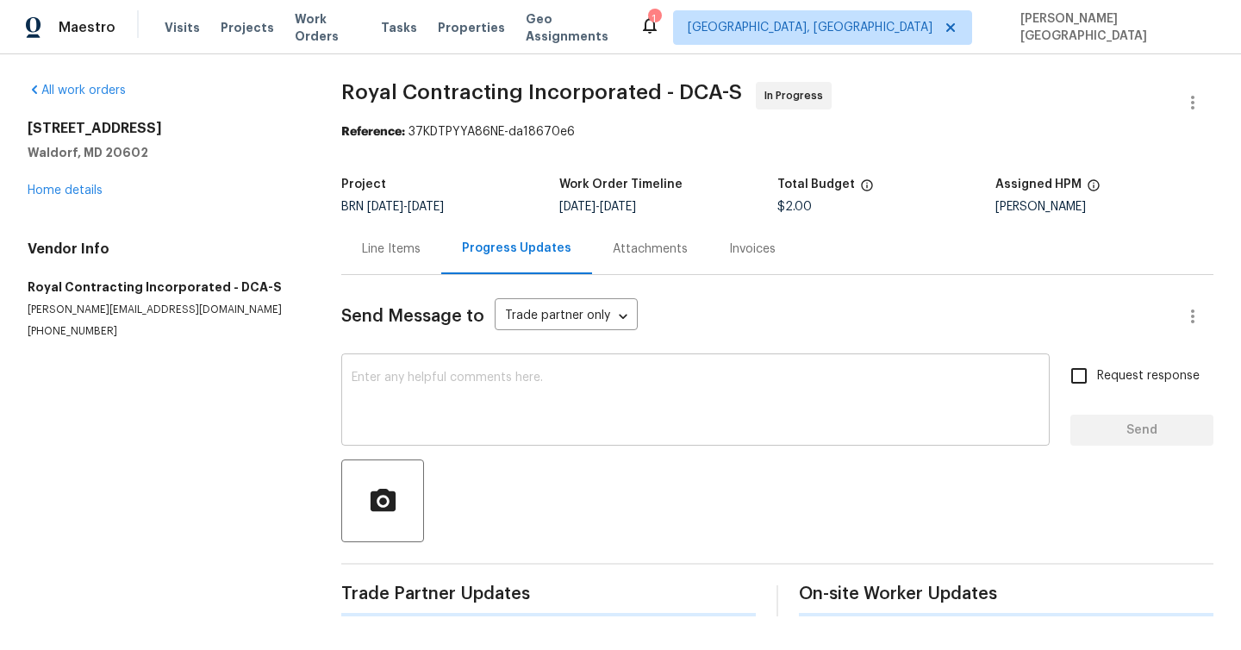
click at [444, 387] on textarea at bounding box center [694, 401] width 687 height 60
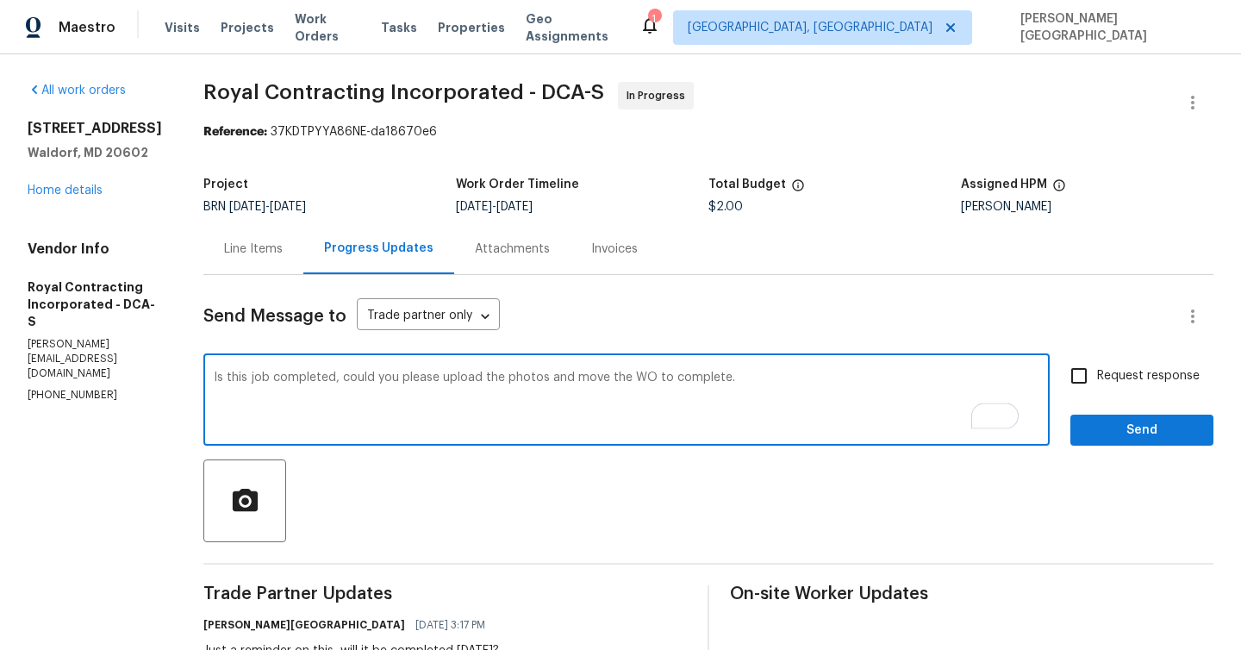
type textarea "Is this job completed, could you please upload the photos and move the WO to co…"
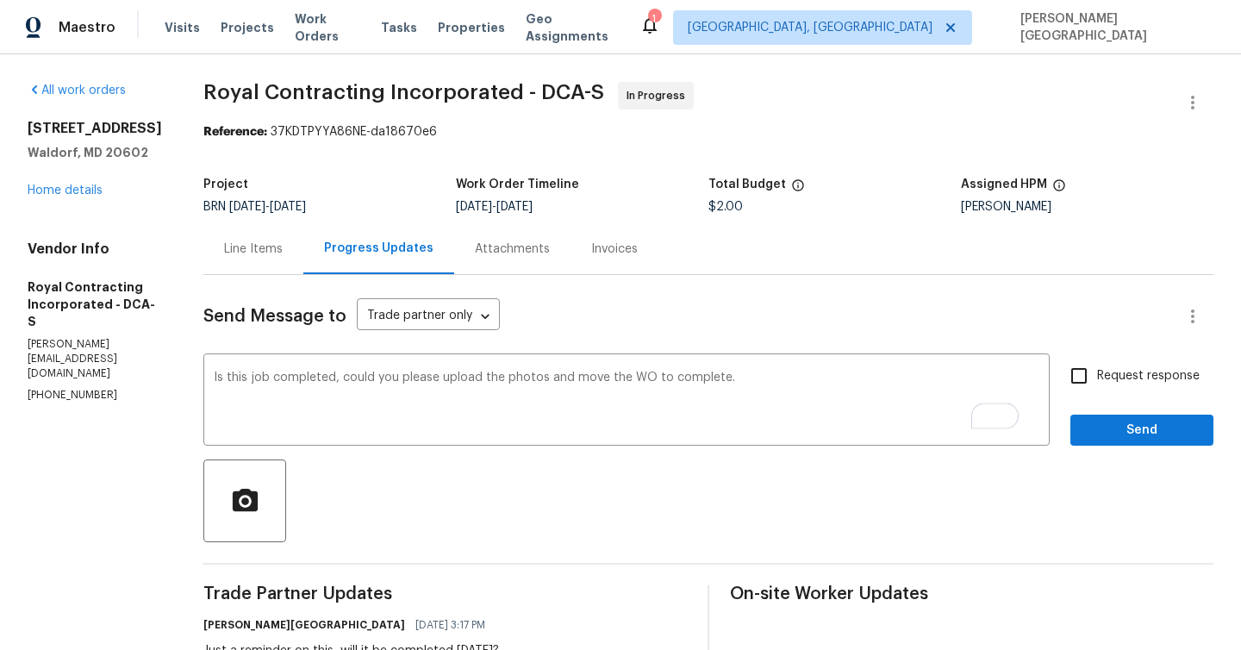
click at [1127, 377] on span "Request response" at bounding box center [1148, 376] width 103 height 18
click at [1097, 377] on input "Request response" at bounding box center [1079, 376] width 36 height 36
checkbox input "true"
click at [1125, 420] on span "Send" at bounding box center [1141, 431] width 115 height 22
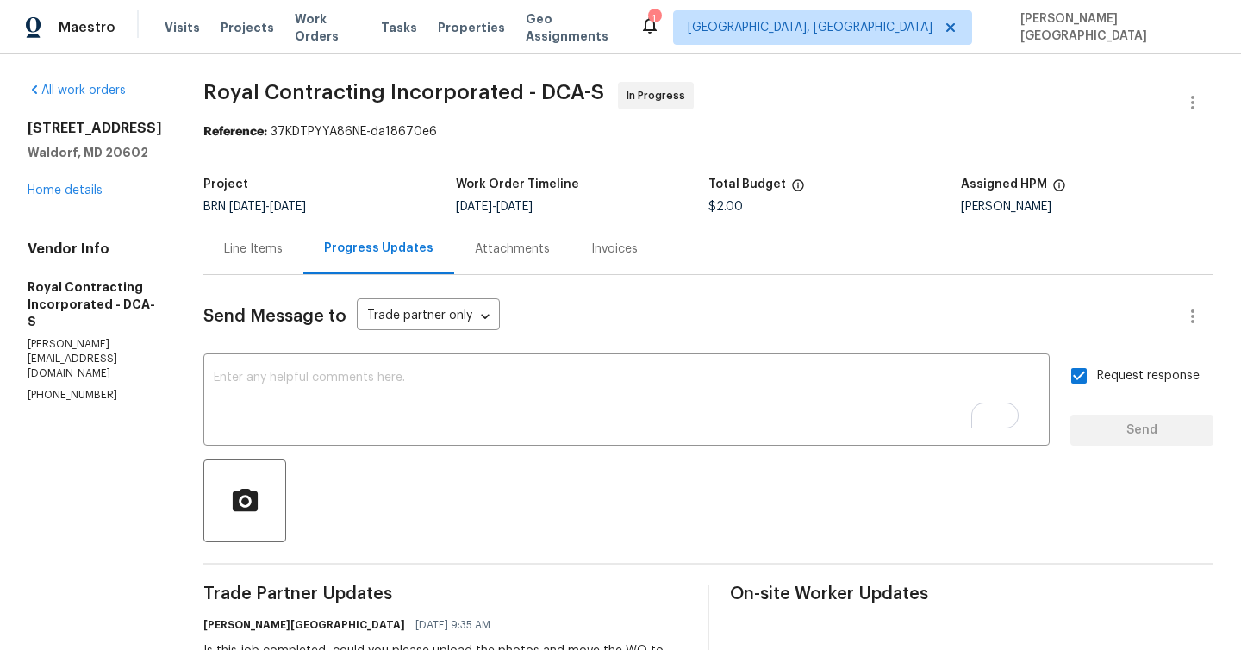
click at [70, 179] on div "1002 Dartmouth Rd Waldorf, MD 20602 Home details" at bounding box center [95, 159] width 134 height 79
click at [74, 189] on link "Home details" at bounding box center [65, 190] width 75 height 12
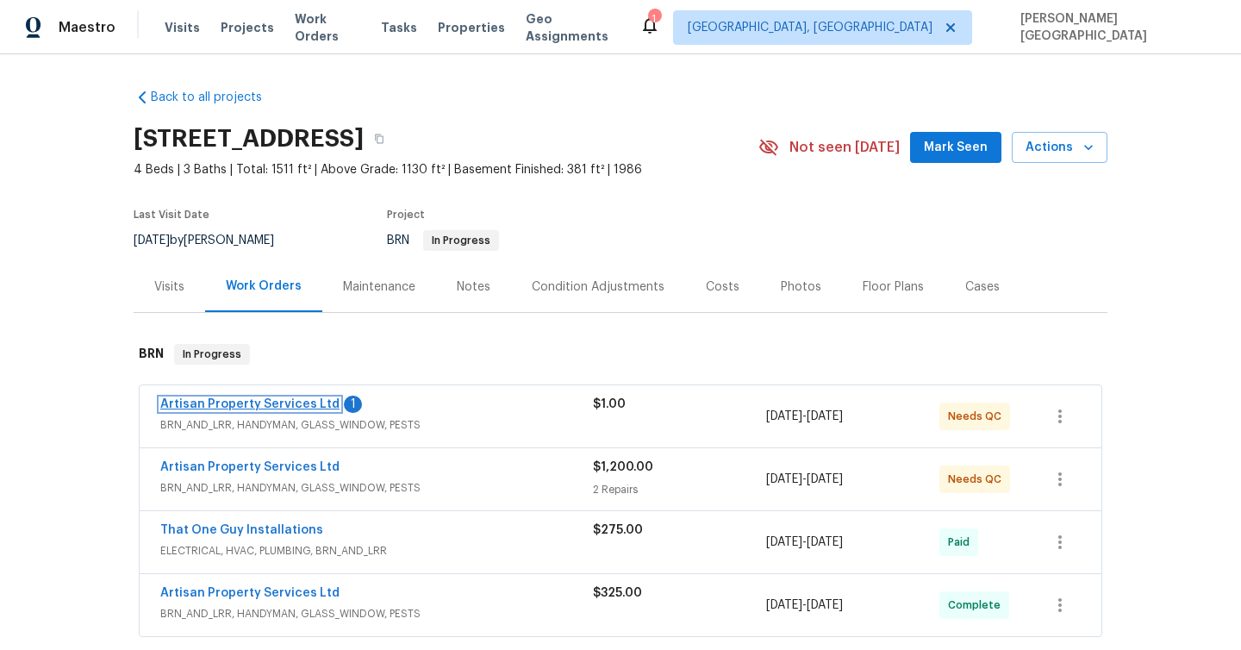
click at [304, 403] on link "Artisan Property Services Ltd" at bounding box center [249, 404] width 179 height 12
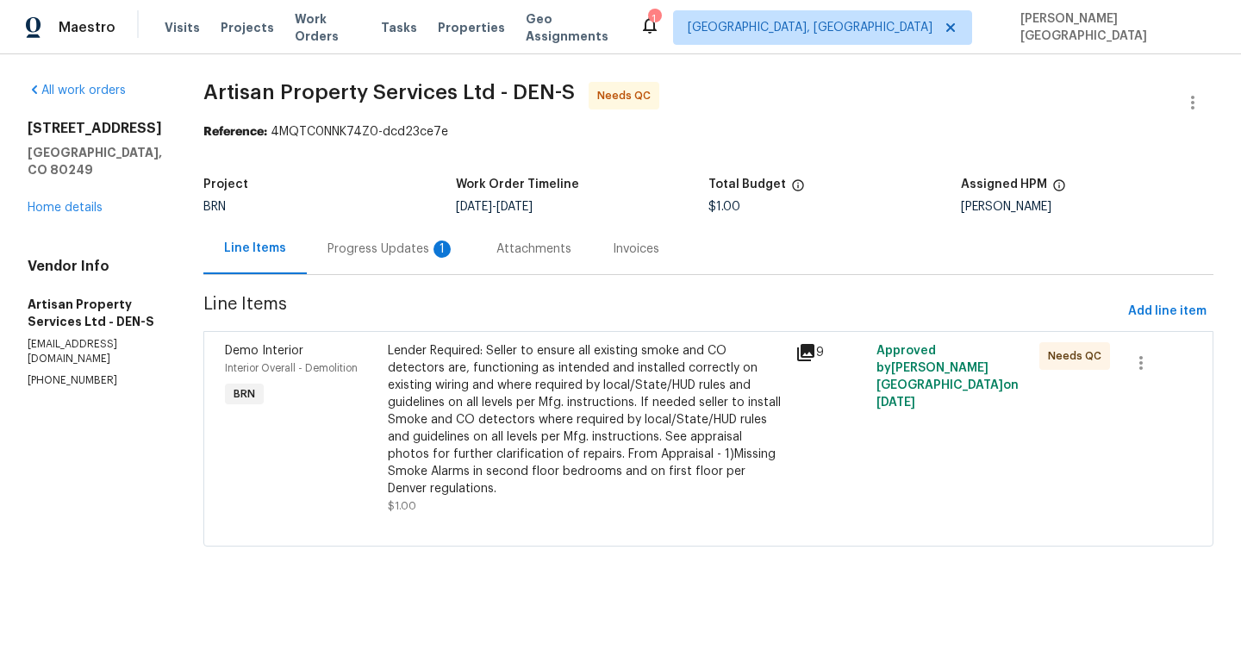
click at [433, 255] on div "1" at bounding box center [441, 248] width 17 height 17
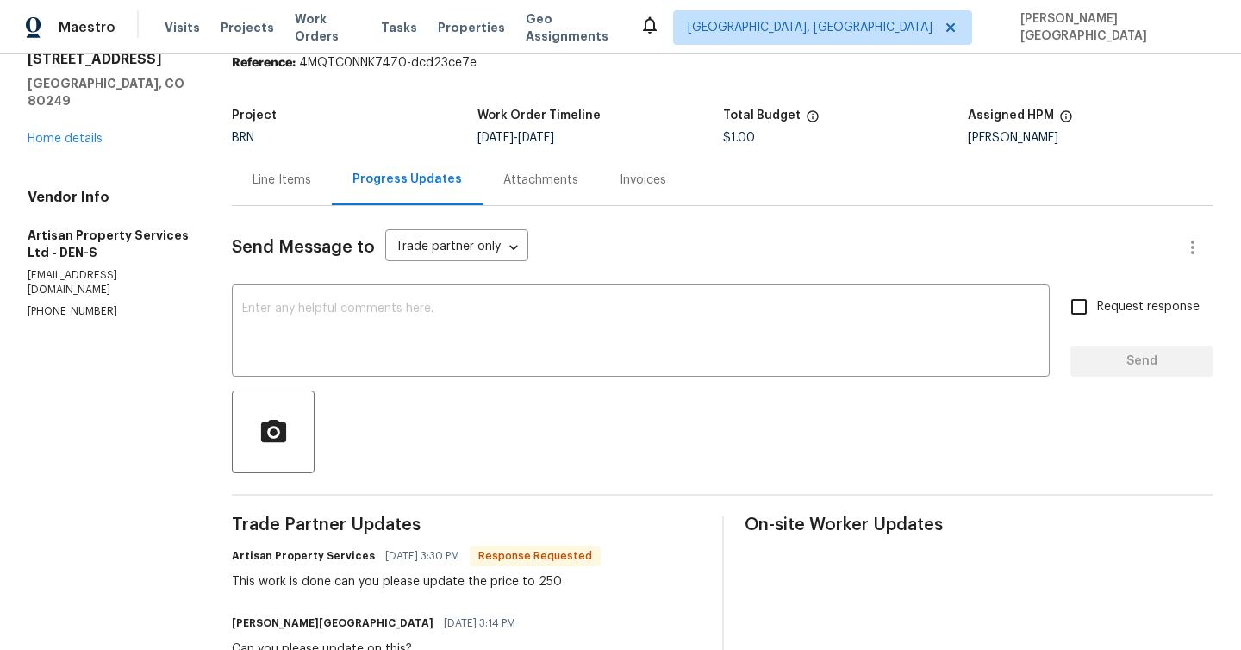
scroll to position [48, 0]
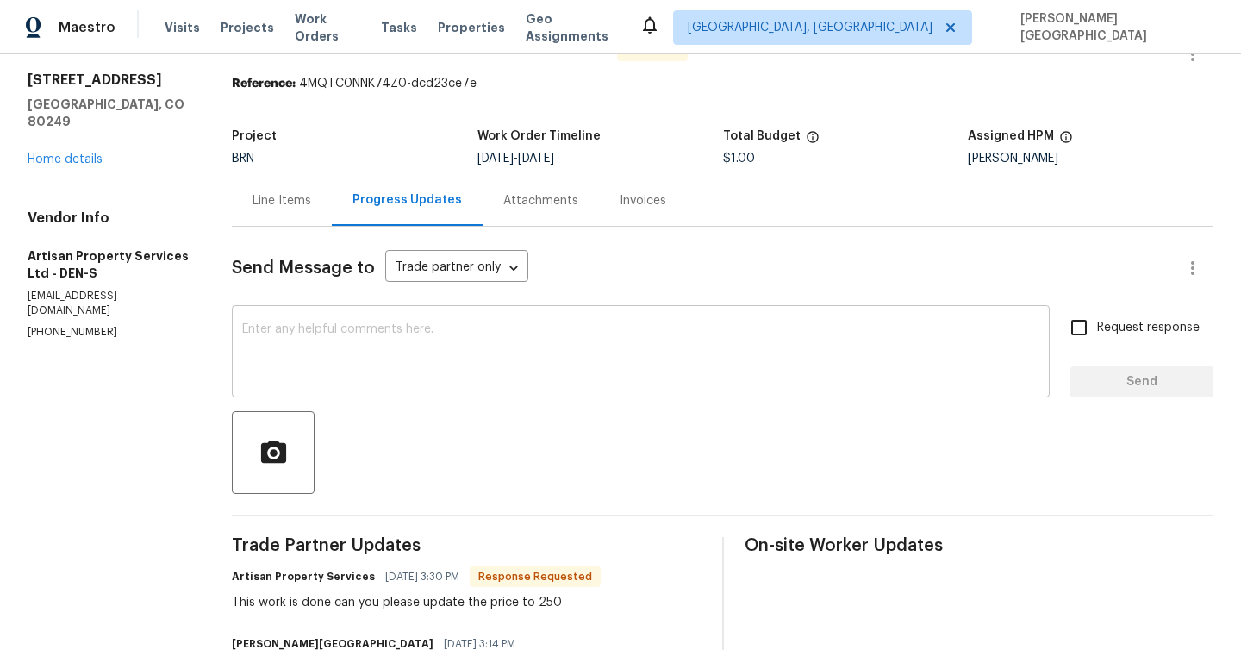
click at [332, 360] on textarea at bounding box center [640, 353] width 797 height 60
drag, startPoint x: 535, startPoint y: 600, endPoint x: 581, endPoint y: 600, distance: 45.7
click at [581, 600] on div "This work is done can you please update the price to 250" at bounding box center [416, 602] width 369 height 17
copy div "250"
click at [277, 220] on div "Line Items" at bounding box center [282, 200] width 100 height 51
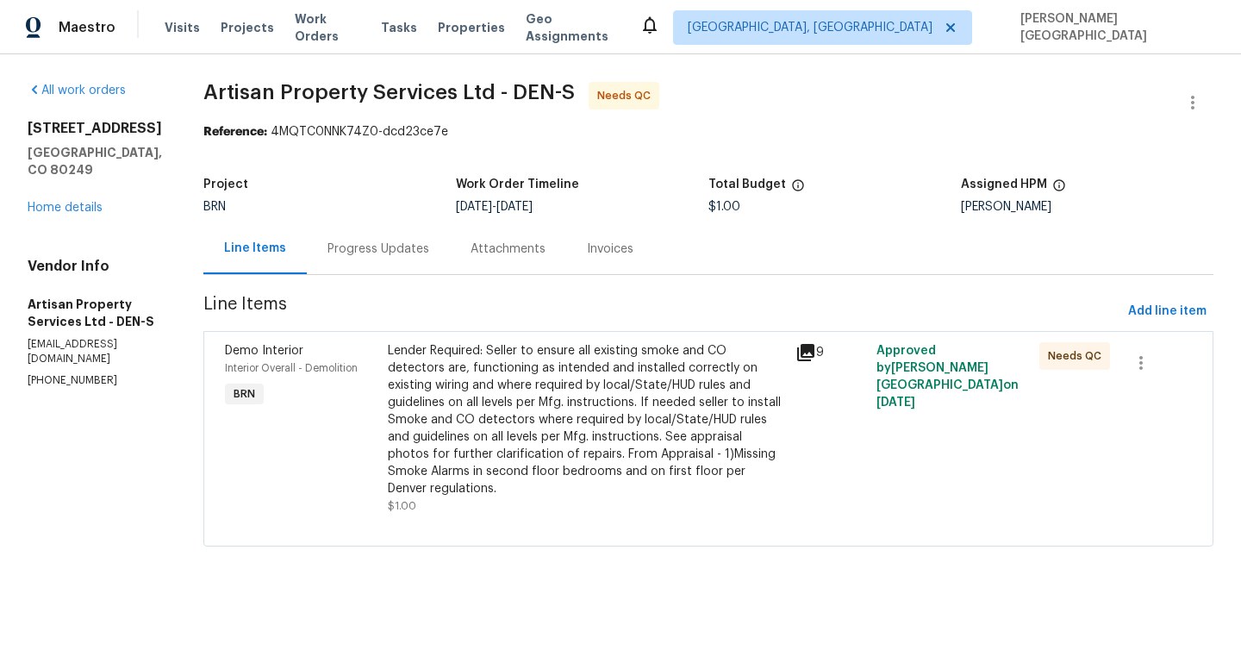
click at [518, 410] on div "Lender Required: Seller to ensure all existing smoke and CO detectors are, func…" at bounding box center [586, 419] width 397 height 155
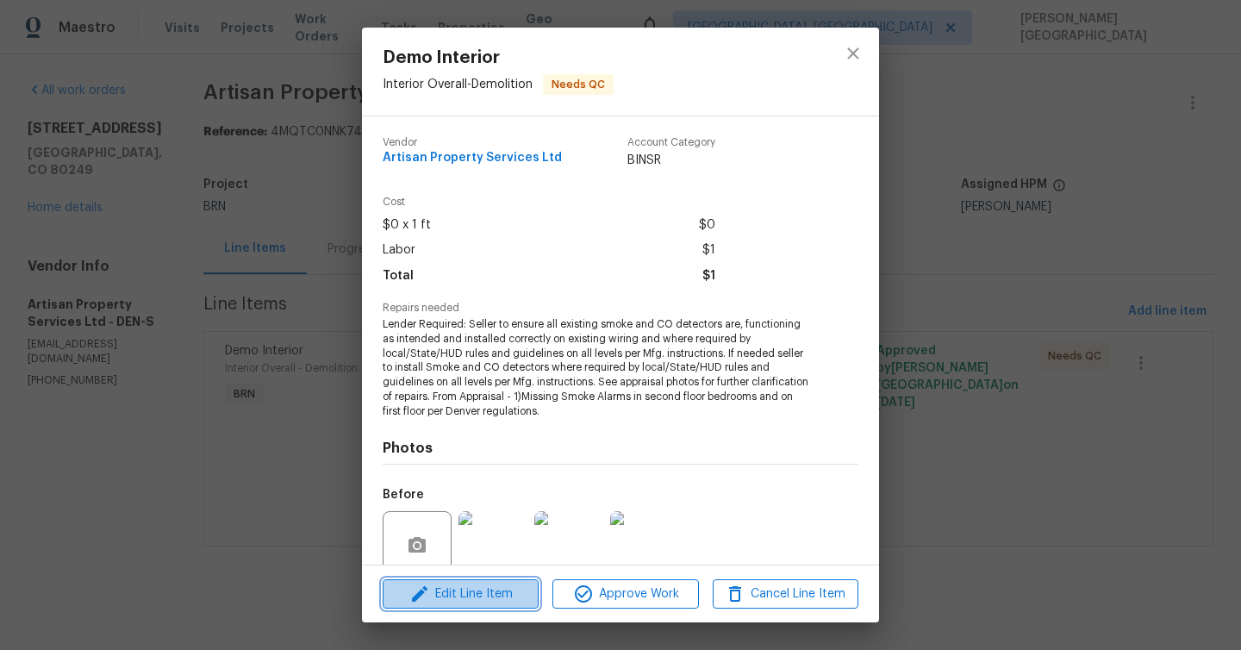
click at [502, 590] on span "Edit Line Item" at bounding box center [461, 594] width 146 height 22
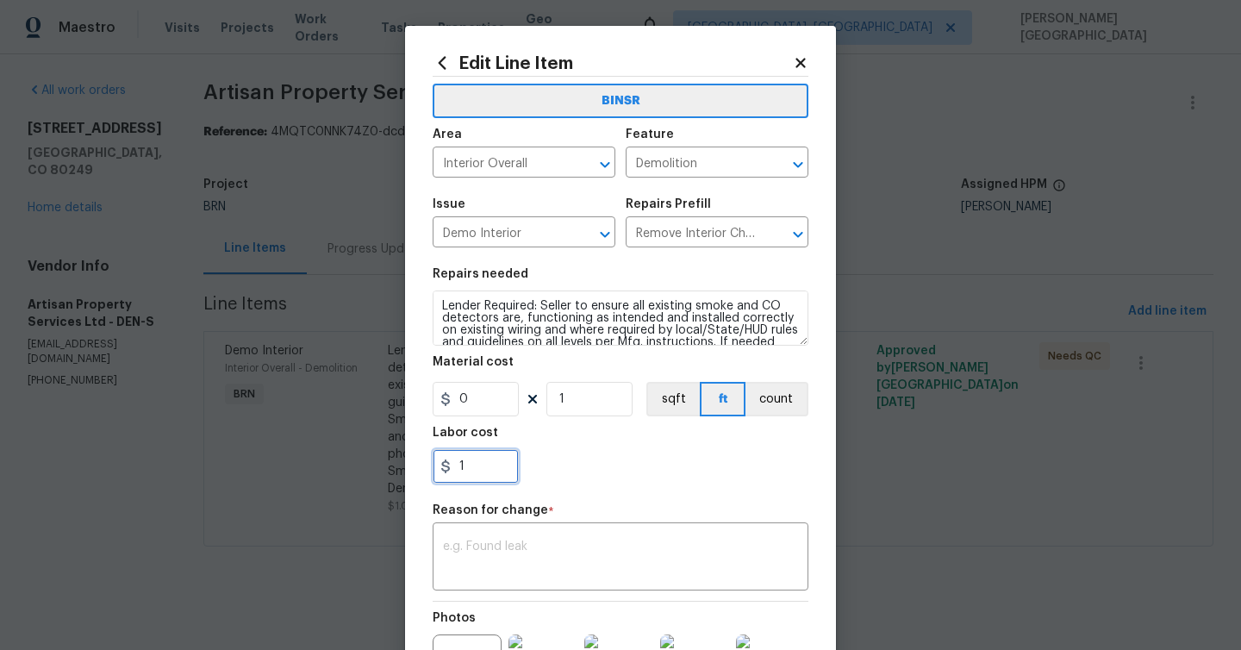
click at [485, 450] on input "1" at bounding box center [475, 466] width 86 height 34
paste input "250"
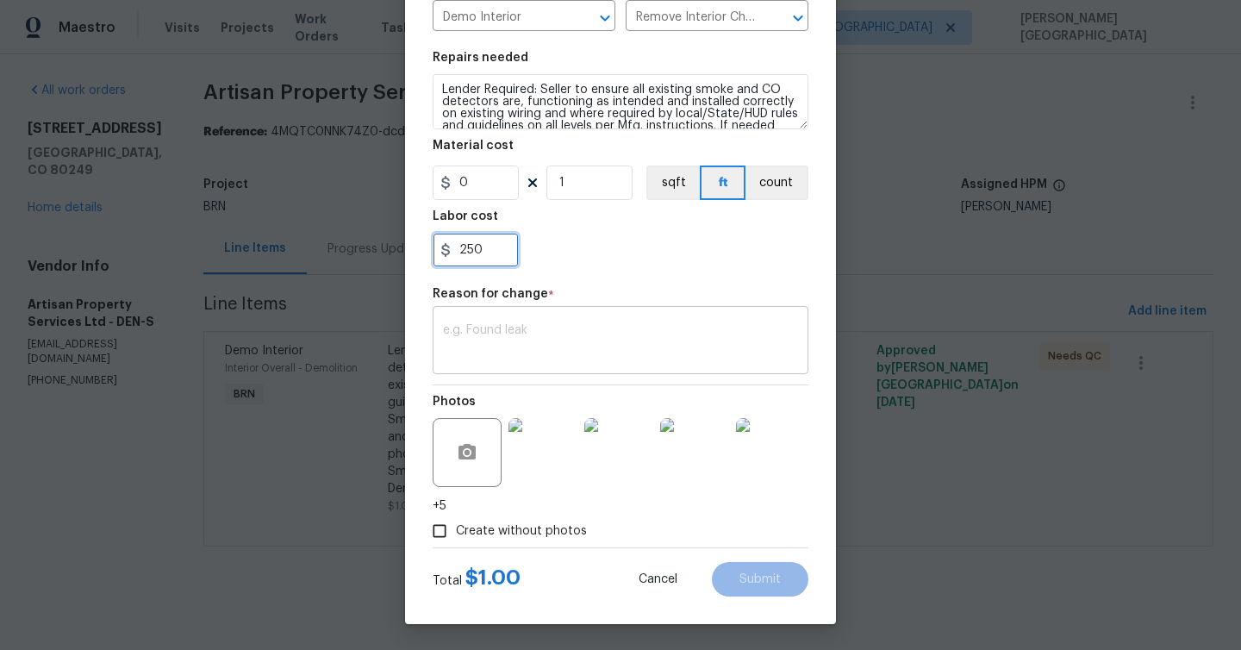
type input "250"
click at [489, 323] on div "x ​" at bounding box center [620, 342] width 376 height 64
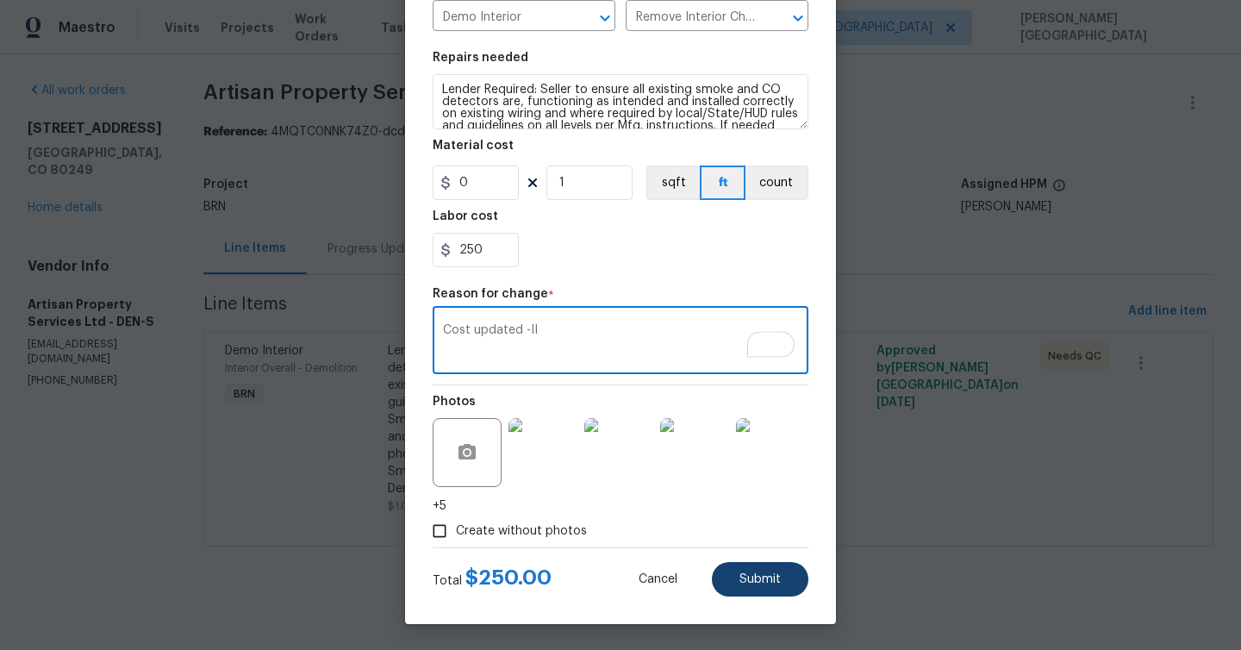
type textarea "Cost updated -II"
click at [744, 592] on button "Submit" at bounding box center [760, 579] width 96 height 34
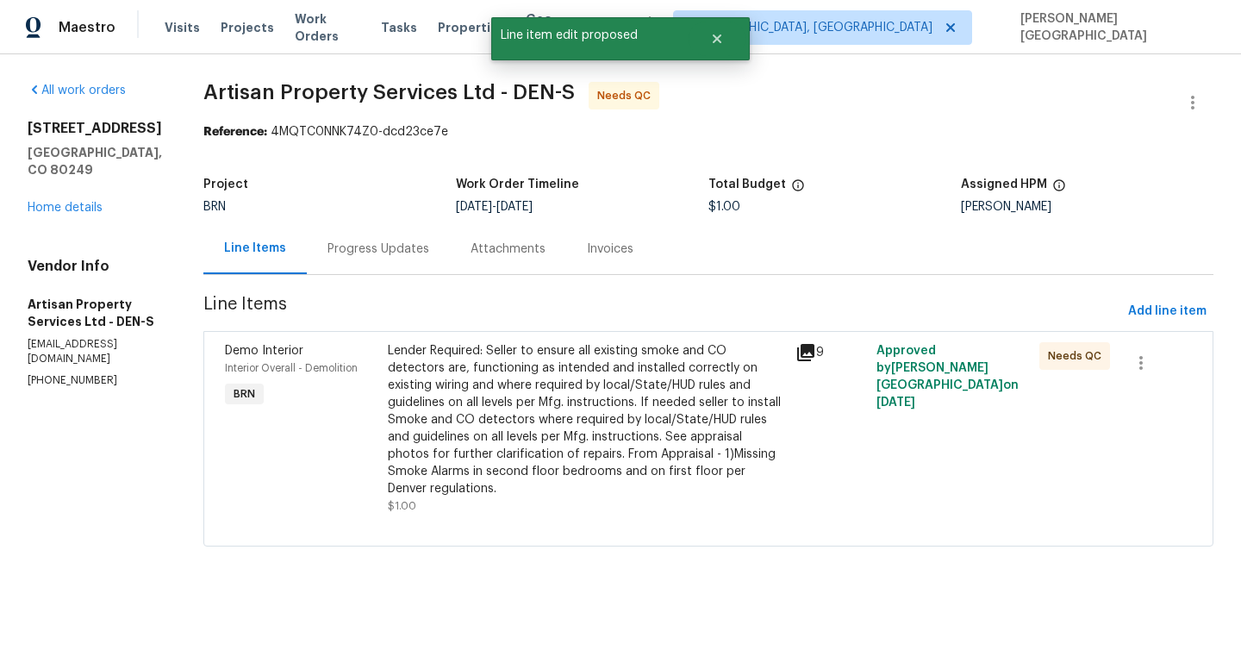
scroll to position [0, 0]
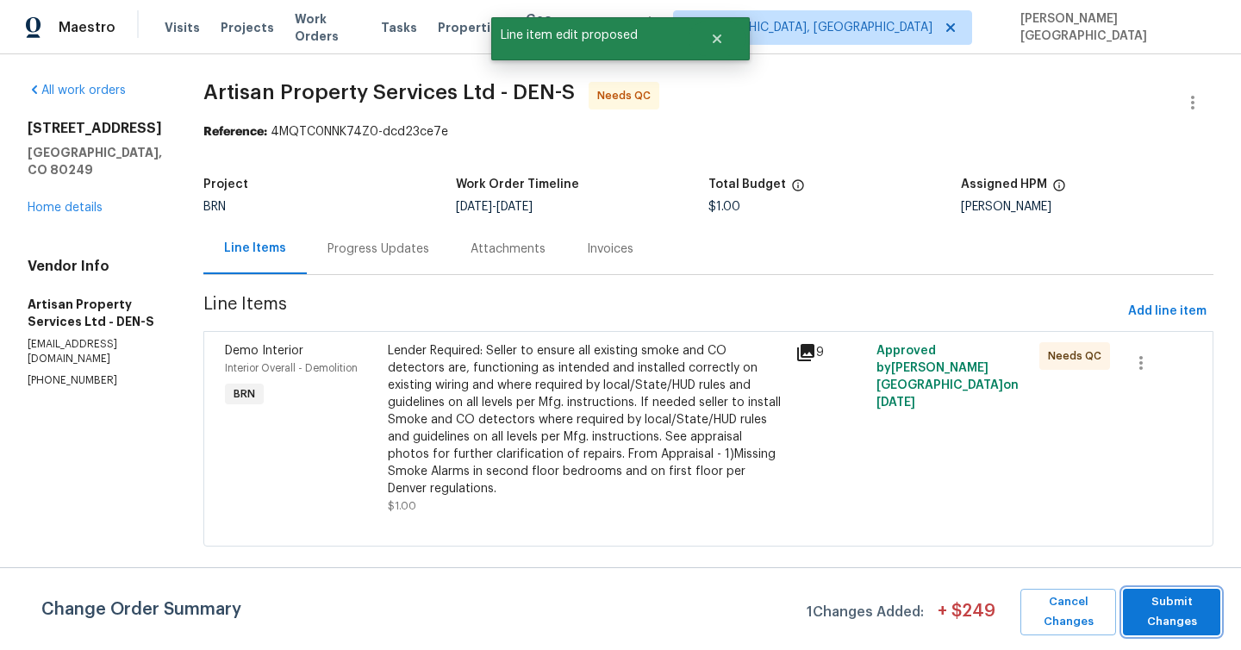
click at [1166, 600] on span "Submit Changes" at bounding box center [1171, 612] width 80 height 40
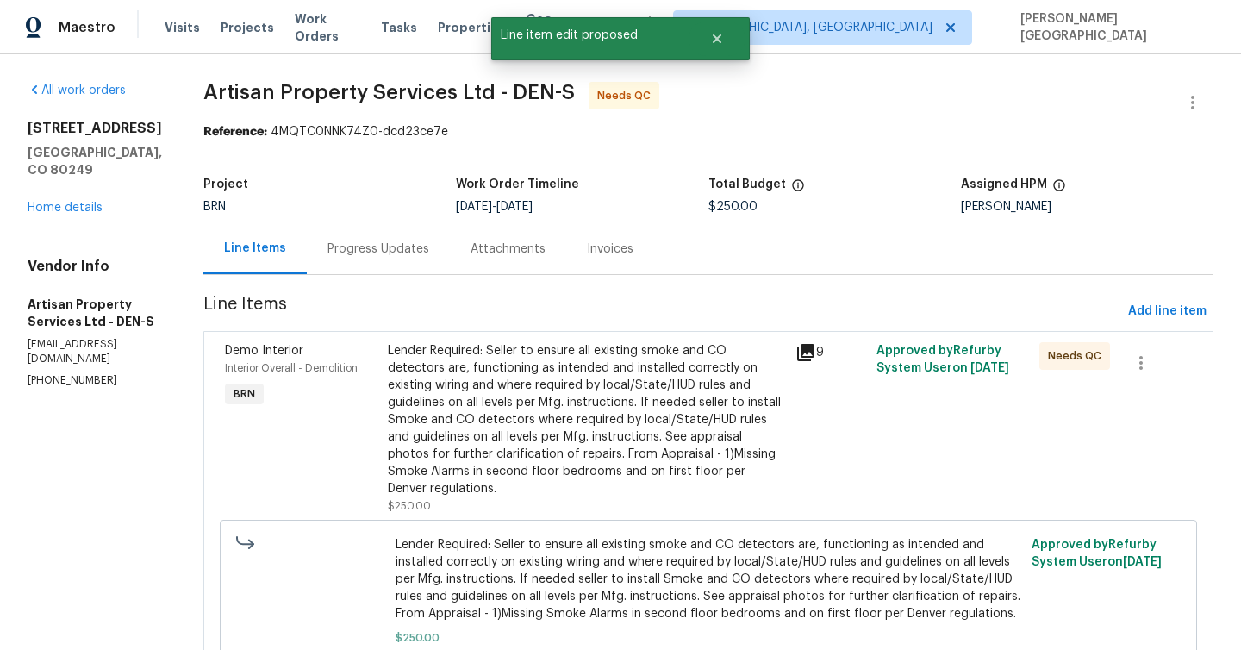
scroll to position [85, 0]
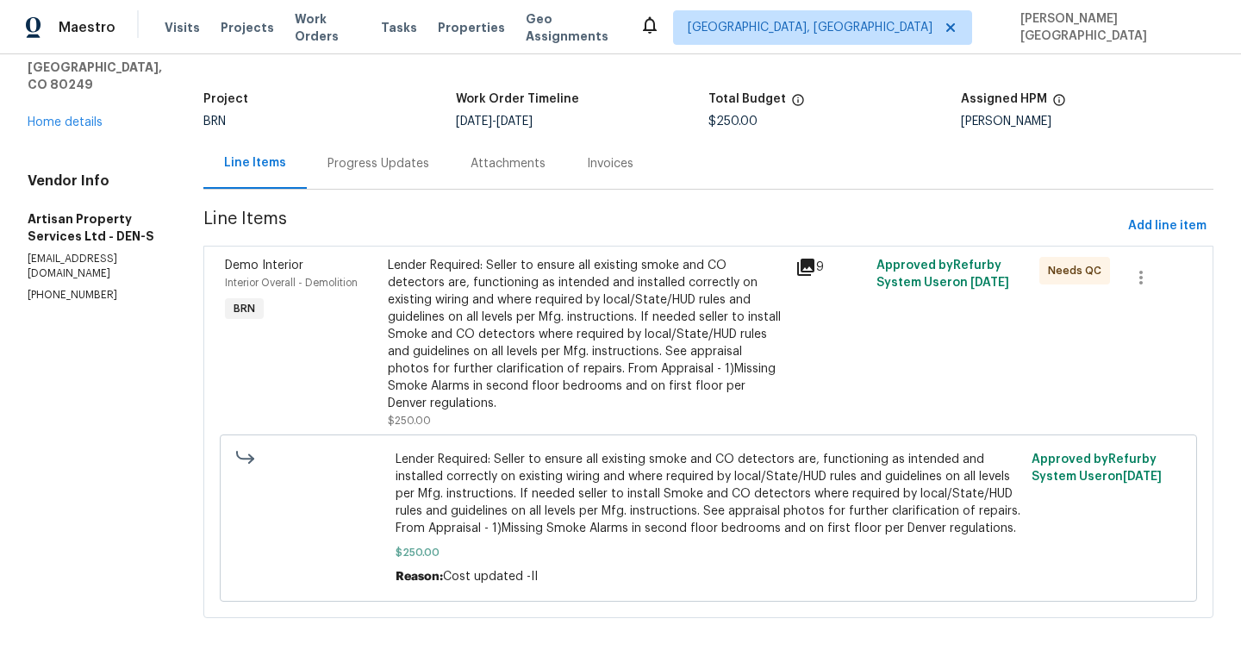
click at [441, 333] on div "Lender Required: Seller to ensure all existing smoke and CO detectors are, func…" at bounding box center [586, 334] width 397 height 155
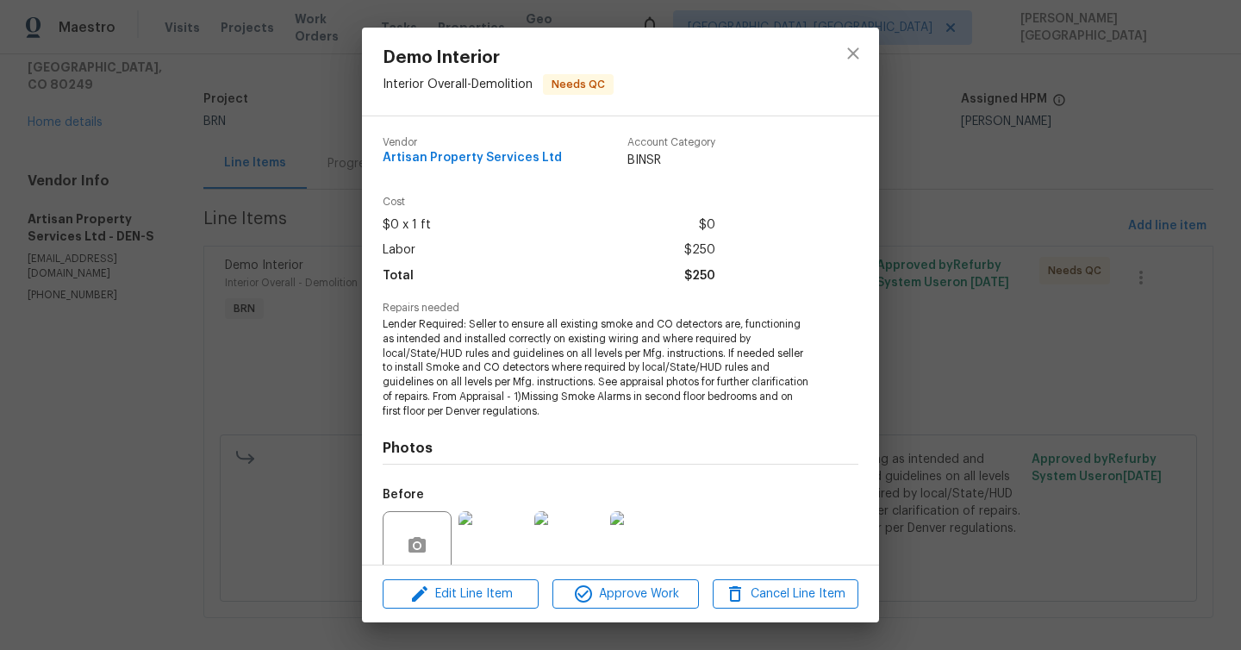
scroll to position [144, 0]
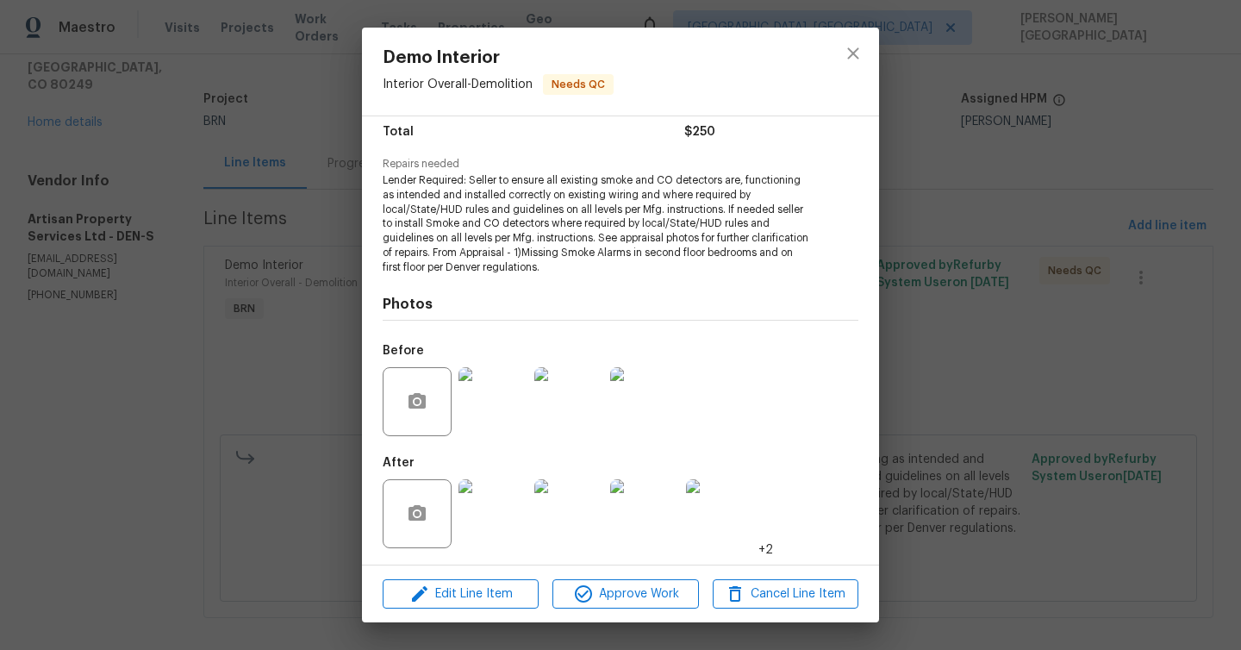
click at [566, 525] on img at bounding box center [568, 513] width 69 height 69
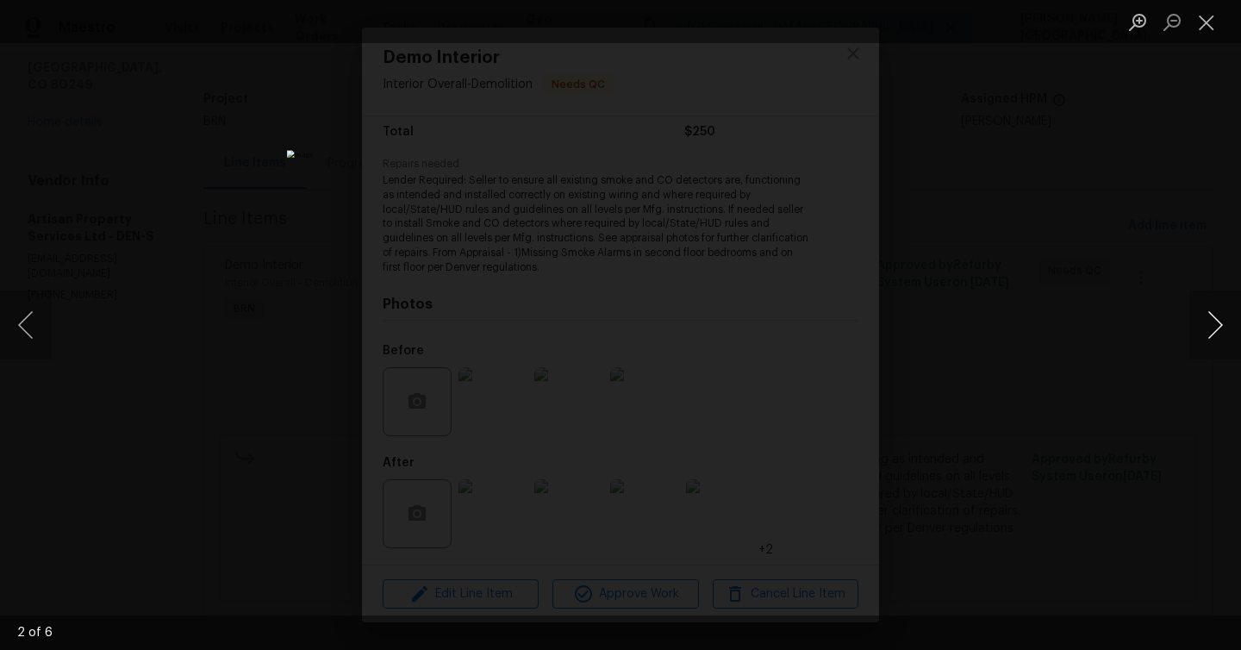
click at [1210, 328] on button "Next image" at bounding box center [1215, 324] width 52 height 69
click at [1210, 327] on button "Next image" at bounding box center [1215, 324] width 52 height 69
click at [1211, 328] on button "Next image" at bounding box center [1215, 324] width 52 height 69
click at [1202, 314] on button "Next image" at bounding box center [1215, 324] width 52 height 69
click at [1201, 313] on button "Next image" at bounding box center [1215, 324] width 52 height 69
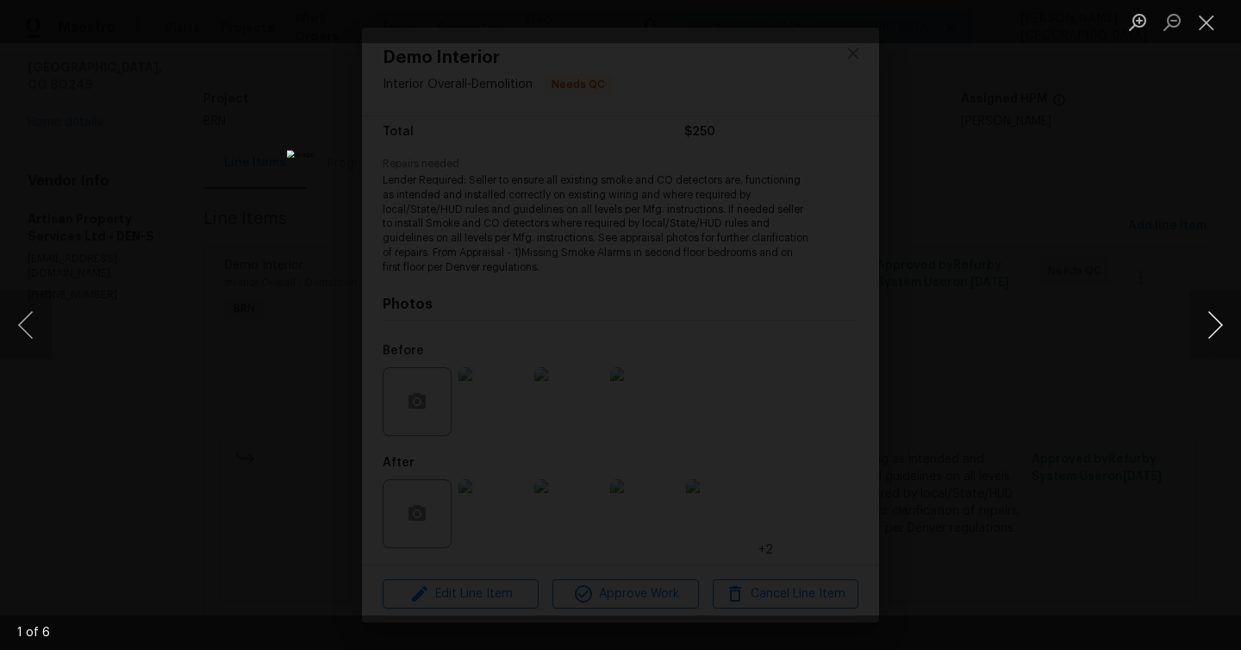
click at [1206, 314] on button "Next image" at bounding box center [1215, 324] width 52 height 69
click at [1202, 312] on button "Next image" at bounding box center [1215, 324] width 52 height 69
click at [1203, 313] on button "Next image" at bounding box center [1215, 324] width 52 height 69
click at [1222, 340] on button "Next image" at bounding box center [1215, 324] width 52 height 69
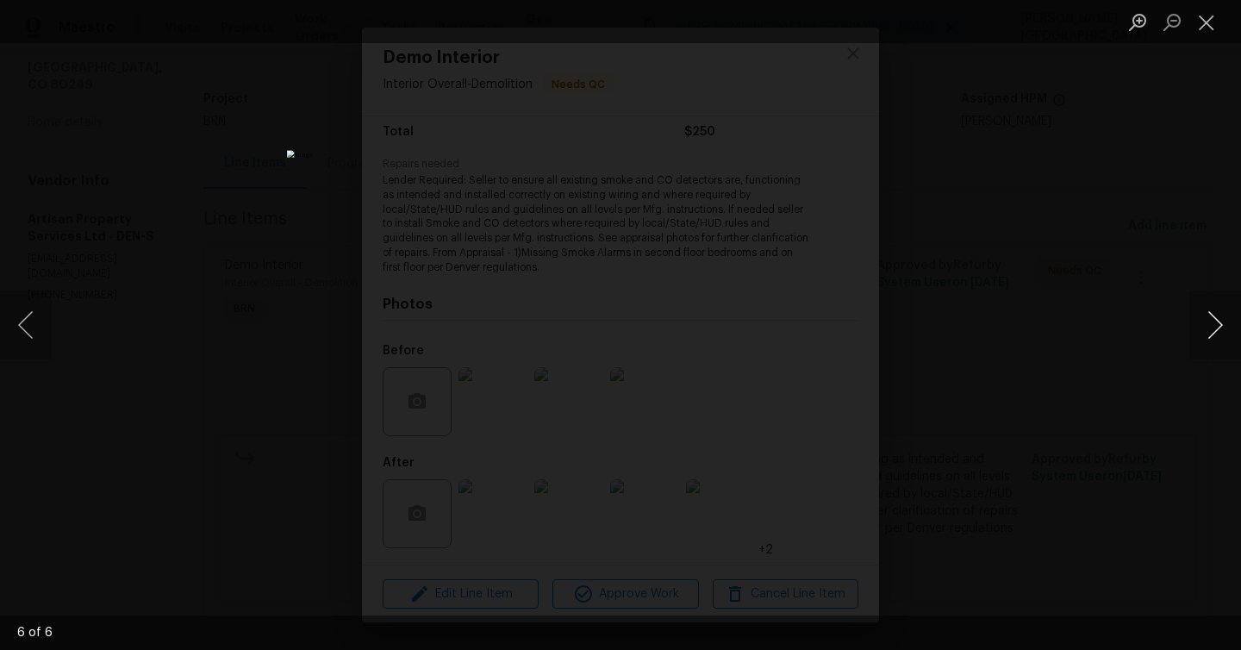
click at [1222, 340] on button "Next image" at bounding box center [1215, 324] width 52 height 69
click at [1061, 168] on div "Lightbox" at bounding box center [620, 325] width 1241 height 650
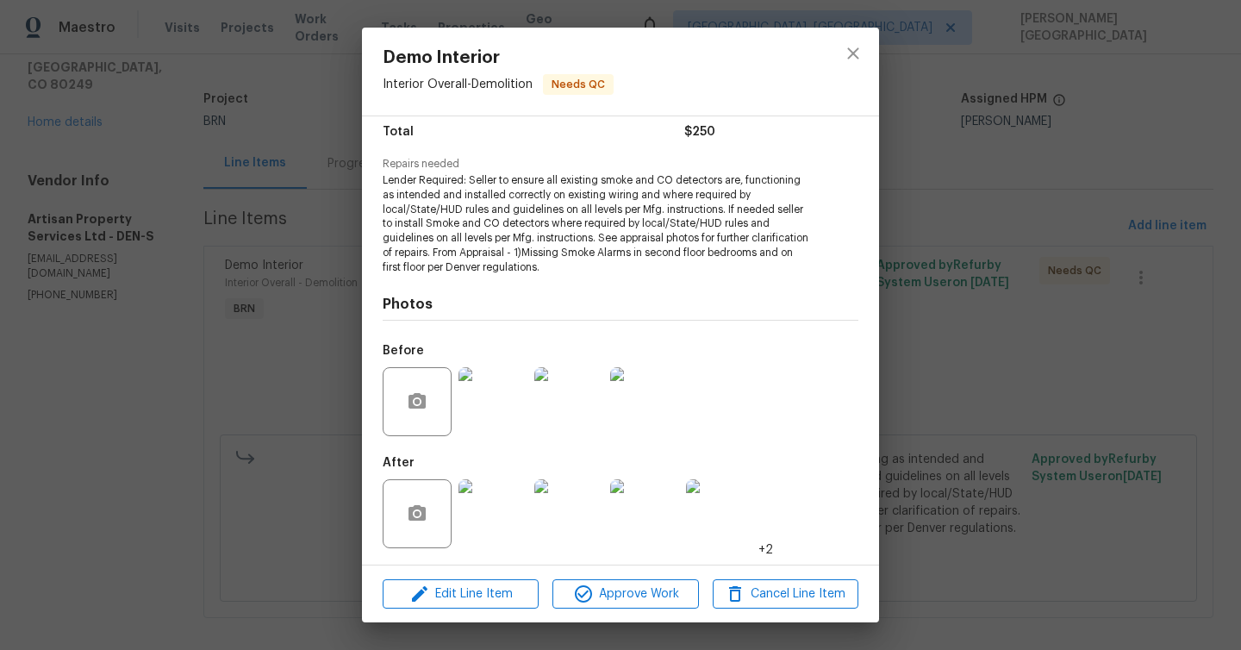
click at [1011, 204] on div "Demo Interior Interior Overall - Demolition Needs QC Vendor Artisan Property Se…" at bounding box center [620, 325] width 1241 height 650
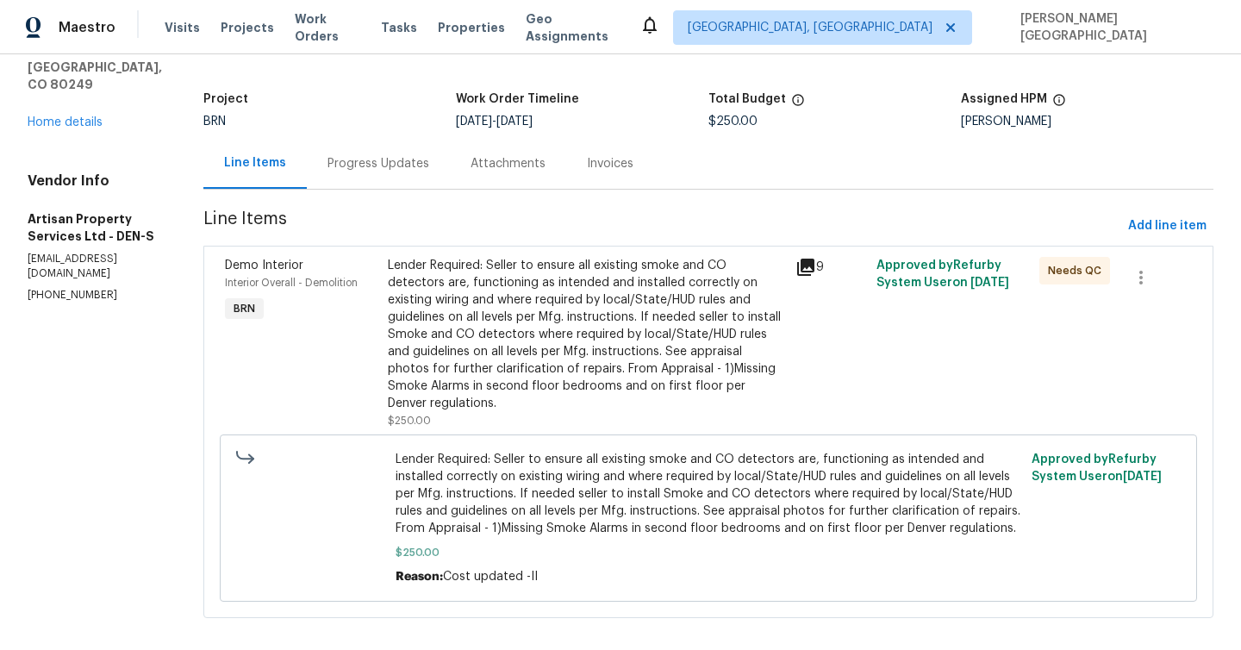
scroll to position [0, 0]
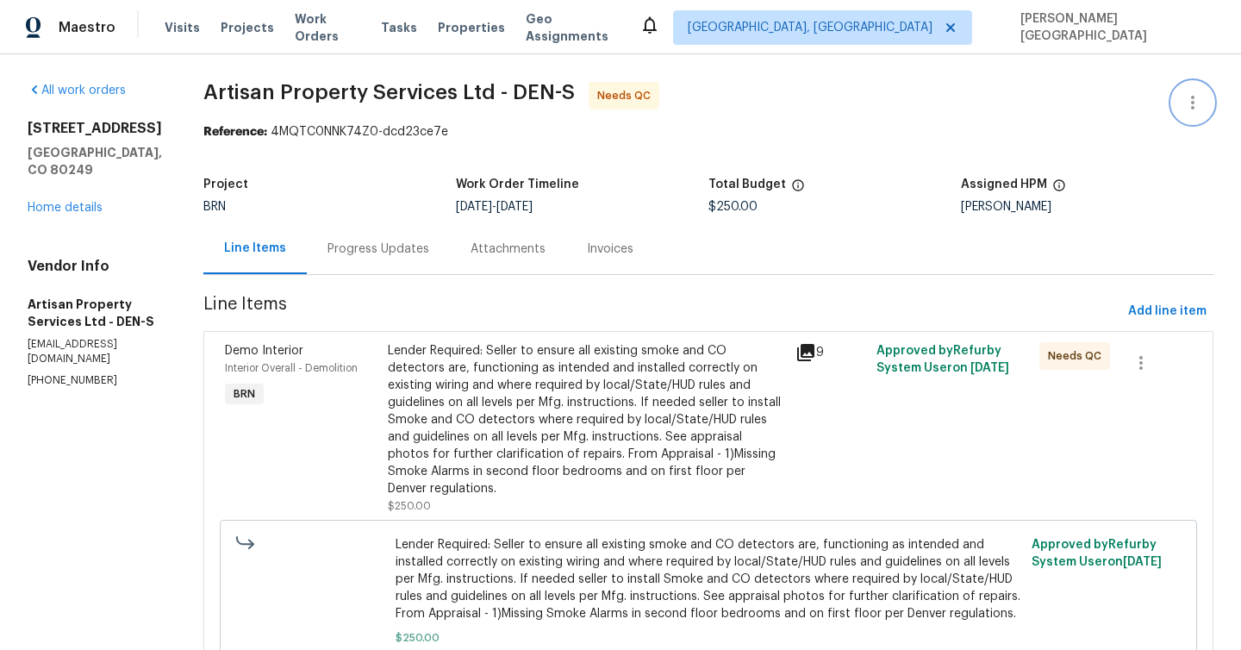
click at [1191, 110] on icon "button" at bounding box center [1192, 102] width 21 height 21
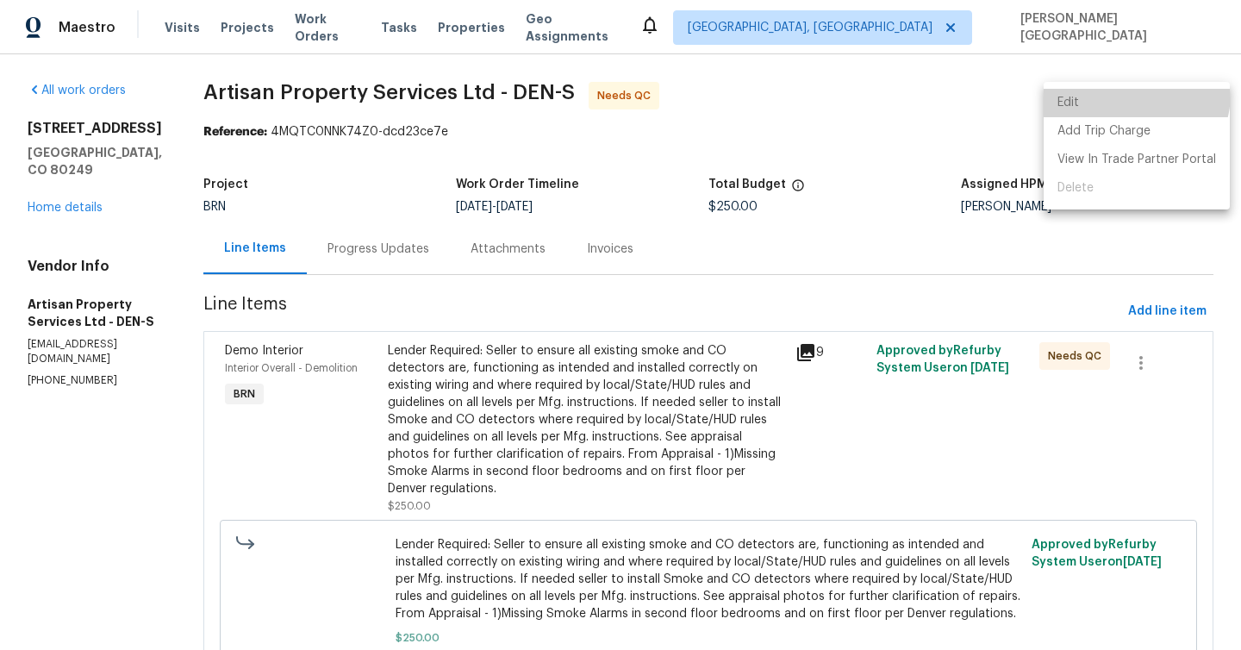
click at [1124, 93] on li "Edit" at bounding box center [1136, 103] width 186 height 28
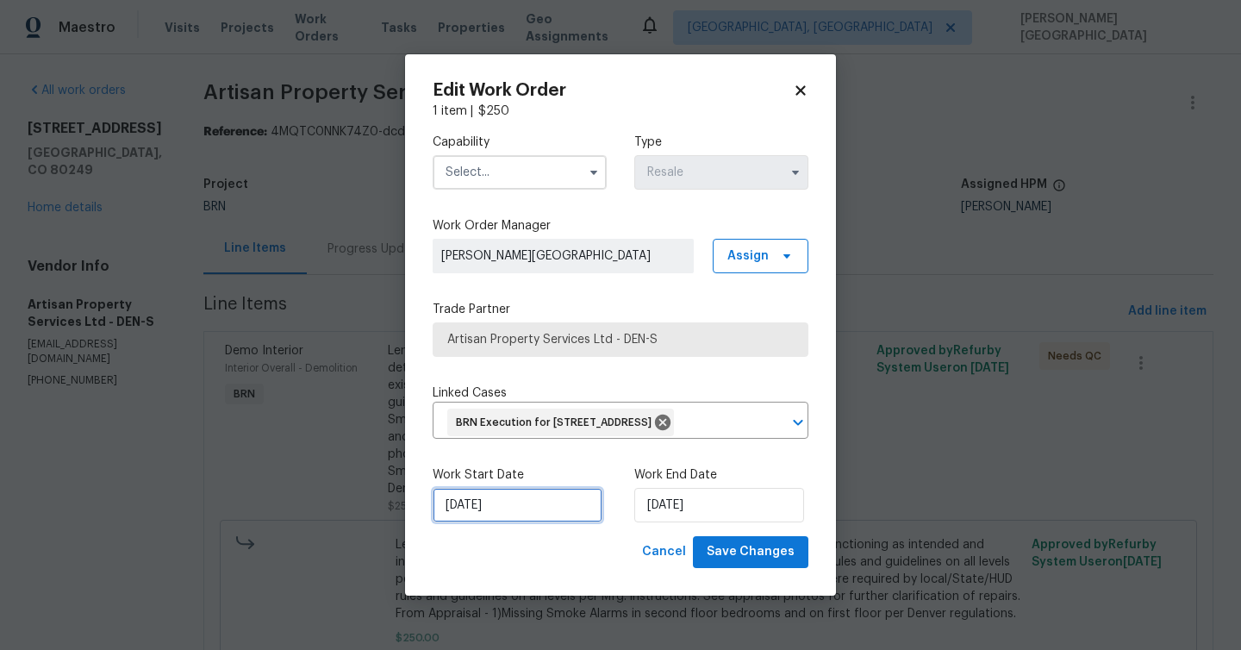
click at [540, 520] on input "[DATE]" at bounding box center [517, 505] width 170 height 34
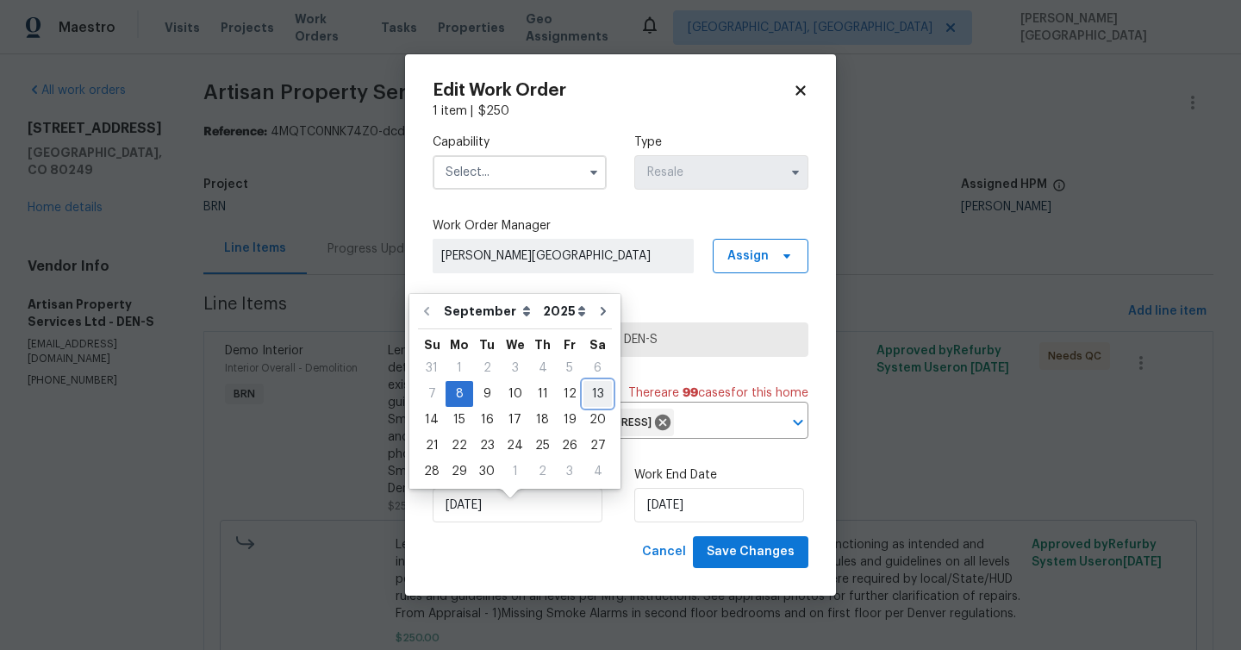
click at [584, 392] on div "13" at bounding box center [597, 394] width 28 height 24
type input "[DATE]"
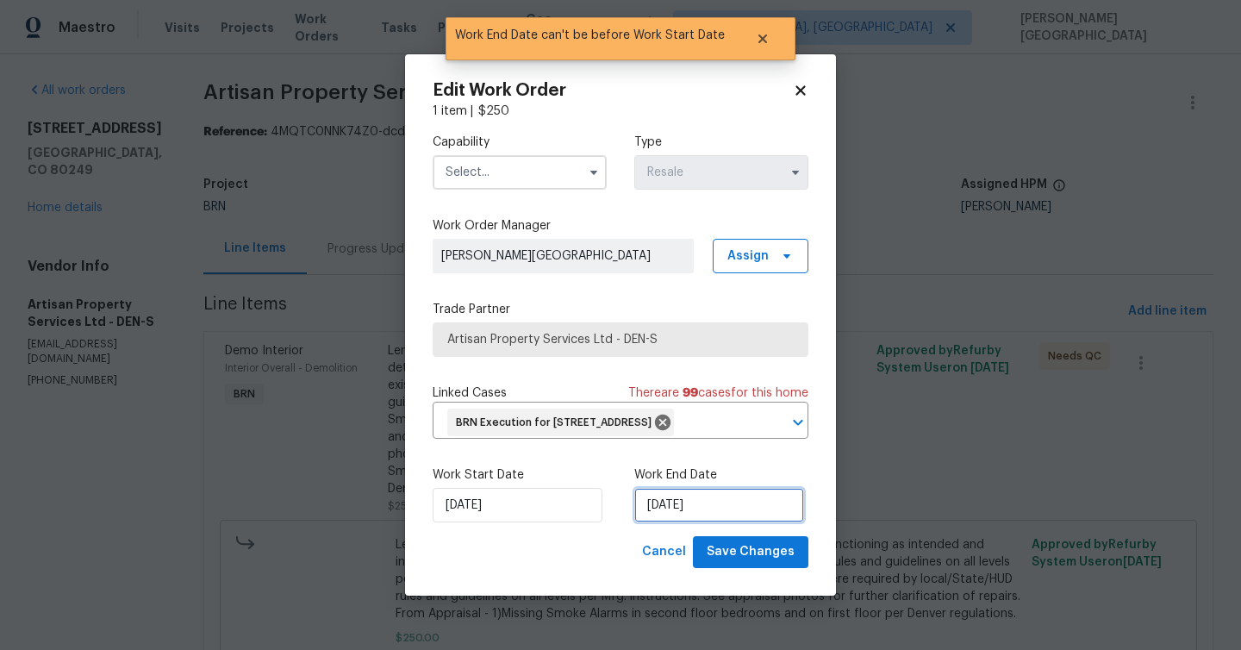
click at [686, 513] on input "[DATE]" at bounding box center [719, 505] width 170 height 34
click at [482, 155] on input "text" at bounding box center [519, 172] width 174 height 34
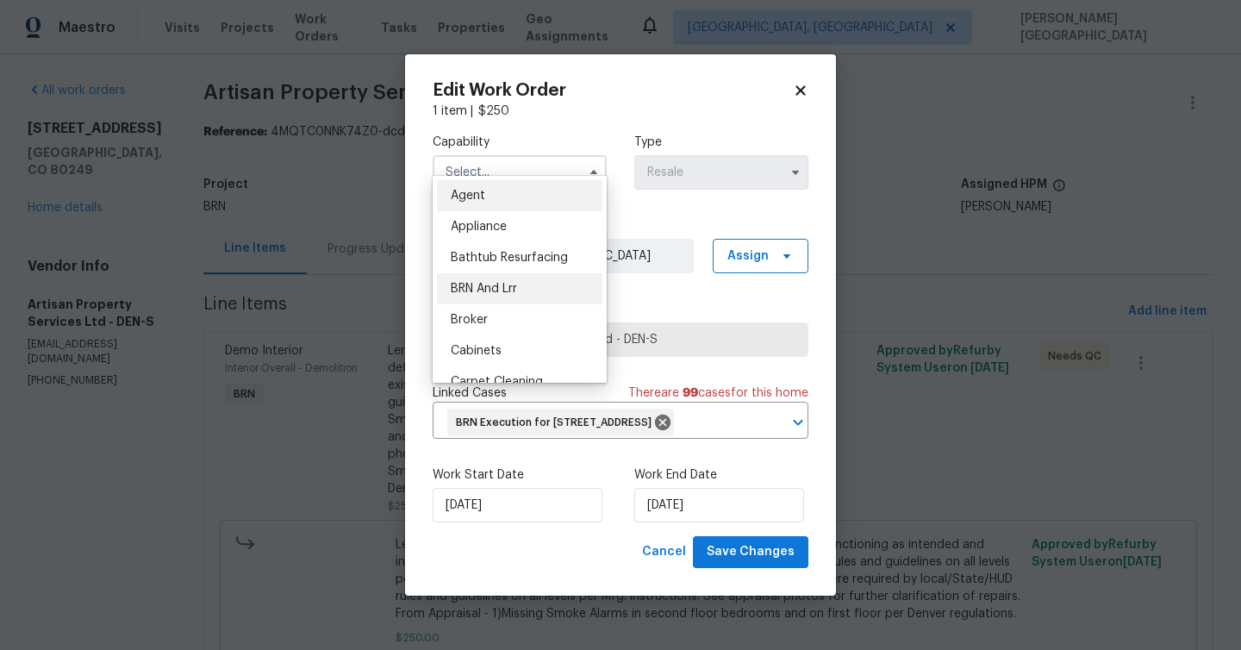
click at [487, 278] on div "BRN And Lrr" at bounding box center [519, 288] width 165 height 31
type input "BRN And Lrr"
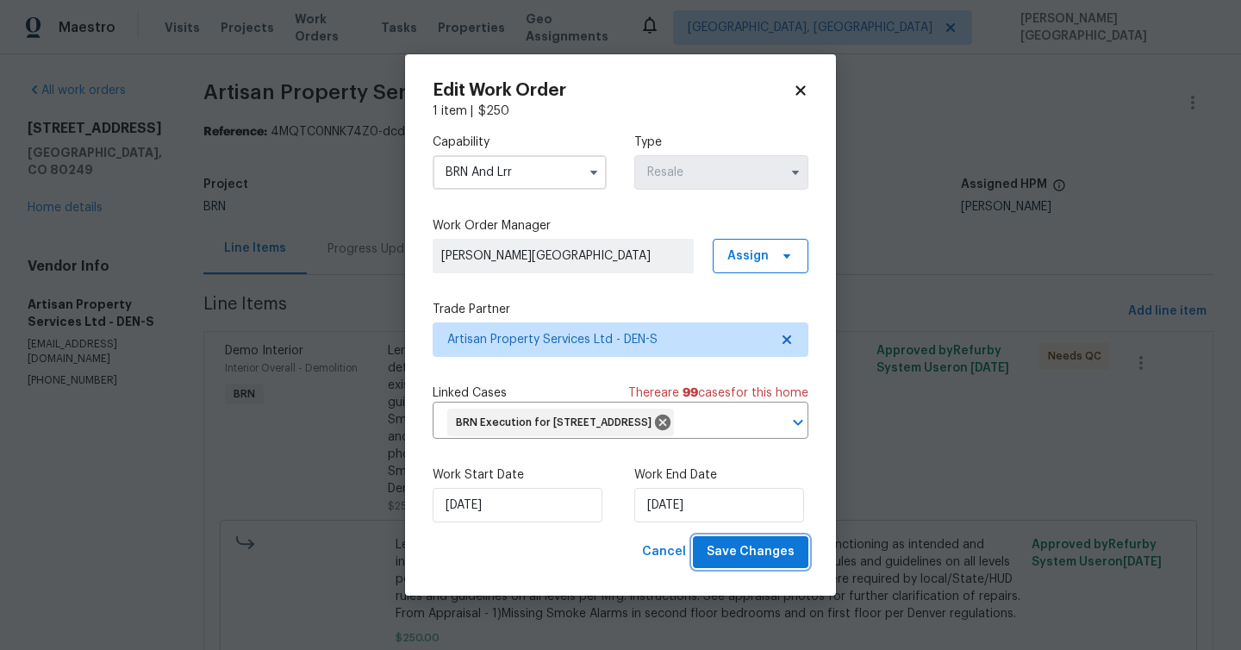
click at [744, 562] on span "Save Changes" at bounding box center [750, 552] width 88 height 22
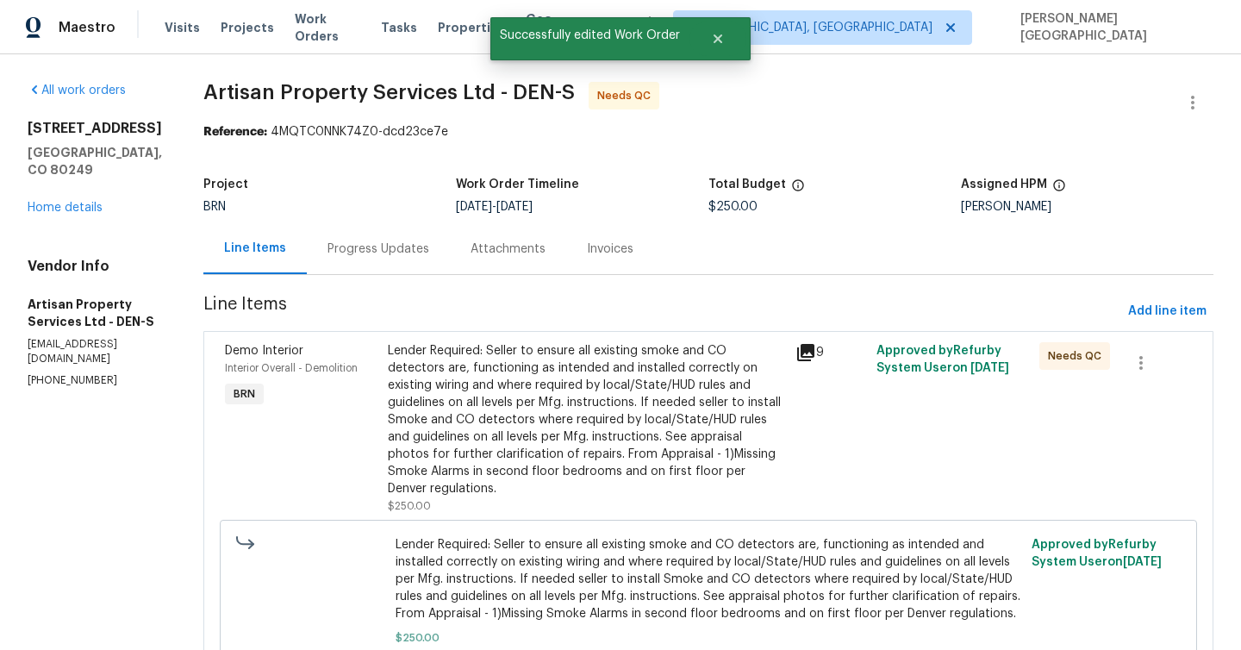
click at [611, 421] on div "Lender Required: Seller to ensure all existing smoke and CO detectors are, func…" at bounding box center [586, 419] width 397 height 155
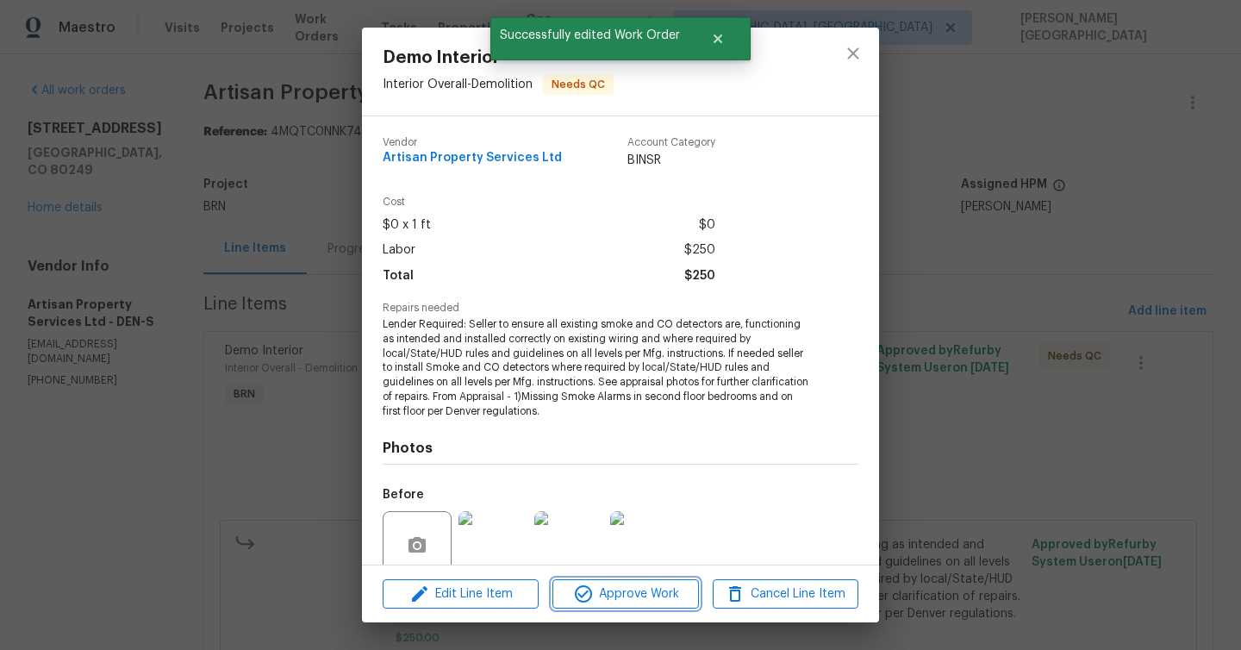
click at [626, 594] on span "Approve Work" at bounding box center [624, 594] width 135 height 22
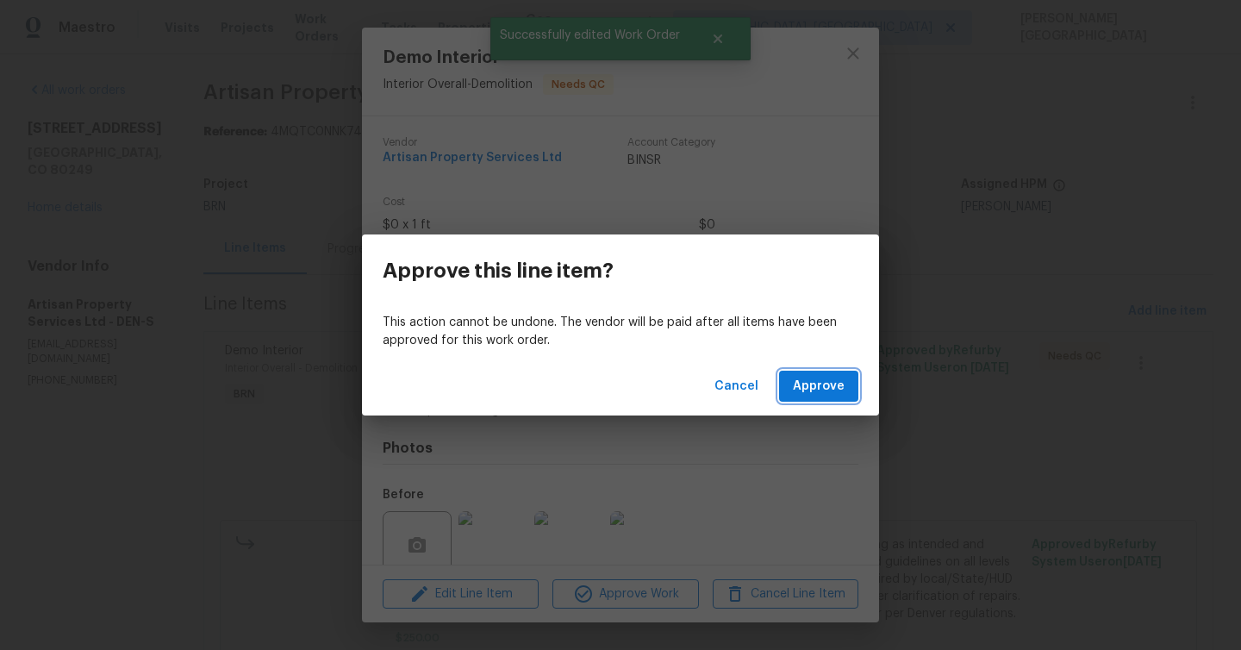
click at [819, 386] on span "Approve" at bounding box center [819, 387] width 52 height 22
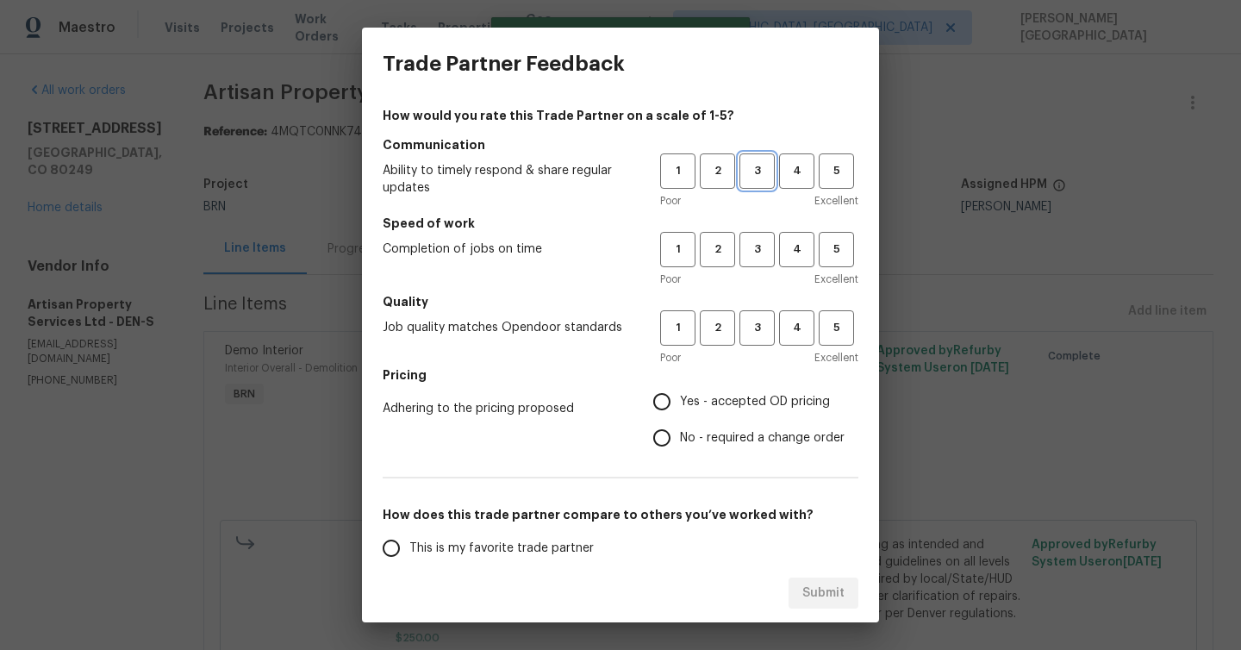
click at [754, 159] on button "3" at bounding box center [756, 170] width 35 height 35
click at [761, 240] on span "3" at bounding box center [757, 250] width 32 height 20
click at [761, 330] on span "3" at bounding box center [757, 328] width 32 height 20
click at [671, 438] on input "No - required a change order" at bounding box center [662, 438] width 36 height 36
radio input "true"
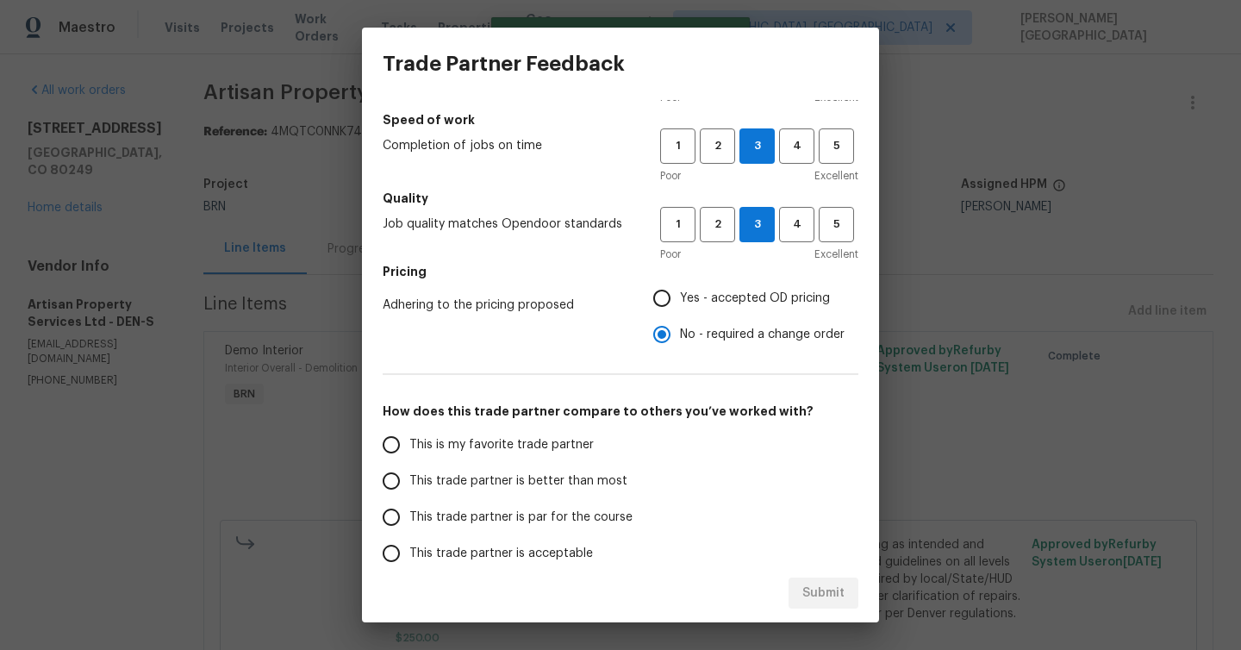
scroll to position [109, 0]
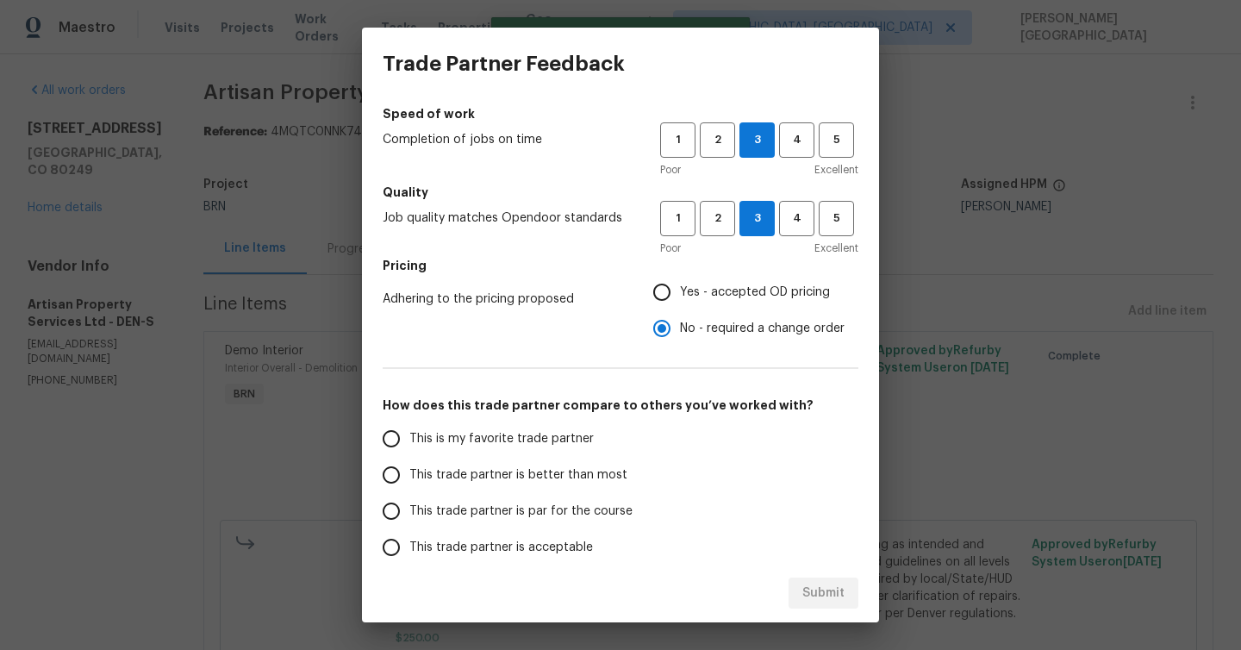
click at [539, 468] on span "This trade partner is better than most" at bounding box center [518, 475] width 218 height 18
click at [409, 468] on input "This trade partner is better than most" at bounding box center [391, 475] width 36 height 36
click at [809, 607] on button "Submit" at bounding box center [823, 593] width 70 height 32
radio input "true"
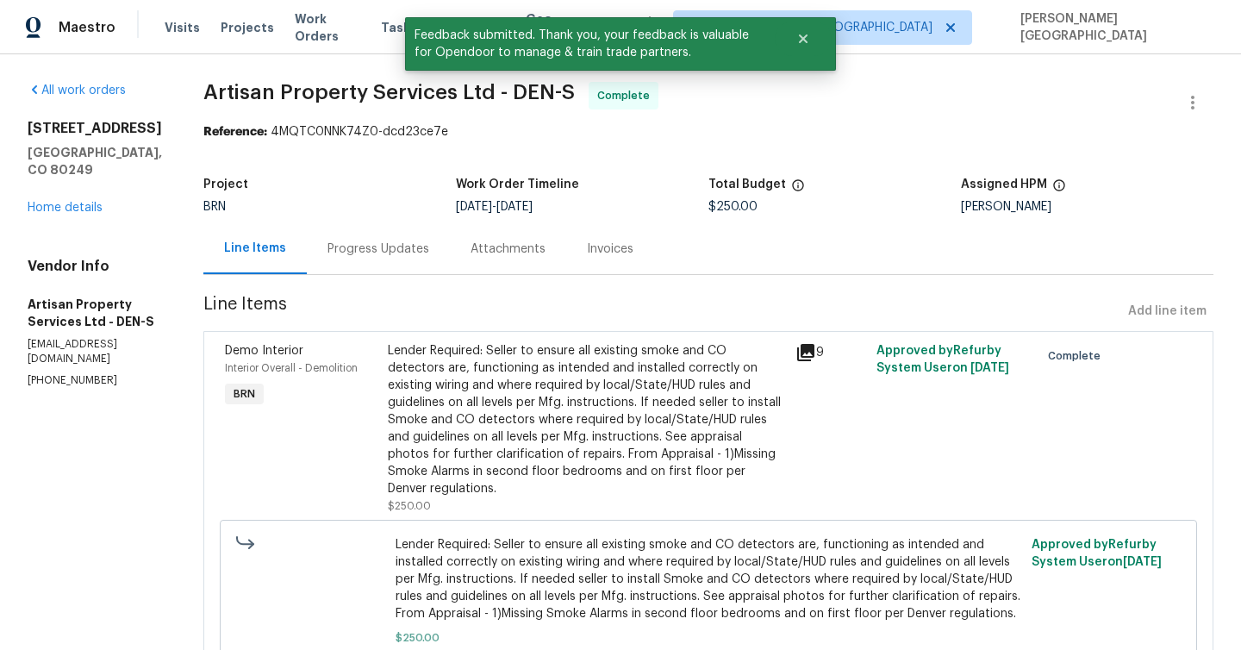
click at [566, 263] on div "Invoices" at bounding box center [610, 248] width 88 height 51
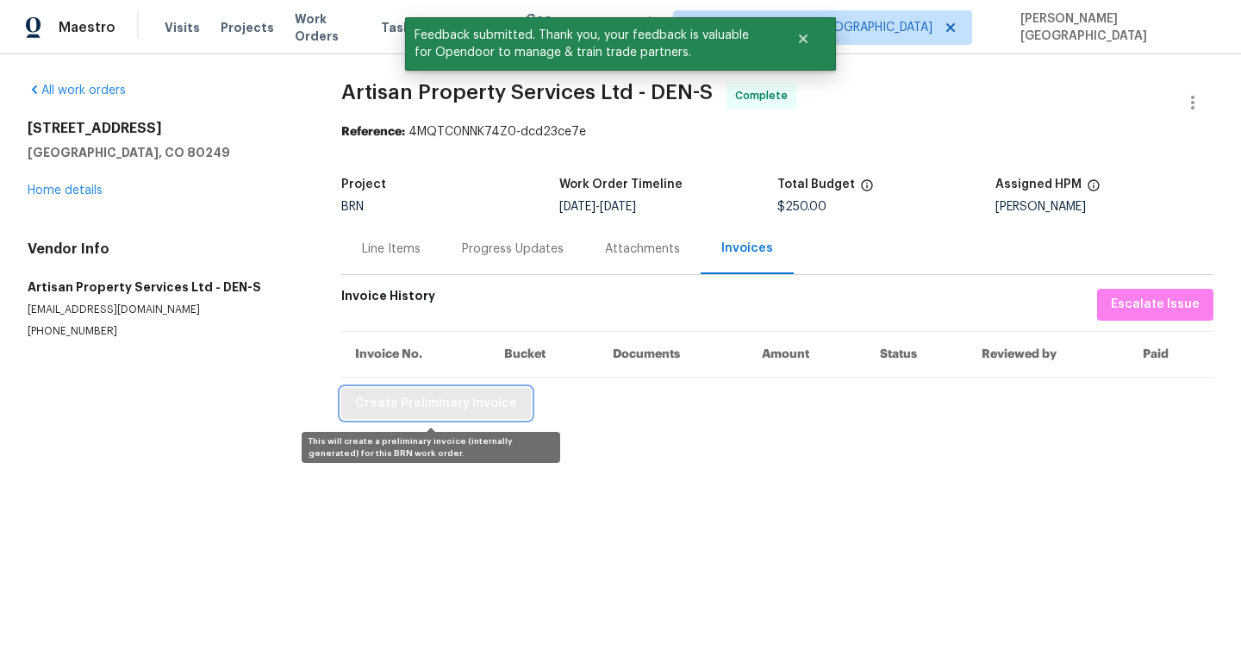
click at [484, 417] on button "Create Preliminary Invoice" at bounding box center [436, 404] width 190 height 32
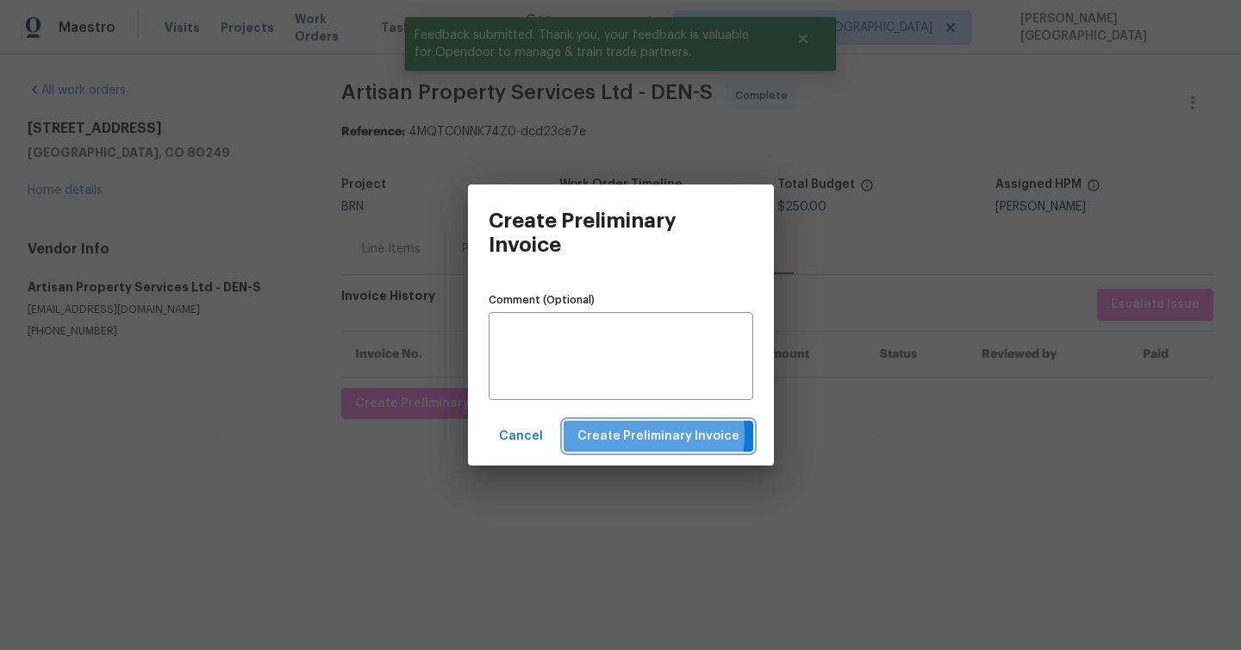
click at [630, 434] on span "Create Preliminary Invoice" at bounding box center [658, 437] width 162 height 22
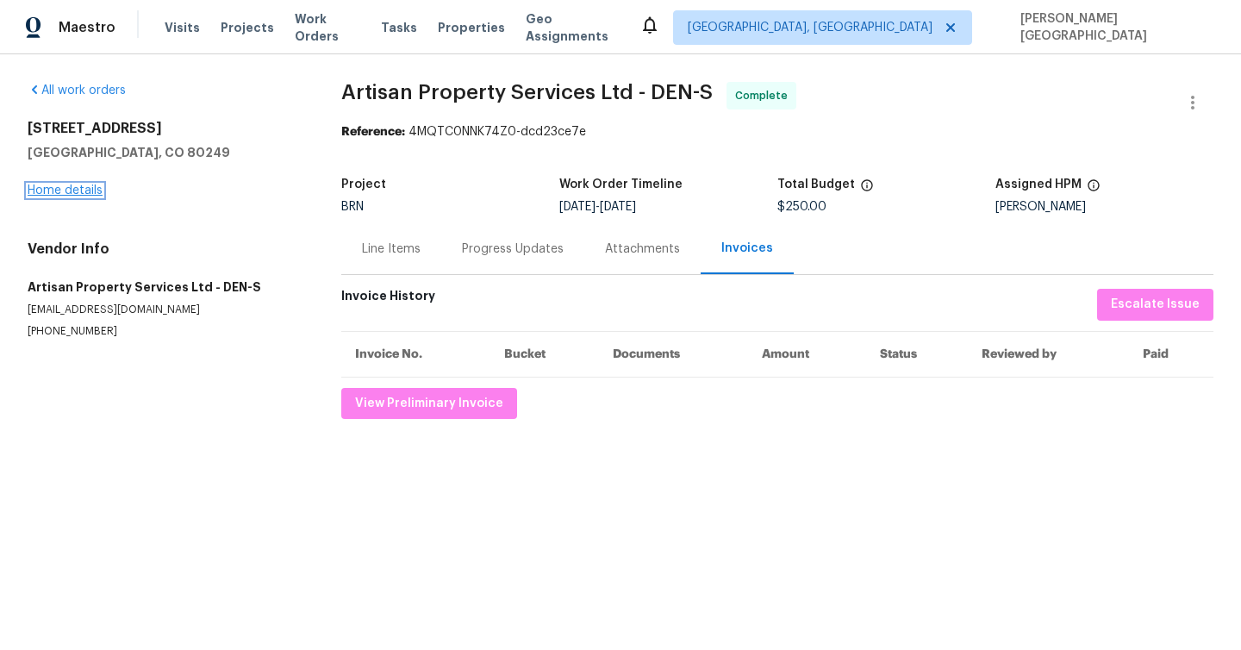
click at [71, 192] on link "Home details" at bounding box center [65, 190] width 75 height 12
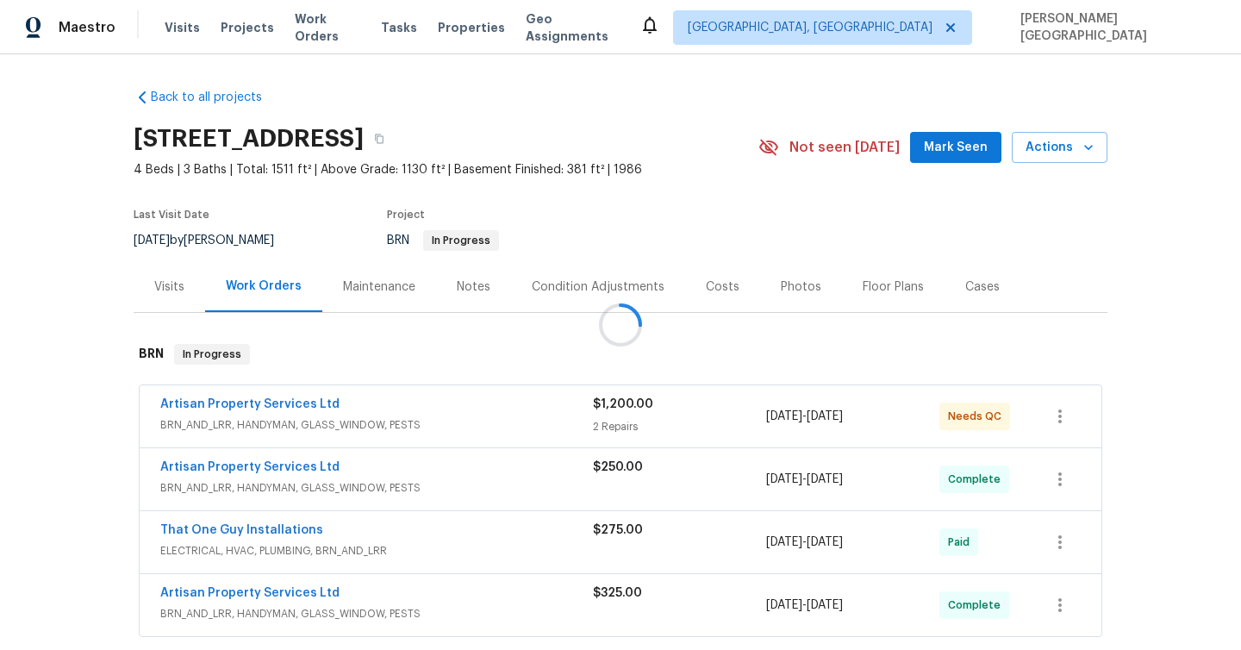
click at [301, 406] on div at bounding box center [620, 325] width 1241 height 650
click at [308, 403] on div at bounding box center [620, 325] width 1241 height 650
click at [245, 402] on link "Artisan Property Services Ltd" at bounding box center [249, 404] width 179 height 12
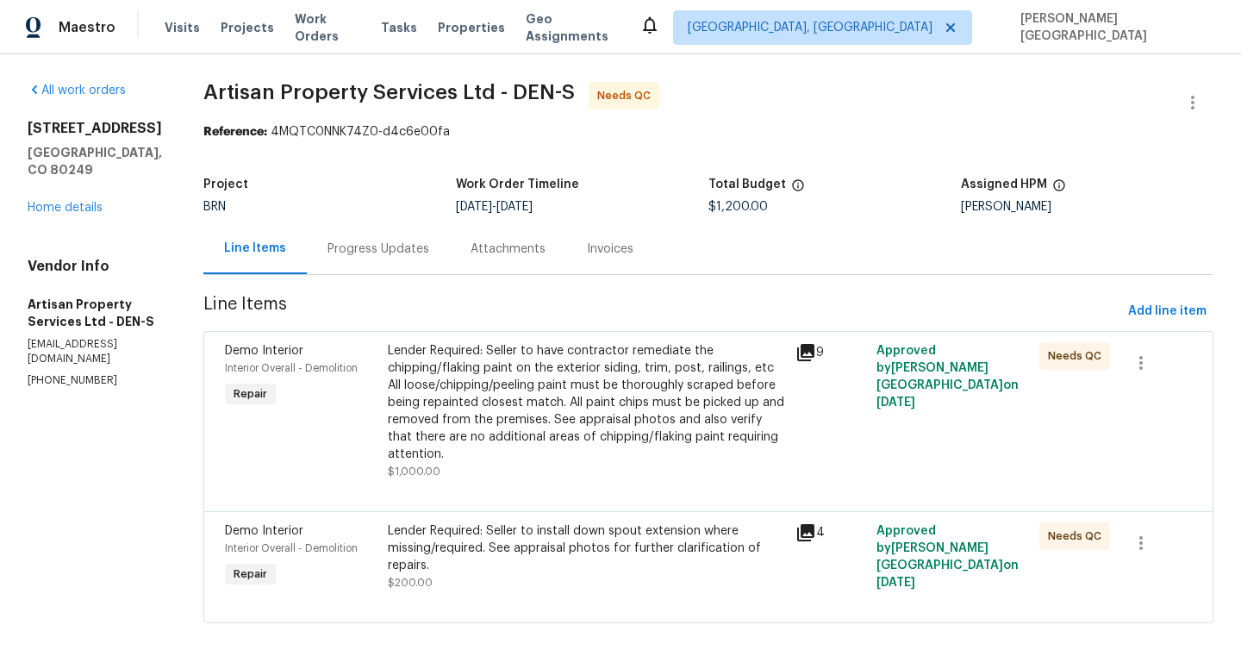
scroll to position [5, 0]
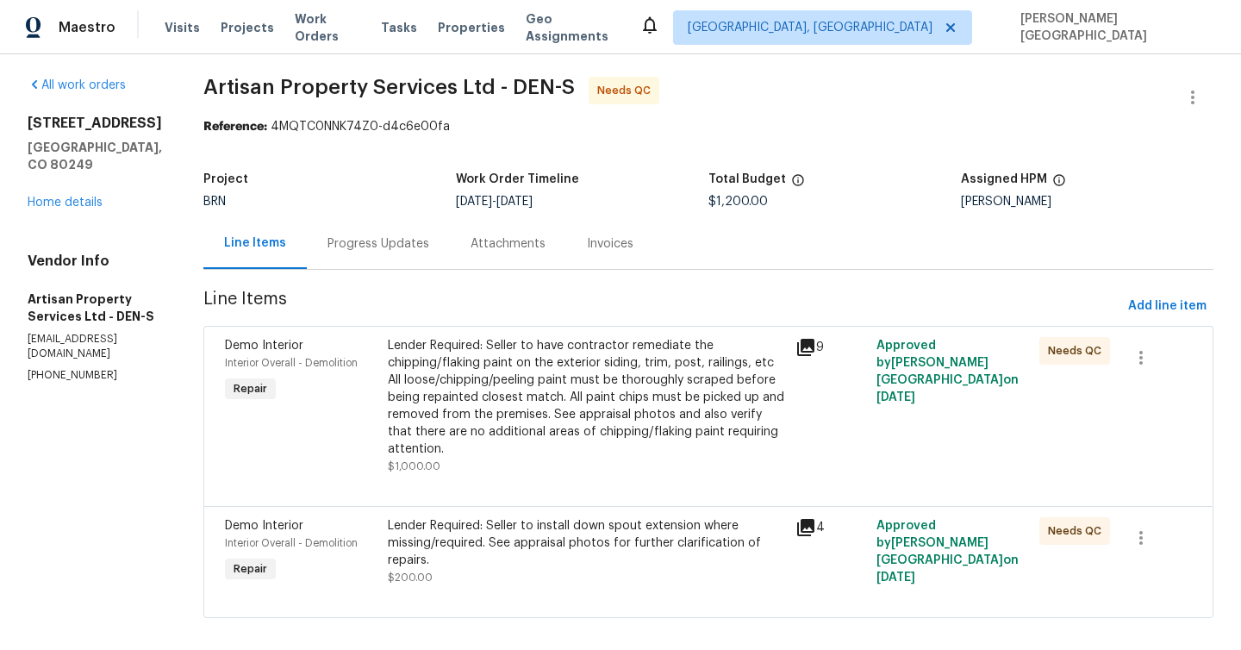
click at [544, 528] on div "Lender Required: Seller to install down spout extension where missing/required.…" at bounding box center [586, 543] width 397 height 52
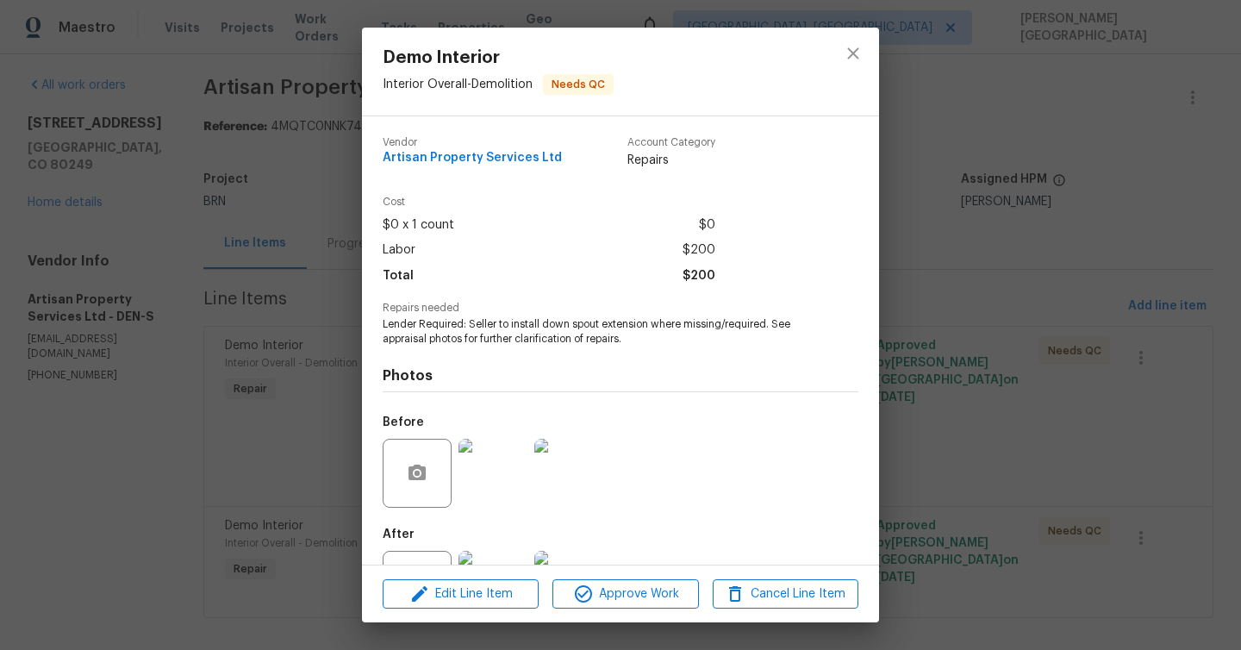
scroll to position [72, 0]
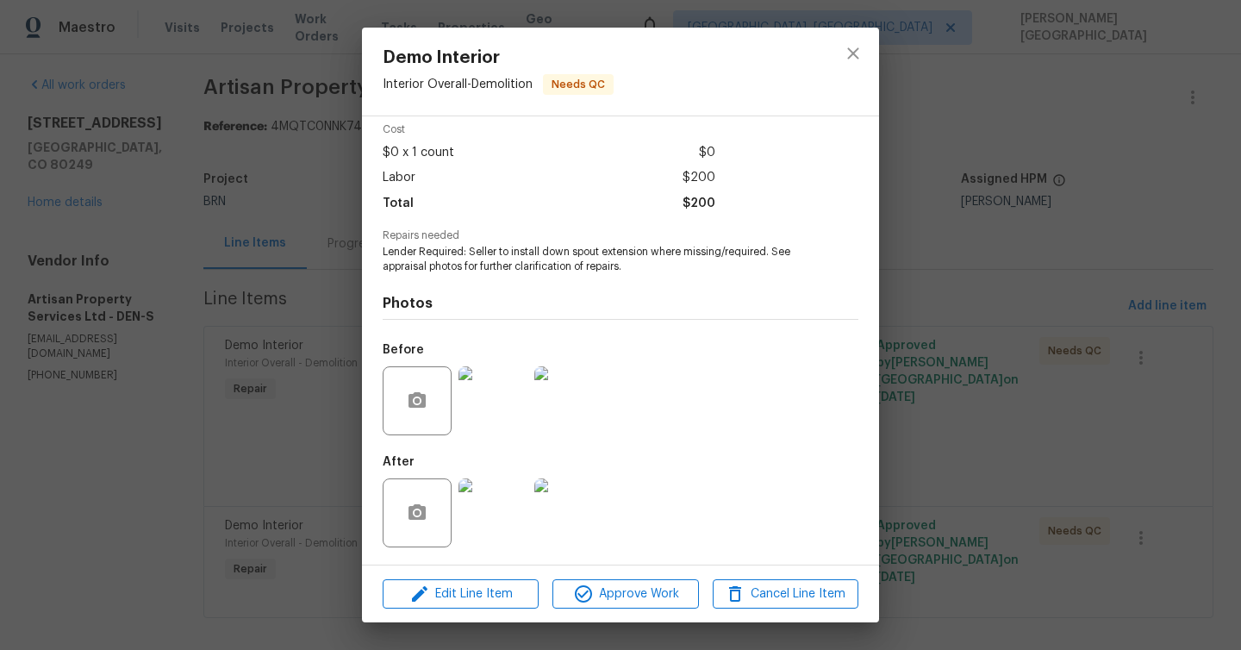
click at [501, 388] on img at bounding box center [492, 400] width 69 height 69
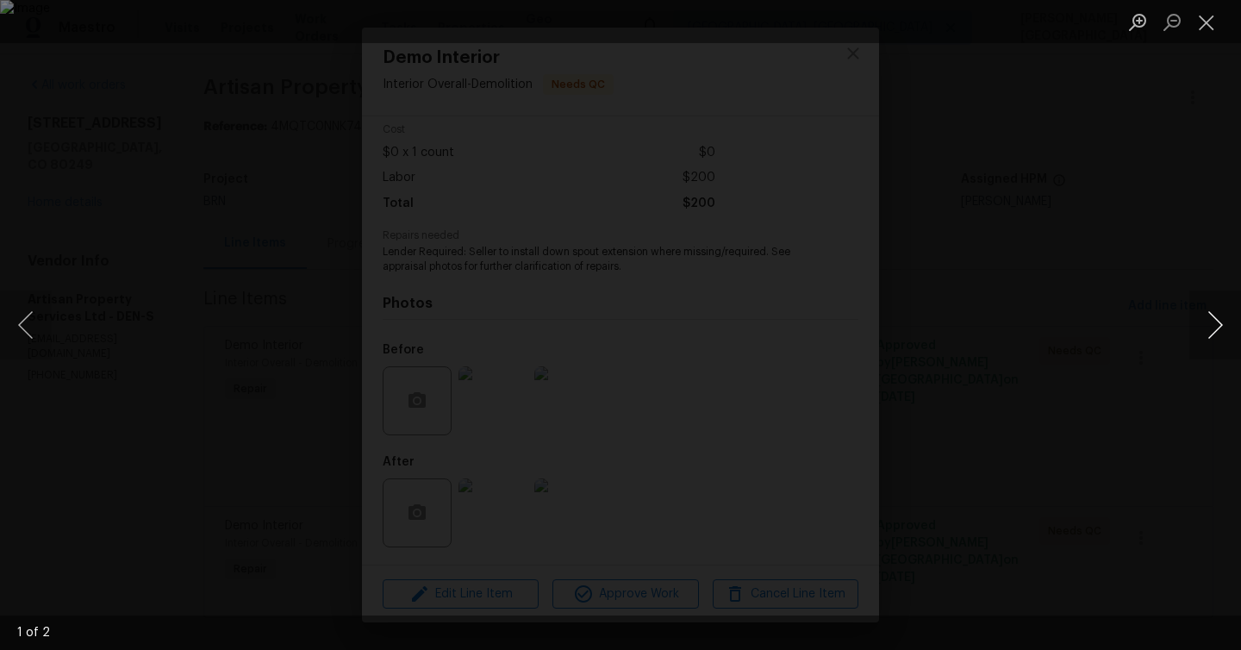
click at [1204, 333] on button "Next image" at bounding box center [1215, 324] width 52 height 69
click at [545, 535] on div "Lightbox" at bounding box center [620, 325] width 1241 height 650
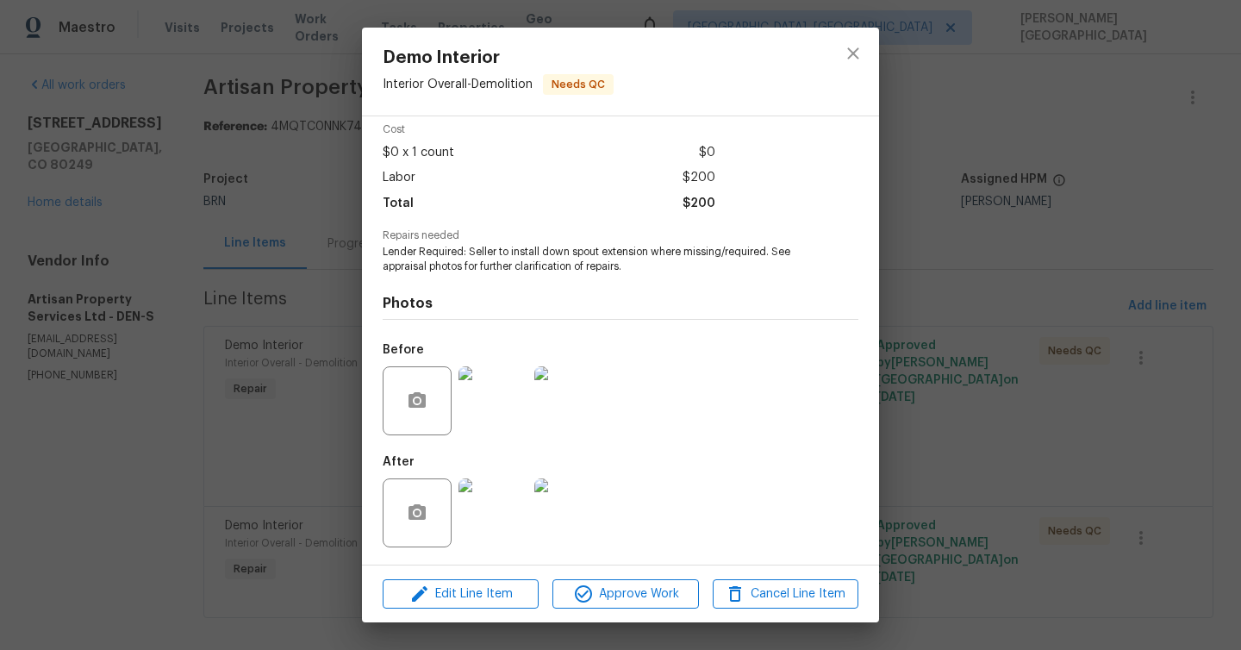
click at [499, 509] on img at bounding box center [492, 512] width 69 height 69
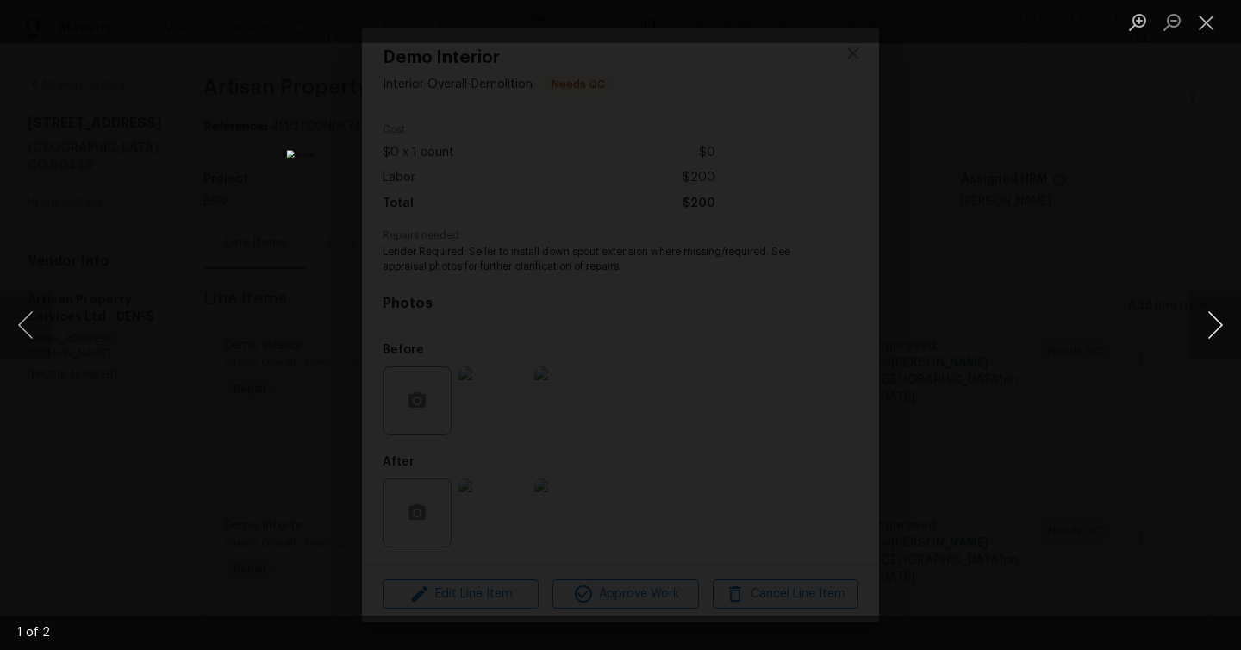
click at [1215, 318] on button "Next image" at bounding box center [1215, 324] width 52 height 69
click at [1104, 438] on div "Lightbox" at bounding box center [620, 325] width 1241 height 650
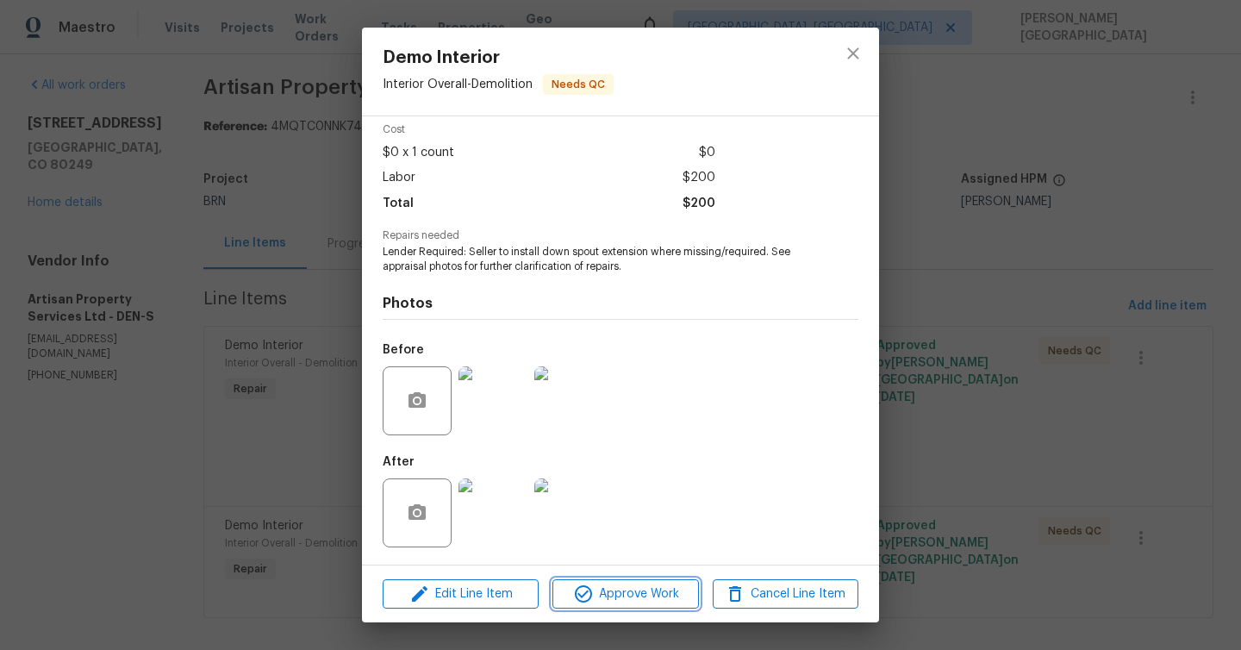
click at [620, 591] on span "Approve Work" at bounding box center [624, 594] width 135 height 22
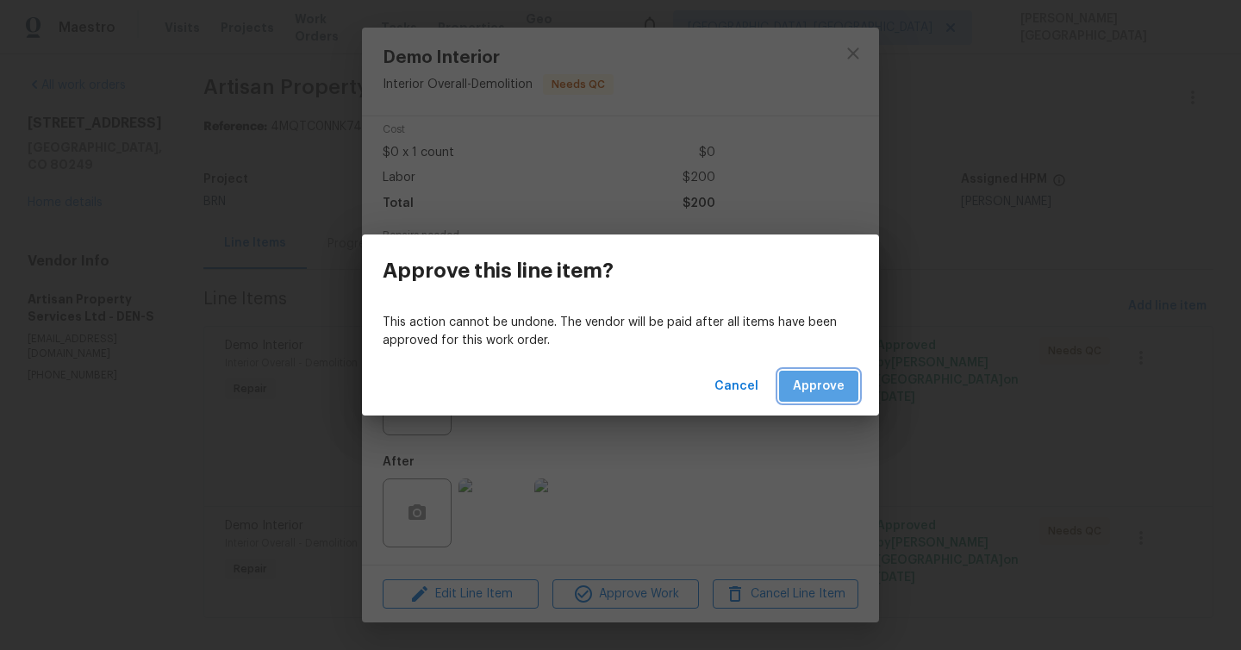
click at [826, 395] on span "Approve" at bounding box center [819, 387] width 52 height 22
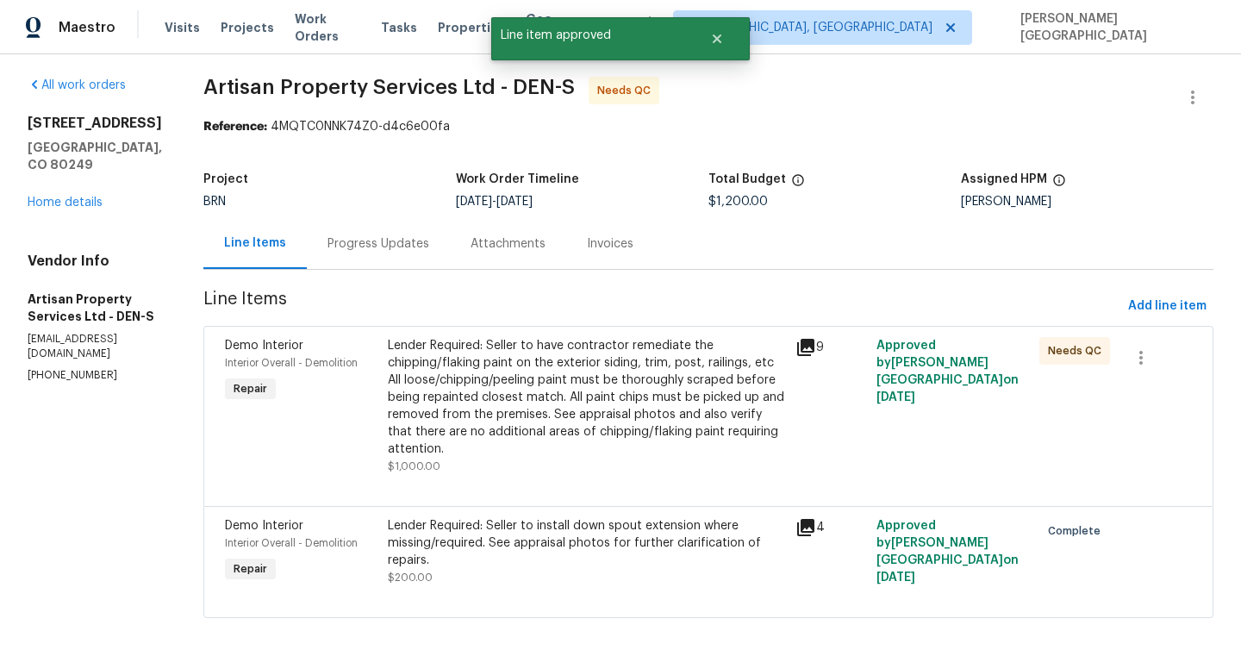
click at [377, 238] on div "Progress Updates" at bounding box center [378, 243] width 102 height 17
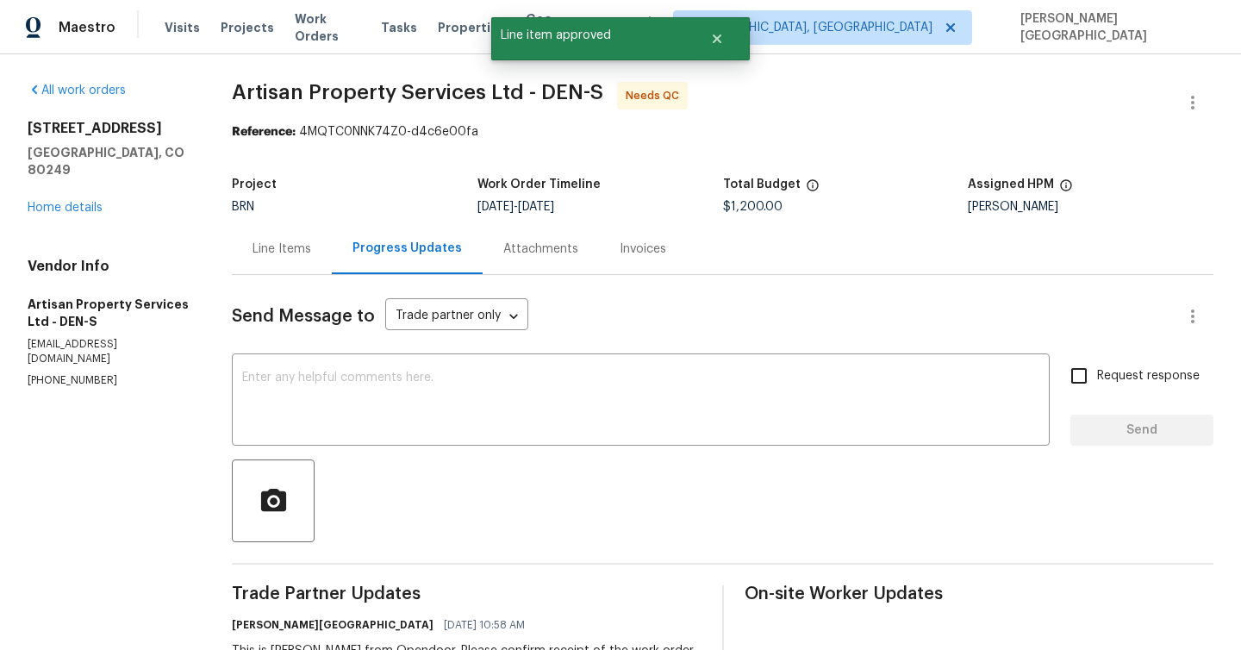
click at [287, 246] on div "Line Items" at bounding box center [281, 248] width 59 height 17
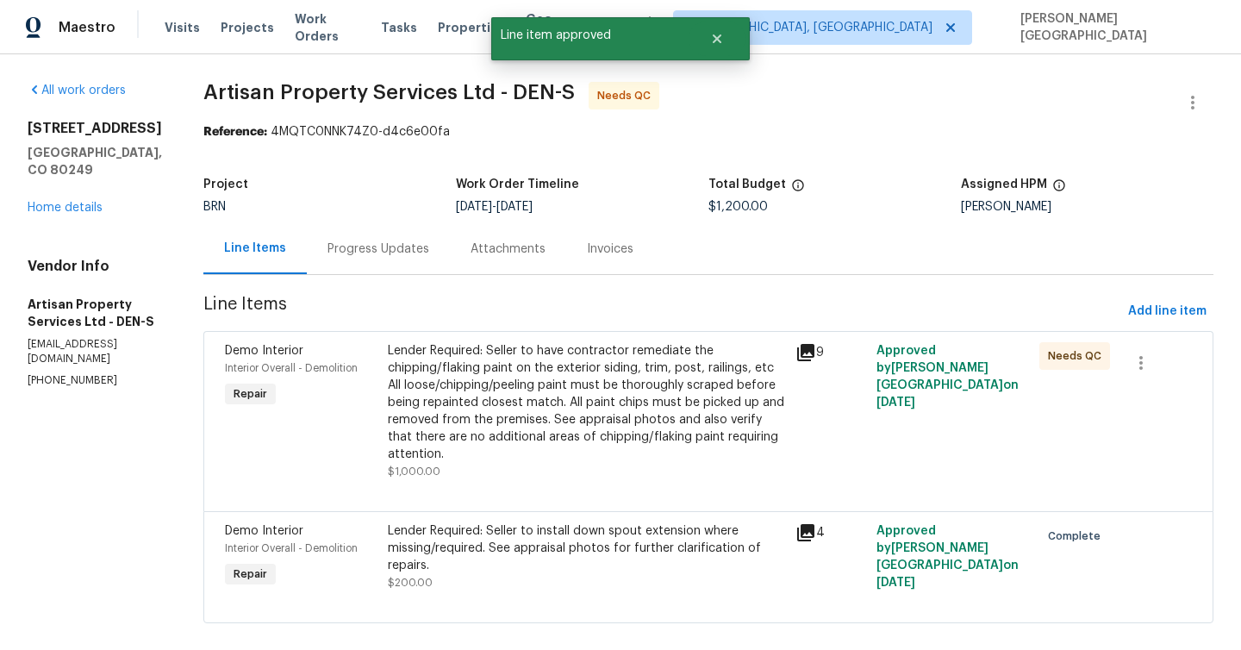
click at [530, 390] on div "Lender Required: Seller to have contractor remediate the chipping/flaking paint…" at bounding box center [586, 402] width 397 height 121
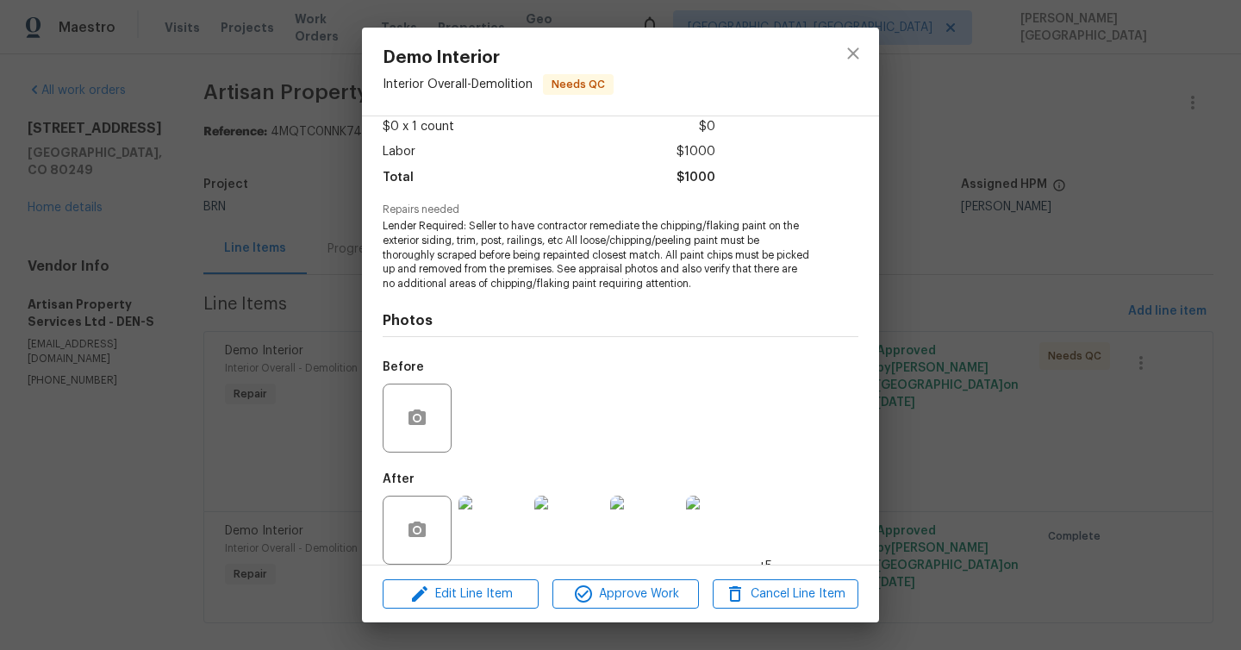
scroll to position [115, 0]
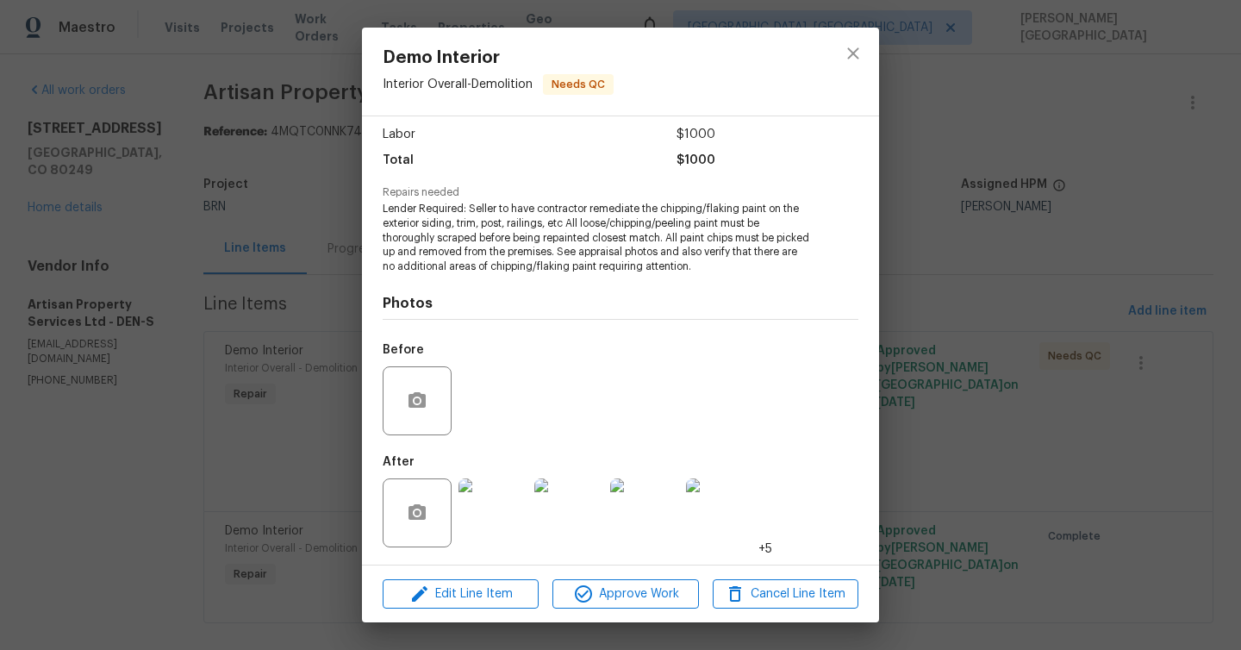
click at [492, 513] on img at bounding box center [492, 512] width 69 height 69
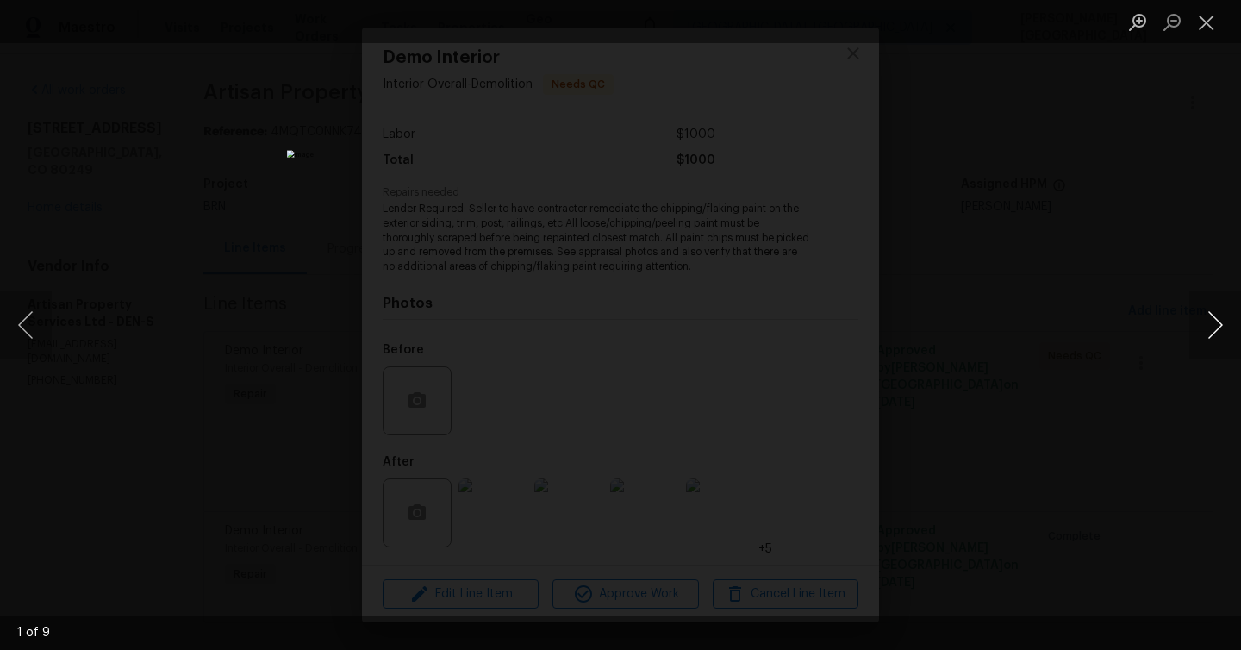
click at [1214, 337] on button "Next image" at bounding box center [1215, 324] width 52 height 69
click at [1215, 337] on button "Next image" at bounding box center [1215, 324] width 52 height 69
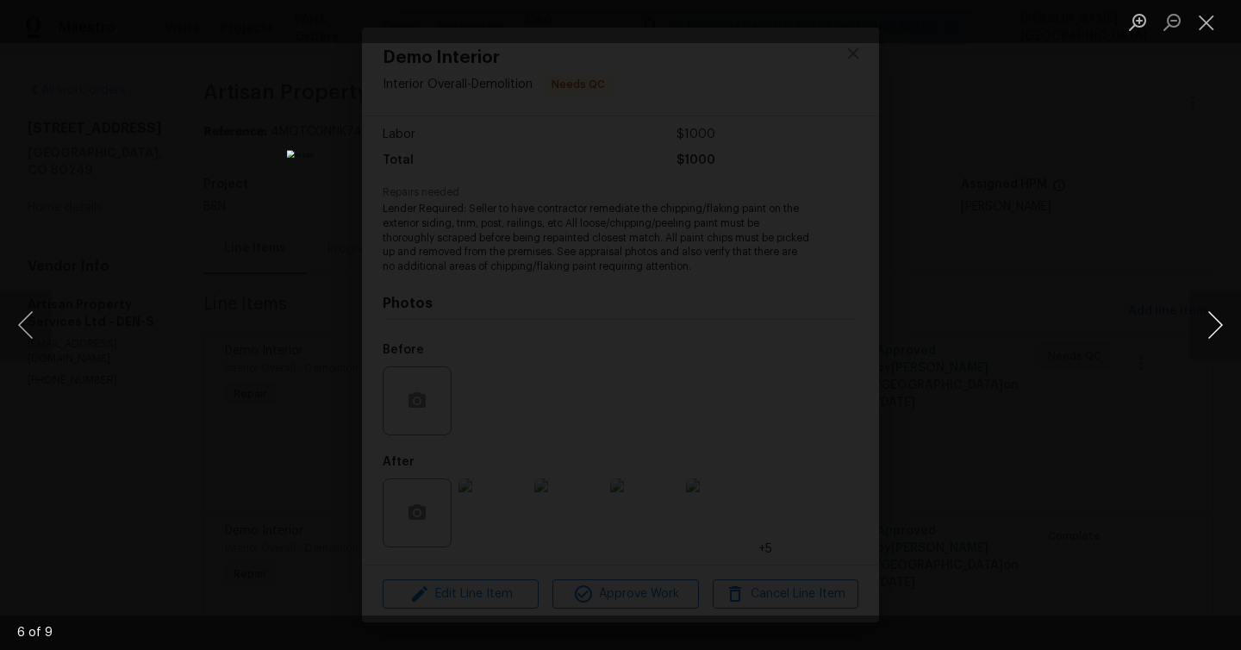
click at [1217, 336] on button "Next image" at bounding box center [1215, 324] width 52 height 69
click at [1219, 337] on button "Next image" at bounding box center [1215, 324] width 52 height 69
click at [1220, 337] on button "Next image" at bounding box center [1215, 324] width 52 height 69
click at [1213, 217] on div "Lightbox" at bounding box center [620, 325] width 1241 height 650
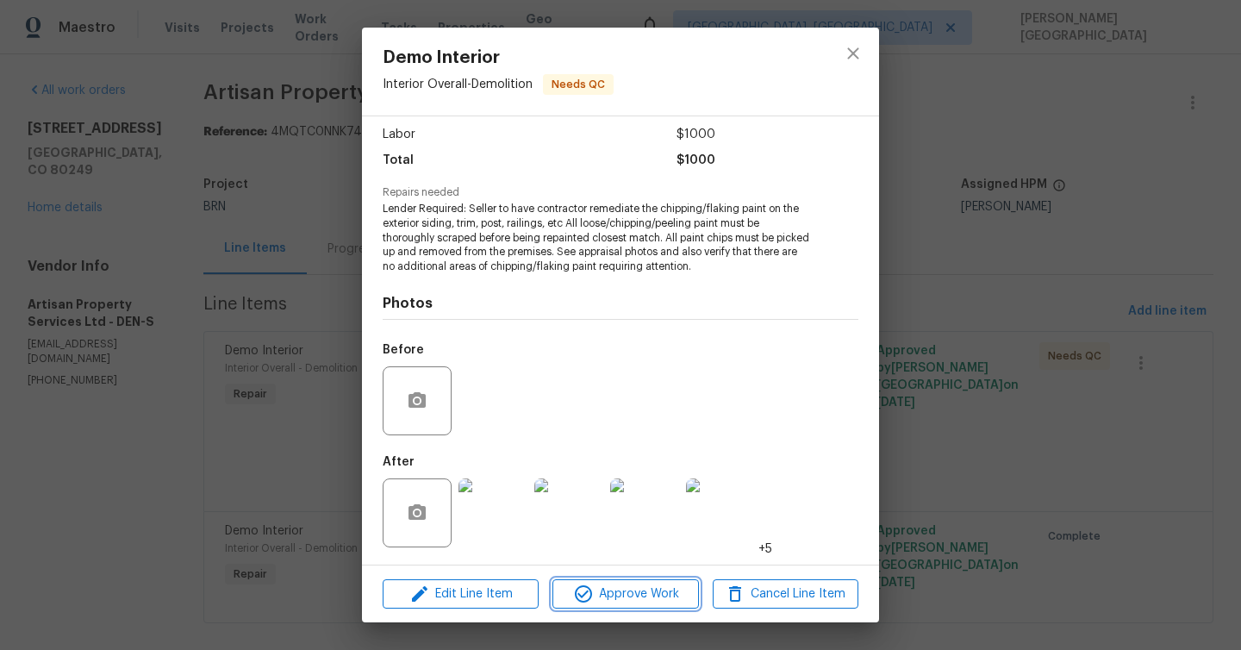
click at [614, 595] on span "Approve Work" at bounding box center [624, 594] width 135 height 22
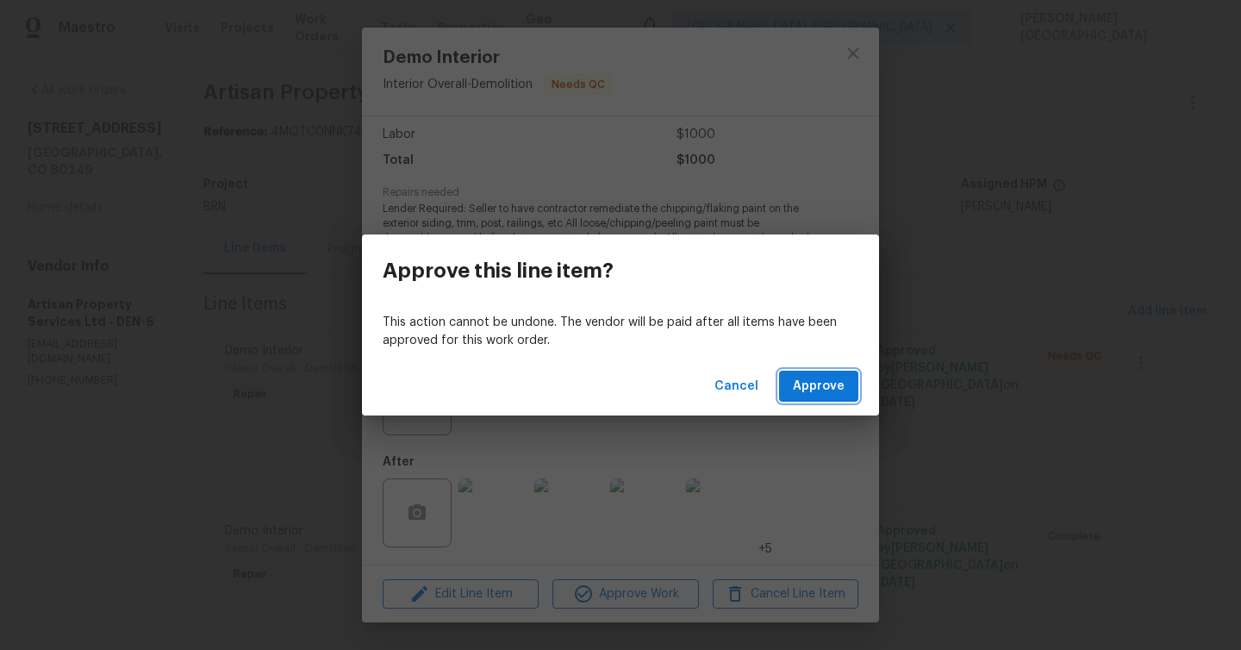
click at [818, 389] on span "Approve" at bounding box center [819, 387] width 52 height 22
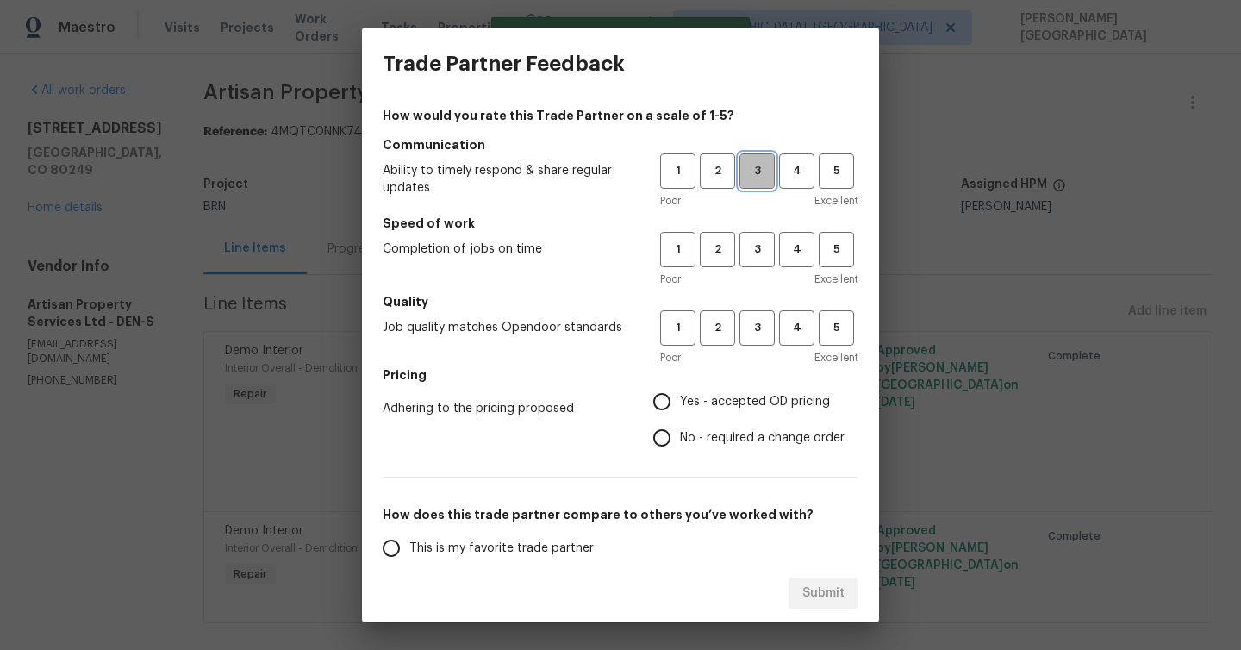
click at [756, 172] on span "3" at bounding box center [757, 171] width 32 height 20
click at [757, 257] on span "3" at bounding box center [757, 250] width 32 height 20
click at [757, 320] on span "3" at bounding box center [757, 328] width 32 height 20
click at [651, 440] on input "No - required a change order" at bounding box center [662, 438] width 36 height 36
radio input "true"
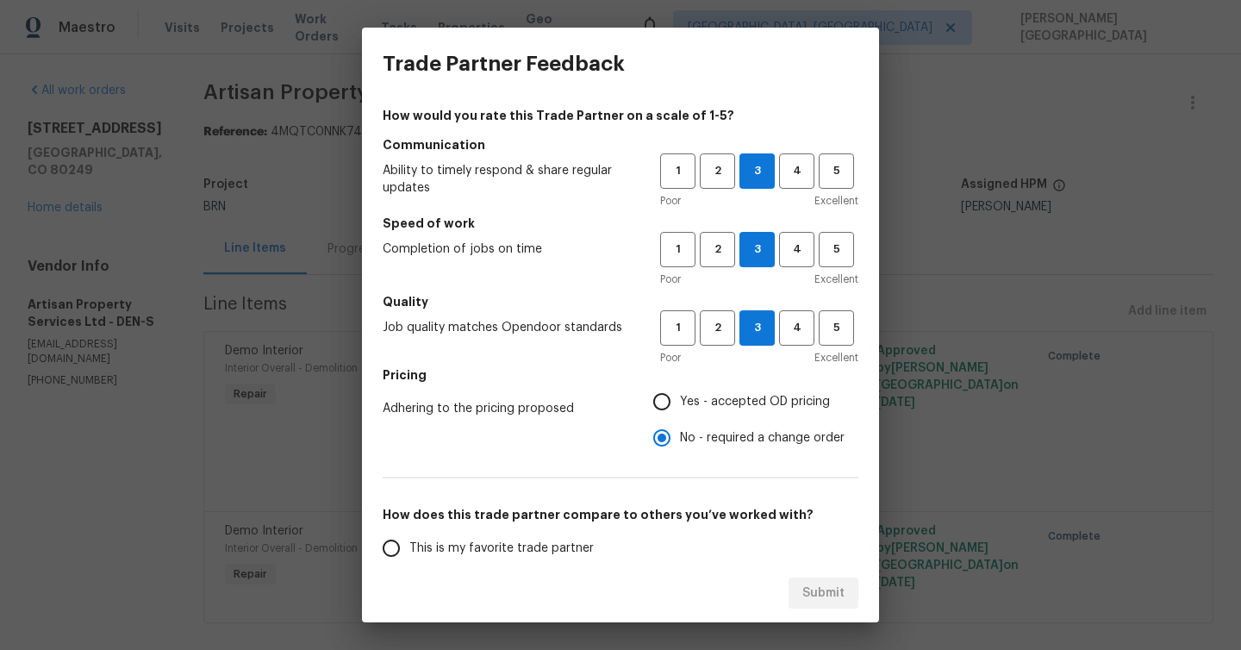
scroll to position [117, 0]
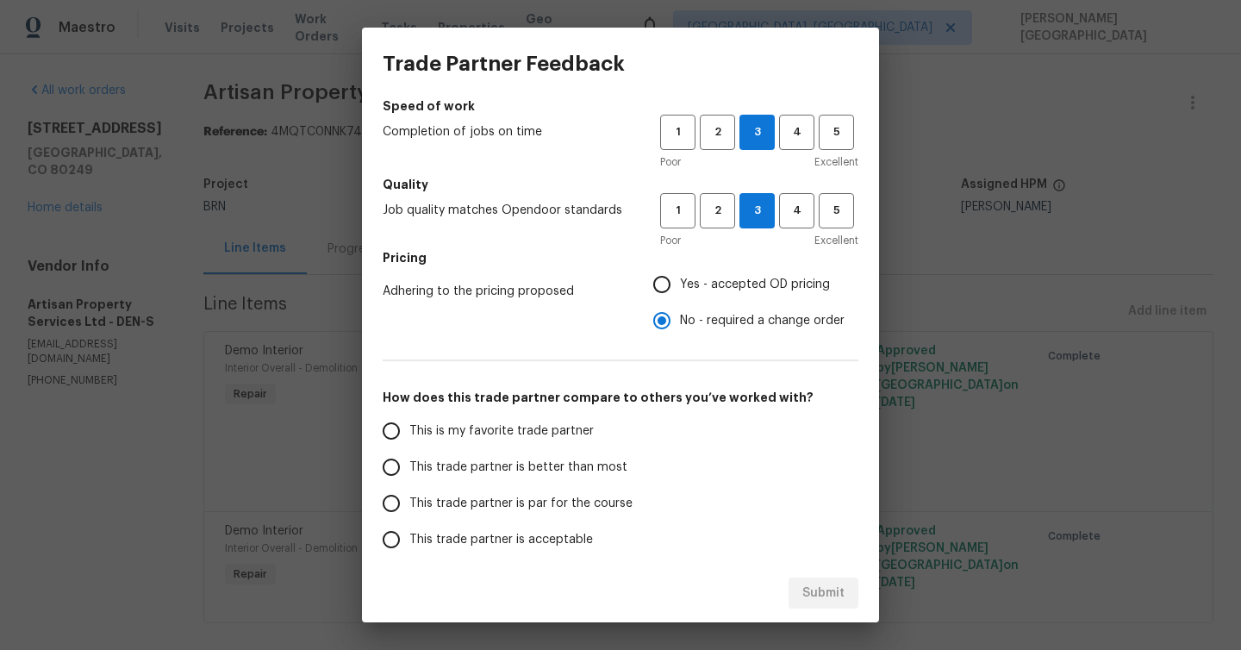
click at [431, 462] on span "This trade partner is better than most" at bounding box center [518, 467] width 218 height 18
click at [409, 462] on input "This trade partner is better than most" at bounding box center [391, 467] width 36 height 36
click at [814, 588] on span "Submit" at bounding box center [823, 593] width 42 height 22
radio input "true"
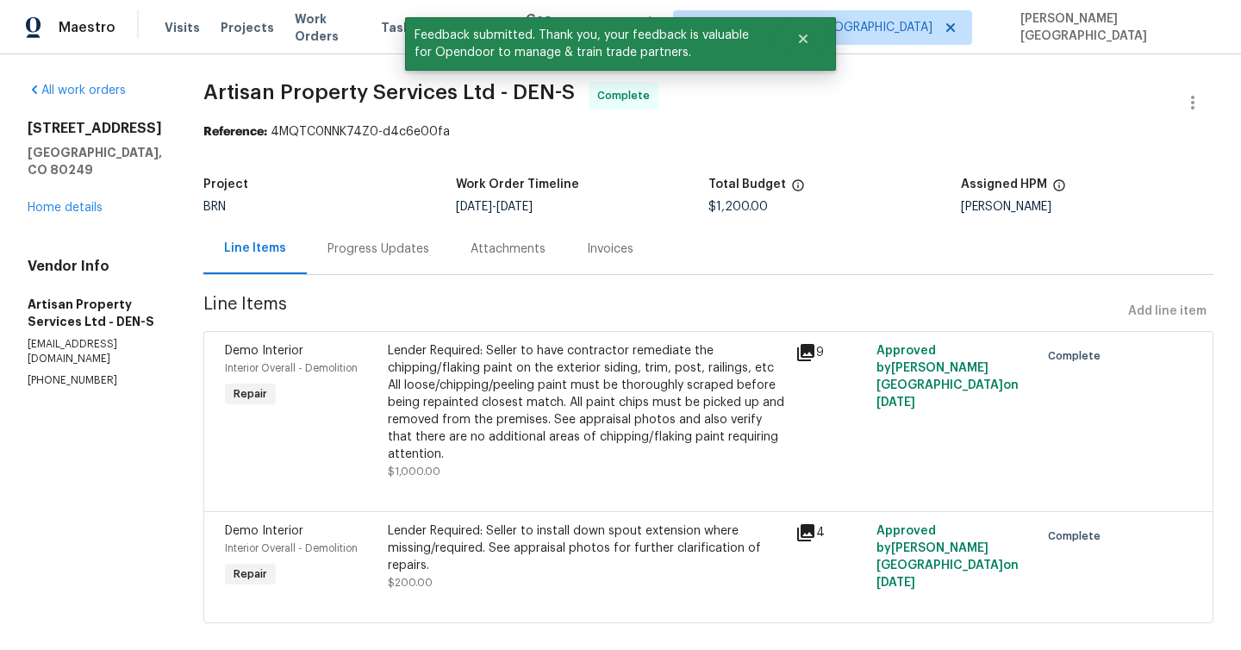
click at [89, 233] on div "All work orders [STREET_ADDRESS] Home details Vendor Info Artisan Property Serv…" at bounding box center [95, 235] width 134 height 306
click at [83, 216] on div "[STREET_ADDRESS] Home details" at bounding box center [95, 168] width 134 height 96
click at [93, 216] on div "[STREET_ADDRESS] Home details" at bounding box center [95, 168] width 134 height 96
click at [74, 214] on link "Home details" at bounding box center [65, 208] width 75 height 12
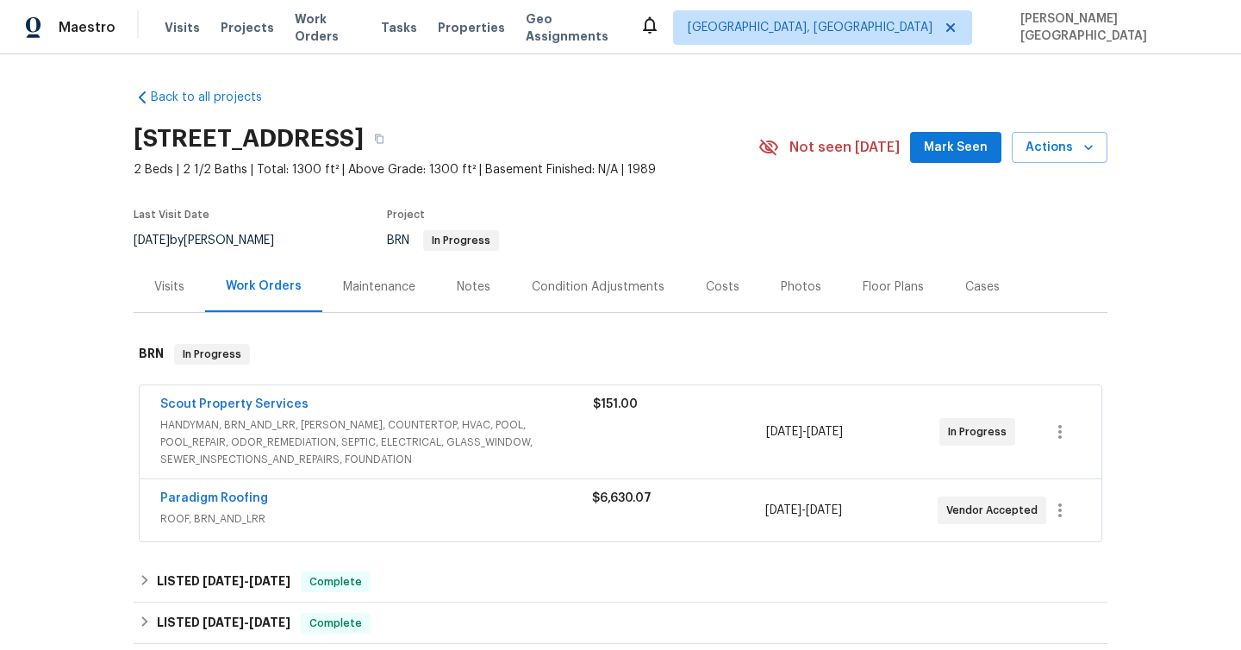
scroll to position [79, 0]
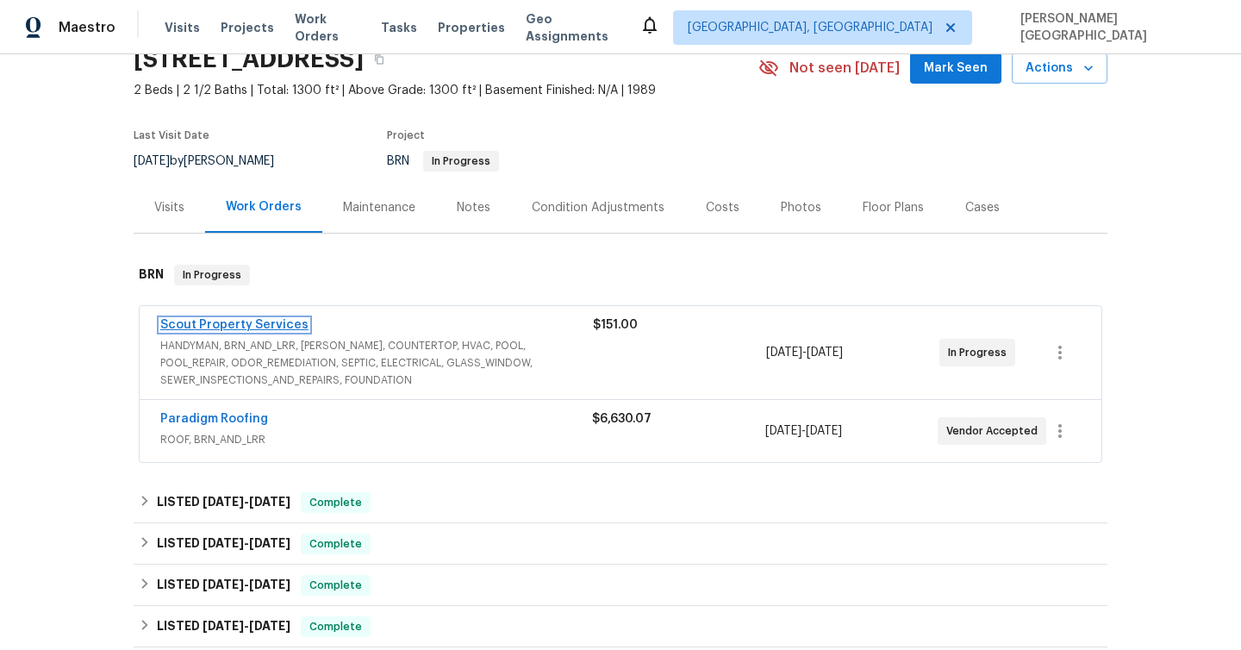
click at [277, 324] on link "Scout Property Services" at bounding box center [234, 325] width 148 height 12
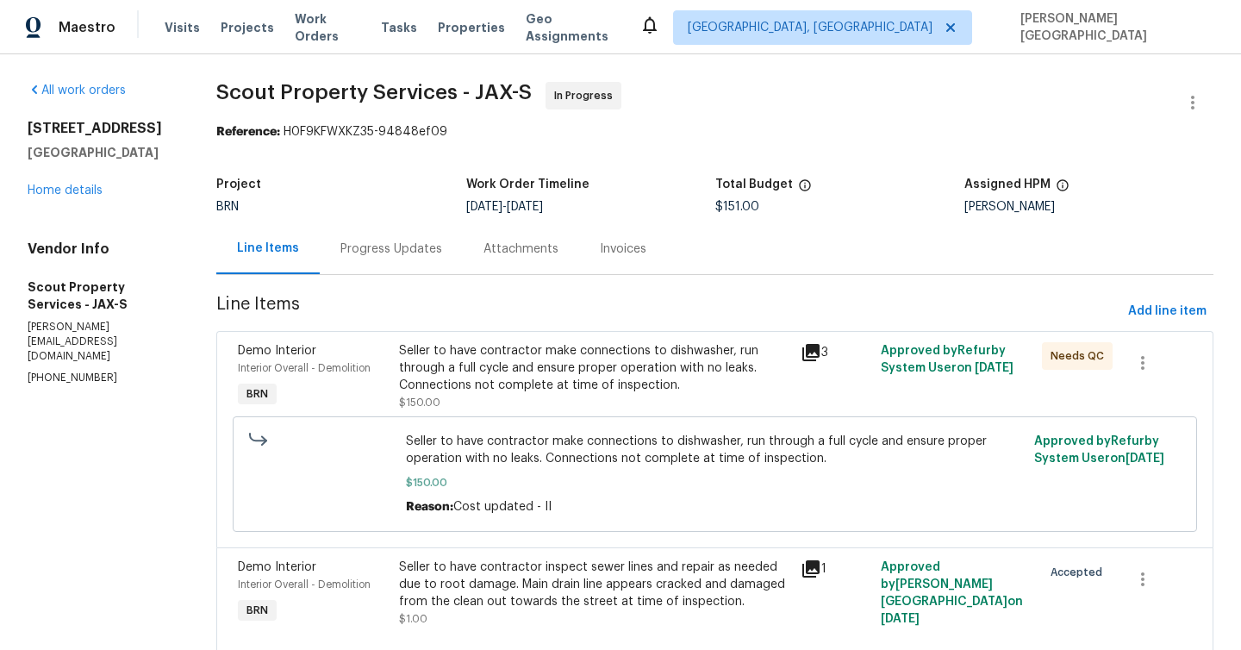
click at [400, 266] on div "Progress Updates" at bounding box center [391, 248] width 143 height 51
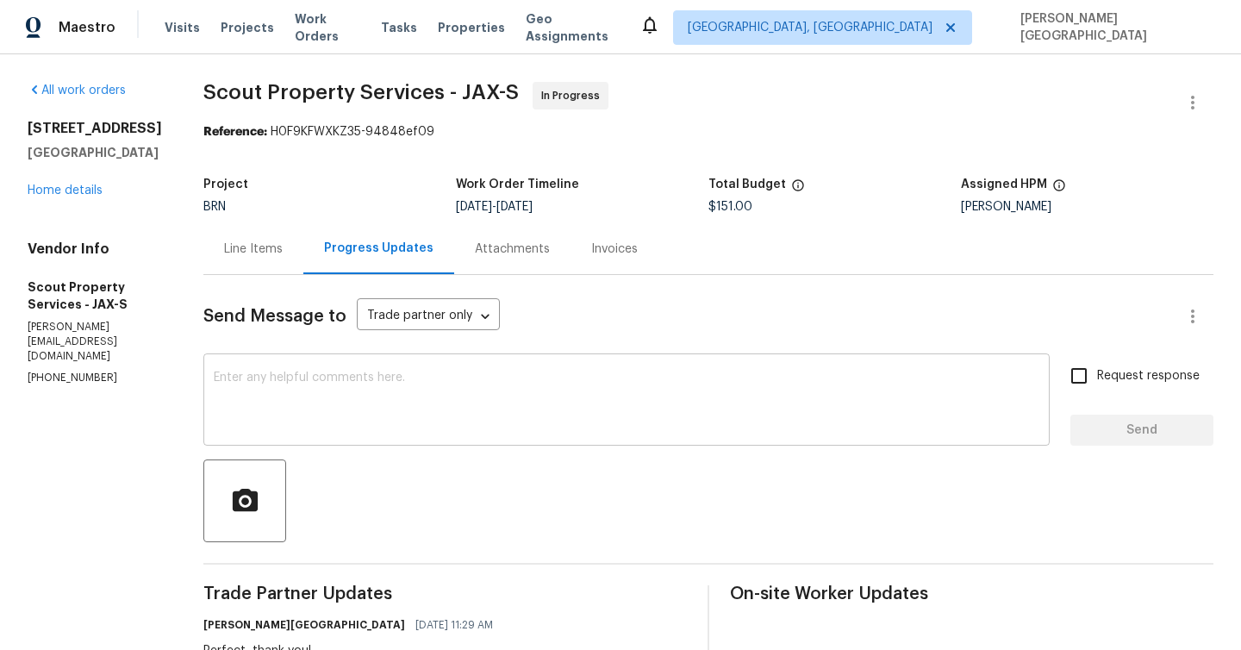
click at [214, 388] on textarea at bounding box center [626, 401] width 825 height 60
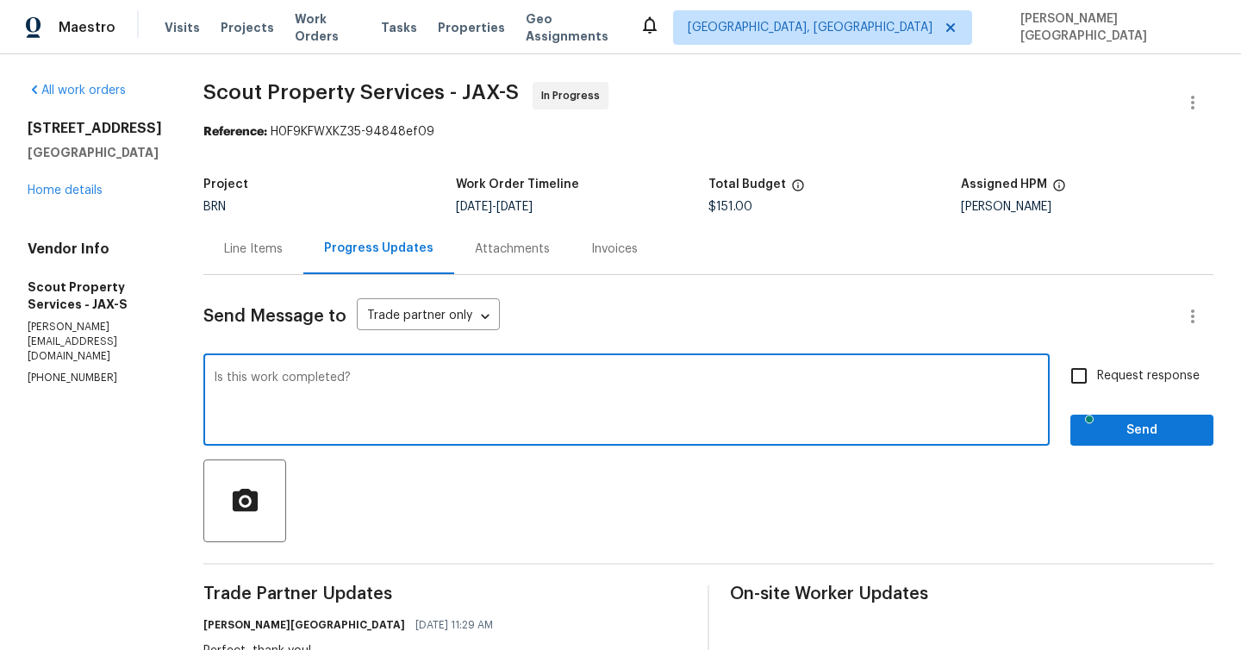
type textarea "Is this work completed?"
click at [1101, 387] on label "Request response" at bounding box center [1130, 376] width 139 height 36
click at [1097, 387] on input "Request response" at bounding box center [1079, 376] width 36 height 36
checkbox input "true"
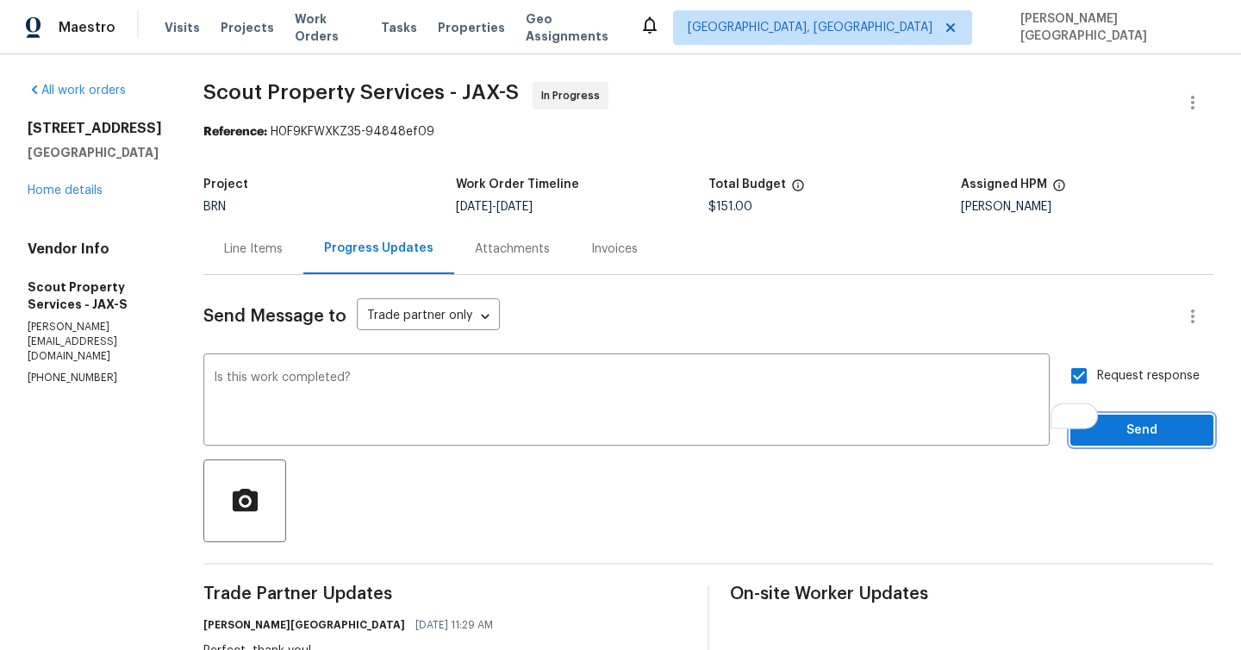
click at [1114, 444] on button "Send" at bounding box center [1141, 430] width 143 height 32
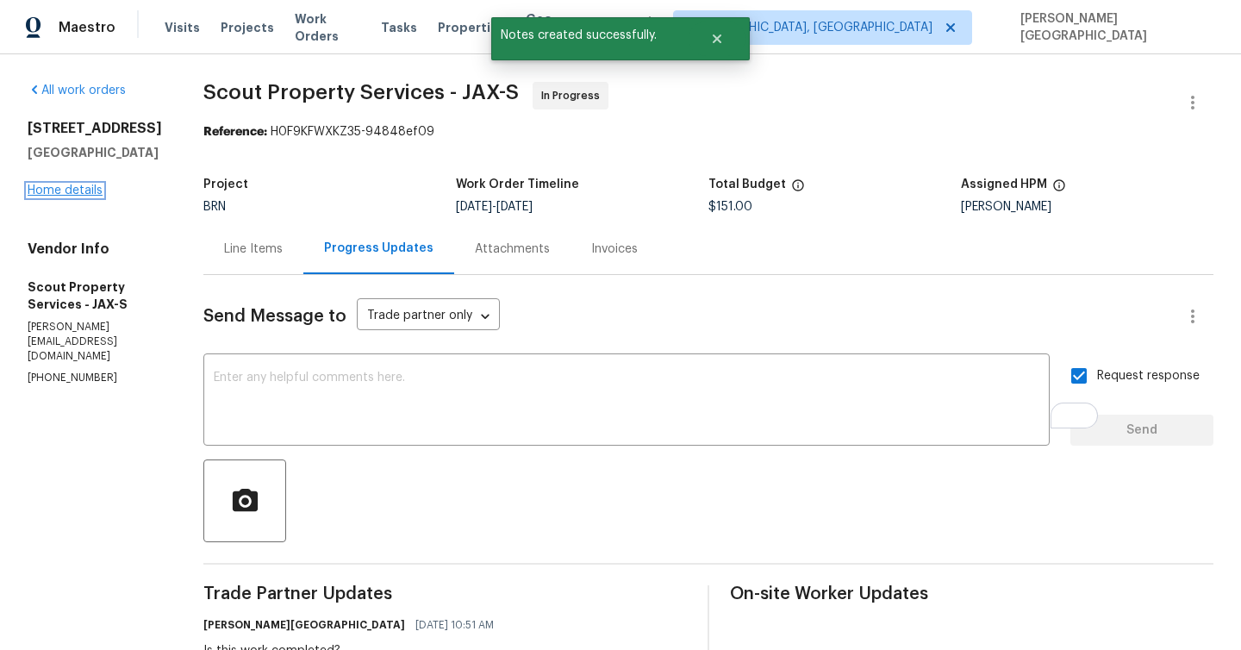
click at [36, 196] on link "Home details" at bounding box center [65, 190] width 75 height 12
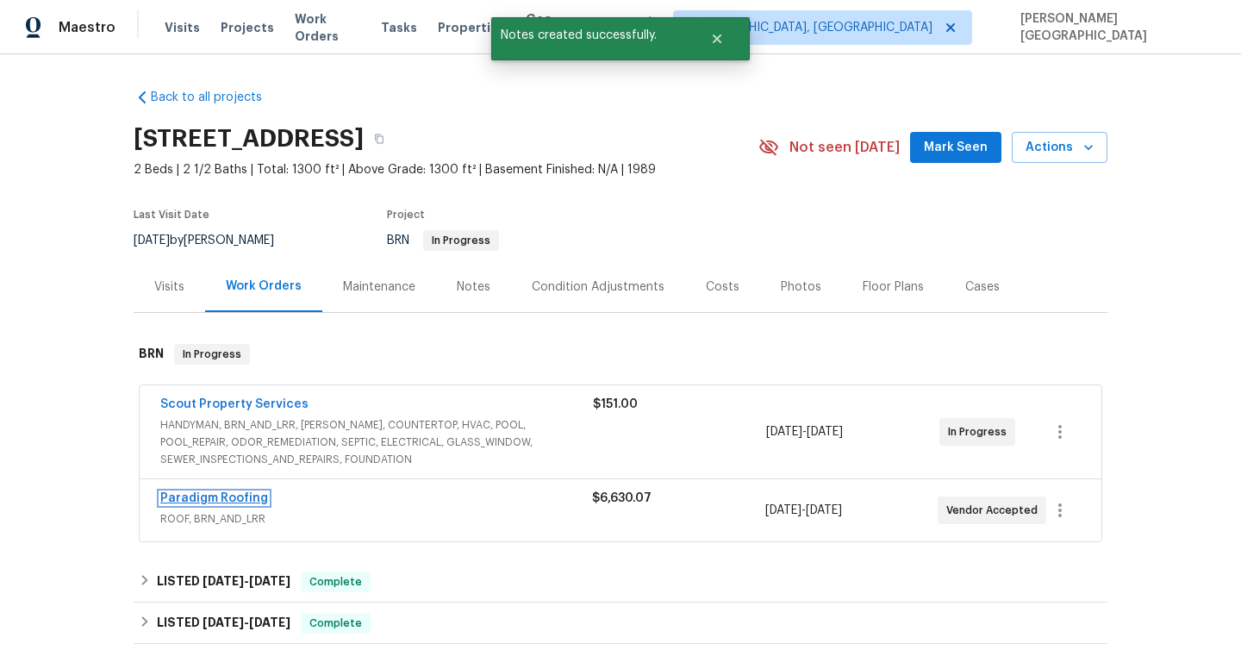
click at [224, 495] on link "Paradigm Roofing" at bounding box center [214, 498] width 108 height 12
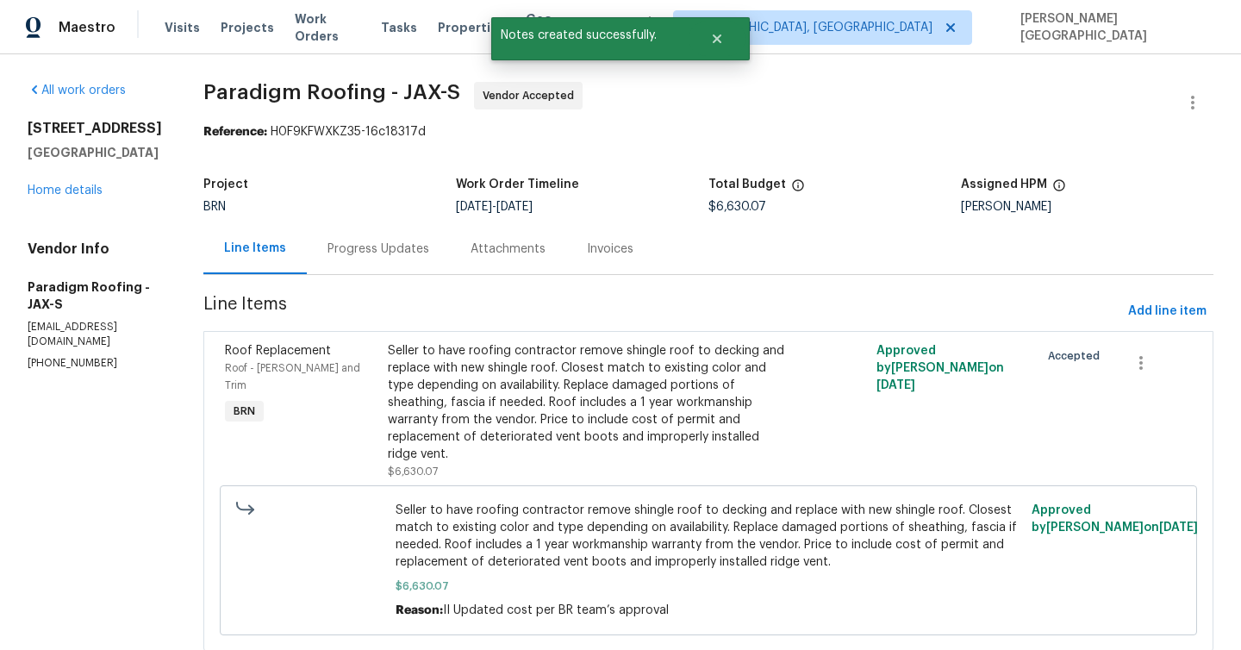
click at [400, 258] on div "Progress Updates" at bounding box center [378, 248] width 143 height 51
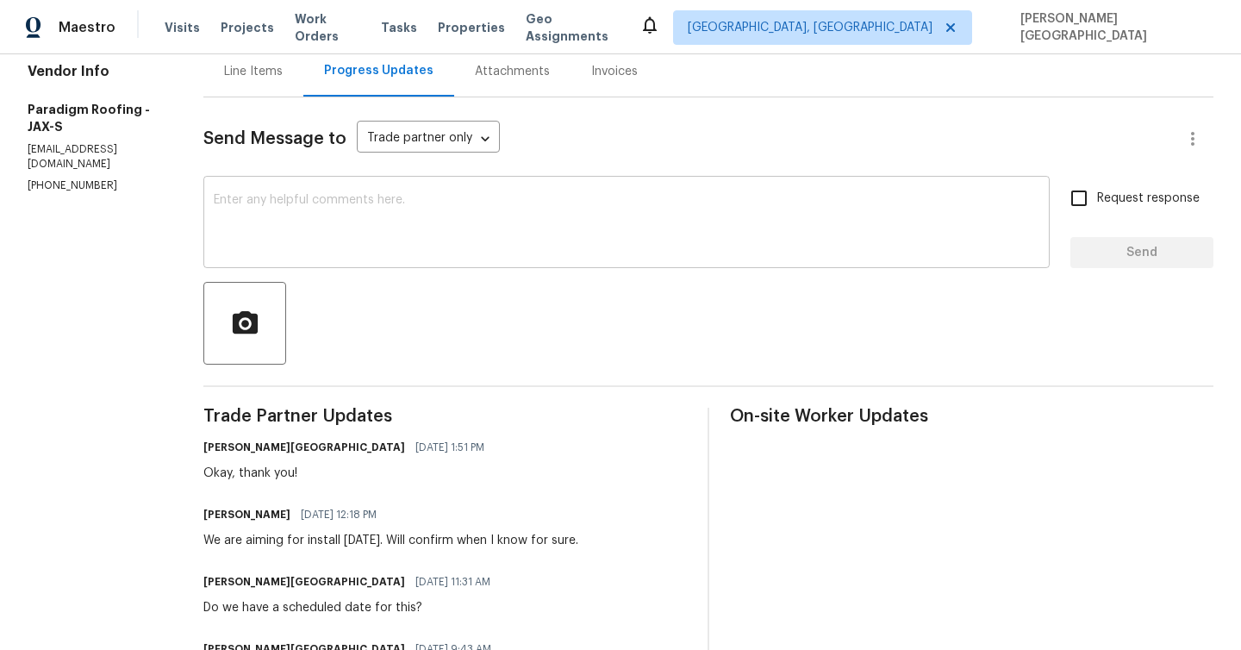
scroll to position [211, 0]
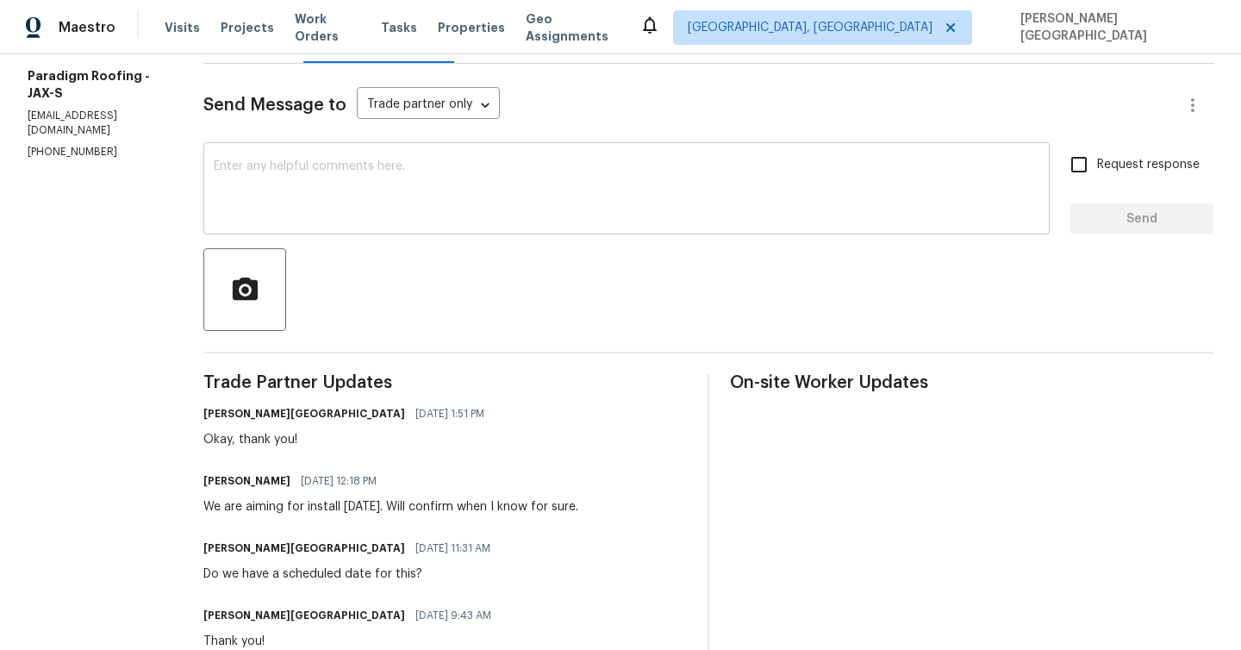
click at [308, 202] on textarea at bounding box center [626, 190] width 825 height 60
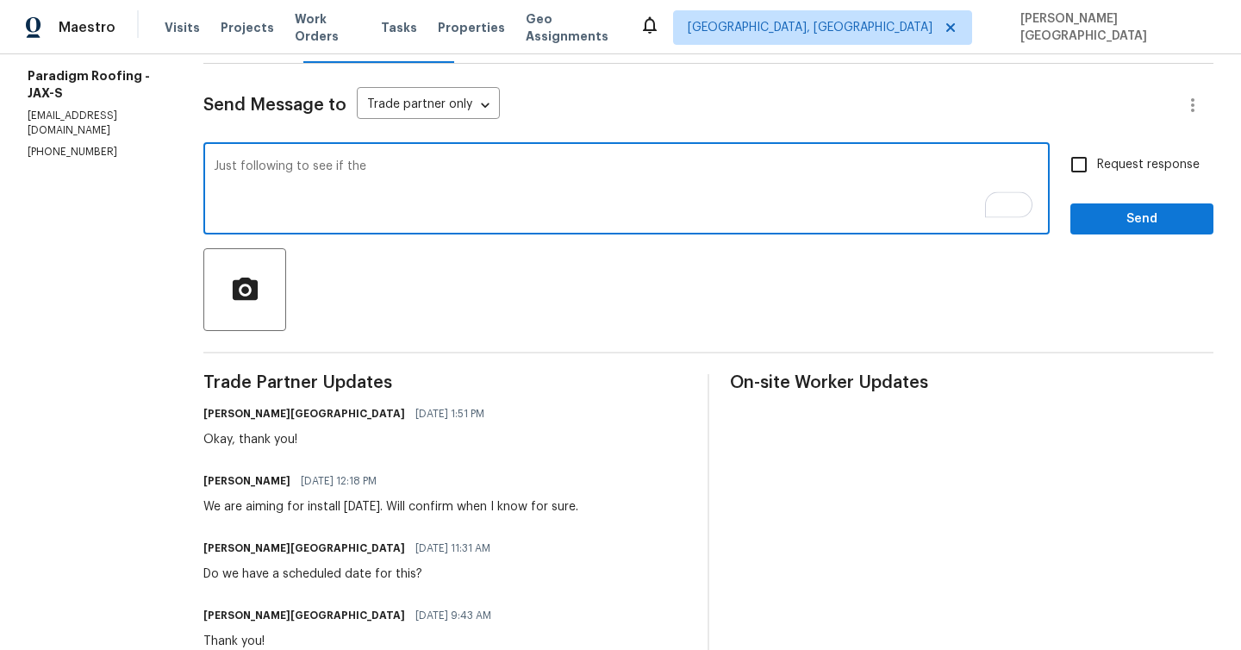
click at [322, 495] on div "Bo Duffie 09/12/2025 12:18 PM We are aiming for install on Tuesday. Will confir…" at bounding box center [390, 492] width 375 height 47
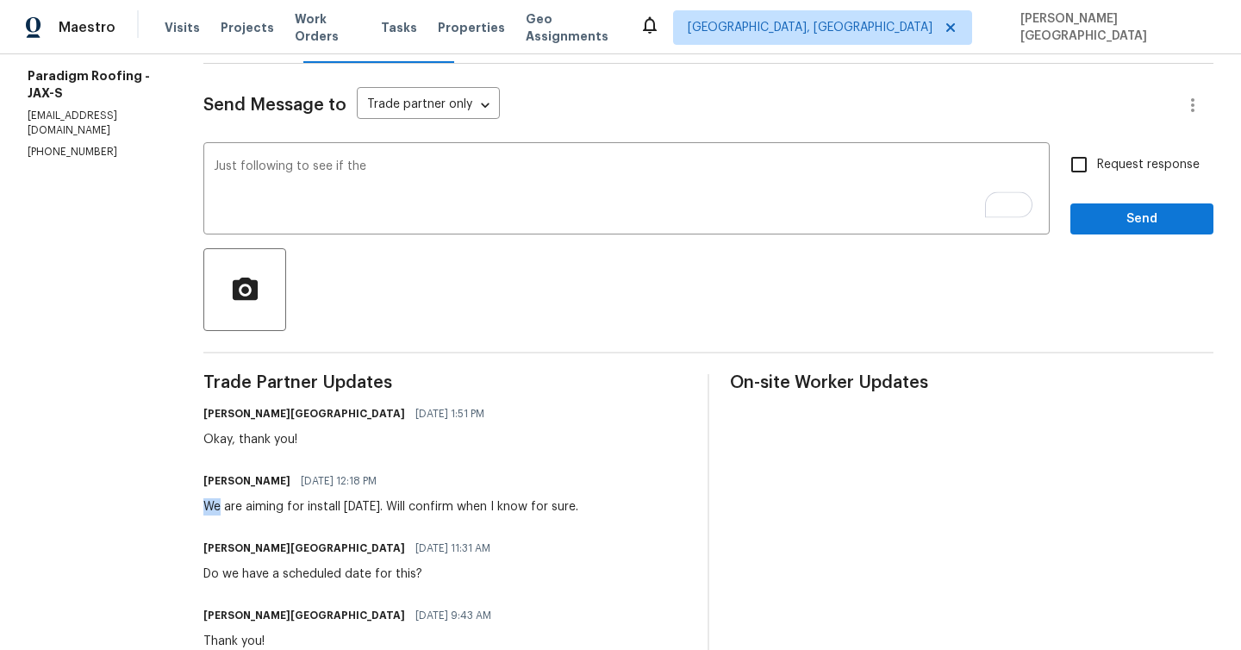
click at [322, 495] on div "Bo Duffie 09/12/2025 12:18 PM We are aiming for install on Tuesday. Will confir…" at bounding box center [390, 492] width 375 height 47
click at [324, 504] on div "We are aiming for install on Tuesday. Will confirm when I know for sure." at bounding box center [390, 506] width 375 height 17
click at [406, 504] on div "We are aiming for install on Tuesday. Will confirm when I know for sure." at bounding box center [390, 506] width 375 height 17
copy div "install on Tuesday"
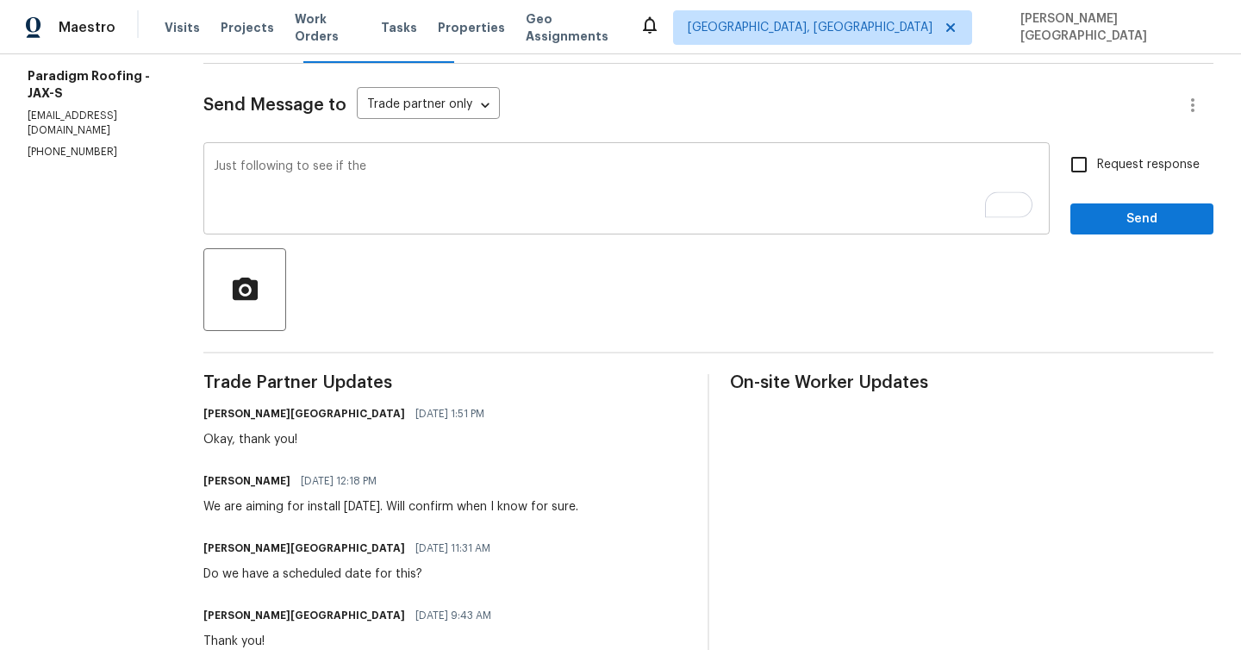
click at [399, 148] on div "Just following to see if the x ​" at bounding box center [626, 190] width 846 height 88
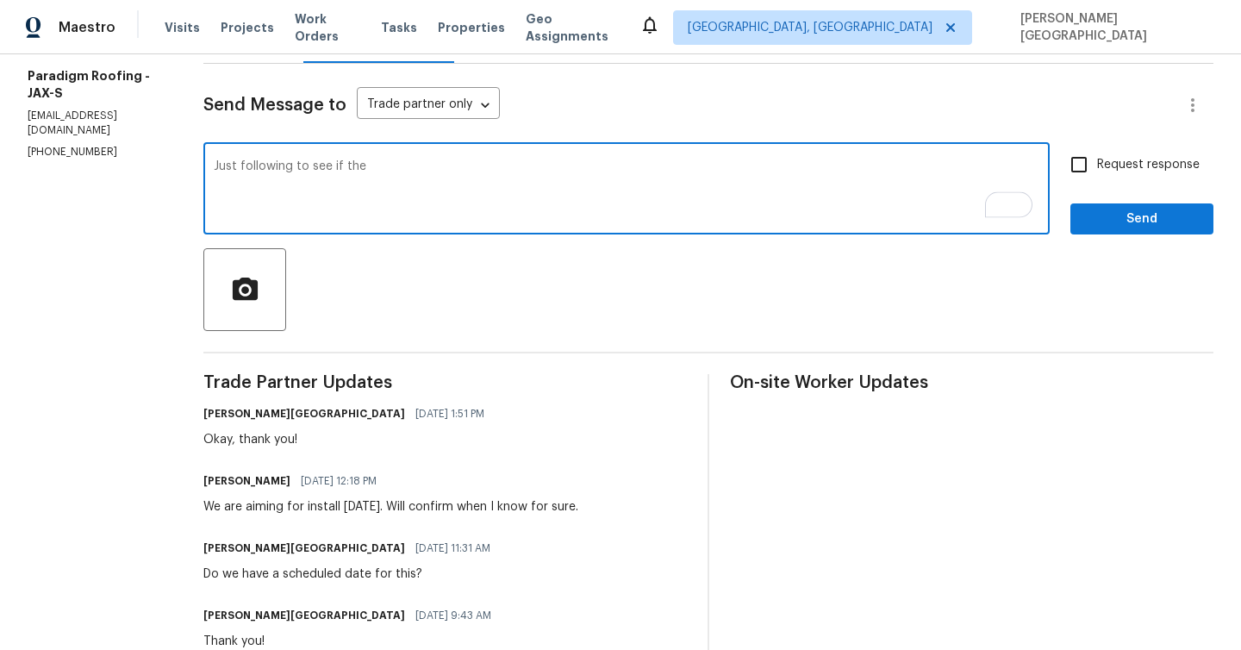
paste textarea "install on Tuesday"
click at [402, 164] on textarea "Just following to see if the install on Tuesday" at bounding box center [626, 190] width 825 height 60
click at [515, 169] on textarea "Just following to see if the installation is on Tuesday" at bounding box center [626, 190] width 825 height 60
type textarea "Just following up to confirm if the installation is scheduled for Tuesday as pl…"
click at [1088, 175] on input "Request response" at bounding box center [1079, 164] width 36 height 36
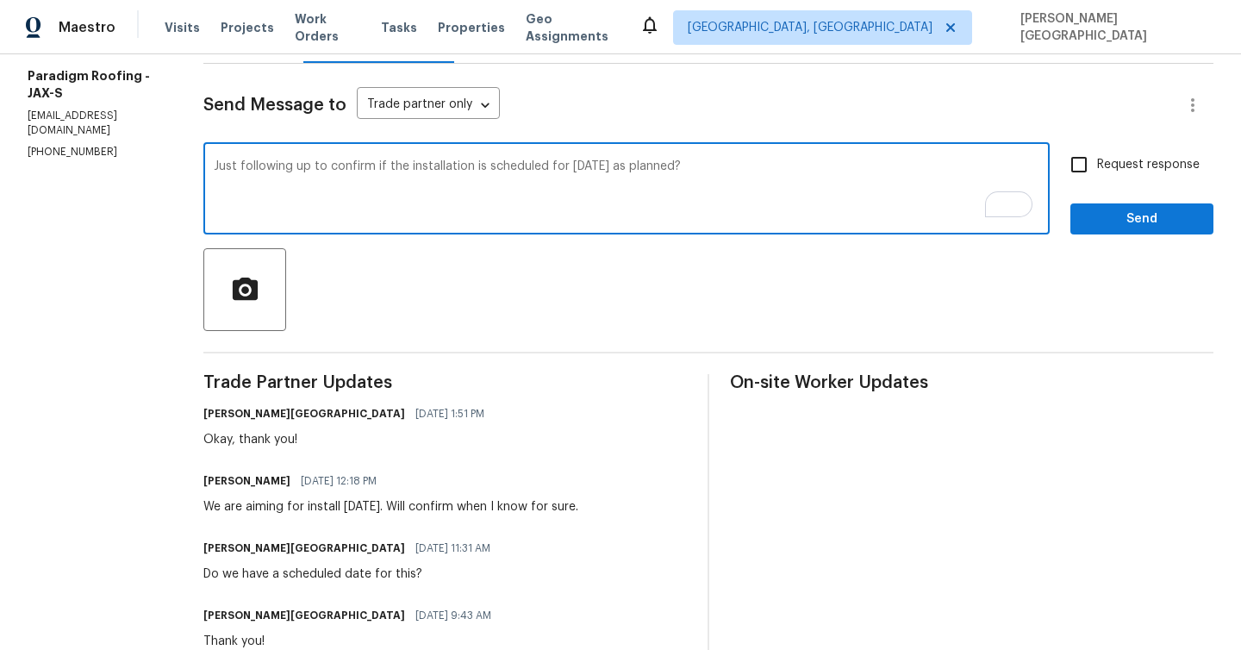
checkbox input "true"
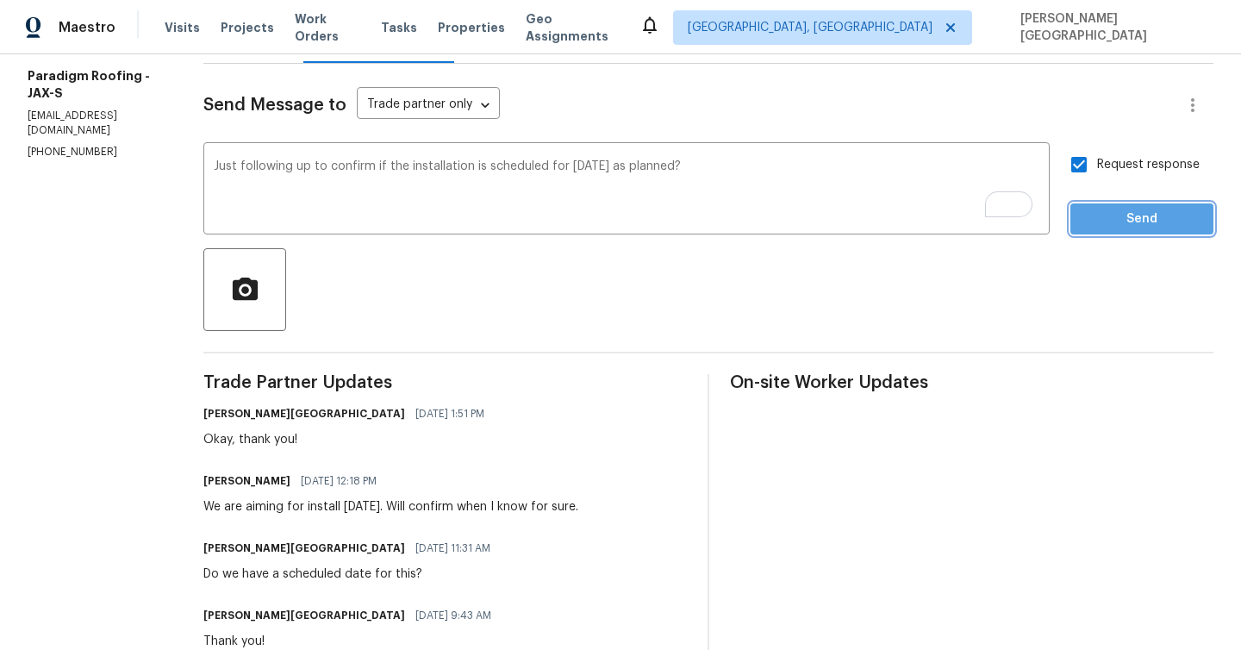
click at [1096, 208] on span "Send" at bounding box center [1141, 219] width 115 height 22
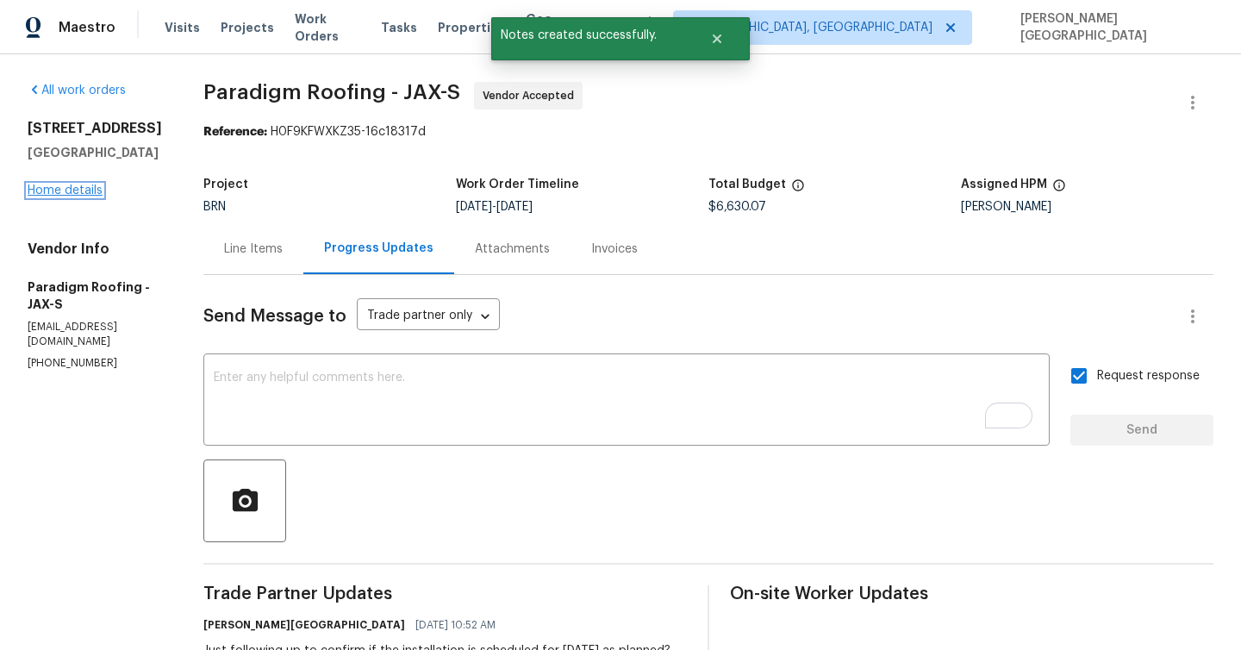
click at [73, 196] on link "Home details" at bounding box center [65, 190] width 75 height 12
